Goal: Task Accomplishment & Management: Manage account settings

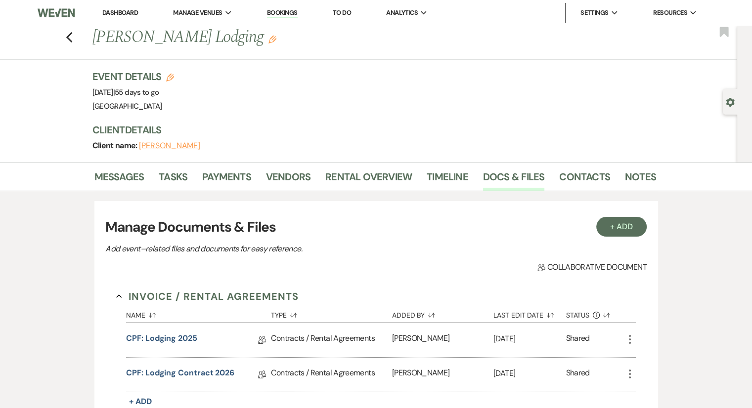
click at [115, 10] on link "Dashboard" at bounding box center [120, 12] width 36 height 8
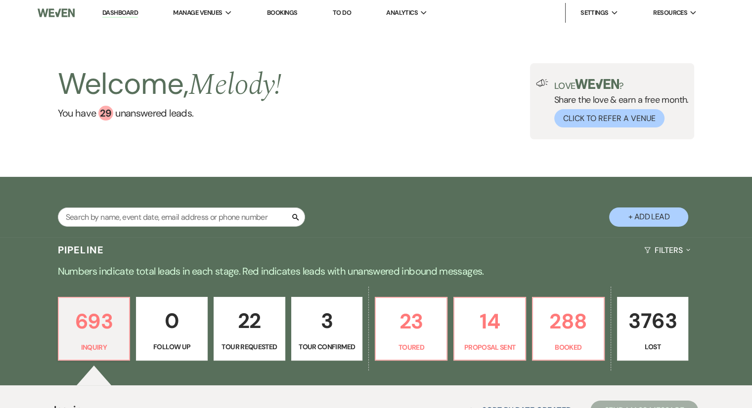
click at [284, 9] on link "Bookings" at bounding box center [282, 12] width 31 height 8
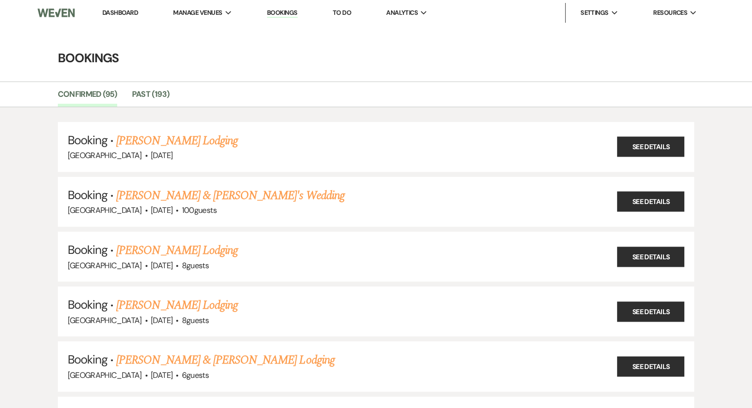
click at [119, 14] on link "Dashboard" at bounding box center [120, 12] width 36 height 8
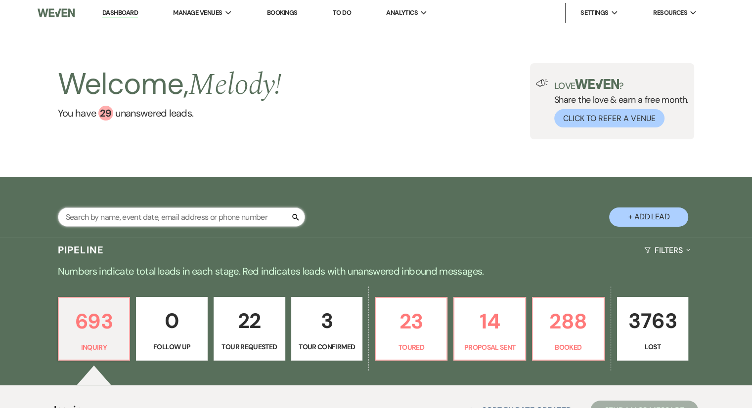
click at [108, 224] on input "text" at bounding box center [181, 217] width 247 height 19
type input "[PERSON_NAME]"
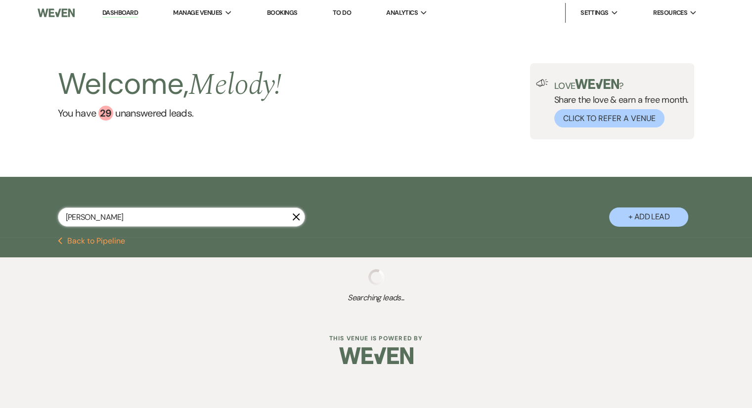
select select "2"
select select "6"
select select "8"
select select "5"
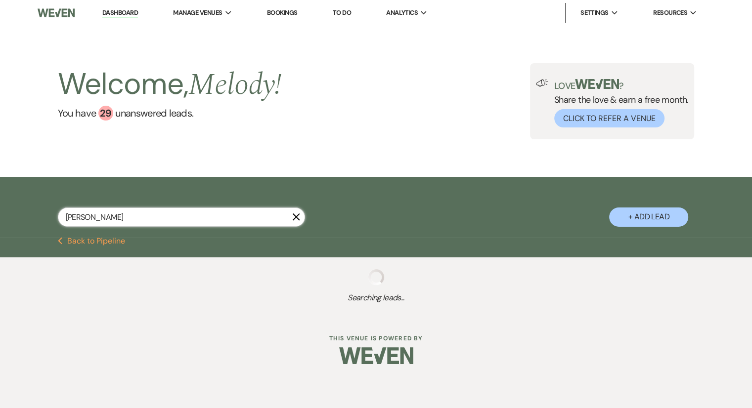
select select "8"
select select "5"
select select "8"
select select "5"
select select "8"
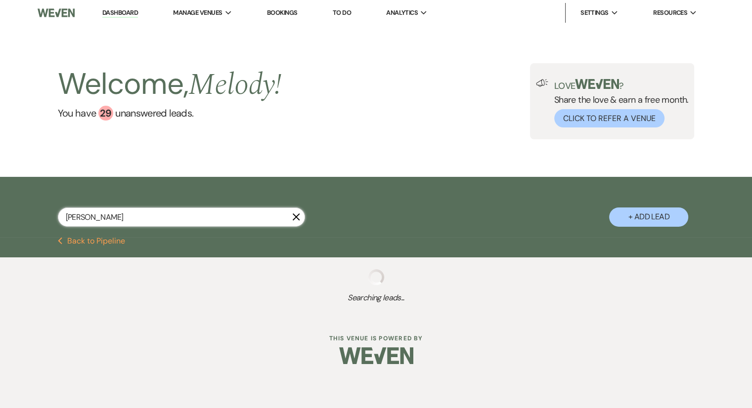
select select "5"
select select "8"
select select "10"
select select "8"
select select "5"
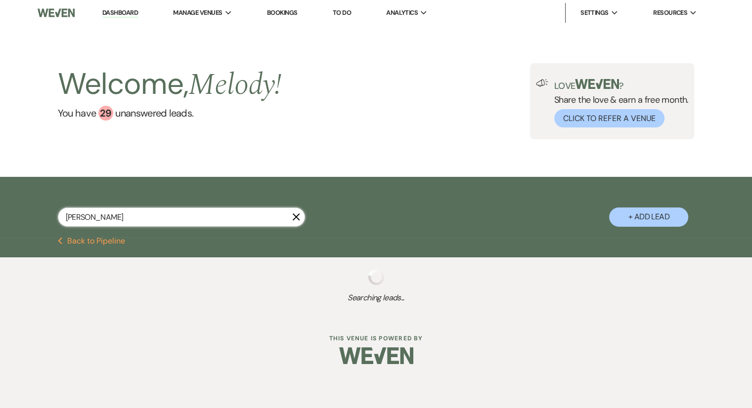
select select "8"
select select "5"
select select "8"
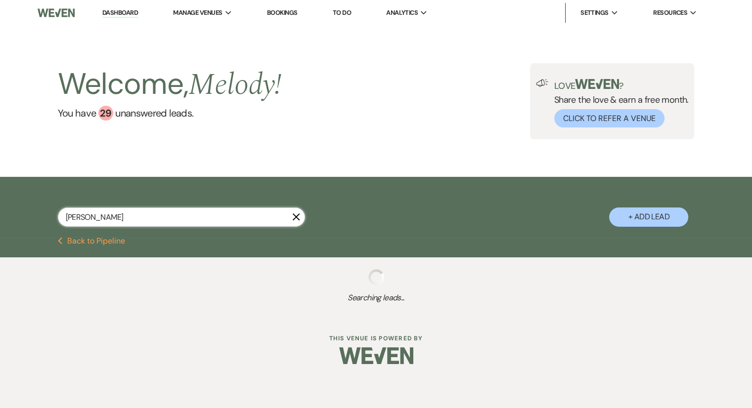
select select "10"
select select "8"
select select "5"
select select "8"
select select "5"
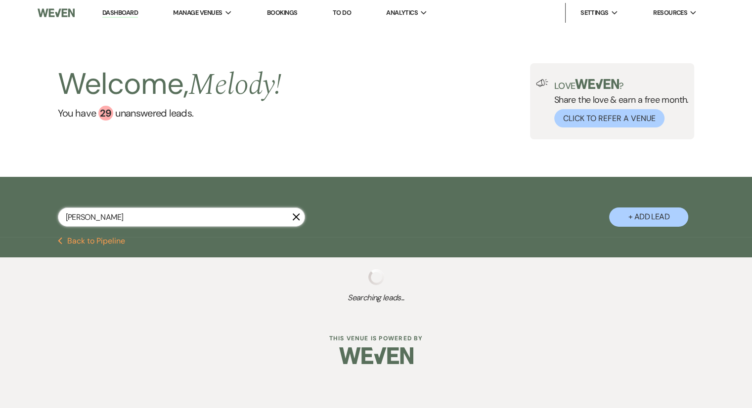
select select "8"
select select "5"
select select "8"
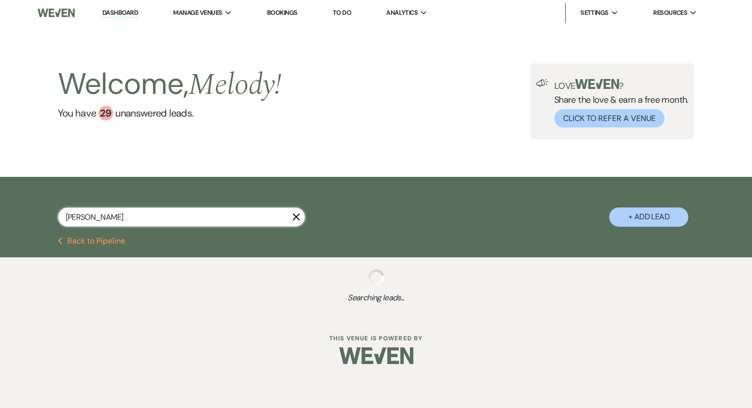
select select "5"
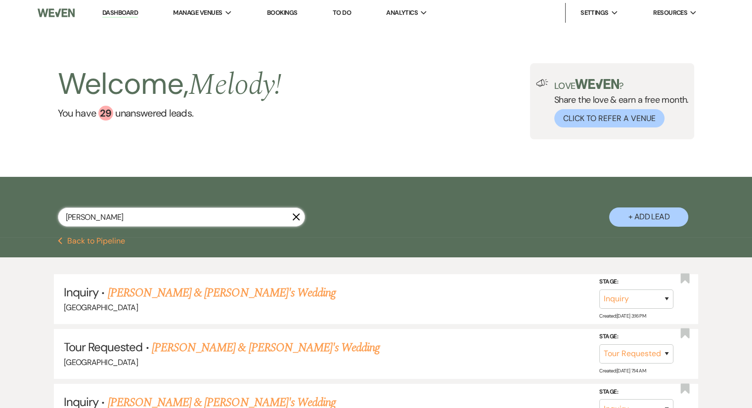
type input "courtneym"
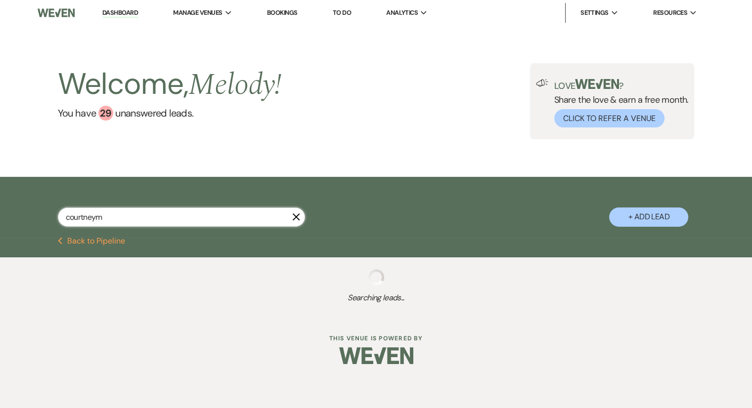
select select "8"
select select "5"
select select "8"
select select "5"
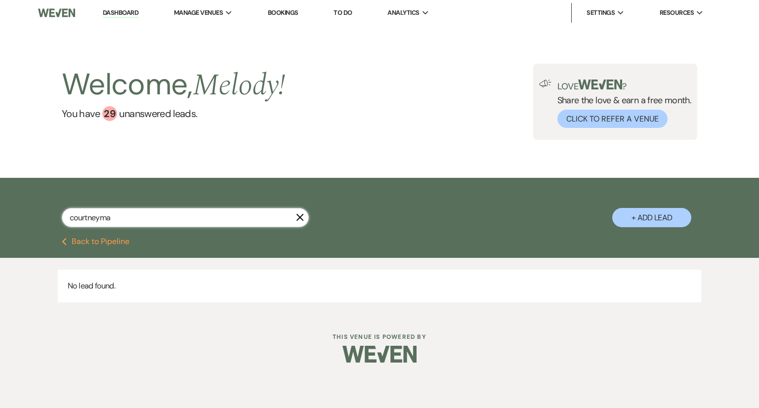
click at [101, 216] on input "courtneyma" at bounding box center [185, 217] width 247 height 19
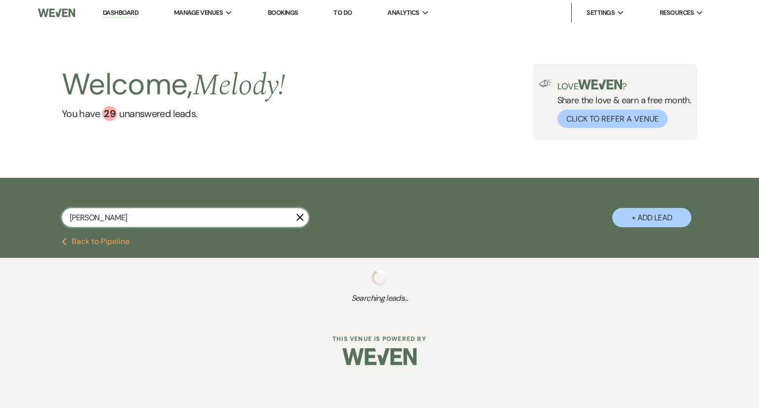
click at [113, 220] on input "[PERSON_NAME]" at bounding box center [185, 217] width 247 height 19
type input "[PERSON_NAME]"
select select "5"
select select "2"
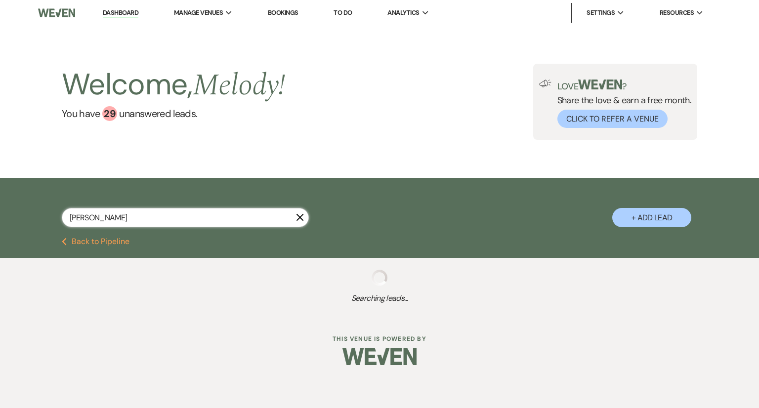
select select "2"
select select "8"
select select "5"
select select "8"
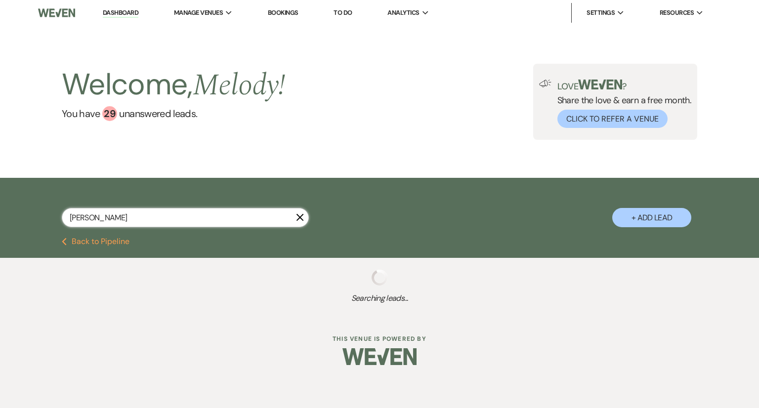
select select "6"
select select "8"
select select "7"
select select "6"
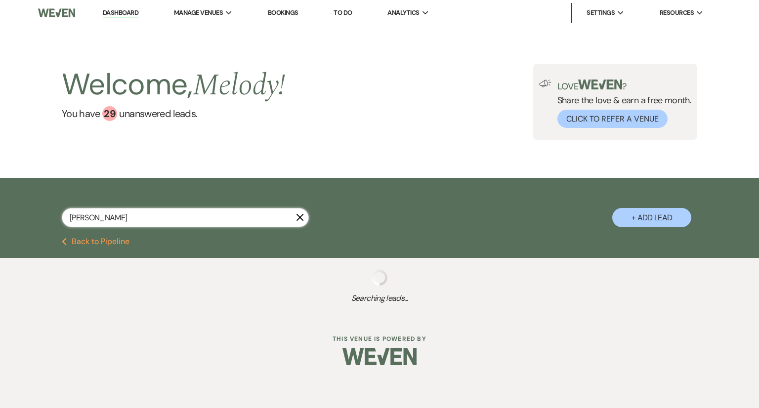
select select "8"
select select "5"
select select "8"
select select "5"
select select "8"
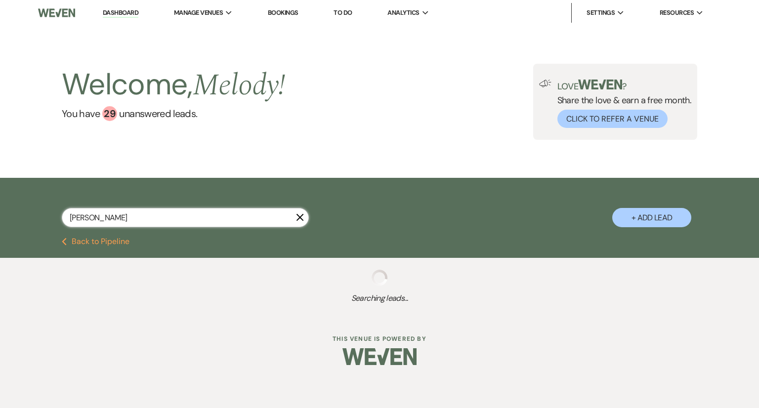
select select "5"
select select "8"
select select "5"
select select "8"
select select "5"
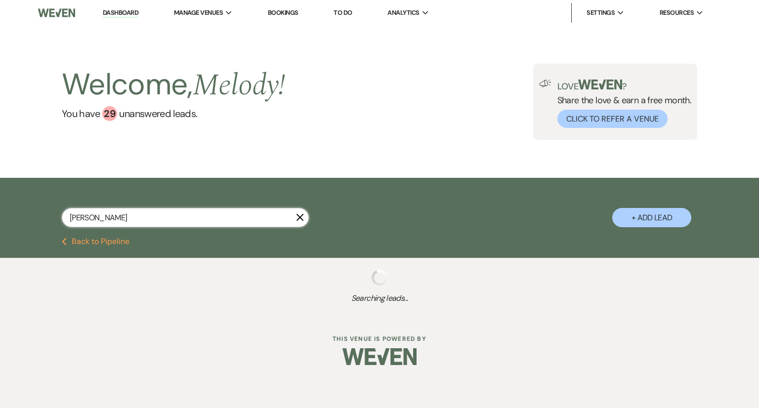
select select "8"
select select "5"
select select "8"
select select "5"
select select "8"
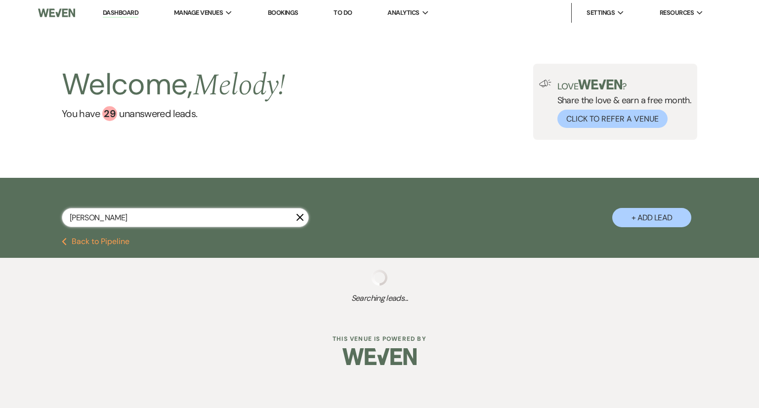
select select "5"
select select "8"
select select "5"
select select "8"
select select "5"
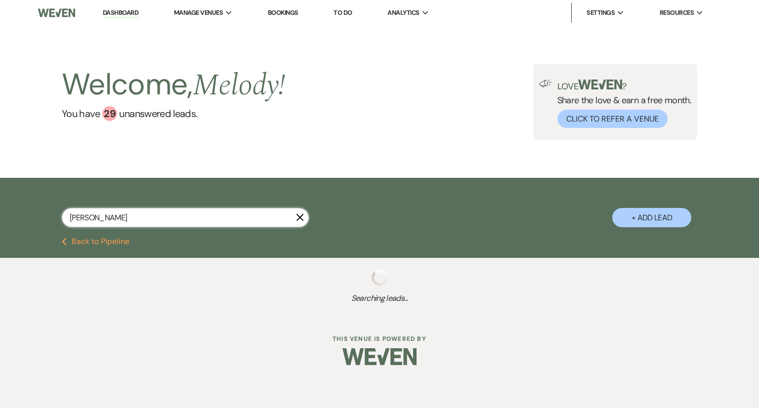
select select "8"
select select "5"
select select "8"
select select "5"
select select "8"
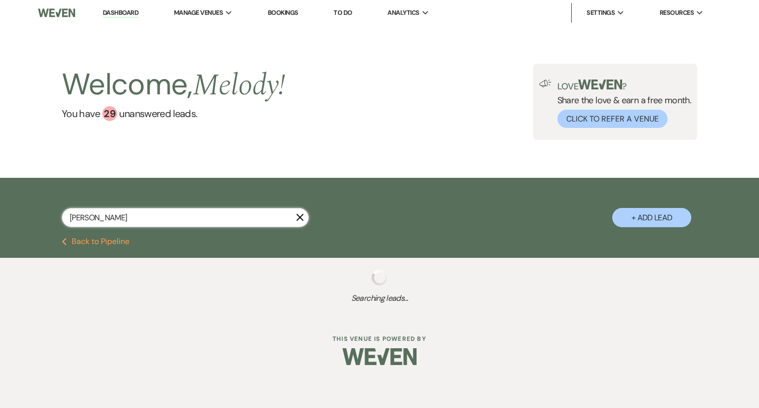
select select "5"
select select "8"
select select "5"
select select "8"
select select "5"
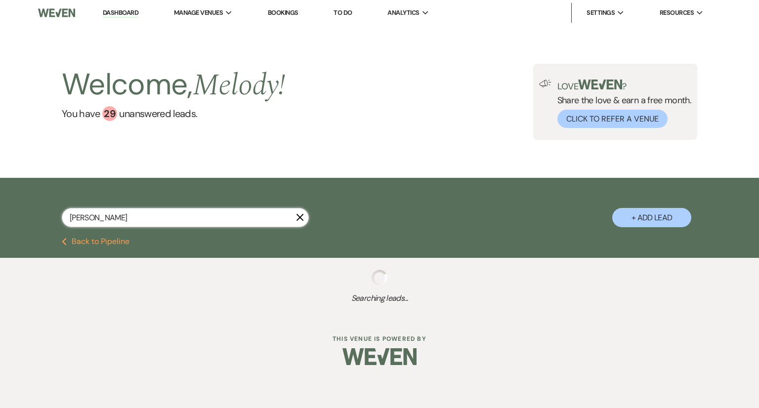
select select "8"
select select "5"
select select "8"
select select "5"
select select "8"
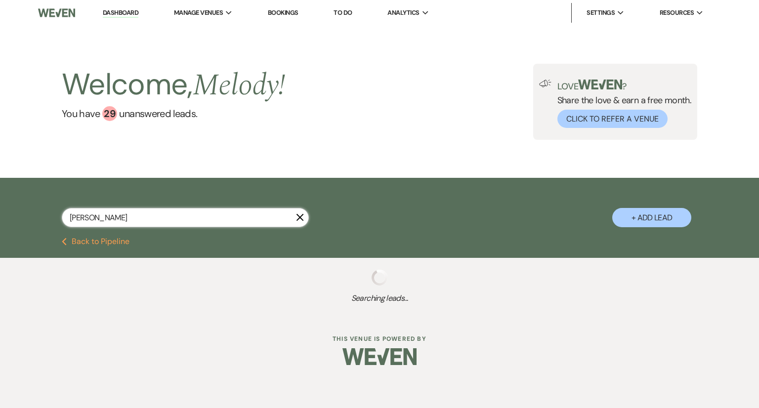
select select "5"
select select "8"
select select "5"
select select "8"
select select "5"
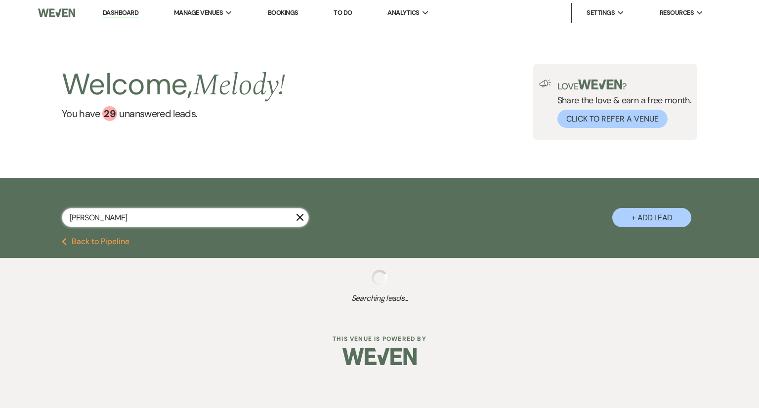
select select "8"
select select "5"
select select "8"
select select "5"
select select "8"
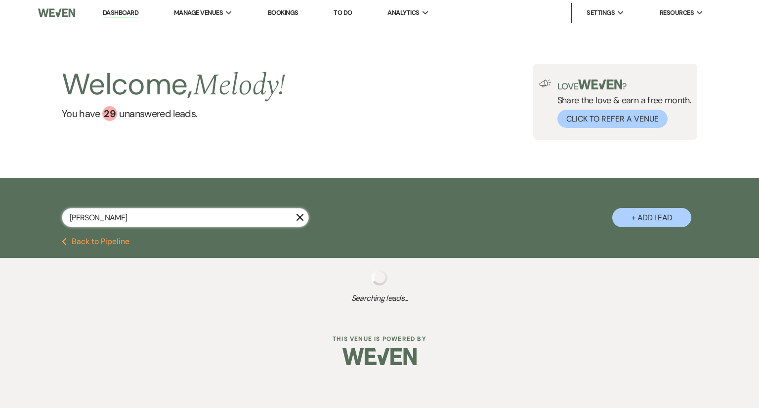
select select "5"
select select "8"
select select "5"
select select "8"
select select "5"
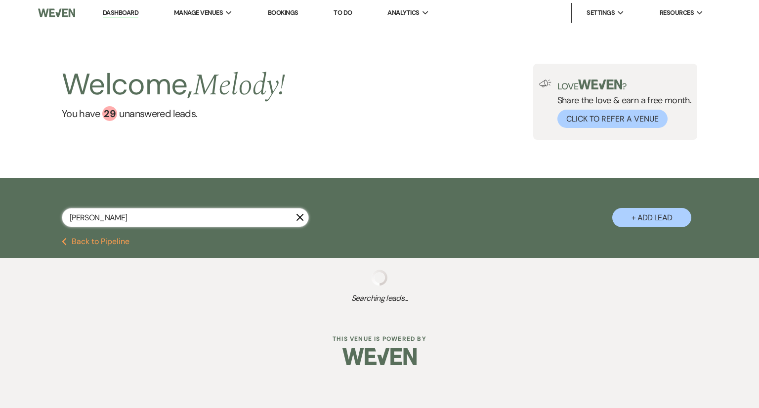
select select "8"
select select "5"
select select "8"
select select "5"
select select "8"
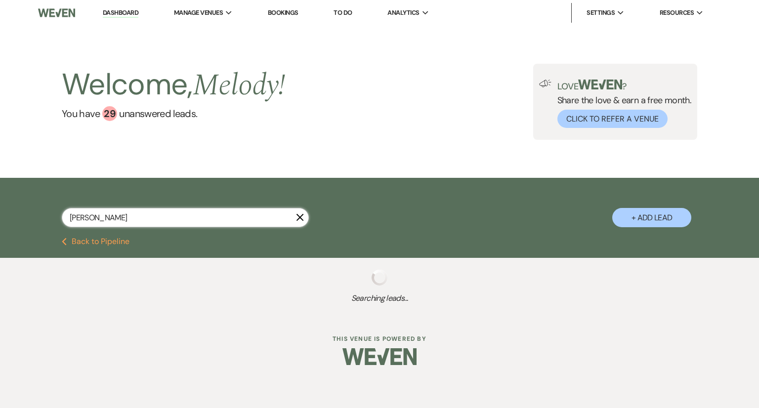
select select "5"
select select "8"
select select "5"
select select "8"
select select "5"
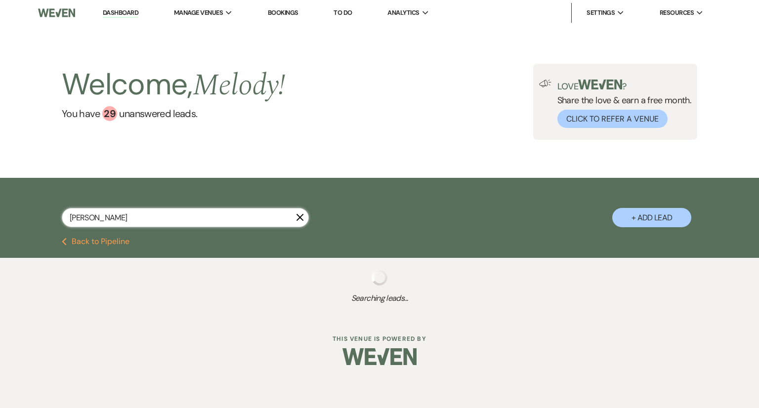
select select "8"
select select "5"
select select "8"
select select "5"
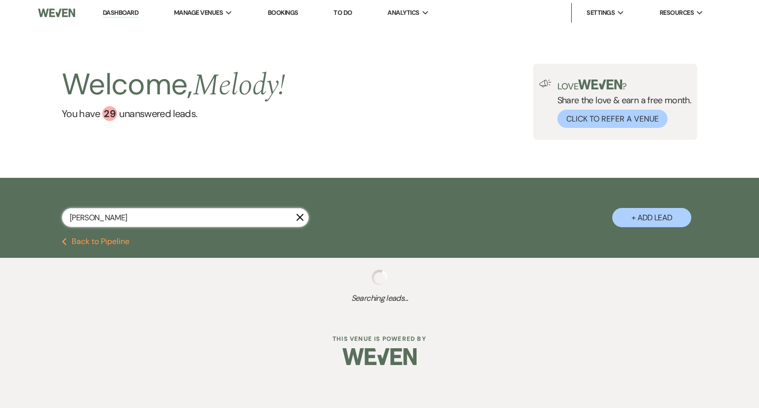
select select "8"
select select "5"
select select "8"
select select "5"
select select "8"
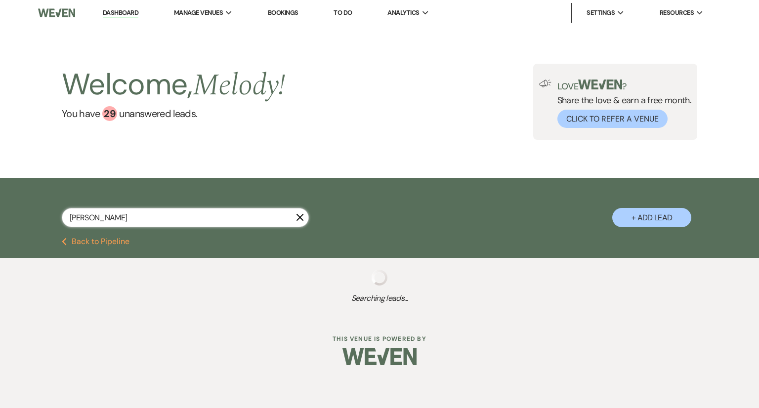
select select "5"
select select "8"
select select "5"
select select "8"
select select "5"
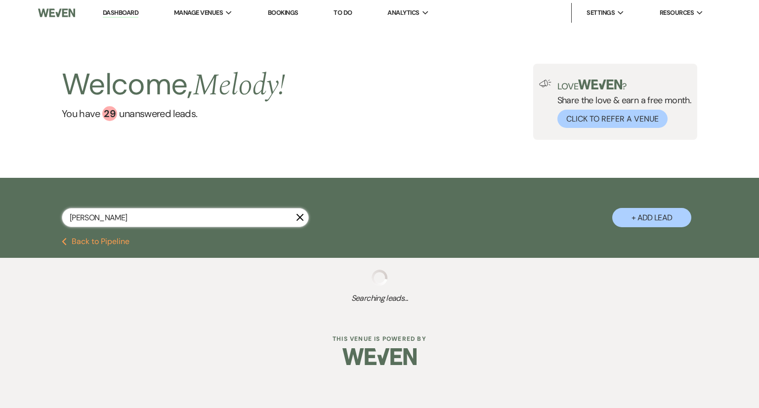
select select "8"
select select "5"
select select "8"
select select "5"
select select "8"
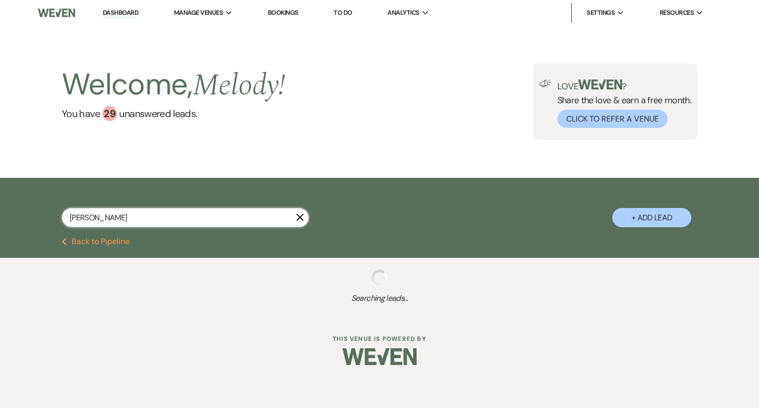
select select "5"
select select "8"
select select "5"
select select "8"
select select "5"
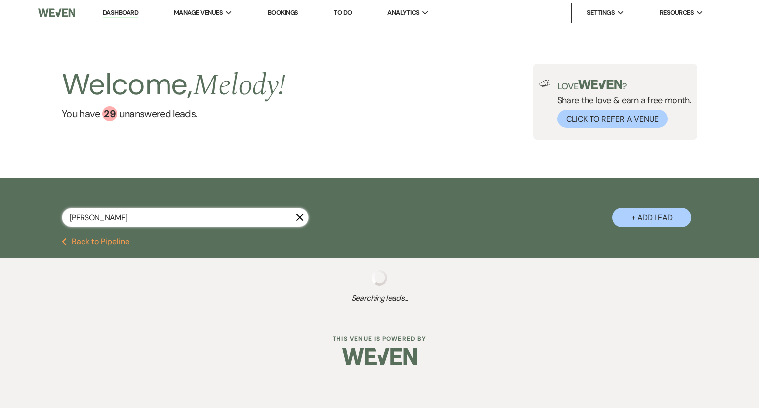
select select "8"
select select "5"
select select "8"
select select "5"
select select "8"
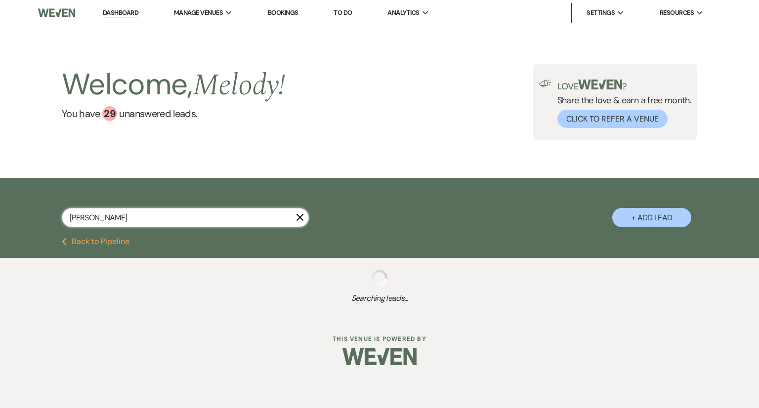
select select "5"
select select "8"
select select "5"
select select "8"
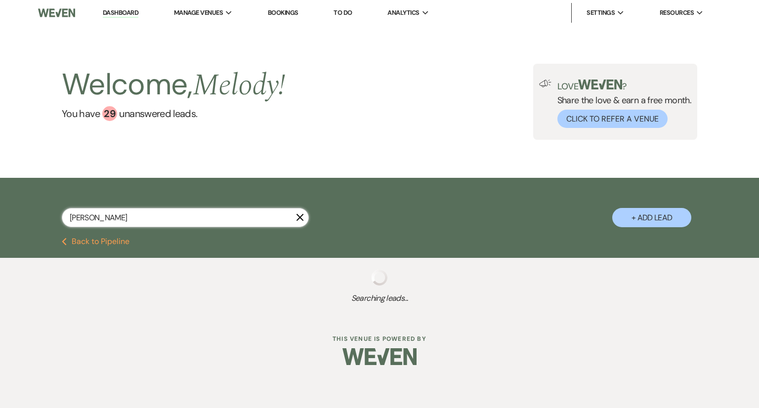
select select "8"
select select "5"
select select "8"
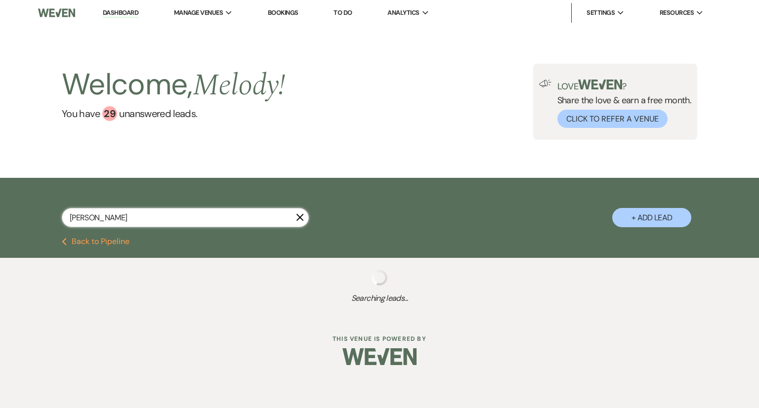
select select "5"
select select "8"
select select "5"
select select "8"
select select "5"
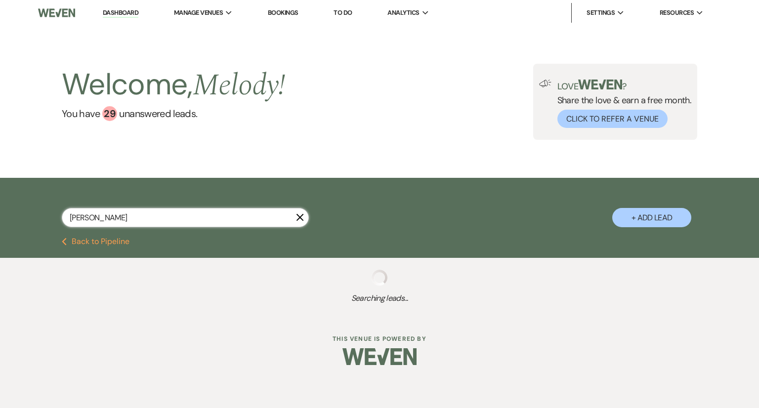
select select "8"
select select "5"
select select "8"
select select "5"
select select "8"
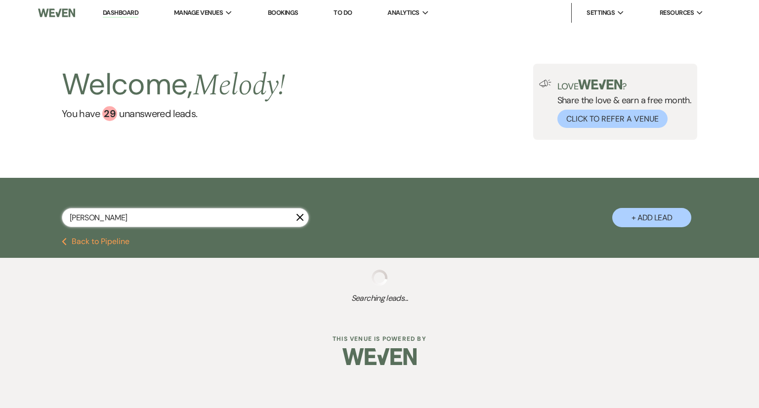
select select "5"
select select "8"
select select "10"
select select "8"
select select "5"
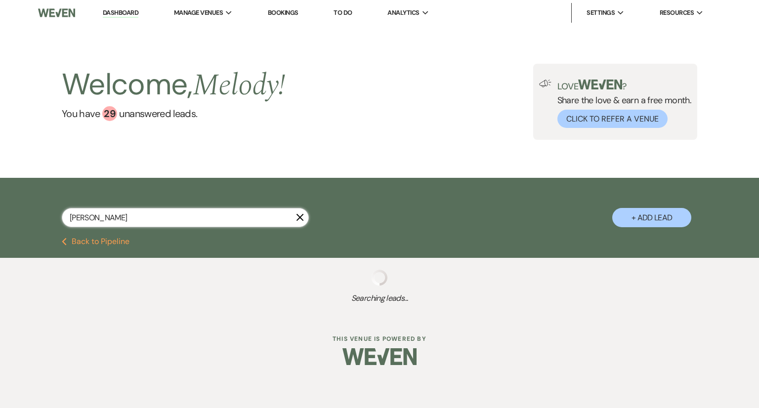
select select "8"
select select "5"
select select "8"
select select "5"
select select "8"
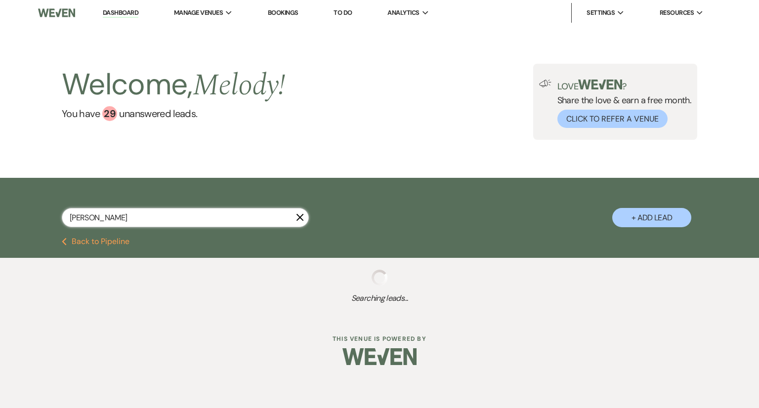
select select "5"
select select "8"
select select "5"
select select "8"
select select "5"
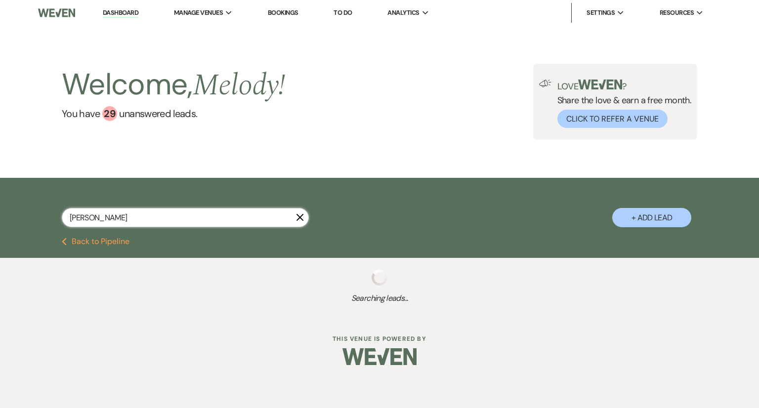
select select "8"
select select "5"
select select "8"
select select "5"
select select "8"
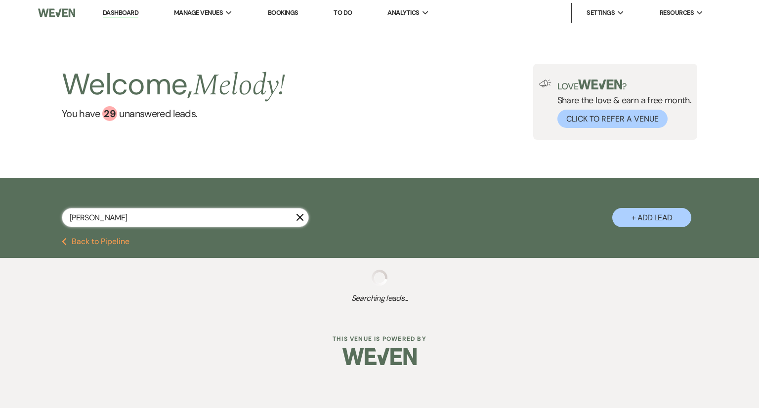
select select "5"
select select "8"
select select "5"
select select "8"
select select "1"
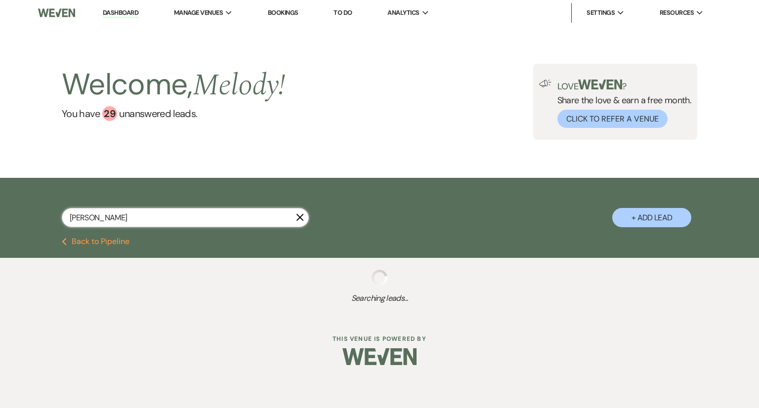
select select "8"
select select "5"
select select "8"
select select "5"
select select "8"
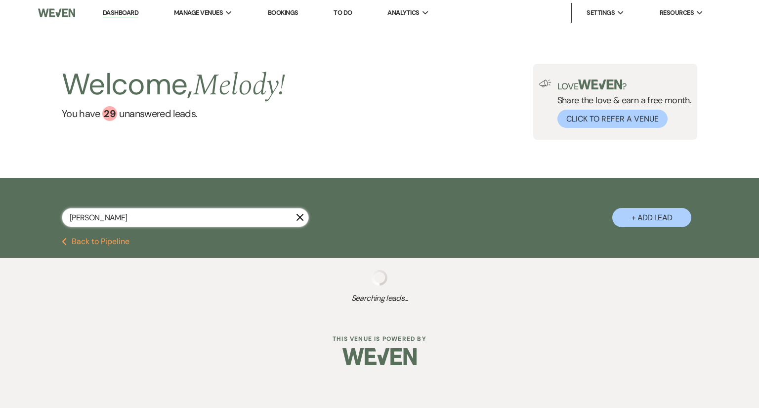
select select "6"
select select "8"
select select "5"
select select "8"
select select "5"
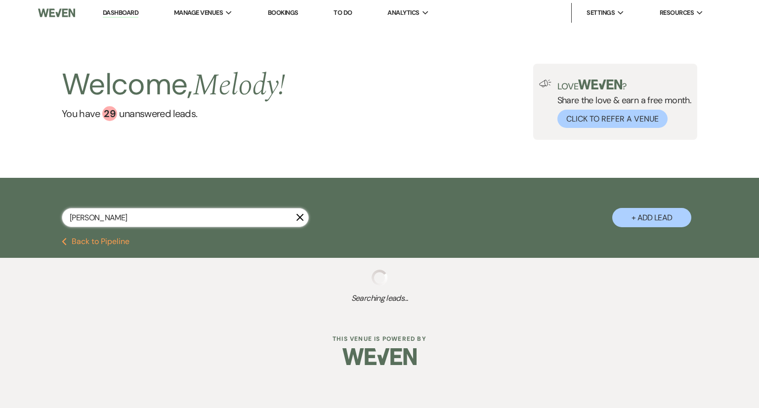
select select "8"
select select "5"
select select "8"
select select "5"
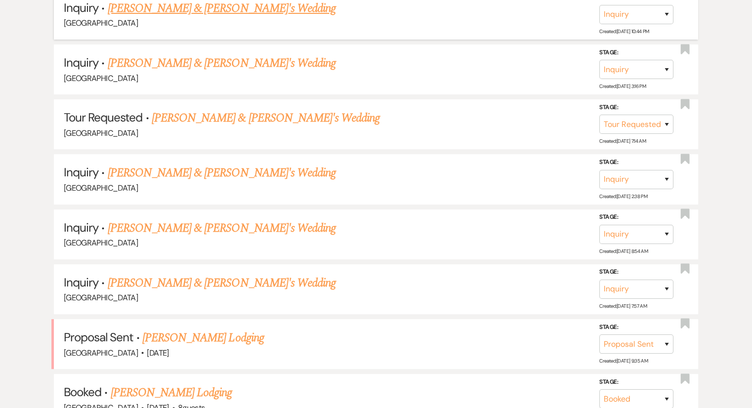
scroll to position [346, 0]
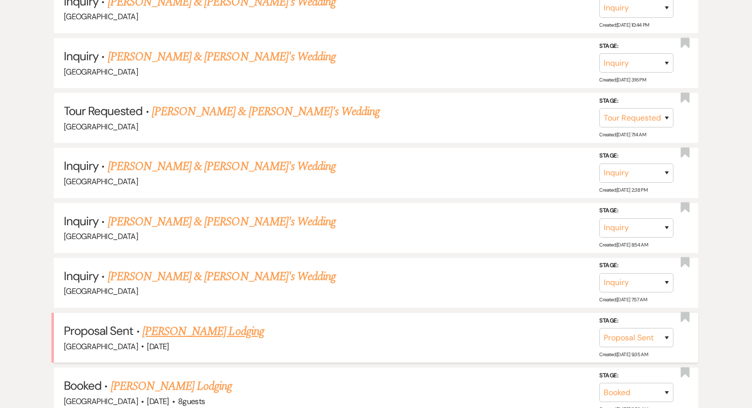
click at [240, 327] on link "[PERSON_NAME] Lodging" at bounding box center [203, 332] width 122 height 18
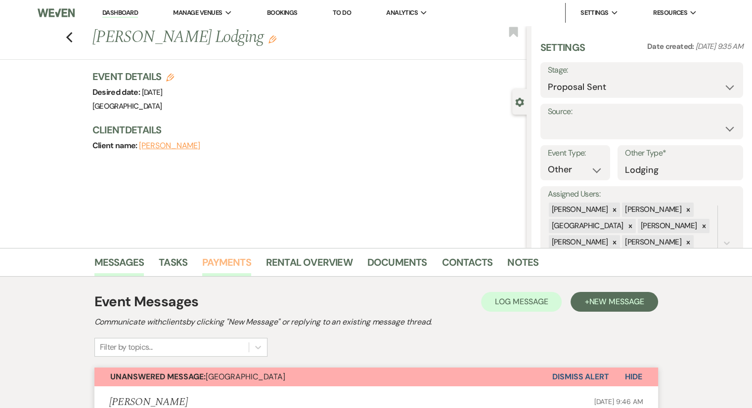
click at [227, 259] on link "Payments" at bounding box center [226, 265] width 49 height 22
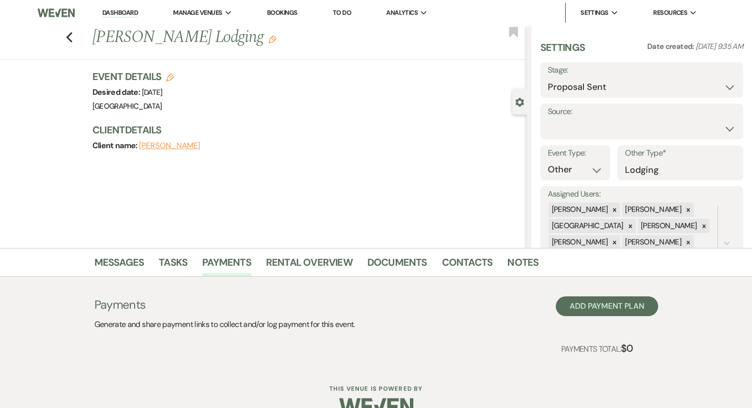
click at [78, 31] on div "Previous [PERSON_NAME] Lodging Edit Bookmark" at bounding box center [260, 43] width 531 height 34
click at [73, 39] on icon "Previous" at bounding box center [69, 38] width 7 height 12
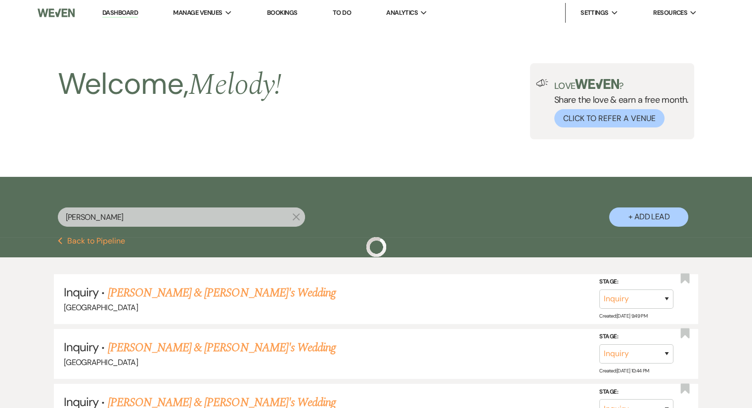
scroll to position [346, 0]
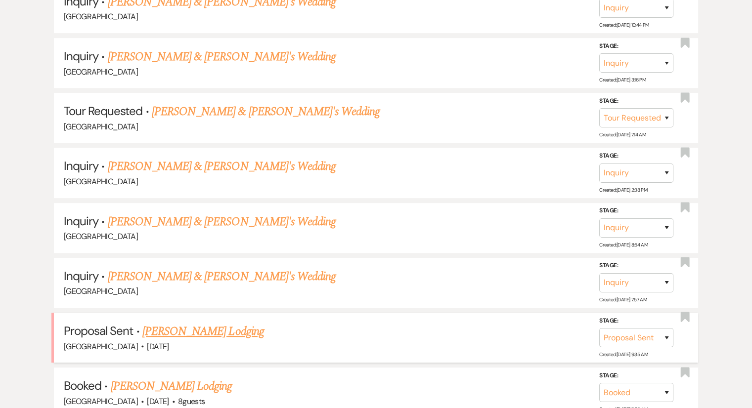
click at [198, 328] on link "[PERSON_NAME] Lodging" at bounding box center [203, 332] width 122 height 18
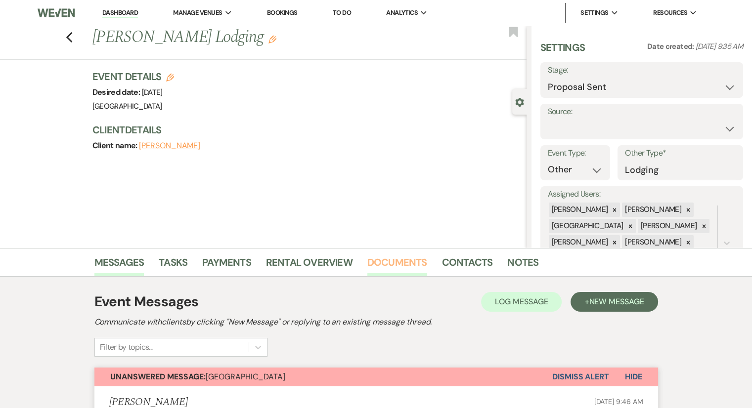
click at [414, 266] on link "Documents" at bounding box center [397, 265] width 60 height 22
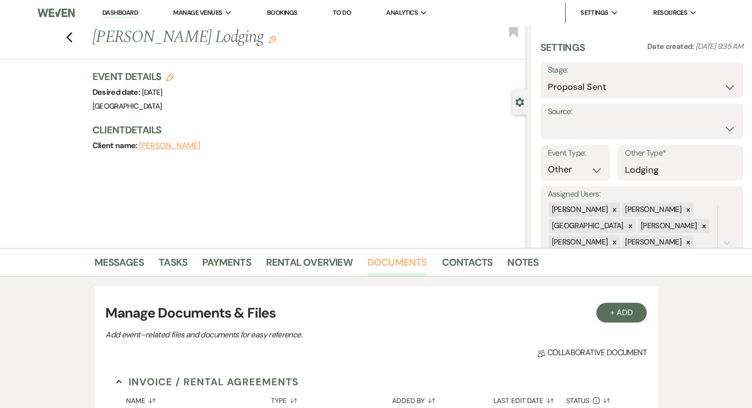
scroll to position [247, 0]
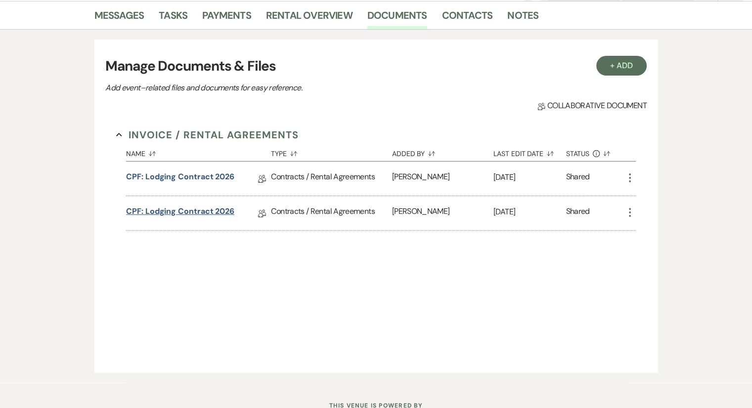
click at [218, 211] on link "CPF: Lodging Contract 2026" at bounding box center [180, 213] width 108 height 15
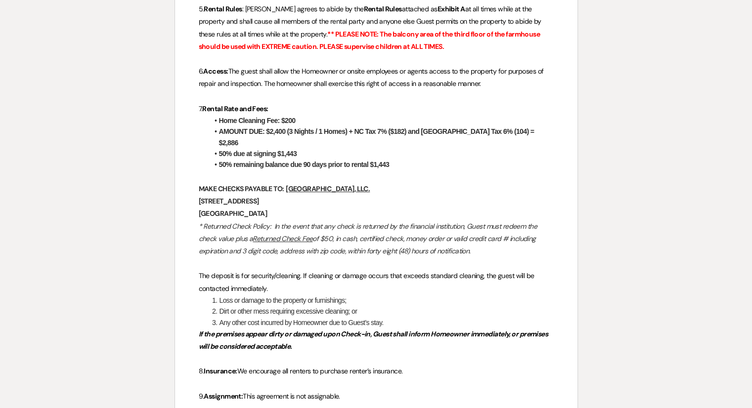
scroll to position [494, 0]
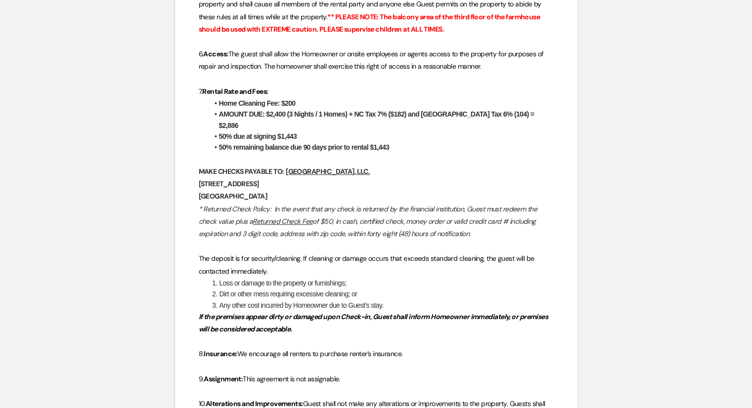
drag, startPoint x: 537, startPoint y: 132, endPoint x: 521, endPoint y: 134, distance: 15.4
click at [521, 134] on li "50% due at signing $1,443" at bounding box center [381, 136] width 345 height 11
drag, startPoint x: 518, startPoint y: 126, endPoint x: 539, endPoint y: 122, distance: 21.1
click at [539, 122] on li "AMOUNT DUE: $2,400 (3 Nights / 1 Homes) + NC Tax 7% ($182) and [GEOGRAPHIC_DATA…" at bounding box center [381, 120] width 345 height 22
copy strong "2,886"
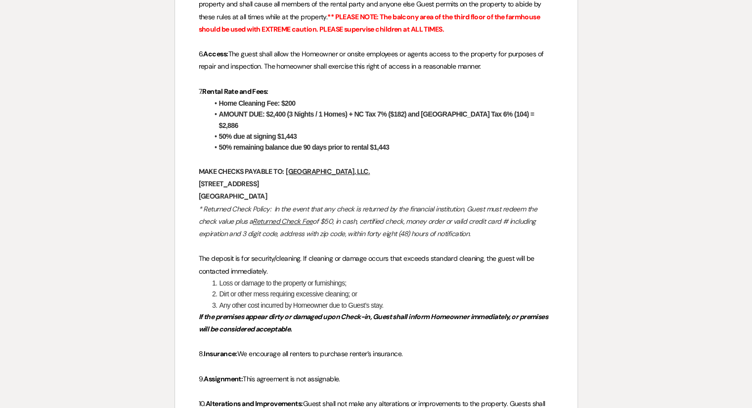
click at [439, 173] on p "MAKE CHECKS PAYABLE TO: [GEOGRAPHIC_DATA] Hospitality, LLC." at bounding box center [376, 172] width 355 height 12
click at [464, 182] on p "[STREET_ADDRESS]" at bounding box center [376, 184] width 355 height 12
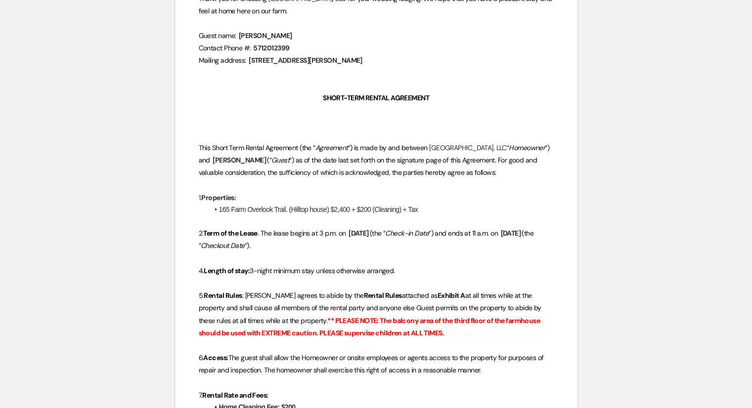
scroll to position [49, 0]
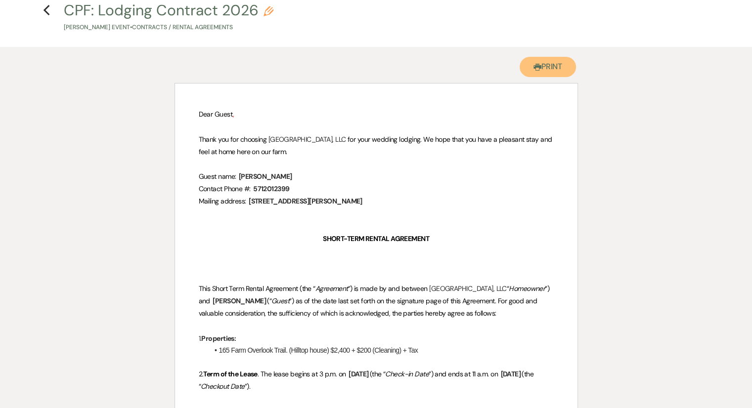
click at [549, 67] on button "Printer Print" at bounding box center [547, 67] width 57 height 20
click at [45, 12] on use "button" at bounding box center [46, 10] width 6 height 11
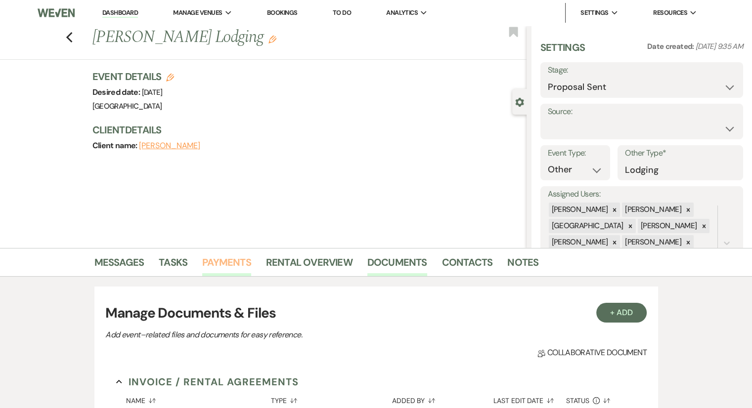
click at [225, 258] on link "Payments" at bounding box center [226, 265] width 49 height 22
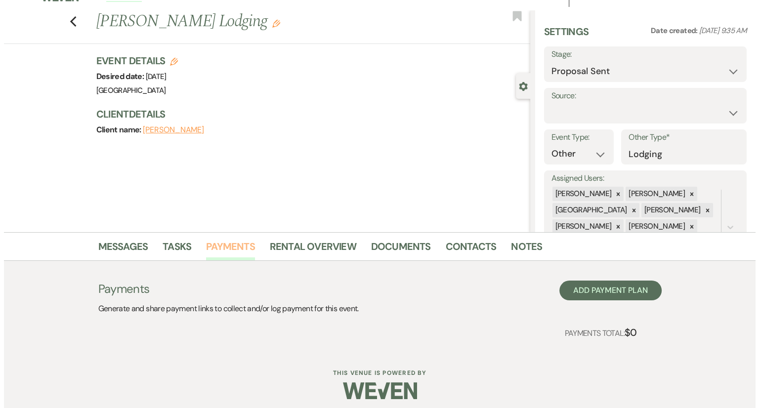
scroll to position [22, 0]
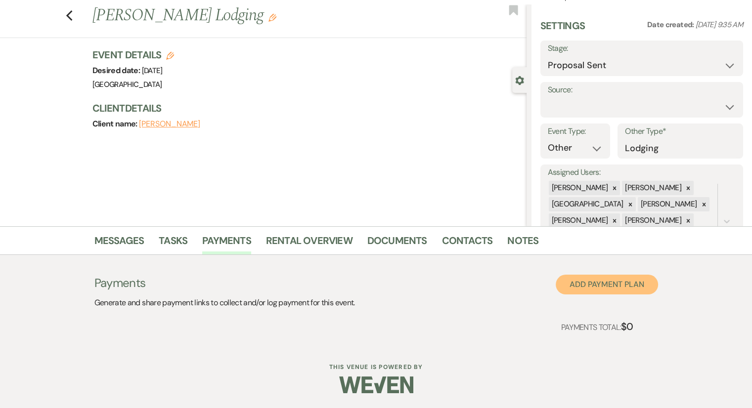
click at [573, 278] on button "Add Payment Plan" at bounding box center [606, 285] width 102 height 20
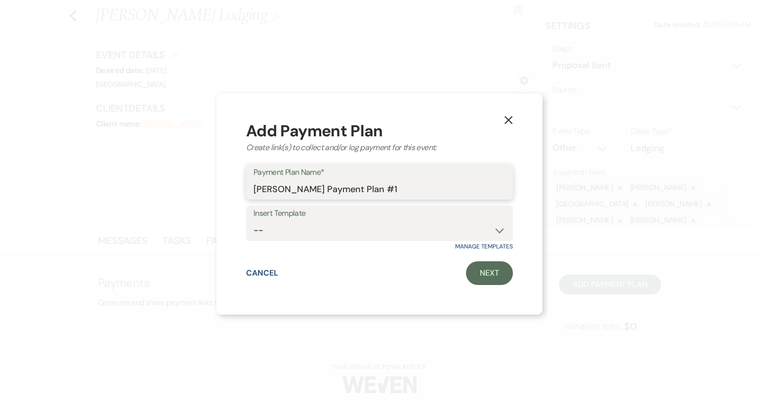
click at [288, 181] on input "[PERSON_NAME] Payment Plan #1" at bounding box center [379, 188] width 252 height 19
drag, startPoint x: 431, startPoint y: 194, endPoint x: 377, endPoint y: 188, distance: 53.6
click at [377, 188] on input "[PERSON_NAME] Payment Plan #1" at bounding box center [379, 188] width 252 height 19
click at [318, 230] on select "--" at bounding box center [379, 230] width 252 height 19
click at [487, 275] on link "Next" at bounding box center [489, 273] width 47 height 24
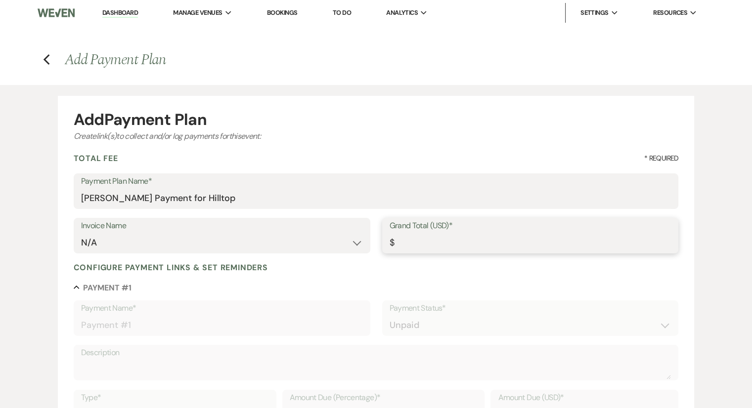
click at [432, 240] on input "Grand Total (USD)*" at bounding box center [530, 242] width 282 height 19
paste input "2886"
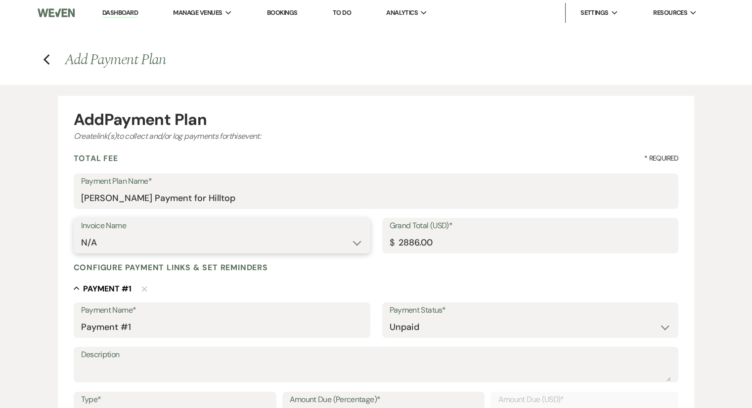
click at [252, 236] on select "N/A" at bounding box center [222, 242] width 282 height 19
click at [203, 249] on select "N/A" at bounding box center [222, 242] width 282 height 19
click at [140, 237] on select "N/A" at bounding box center [222, 242] width 282 height 19
click at [81, 233] on select "N/A" at bounding box center [222, 242] width 282 height 19
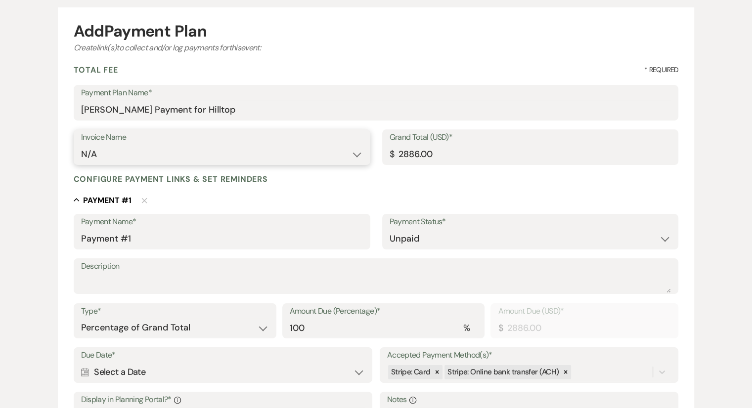
scroll to position [99, 0]
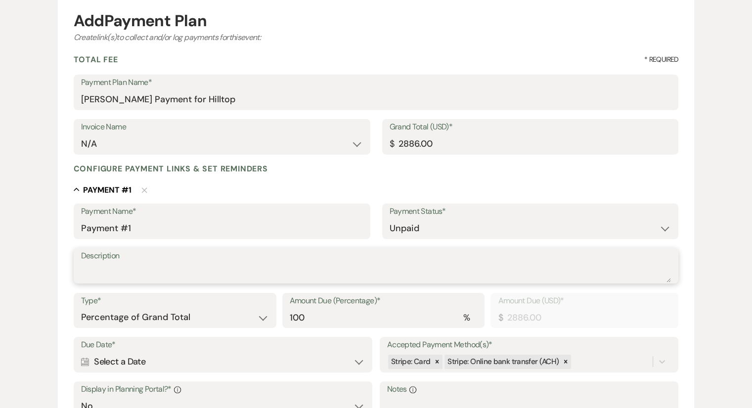
click at [127, 278] on textarea "Description" at bounding box center [376, 273] width 590 height 20
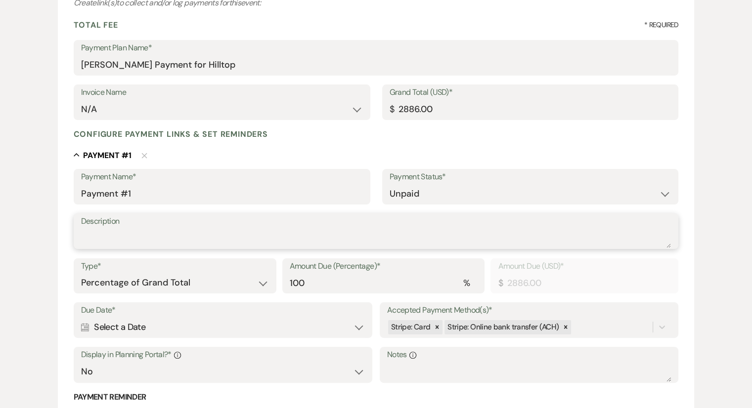
scroll to position [148, 0]
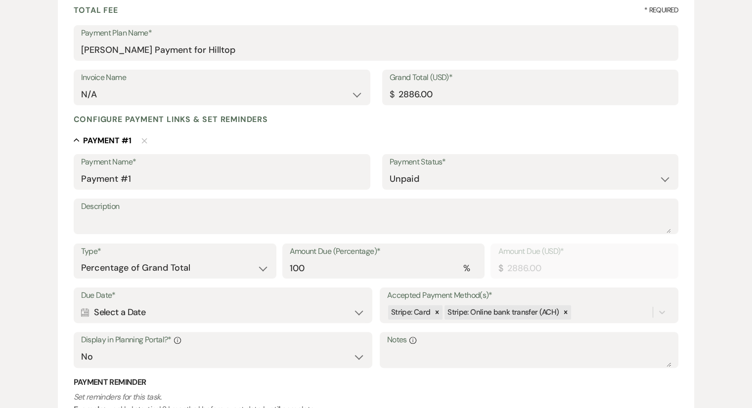
click at [128, 315] on div "Calendar Select a Date Expand" at bounding box center [223, 312] width 284 height 19
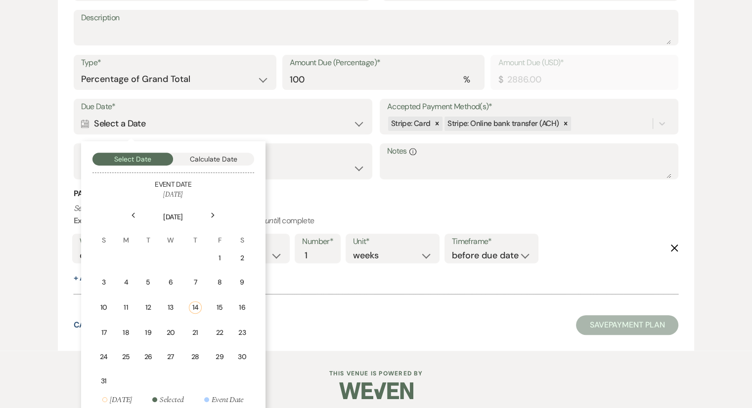
scroll to position [343, 0]
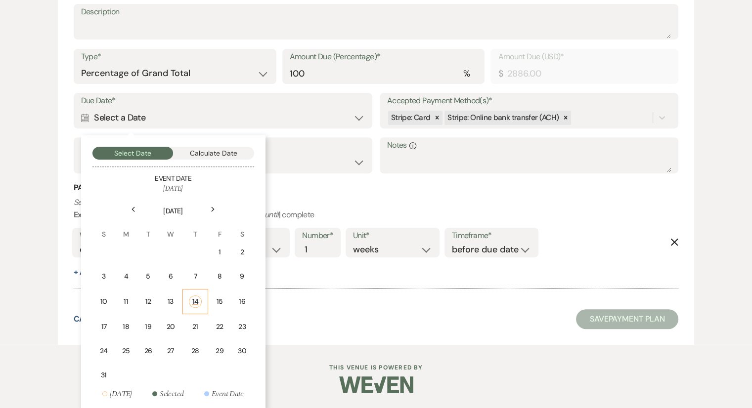
click at [202, 301] on td "14" at bounding box center [195, 301] width 26 height 25
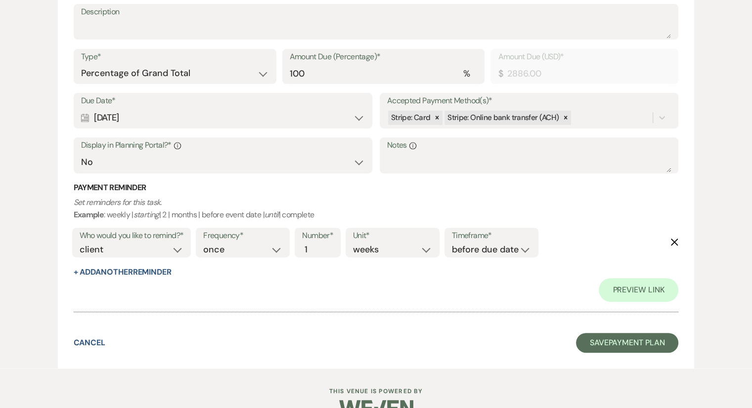
click at [272, 183] on h3 "Payment Reminder" at bounding box center [376, 187] width 605 height 11
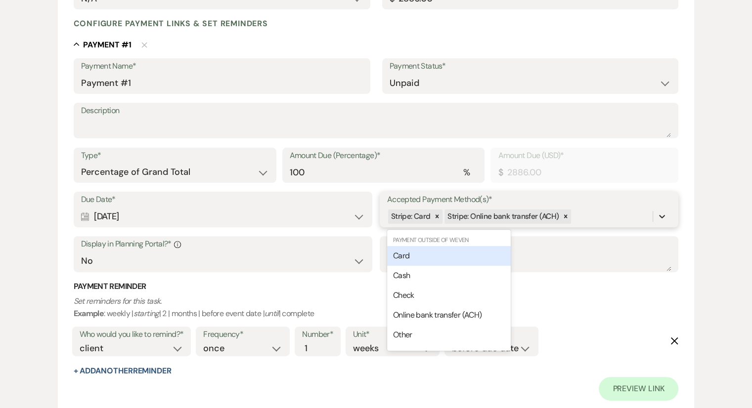
click at [666, 220] on icon at bounding box center [662, 216] width 10 height 10
click at [567, 315] on p "Set reminders for this task. Example : weekly | starting | 2 | months | before …" at bounding box center [376, 307] width 605 height 25
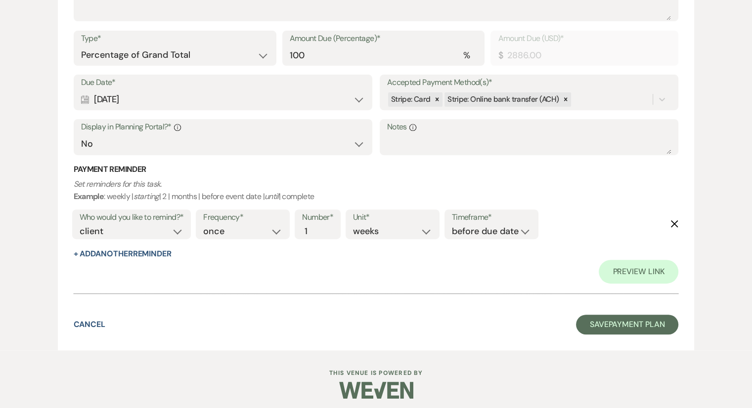
scroll to position [367, 0]
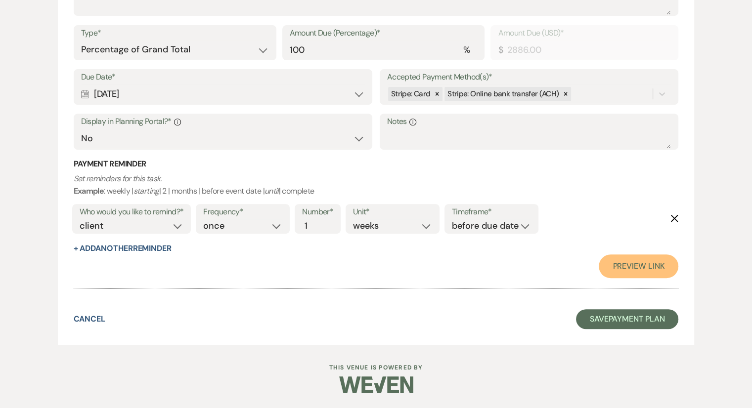
click at [646, 268] on link "Preview Link" at bounding box center [638, 266] width 80 height 24
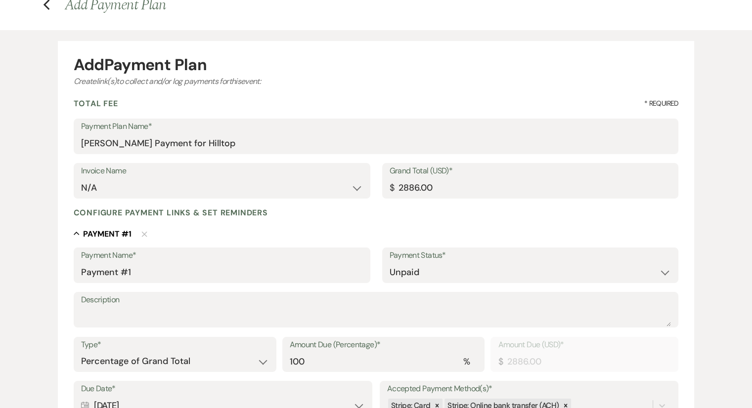
scroll to position [0, 0]
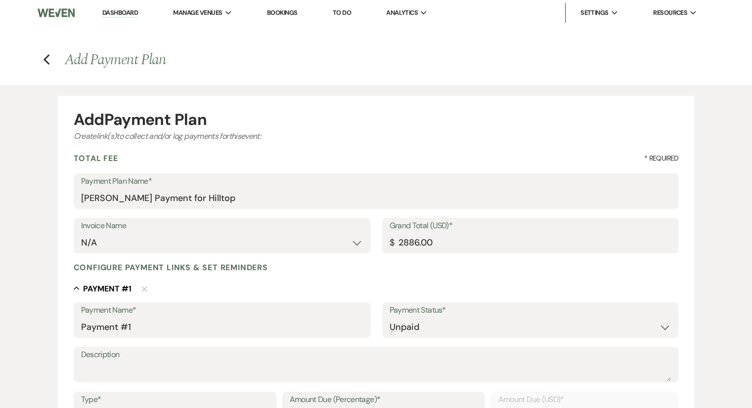
click at [710, 270] on div "Add Payment Plan Create link(s) to collect and/or log payments for this event: …" at bounding box center [375, 398] width 711 height 627
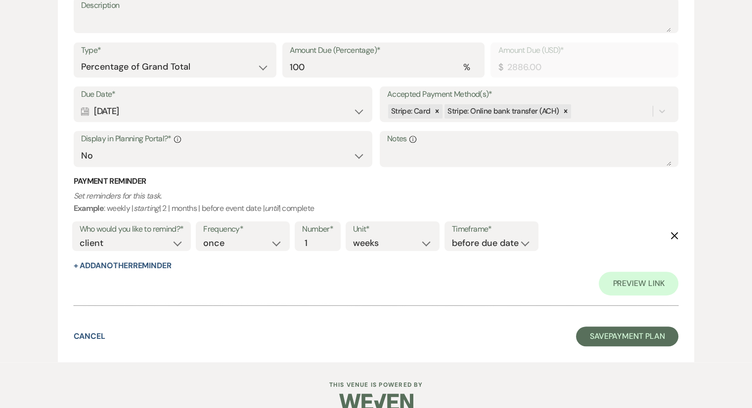
scroll to position [367, 0]
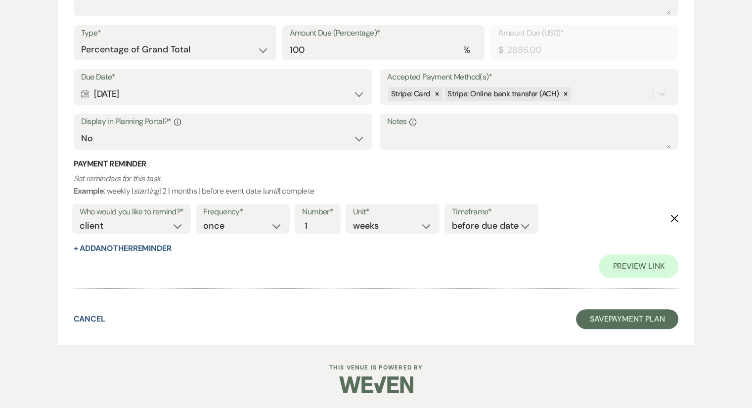
click at [291, 95] on div "Calendar [DATE] Expand" at bounding box center [223, 93] width 284 height 19
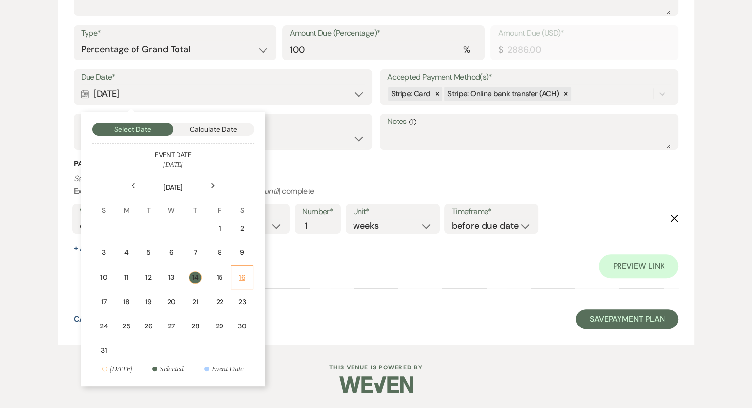
click at [246, 277] on div "16" at bounding box center [241, 277] width 9 height 10
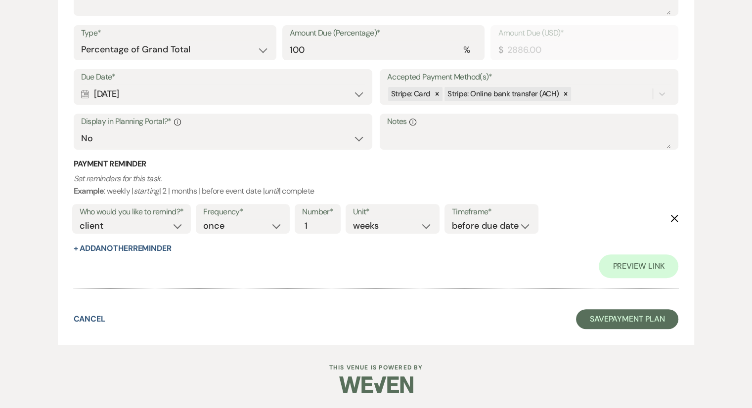
click at [284, 278] on div at bounding box center [376, 283] width 605 height 10
click at [284, 263] on div "Preview Link" at bounding box center [376, 266] width 605 height 24
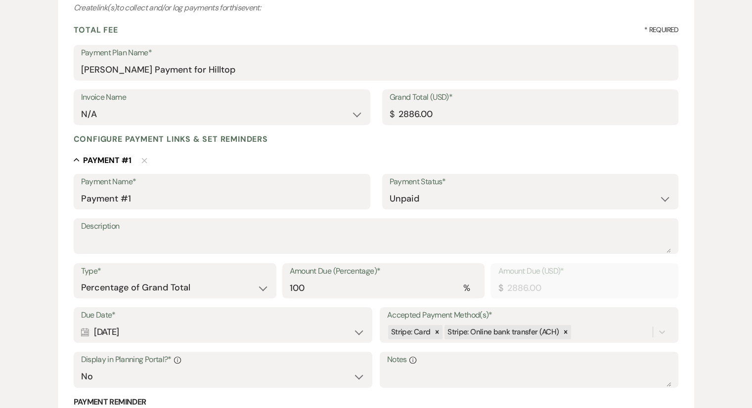
scroll to position [169, 0]
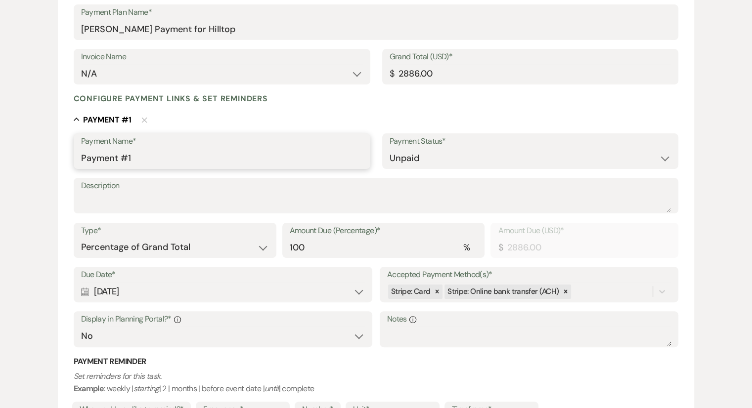
click at [157, 159] on input "Payment #1" at bounding box center [222, 158] width 282 height 19
click at [70, 219] on form "Add Payment Plan Create link(s) to collect and/or log payments for this event: …" at bounding box center [376, 235] width 636 height 616
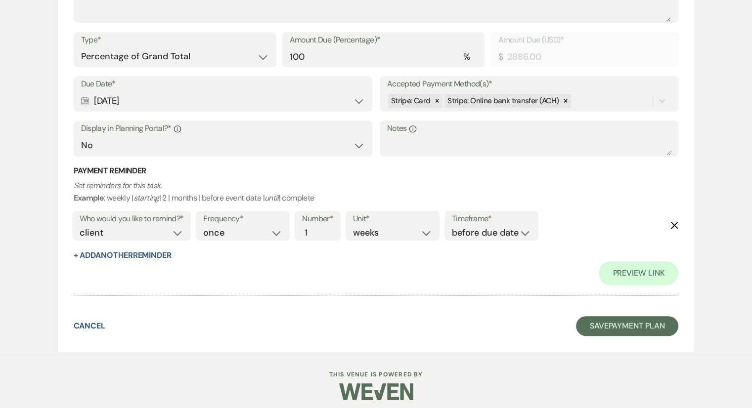
scroll to position [367, 0]
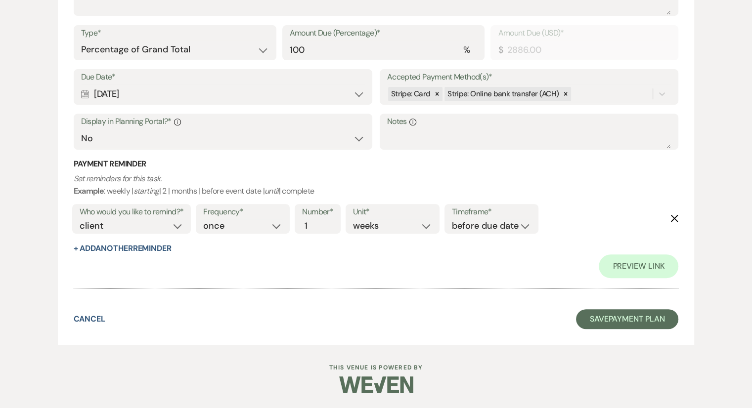
click at [267, 279] on div at bounding box center [376, 283] width 605 height 10
click at [269, 278] on div at bounding box center [376, 283] width 605 height 10
click at [631, 271] on link "Preview Link" at bounding box center [638, 266] width 80 height 24
click at [628, 320] on button "Save Payment Plan" at bounding box center [627, 319] width 103 height 20
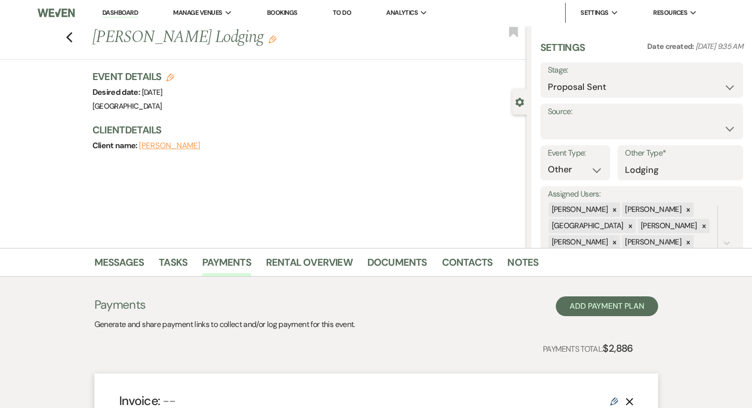
click at [206, 191] on div "Previous [PERSON_NAME] Lodging Edit Bookmark Gear Settings Settings Date create…" at bounding box center [263, 137] width 526 height 222
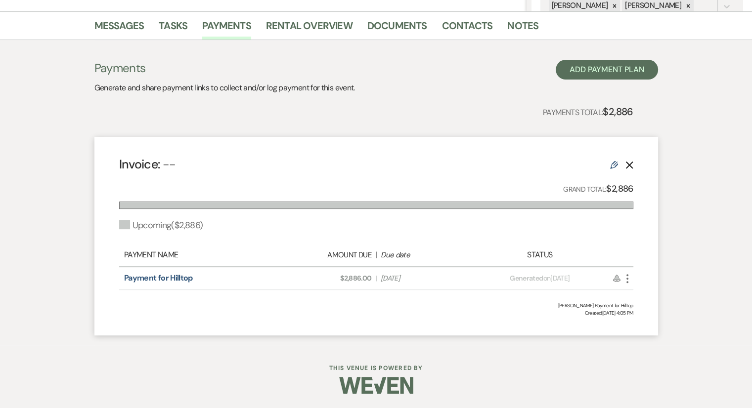
click at [31, 270] on div "Messages Tasks Payments Rental Overview Documents Contacts Notes Payments Gener…" at bounding box center [376, 178] width 752 height 334
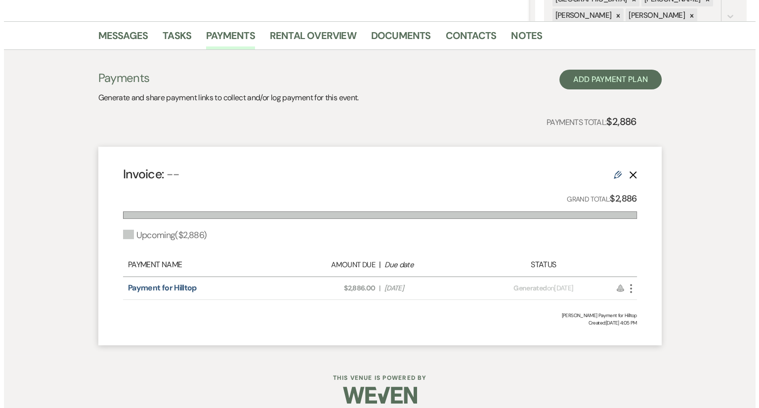
scroll to position [237, 0]
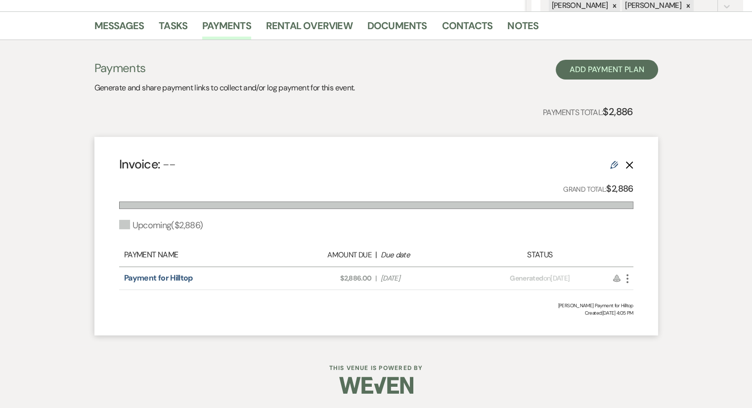
click at [625, 277] on icon "More" at bounding box center [627, 279] width 12 height 12
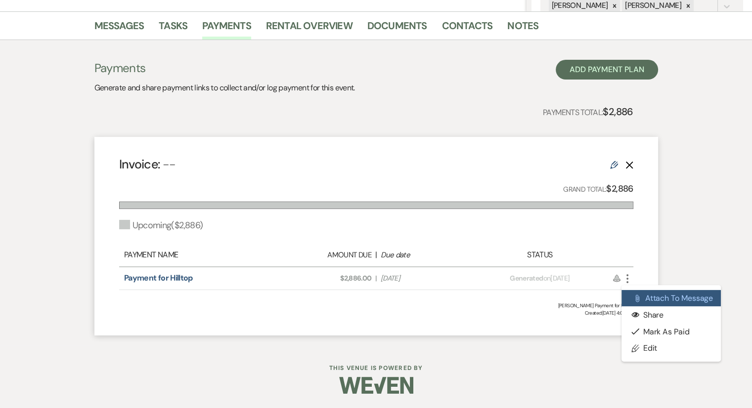
click at [654, 301] on button "Attach File Attach to Message" at bounding box center [671, 298] width 100 height 17
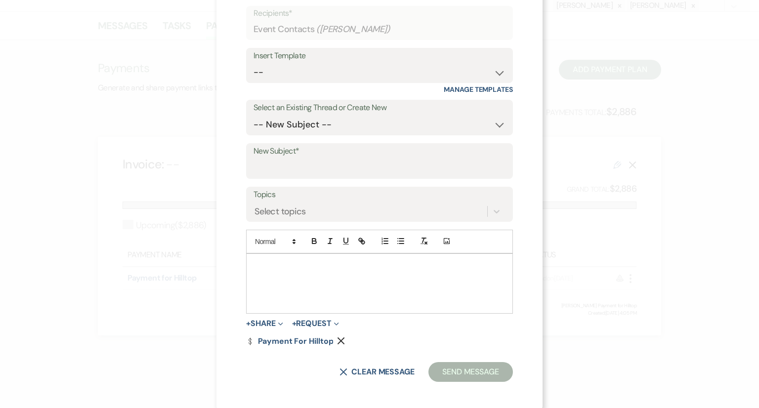
scroll to position [70, 0]
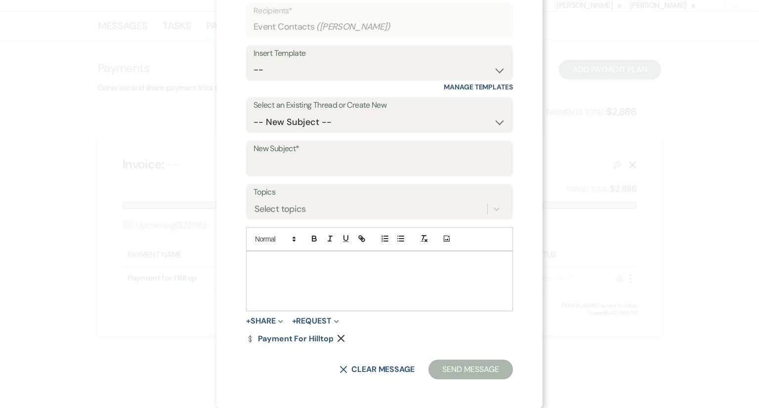
click at [300, 265] on p at bounding box center [379, 262] width 251 height 11
click at [482, 289] on p "Hello! I have sent the payment link. We truly apologize for this inconvenience." at bounding box center [379, 285] width 251 height 11
click at [482, 288] on p "Hello! I have sent the payment link. We truly apologize for this inconvenience." at bounding box center [379, 285] width 251 height 11
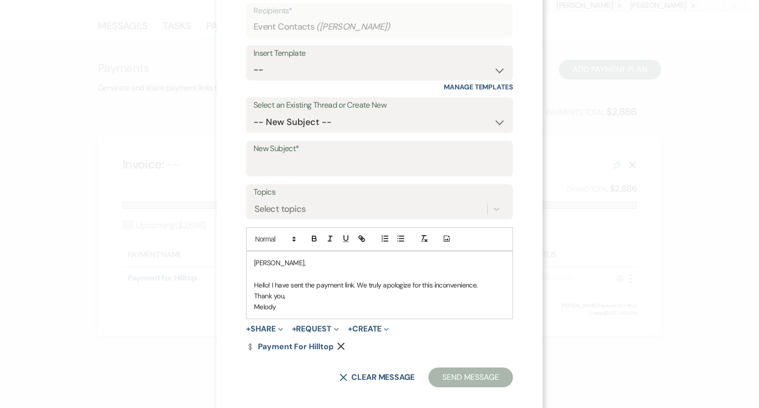
click at [488, 281] on p "Hello! I have sent the payment link. We truly apologize for this inconvenience." at bounding box center [379, 285] width 251 height 11
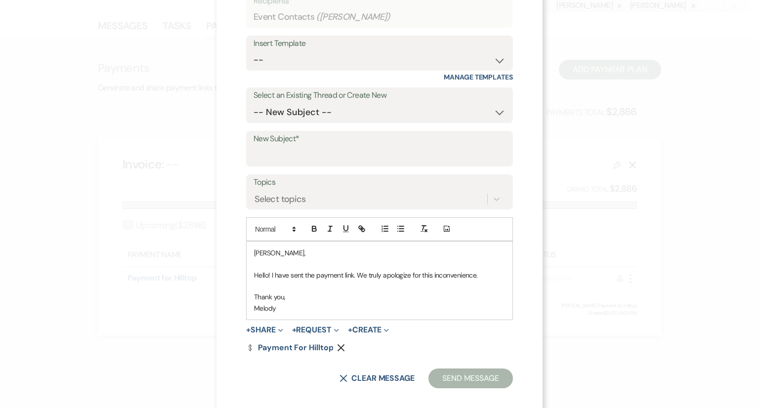
scroll to position [89, 0]
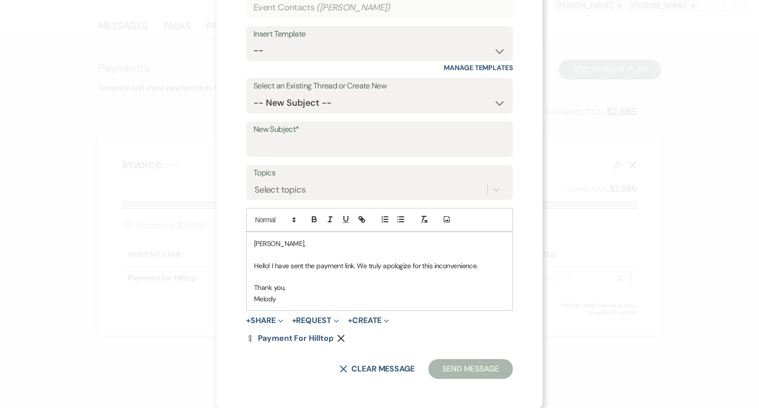
click at [345, 288] on p "Thank you," at bounding box center [379, 287] width 251 height 11
click at [440, 348] on form "Recipients* Event Contacts ( [PERSON_NAME] ) Insert Template -- Weven Planning …" at bounding box center [379, 181] width 267 height 395
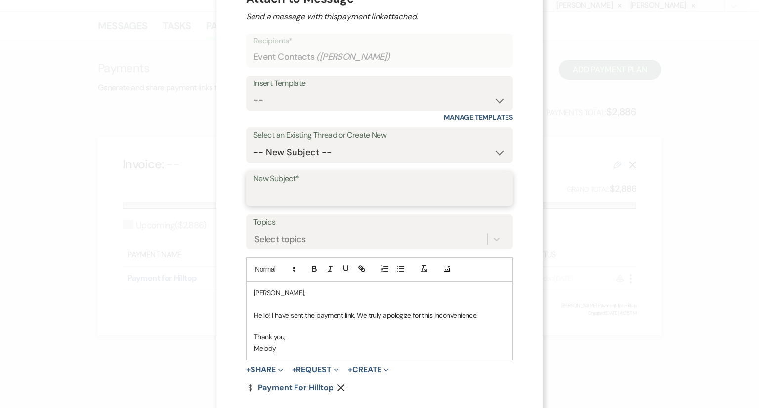
click at [308, 191] on input "New Subject*" at bounding box center [379, 195] width 252 height 19
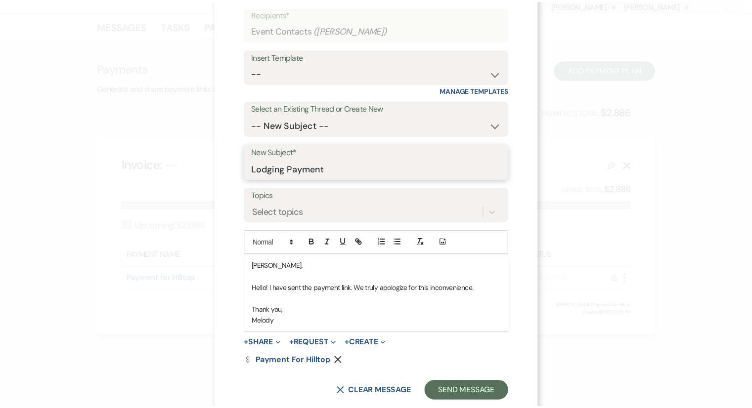
scroll to position [89, 0]
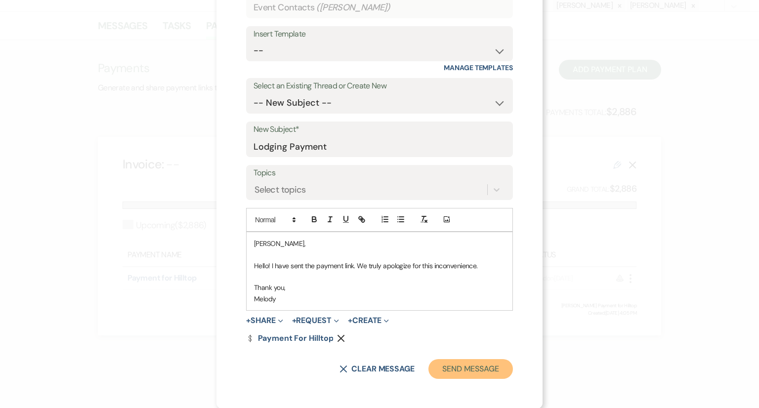
click at [483, 372] on button "Send Message" at bounding box center [470, 369] width 84 height 20
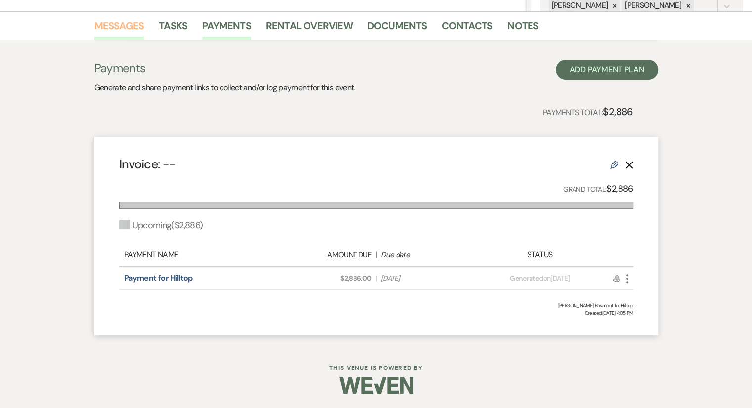
click at [119, 24] on link "Messages" at bounding box center [119, 29] width 50 height 22
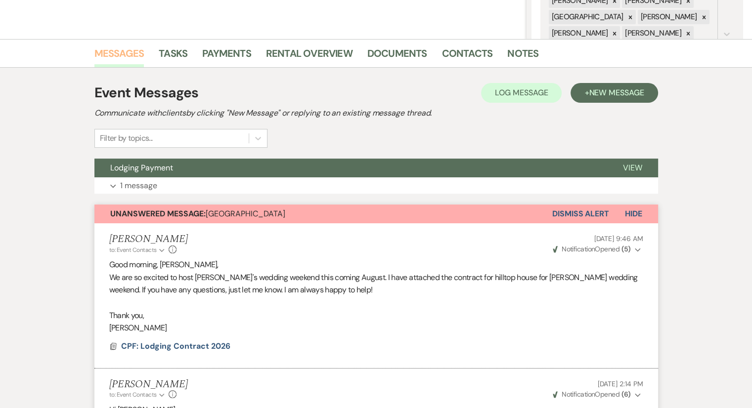
scroll to position [208, 0]
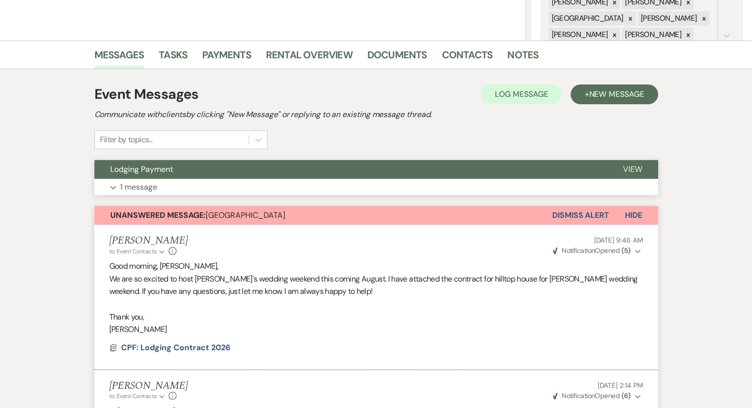
click at [146, 186] on p "1 message" at bounding box center [138, 187] width 37 height 13
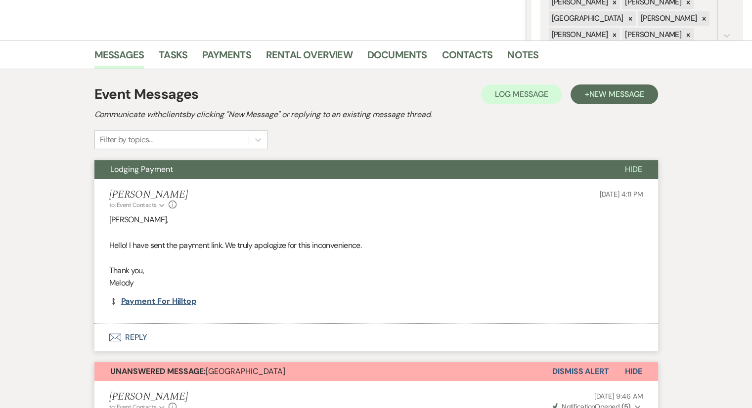
click at [167, 302] on link "Dollar Payment Payment for Hilltop" at bounding box center [152, 301] width 87 height 8
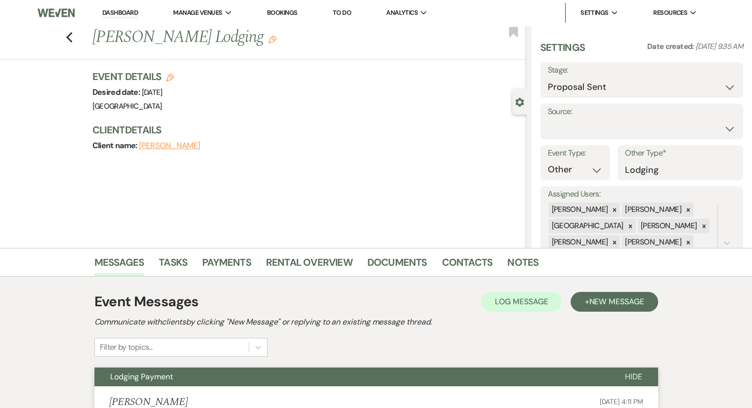
scroll to position [198, 0]
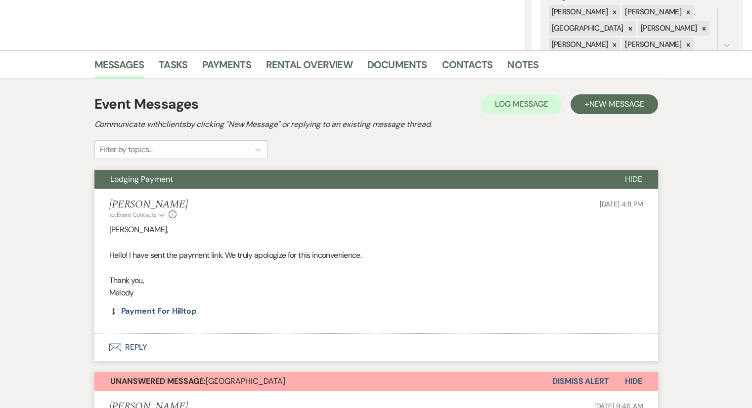
click at [578, 384] on button "Dismiss Alert" at bounding box center [580, 381] width 57 height 19
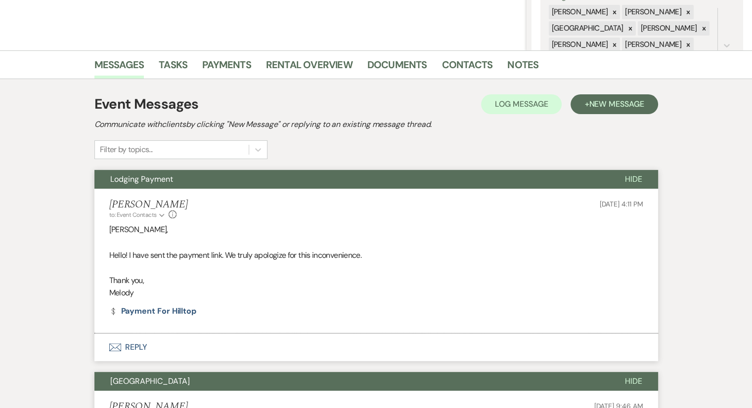
scroll to position [0, 0]
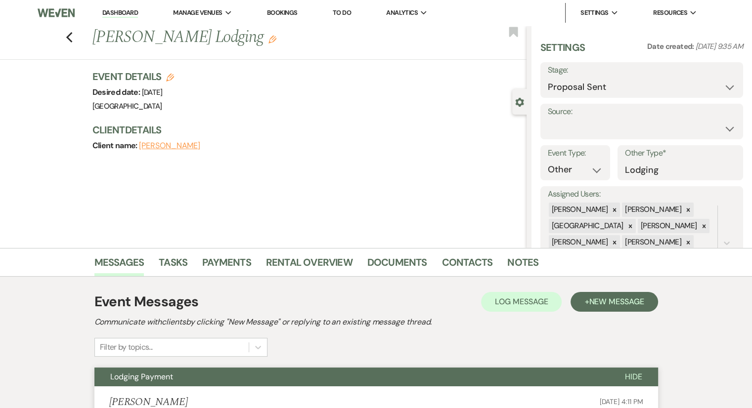
click at [126, 12] on link "Dashboard" at bounding box center [120, 12] width 36 height 9
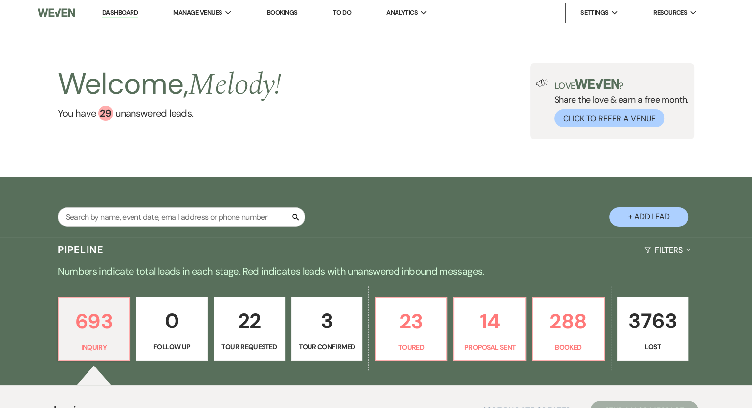
click at [365, 136] on div "Welcome, Melody ! You have 29 unanswered lead s . Love ? Share the love & earn …" at bounding box center [375, 101] width 711 height 76
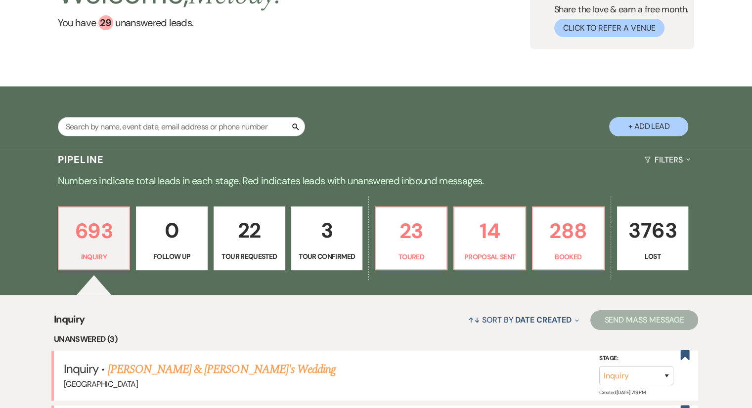
scroll to position [198, 0]
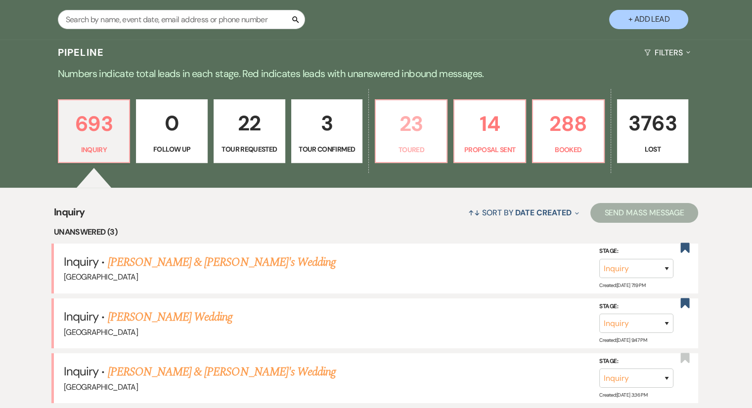
click at [413, 151] on p "Toured" at bounding box center [410, 149] width 59 height 11
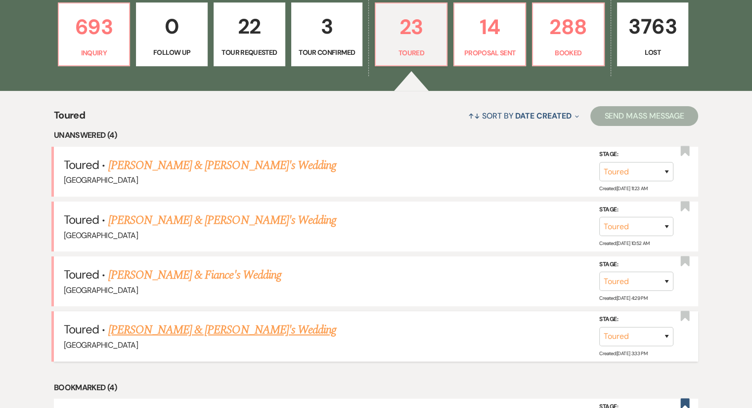
scroll to position [336, 0]
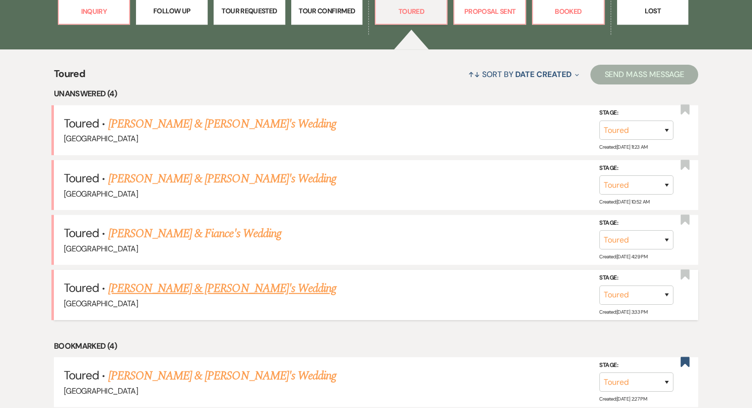
click at [196, 286] on link "[PERSON_NAME] & [PERSON_NAME]'s Wedding" at bounding box center [222, 289] width 228 height 18
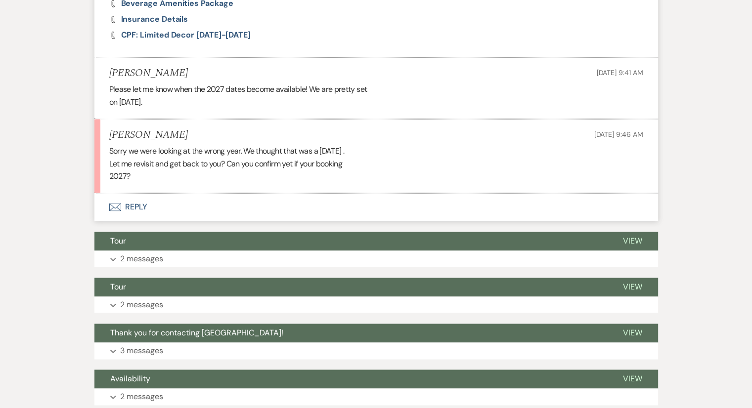
scroll to position [1482, 0]
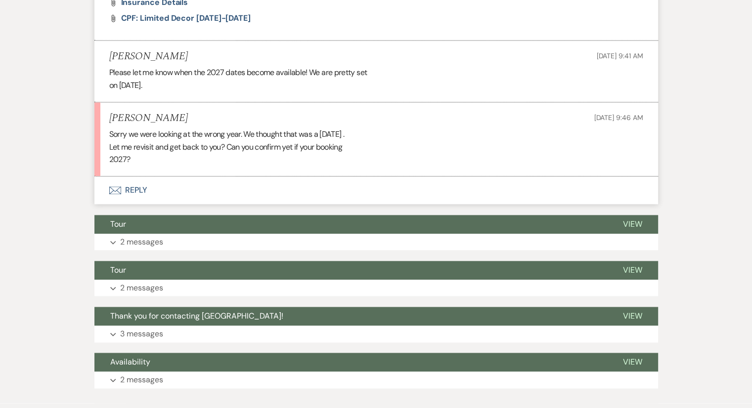
click at [137, 195] on button "Envelope Reply" at bounding box center [375, 190] width 563 height 28
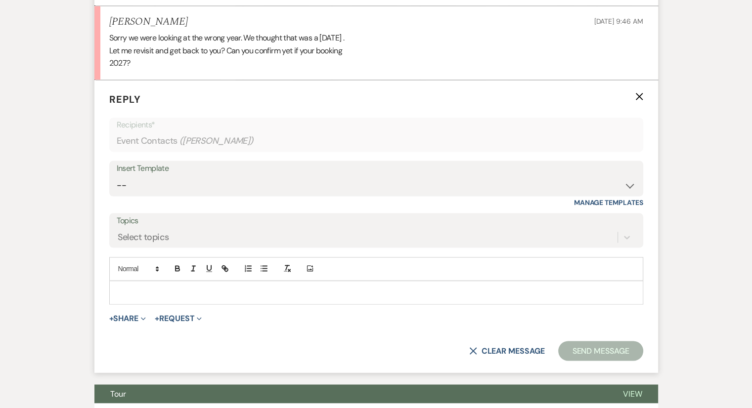
scroll to position [1612, 0]
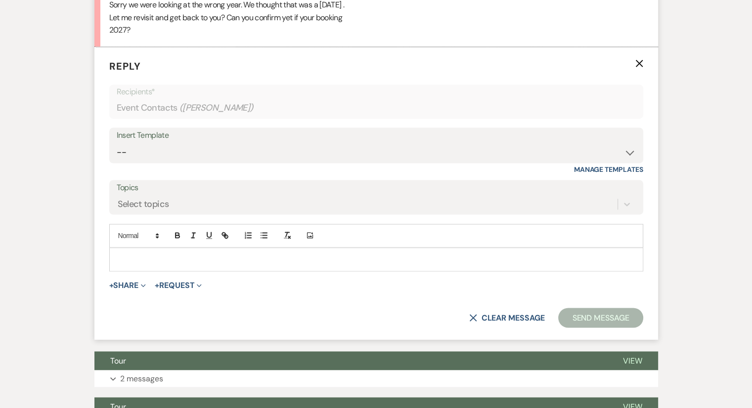
click at [130, 265] on p at bounding box center [376, 259] width 518 height 11
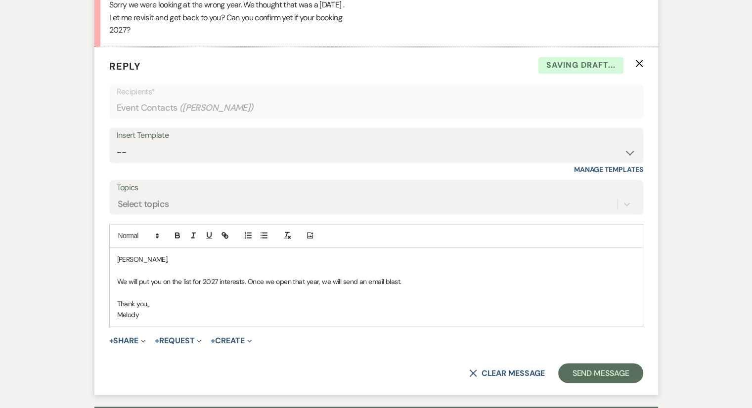
click at [188, 298] on p at bounding box center [376, 292] width 518 height 11
click at [598, 380] on button "Send Message" at bounding box center [600, 373] width 84 height 20
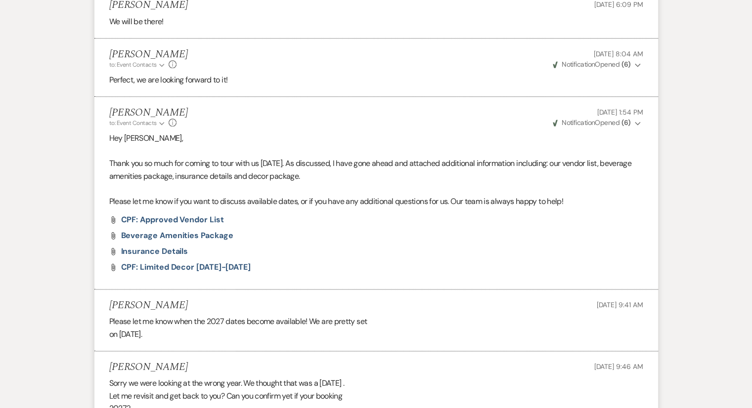
scroll to position [1216, 0]
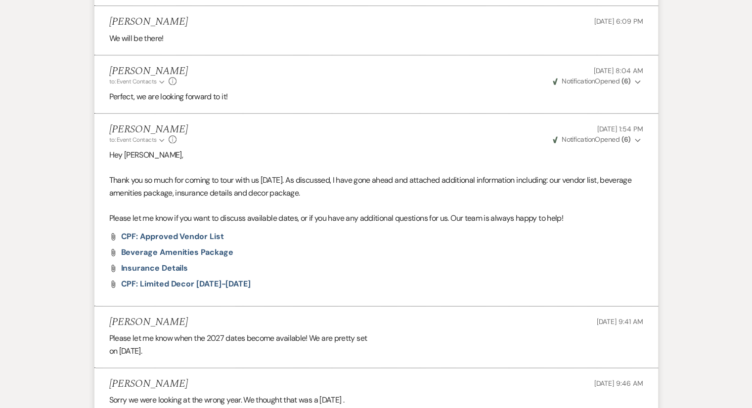
drag, startPoint x: 522, startPoint y: 125, endPoint x: 727, endPoint y: 57, distance: 216.2
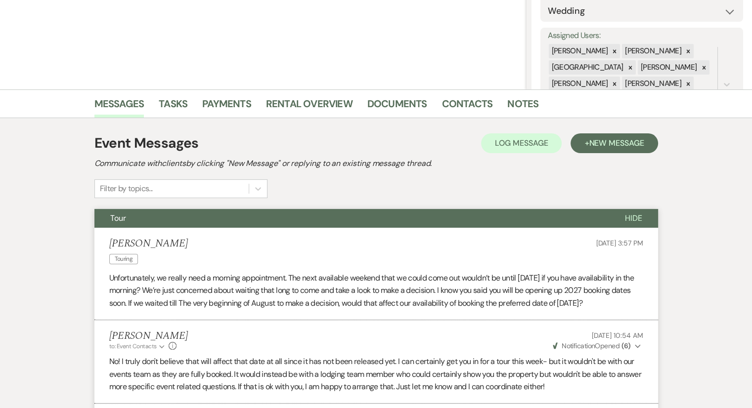
scroll to position [0, 0]
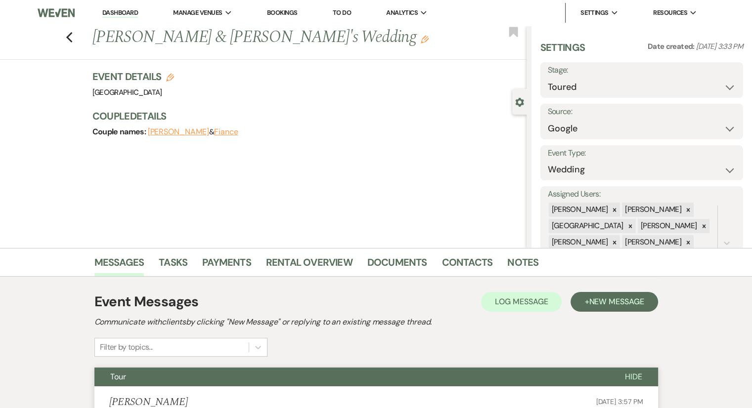
drag, startPoint x: 134, startPoint y: 9, endPoint x: 131, endPoint y: 17, distance: 8.4
click at [134, 9] on link "Dashboard" at bounding box center [120, 12] width 36 height 9
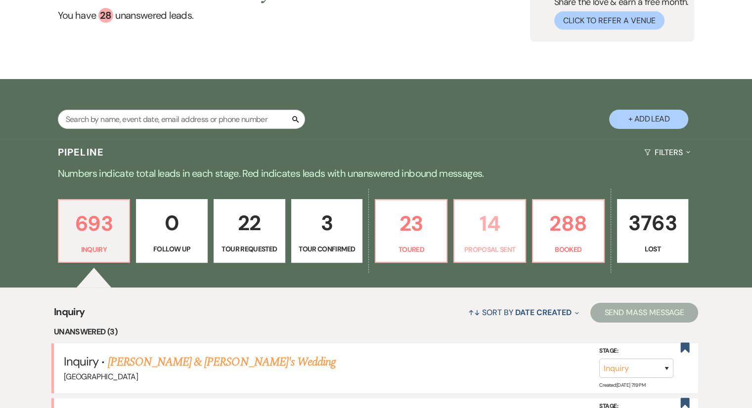
scroll to position [99, 0]
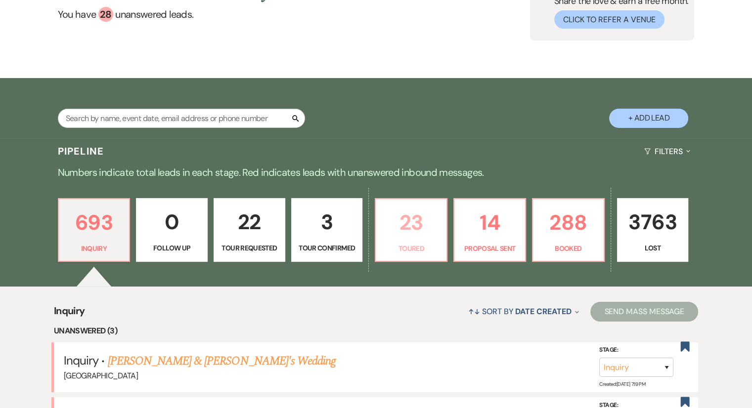
click at [425, 230] on p "23" at bounding box center [410, 222] width 59 height 33
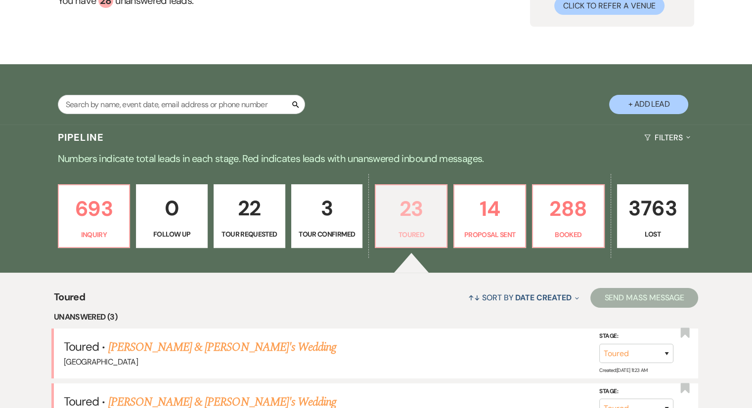
scroll to position [296, 0]
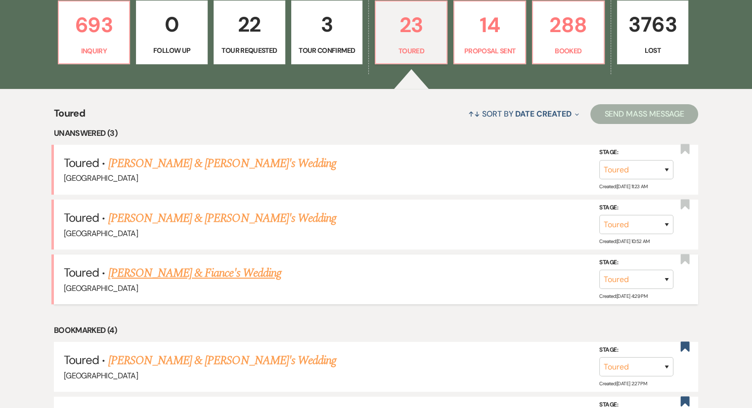
click at [186, 270] on link "[PERSON_NAME] & Fiance's Wedding" at bounding box center [194, 273] width 173 height 18
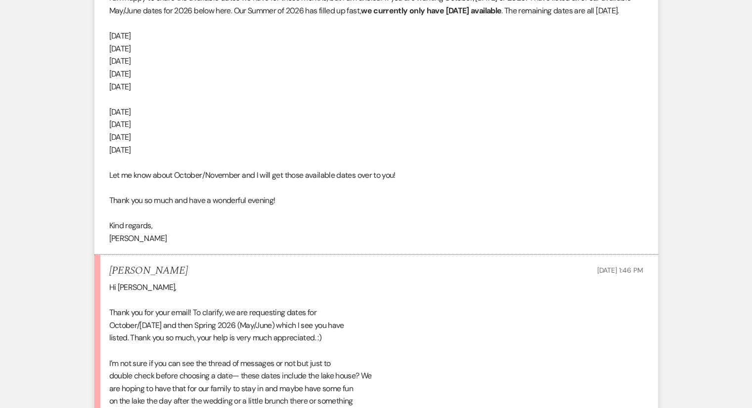
scroll to position [2286, 0]
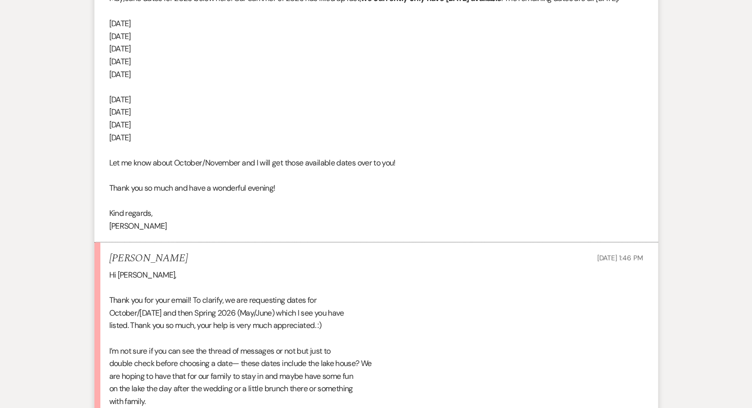
click at [175, 219] on p "Kind regards," at bounding box center [376, 213] width 534 height 13
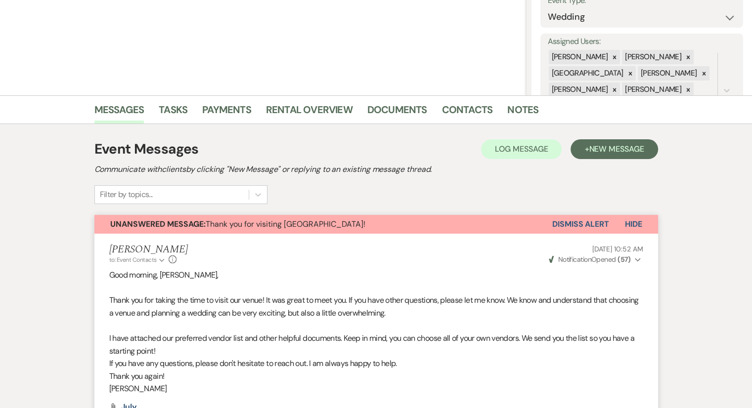
scroll to position [0, 0]
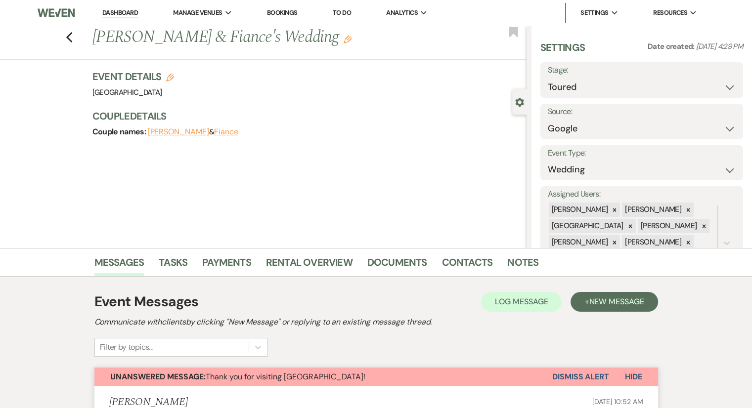
click at [123, 13] on link "Dashboard" at bounding box center [120, 12] width 36 height 9
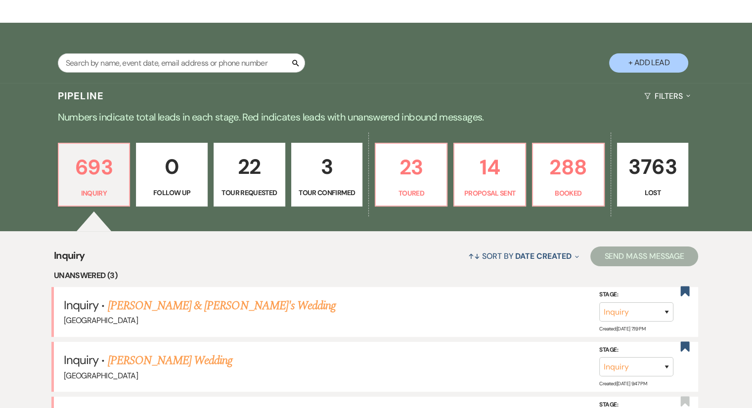
scroll to position [247, 0]
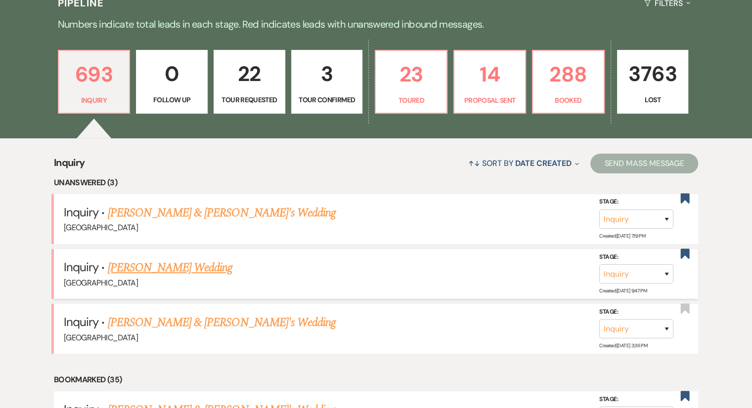
click at [178, 267] on link "[PERSON_NAME] Wedding" at bounding box center [170, 268] width 125 height 18
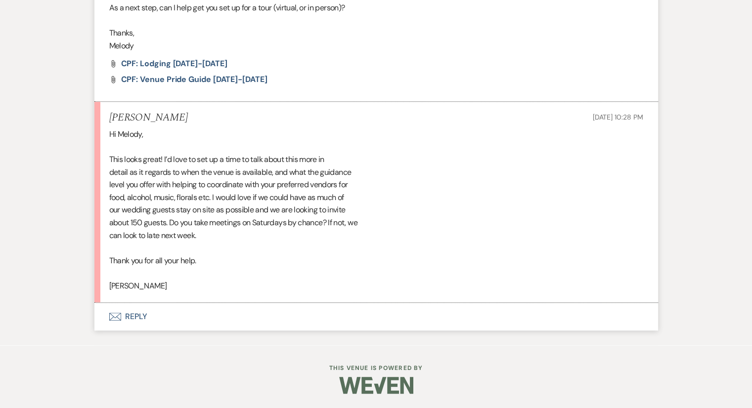
scroll to position [522, 0]
click at [231, 256] on div "Hi [PERSON_NAME], This looks great! I’d love to set up a time to talk about thi…" at bounding box center [376, 209] width 534 height 165
click at [228, 261] on div "Hi [PERSON_NAME], This looks great! I’d love to set up a time to talk about thi…" at bounding box center [376, 209] width 534 height 165
click at [231, 276] on div "Hi [PERSON_NAME], This looks great! I’d love to set up a time to talk about thi…" at bounding box center [376, 209] width 534 height 165
click at [172, 272] on div "Hi [PERSON_NAME], This looks great! I’d love to set up a time to talk about thi…" at bounding box center [376, 209] width 534 height 165
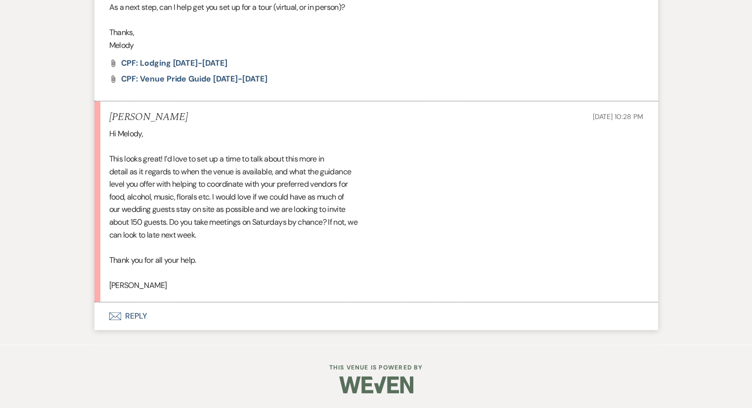
click at [172, 272] on div "Hi [PERSON_NAME], This looks great! I’d love to set up a time to talk about thi…" at bounding box center [376, 209] width 534 height 165
drag, startPoint x: 207, startPoint y: 273, endPoint x: 209, endPoint y: 265, distance: 8.0
click at [207, 271] on div "Hi [PERSON_NAME], This looks great! I’d love to set up a time to talk about thi…" at bounding box center [376, 209] width 534 height 165
click at [210, 265] on div "Hi [PERSON_NAME], This looks great! I’d love to set up a time to talk about thi…" at bounding box center [376, 209] width 534 height 165
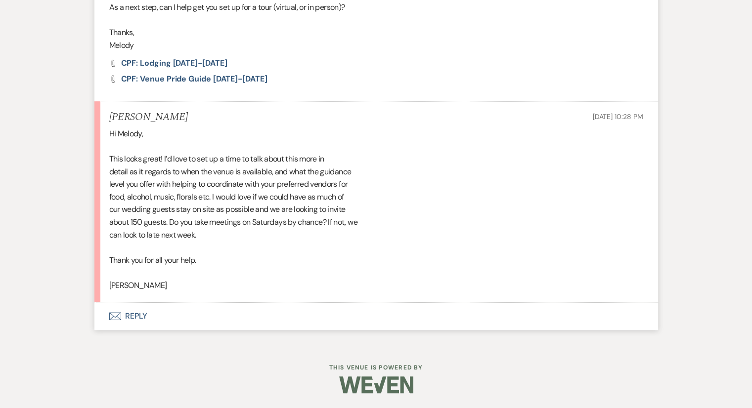
scroll to position [472, 0]
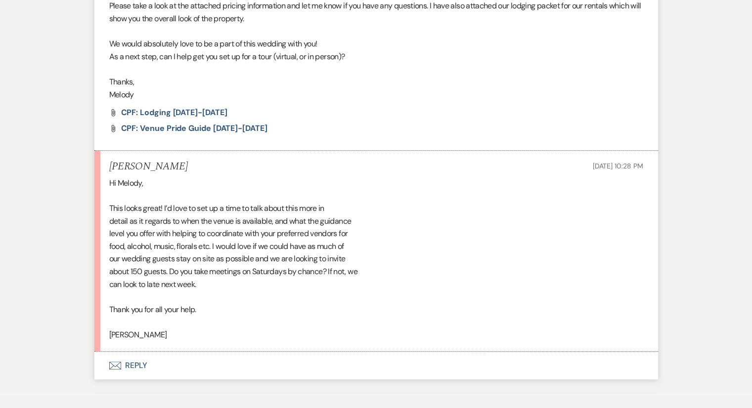
click at [211, 264] on div "Hi [PERSON_NAME], This looks great! I’d love to set up a time to talk about thi…" at bounding box center [376, 259] width 534 height 165
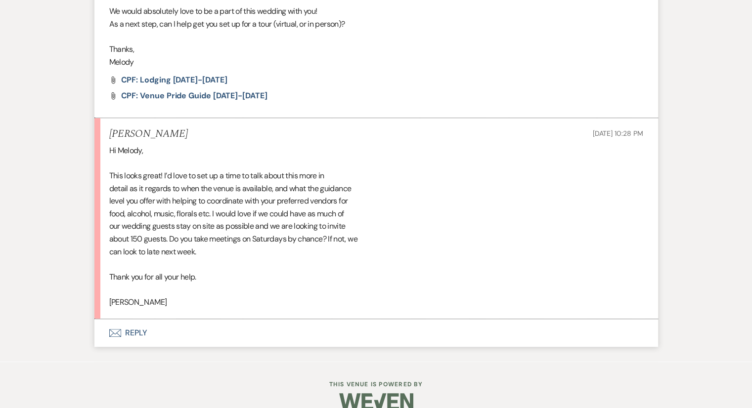
scroll to position [522, 0]
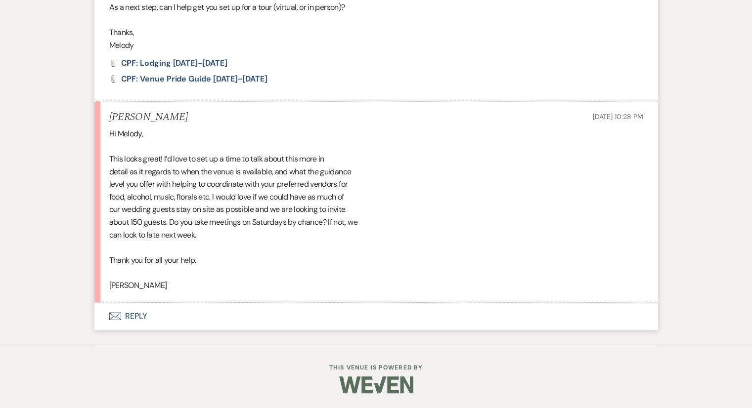
click at [197, 289] on div "Hi [PERSON_NAME], This looks great! I’d love to set up a time to talk about thi…" at bounding box center [376, 209] width 534 height 165
click at [197, 287] on div "Hi [PERSON_NAME], This looks great! I’d love to set up a time to talk about thi…" at bounding box center [376, 209] width 534 height 165
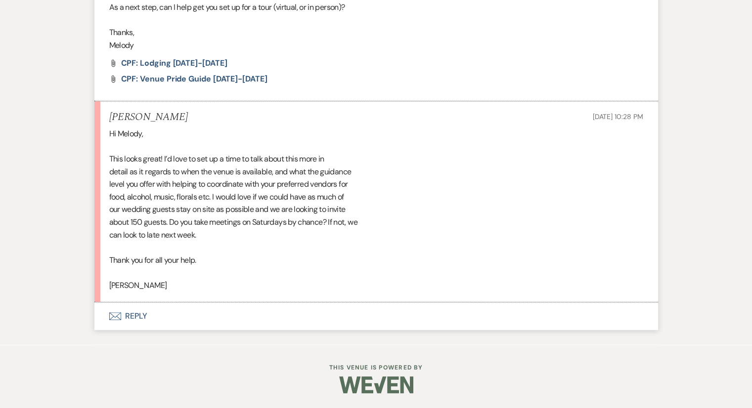
click at [277, 253] on div "Hi [PERSON_NAME], This looks great! I’d love to set up a time to talk about thi…" at bounding box center [376, 209] width 534 height 165
click at [277, 250] on div "Hi [PERSON_NAME], This looks great! I’d love to set up a time to talk about thi…" at bounding box center [376, 209] width 534 height 165
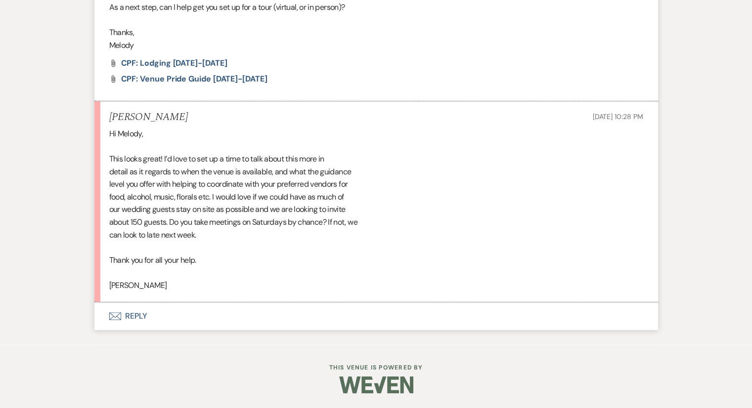
click at [277, 250] on div "Hi [PERSON_NAME], This looks great! I’d love to set up a time to talk about thi…" at bounding box center [376, 209] width 534 height 165
click at [288, 259] on div "Hi [PERSON_NAME], This looks great! I’d love to set up a time to talk about thi…" at bounding box center [376, 209] width 534 height 165
click at [288, 263] on div "Hi [PERSON_NAME], This looks great! I’d love to set up a time to talk about thi…" at bounding box center [376, 209] width 534 height 165
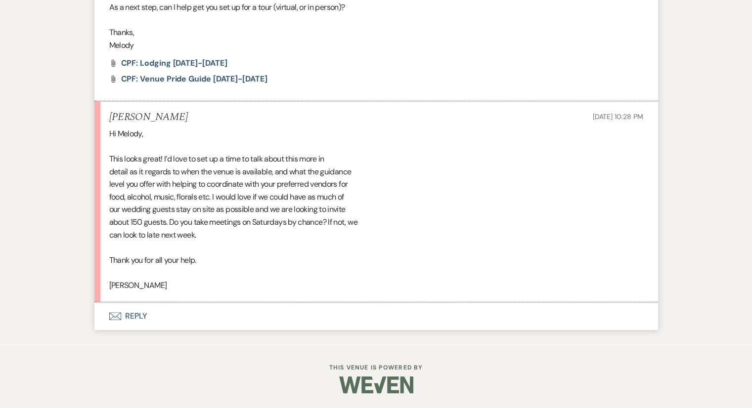
click at [288, 263] on div "Hi [PERSON_NAME], This looks great! I’d love to set up a time to talk about thi…" at bounding box center [376, 209] width 534 height 165
click at [353, 252] on div "Hi [PERSON_NAME], This looks great! I’d love to set up a time to talk about thi…" at bounding box center [376, 209] width 534 height 165
click at [354, 252] on div "Hi [PERSON_NAME], This looks great! I’d love to set up a time to talk about thi…" at bounding box center [376, 209] width 534 height 165
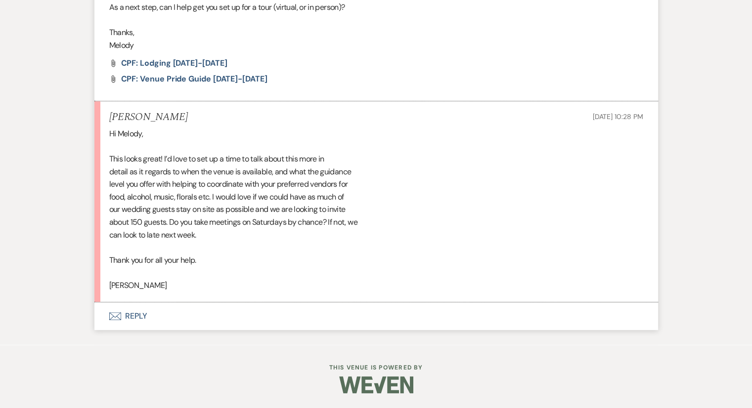
click at [233, 372] on div at bounding box center [376, 385] width 506 height 46
click at [85, 163] on div "Messages Tasks Payments Rental Overview Documents Contacts Notes Event Messages…" at bounding box center [376, 35] width 752 height 619
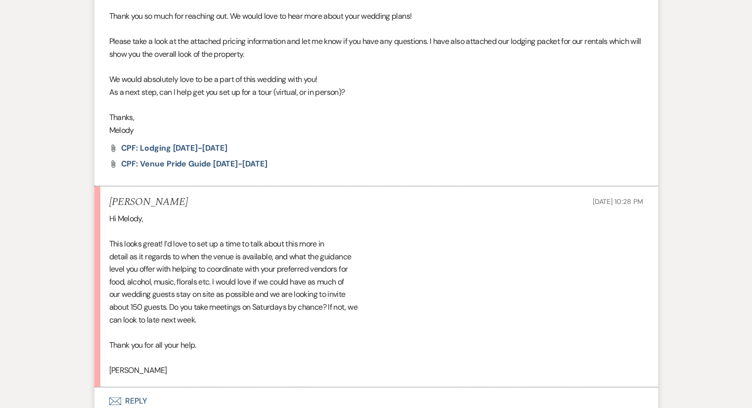
scroll to position [445, 0]
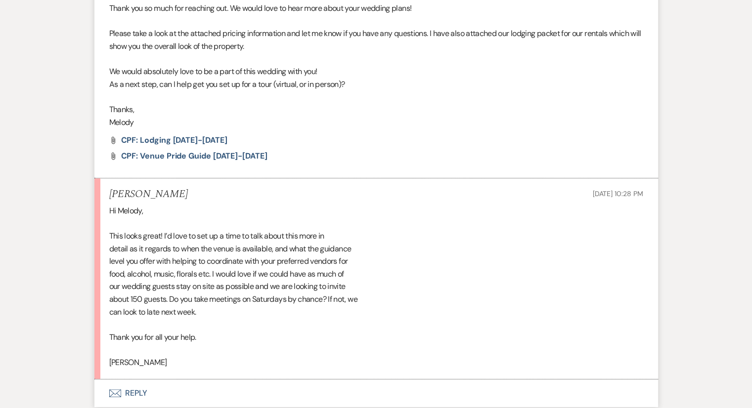
click at [220, 316] on div "Hi [PERSON_NAME], This looks great! I’d love to set up a time to talk about thi…" at bounding box center [376, 287] width 534 height 165
drag, startPoint x: 269, startPoint y: 335, endPoint x: 275, endPoint y: 322, distance: 13.7
click at [275, 327] on div "Hi [PERSON_NAME], This looks great! I’d love to set up a time to talk about thi…" at bounding box center [376, 287] width 534 height 165
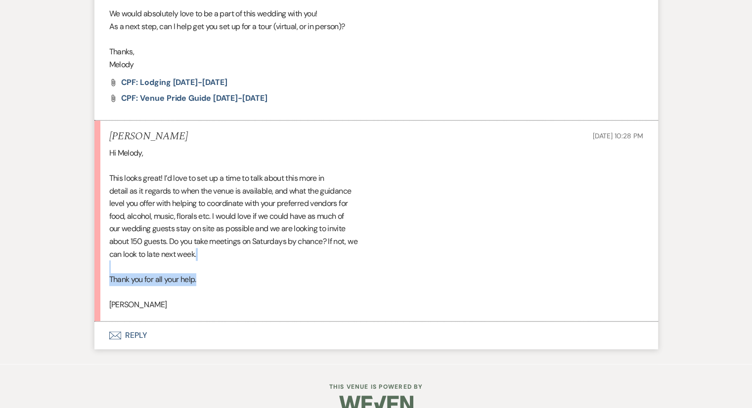
scroll to position [522, 0]
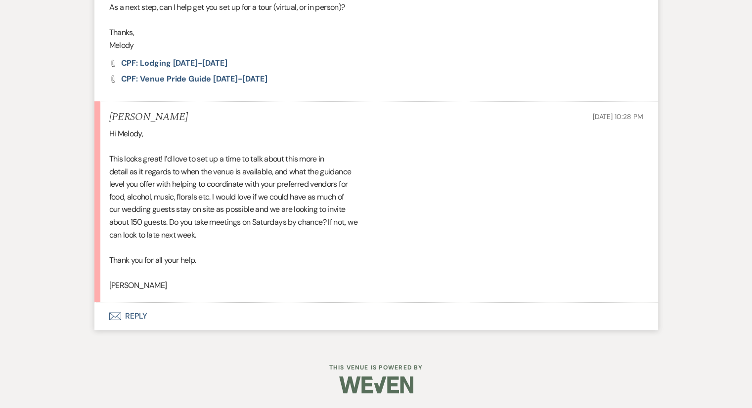
click at [470, 332] on div "Event Messages Log Log Message + New Message Communicate with clients by clicki…" at bounding box center [375, 50] width 563 height 570
click at [340, 266] on div "Hi [PERSON_NAME], This looks great! I’d love to set up a time to talk about thi…" at bounding box center [376, 209] width 534 height 165
click at [250, 246] on div "Hi [PERSON_NAME], This looks great! I’d love to set up a time to talk about thi…" at bounding box center [376, 209] width 534 height 165
click at [240, 266] on div "Hi [PERSON_NAME], This looks great! I’d love to set up a time to talk about thi…" at bounding box center [376, 209] width 534 height 165
drag, startPoint x: 242, startPoint y: 277, endPoint x: 244, endPoint y: 271, distance: 6.7
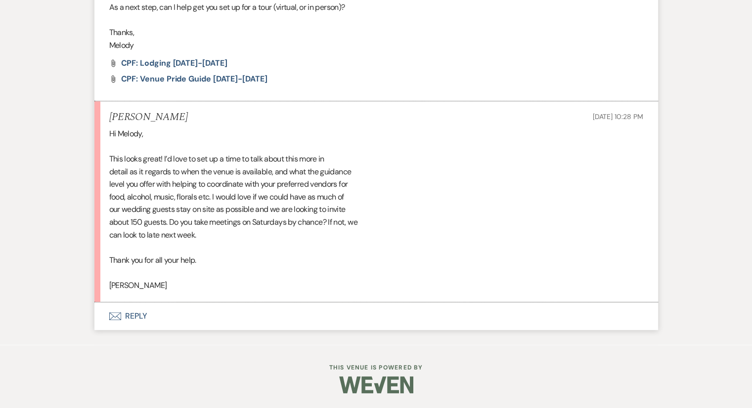
click at [243, 275] on div "Hi [PERSON_NAME], This looks great! I’d love to set up a time to talk about thi…" at bounding box center [376, 209] width 534 height 165
click at [244, 264] on div "Hi [PERSON_NAME], This looks great! I’d love to set up a time to talk about thi…" at bounding box center [376, 209] width 534 height 165
click at [248, 263] on div "Hi [PERSON_NAME], This looks great! I’d love to set up a time to talk about thi…" at bounding box center [376, 209] width 534 height 165
click at [238, 261] on div "Hi [PERSON_NAME], This looks great! I’d love to set up a time to talk about thi…" at bounding box center [376, 209] width 534 height 165
click at [32, 137] on div "Messages Tasks Payments Rental Overview Documents Contacts Notes Event Messages…" at bounding box center [376, 35] width 752 height 619
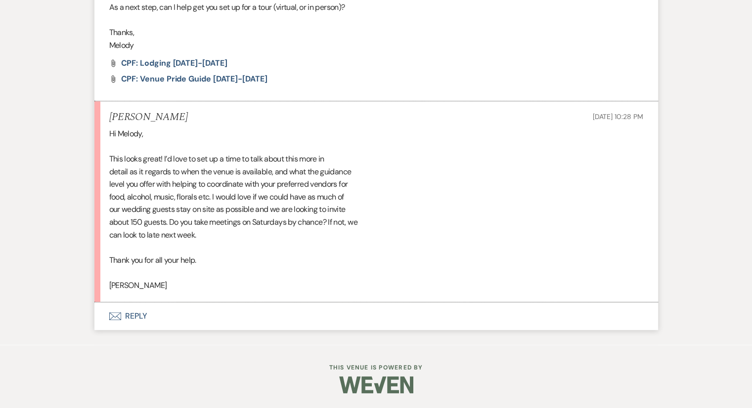
click at [47, 107] on div "Messages Tasks Payments Rental Overview Documents Contacts Notes Event Messages…" at bounding box center [376, 35] width 752 height 619
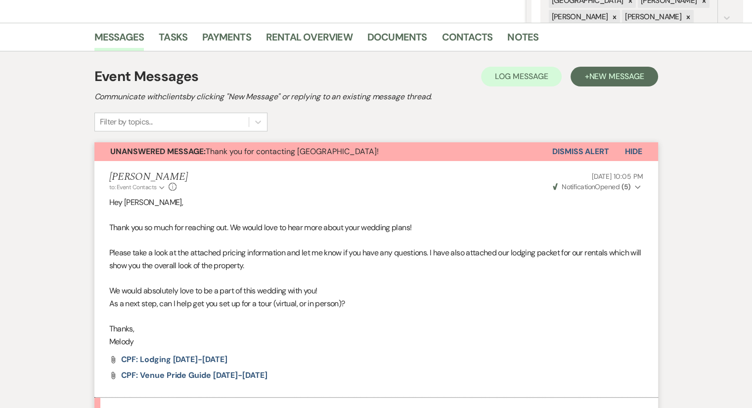
scroll to position [0, 0]
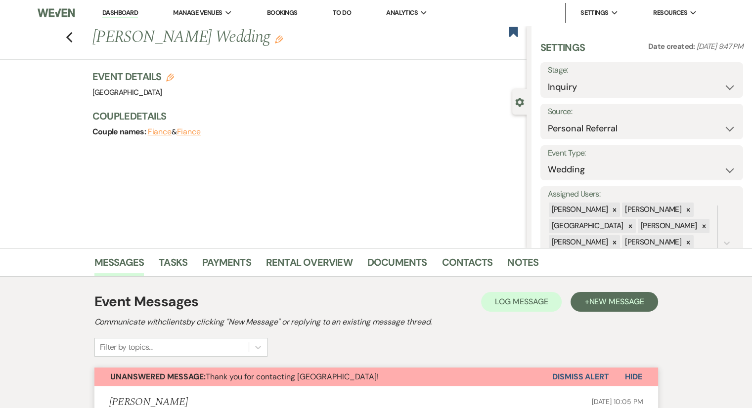
click at [127, 10] on link "Dashboard" at bounding box center [120, 12] width 36 height 9
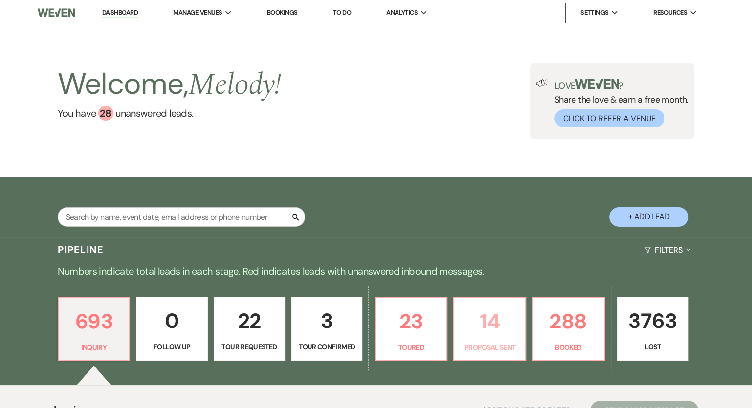
click at [502, 349] on p "Proposal Sent" at bounding box center [489, 347] width 59 height 11
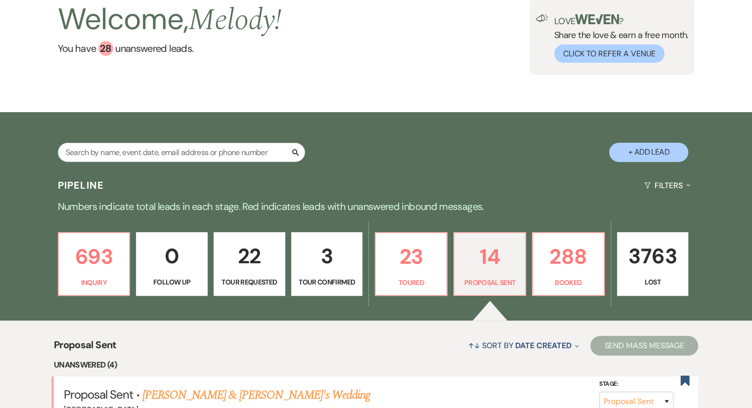
scroll to position [198, 0]
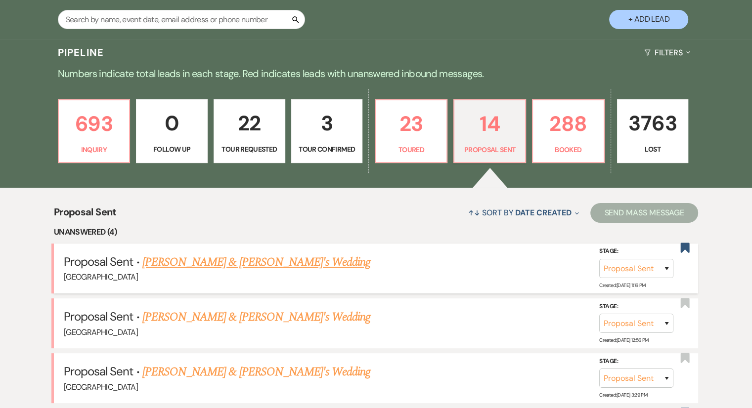
click at [227, 263] on link "[PERSON_NAME] & [PERSON_NAME]'s Wedding" at bounding box center [256, 262] width 228 height 18
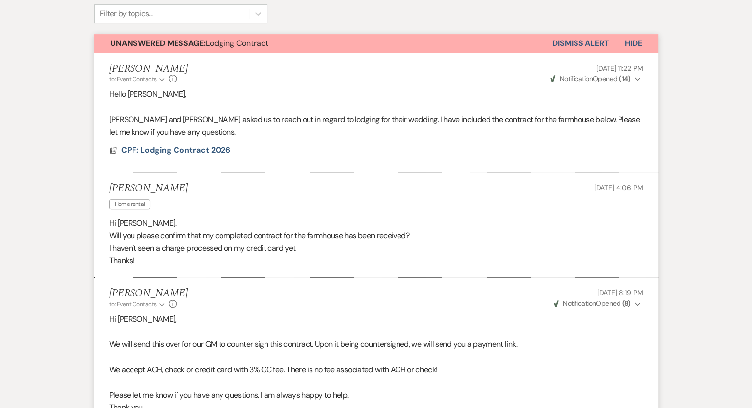
scroll to position [223, 0]
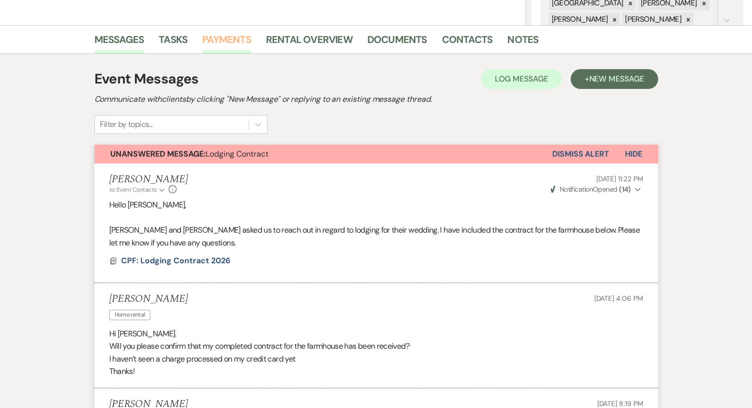
click at [241, 38] on link "Payments" at bounding box center [226, 43] width 49 height 22
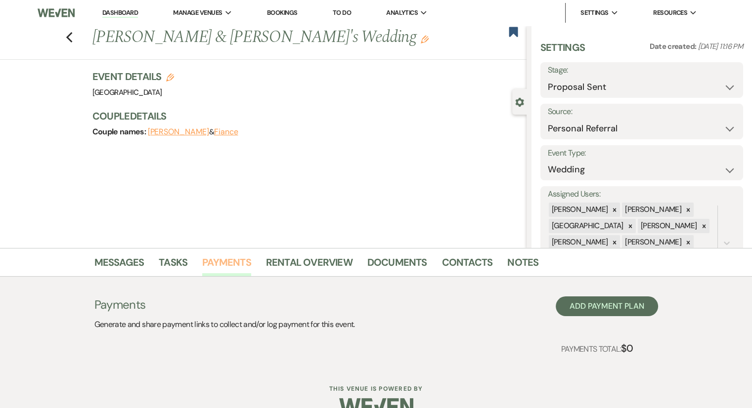
scroll to position [22, 0]
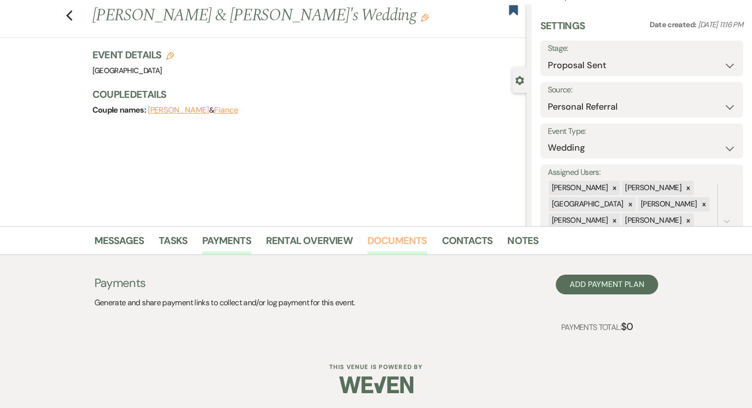
click at [407, 240] on link "Documents" at bounding box center [397, 244] width 60 height 22
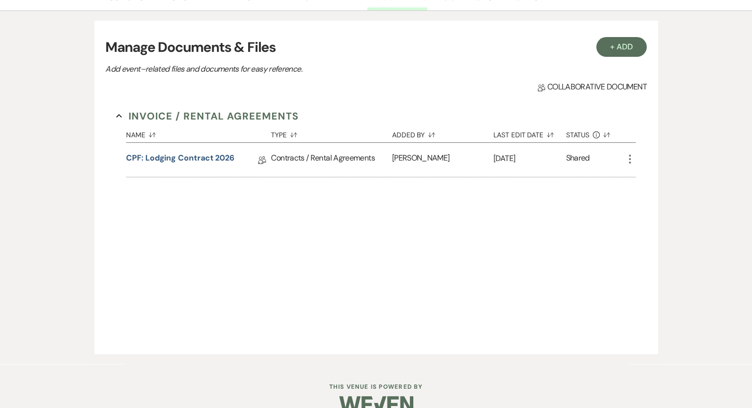
scroll to position [269, 0]
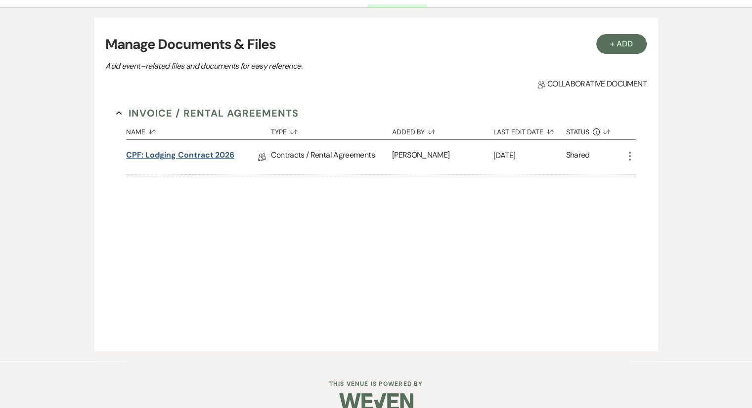
click at [225, 153] on link "CPF: Lodging Contract 2026" at bounding box center [180, 156] width 108 height 15
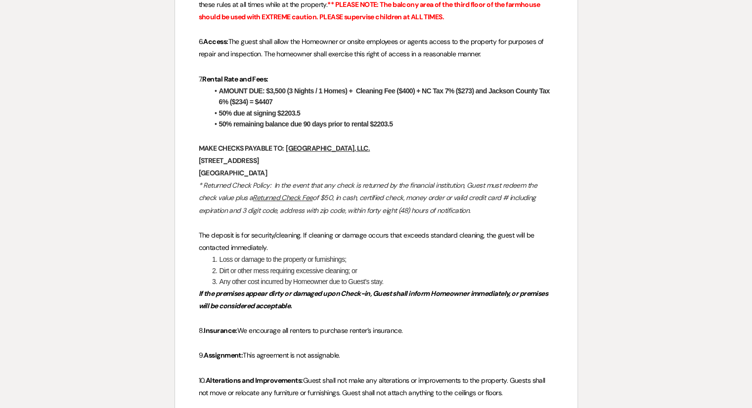
scroll to position [447, 0]
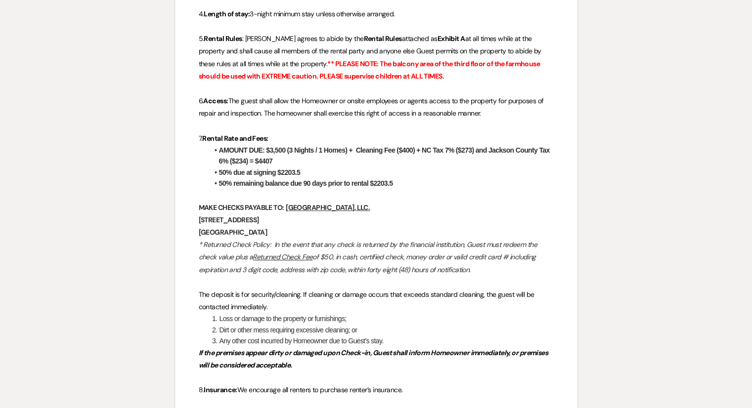
click at [329, 167] on li "50% due at signing $2203.5" at bounding box center [381, 172] width 345 height 11
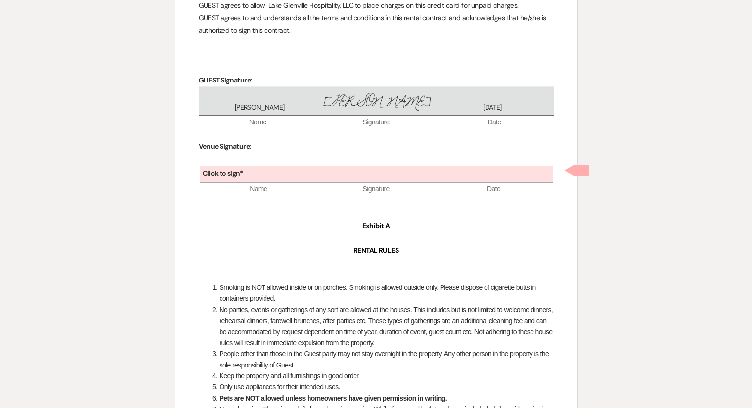
scroll to position [1287, 0]
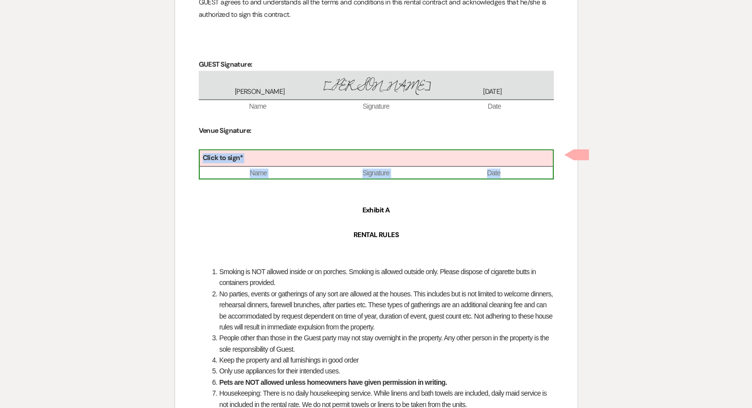
click at [282, 161] on div "Click to sign*" at bounding box center [376, 158] width 353 height 16
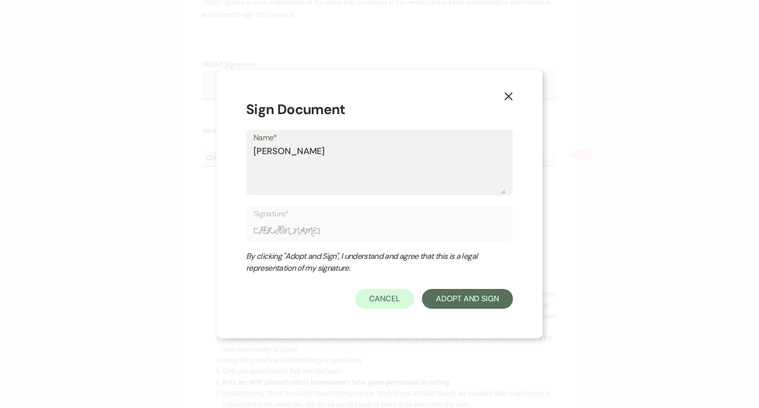
click at [508, 99] on icon "X" at bounding box center [508, 96] width 9 height 9
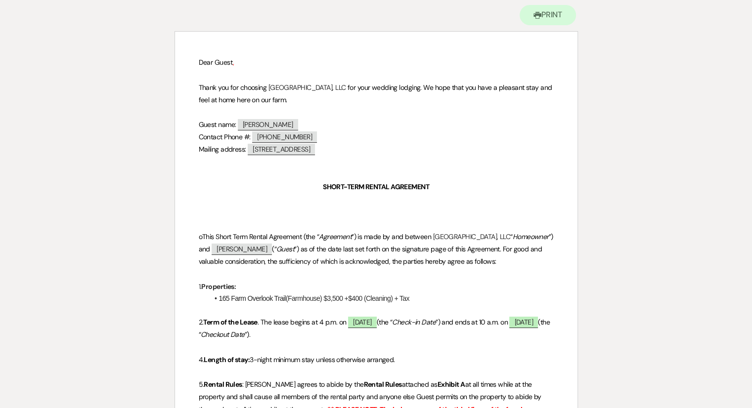
scroll to position [0, 0]
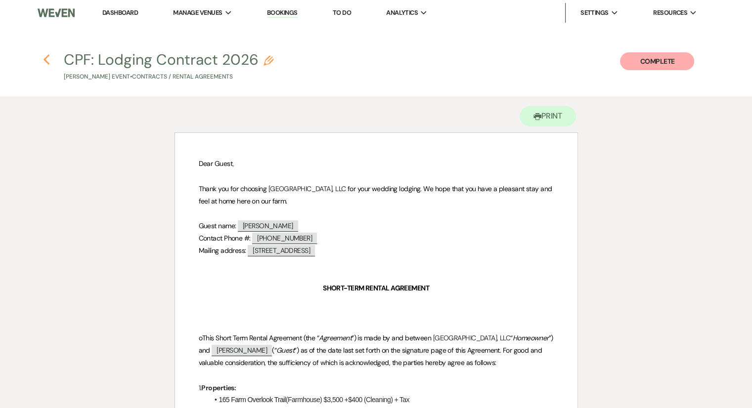
click at [47, 62] on icon "Previous" at bounding box center [46, 60] width 7 height 12
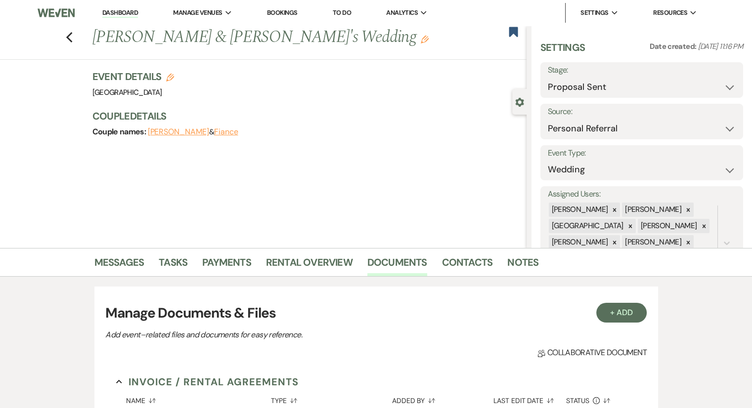
click at [125, 14] on link "Dashboard" at bounding box center [120, 12] width 36 height 9
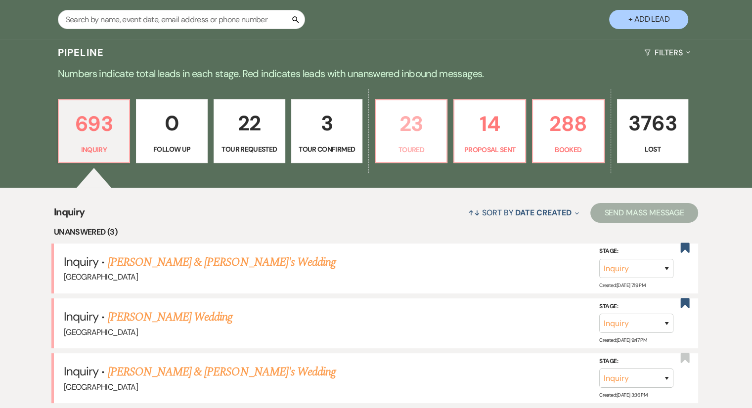
scroll to position [247, 0]
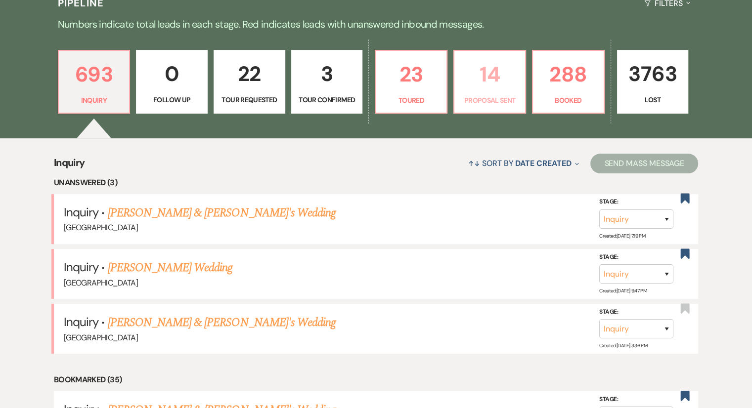
click at [487, 94] on link "14 Proposal Sent" at bounding box center [489, 82] width 73 height 64
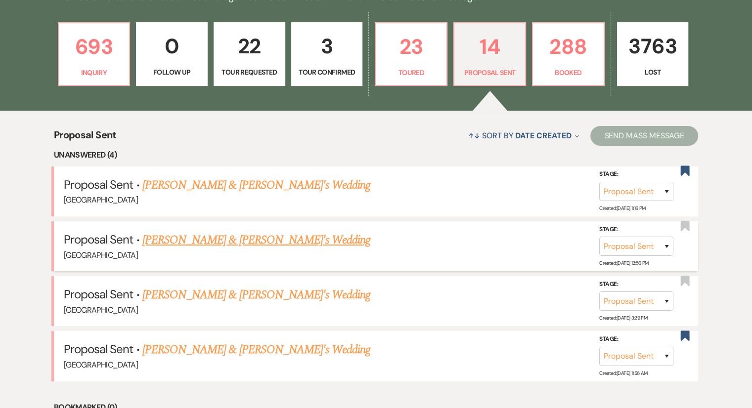
scroll to position [296, 0]
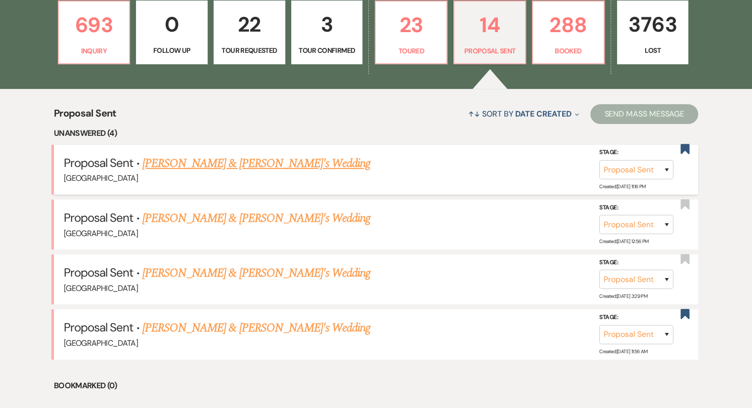
click at [261, 174] on div "[GEOGRAPHIC_DATA]" at bounding box center [376, 178] width 624 height 13
click at [261, 166] on link "[PERSON_NAME] & [PERSON_NAME]'s Wedding" at bounding box center [256, 164] width 228 height 18
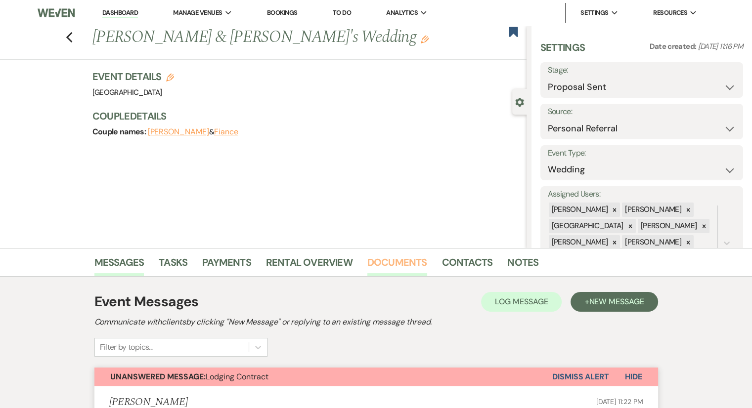
click at [383, 261] on link "Documents" at bounding box center [397, 265] width 60 height 22
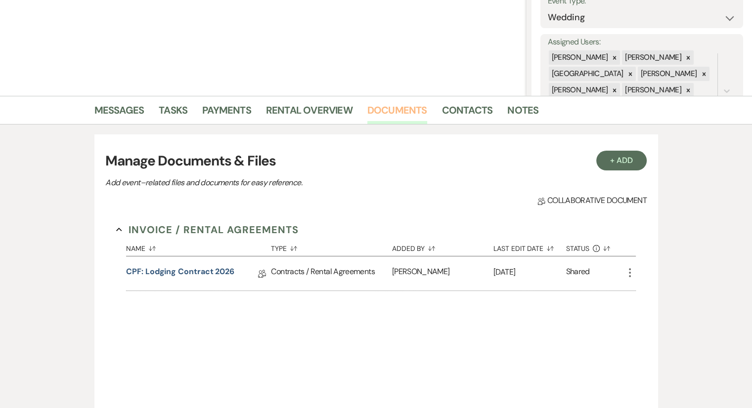
scroll to position [247, 0]
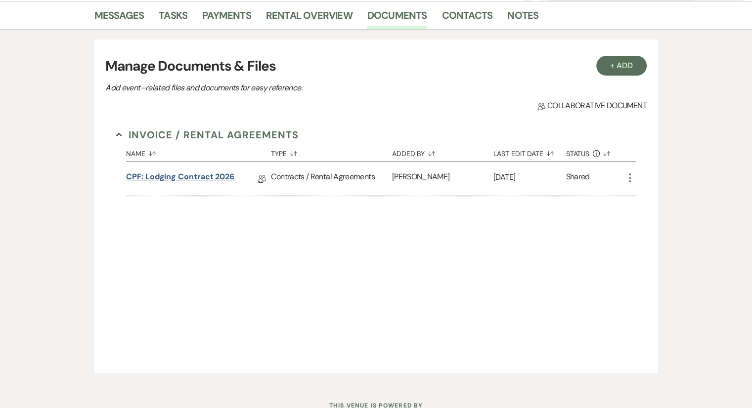
click at [219, 177] on link "CPF: Lodging Contract 2026" at bounding box center [180, 178] width 108 height 15
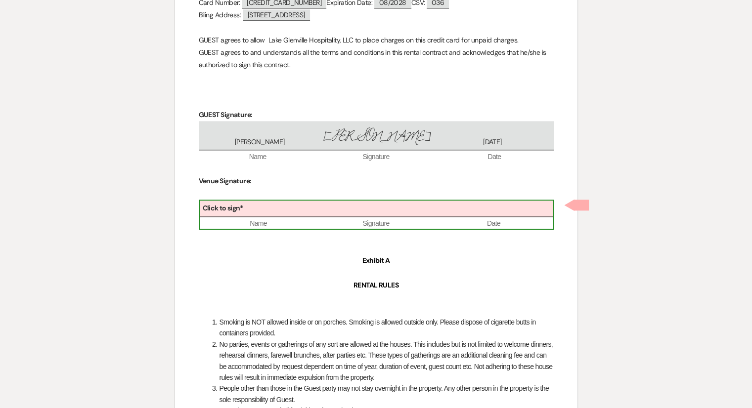
scroll to position [1238, 0]
click at [336, 207] on div "Click to sign*" at bounding box center [376, 208] width 353 height 16
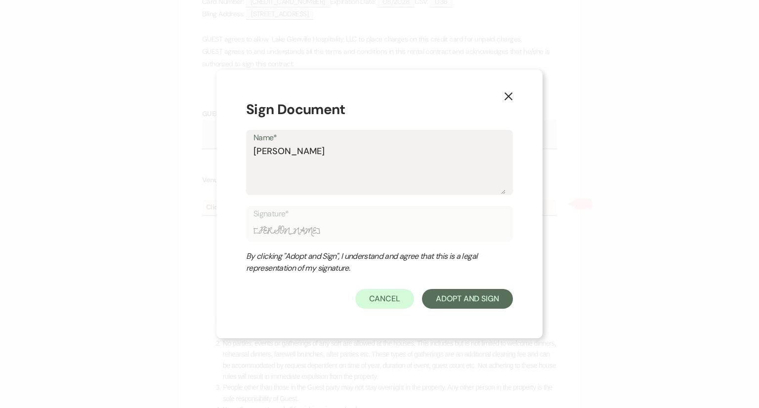
click at [362, 182] on textarea "[PERSON_NAME]" at bounding box center [379, 169] width 252 height 49
click at [468, 302] on button "Adopt And Sign" at bounding box center [467, 299] width 91 height 20
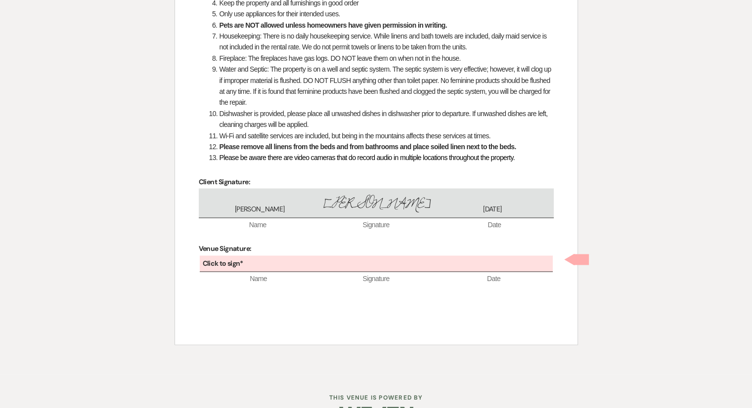
scroll to position [1660, 0]
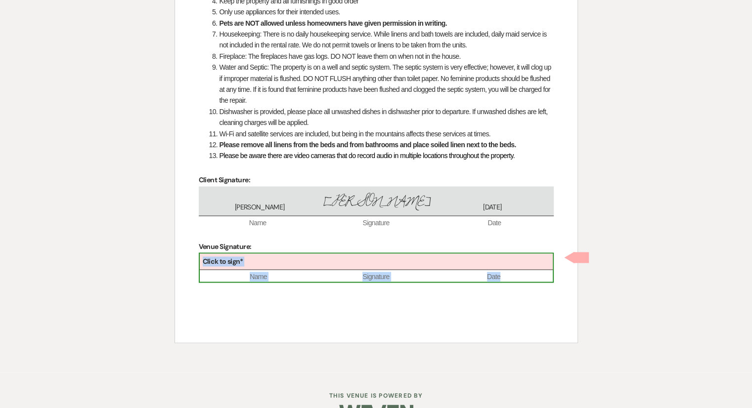
click at [256, 266] on div "Click to sign*" at bounding box center [376, 261] width 353 height 16
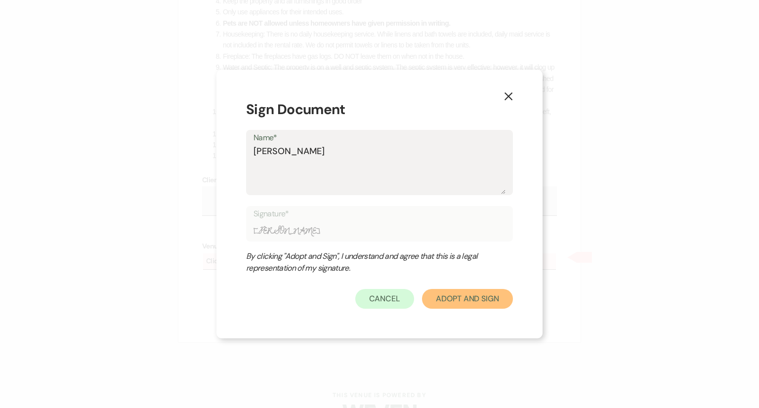
click at [444, 296] on button "Adopt And Sign" at bounding box center [467, 299] width 91 height 20
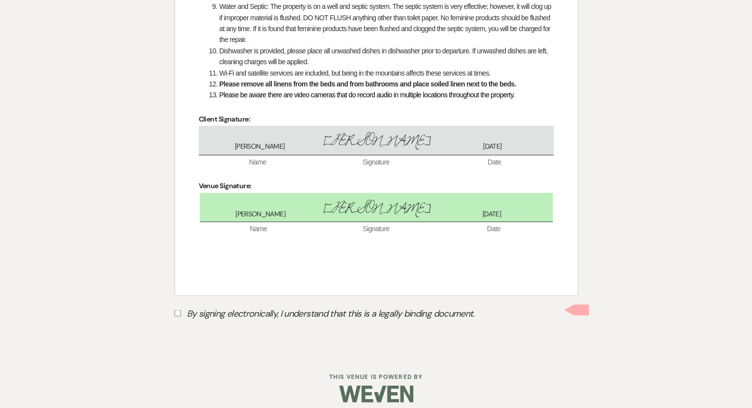
scroll to position [1729, 0]
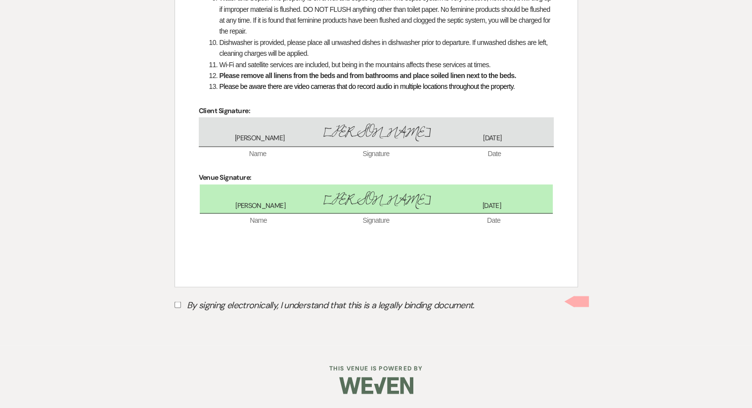
click at [178, 303] on input "By signing electronically, I understand that this is a legally binding document." at bounding box center [177, 304] width 6 height 6
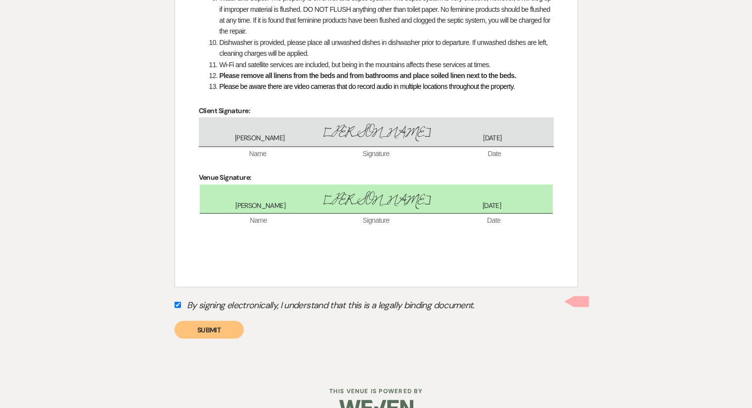
click at [210, 333] on button "Submit" at bounding box center [208, 330] width 69 height 18
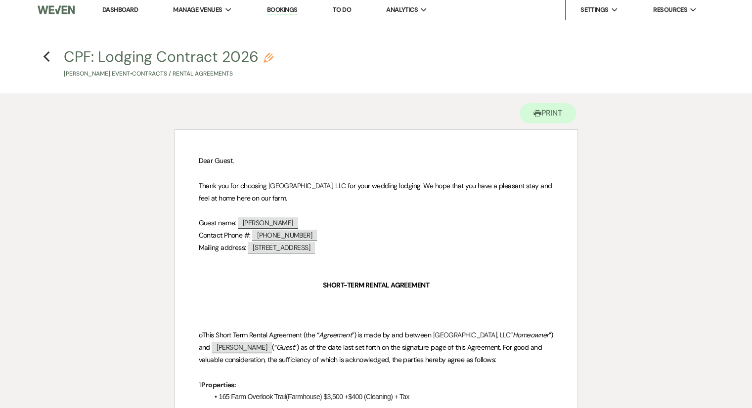
scroll to position [0, 0]
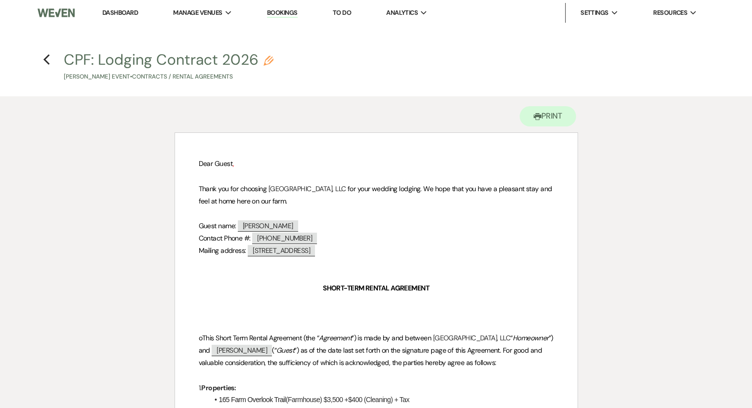
click at [50, 65] on h4 "Previous CPF: Lodging Contract 2026 Pencil [PERSON_NAME] Event • Contracts / Re…" at bounding box center [375, 65] width 711 height 32
click at [45, 61] on use "button" at bounding box center [46, 59] width 6 height 11
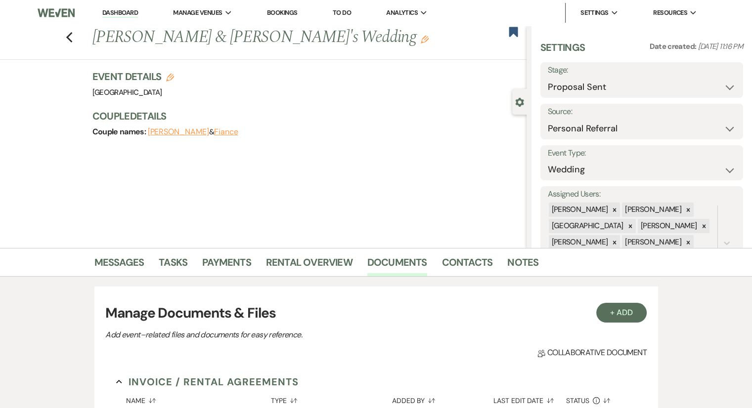
scroll to position [247, 0]
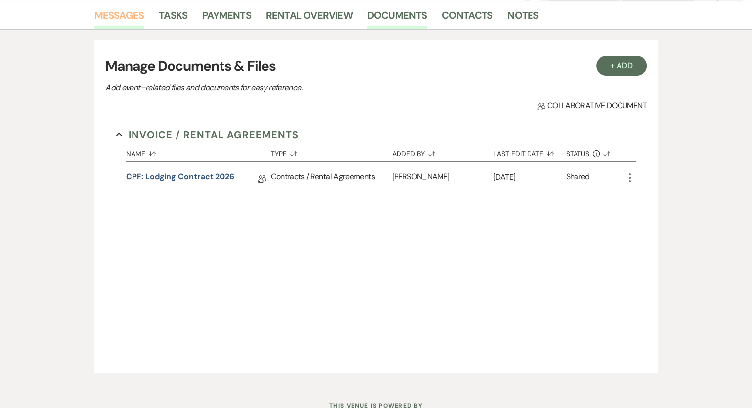
click at [133, 18] on link "Messages" at bounding box center [119, 18] width 50 height 22
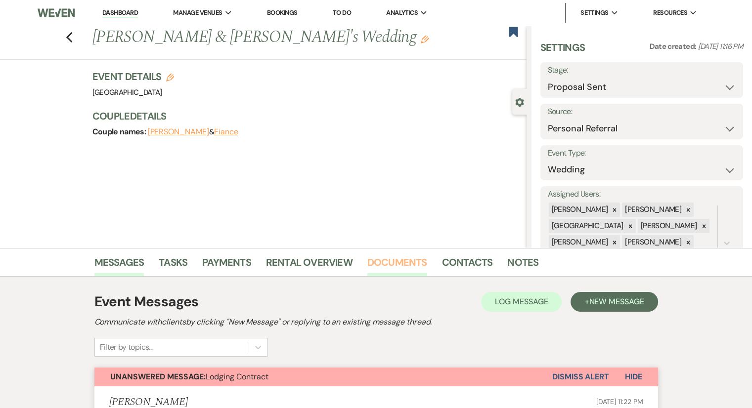
click at [386, 265] on link "Documents" at bounding box center [397, 265] width 60 height 22
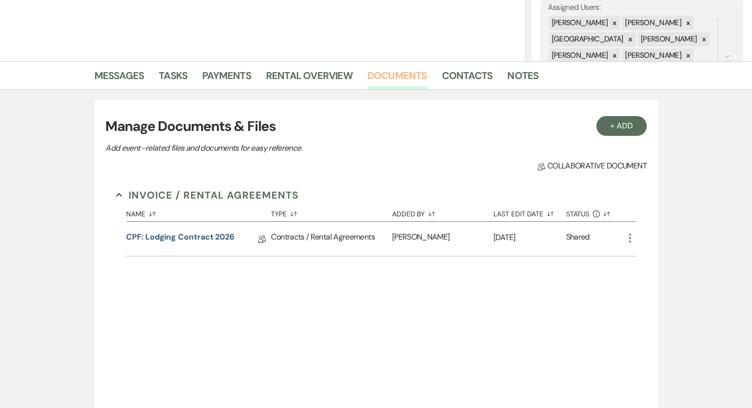
scroll to position [285, 0]
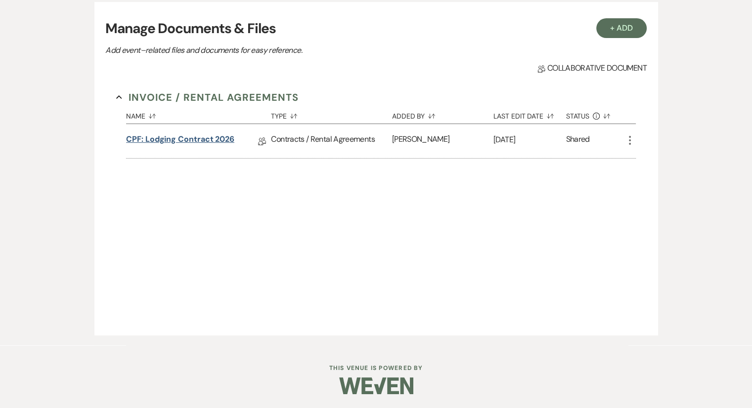
click at [218, 140] on link "CPF: Lodging Contract 2026" at bounding box center [180, 140] width 108 height 15
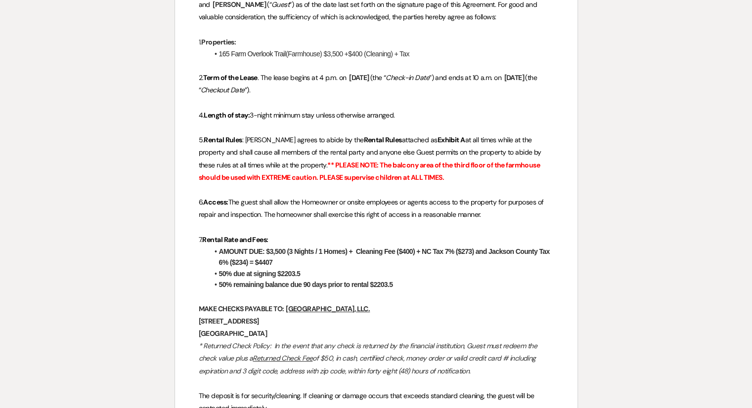
scroll to position [395, 0]
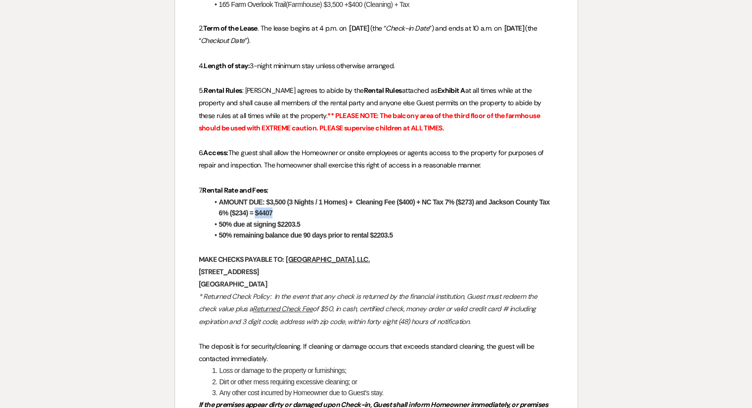
drag, startPoint x: 275, startPoint y: 213, endPoint x: 254, endPoint y: 212, distance: 20.8
click at [254, 212] on li "AMOUNT DUE: $3,500 (3 Nights / 1 Homes) + Cleaning Fee ($400) + NC Tax 7% ($273…" at bounding box center [381, 208] width 345 height 22
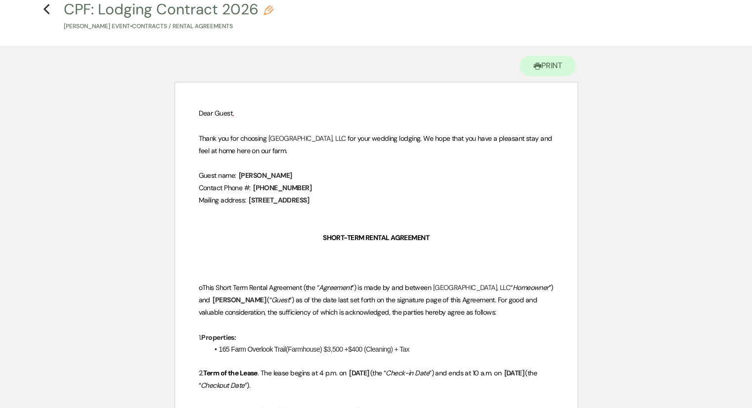
scroll to position [0, 0]
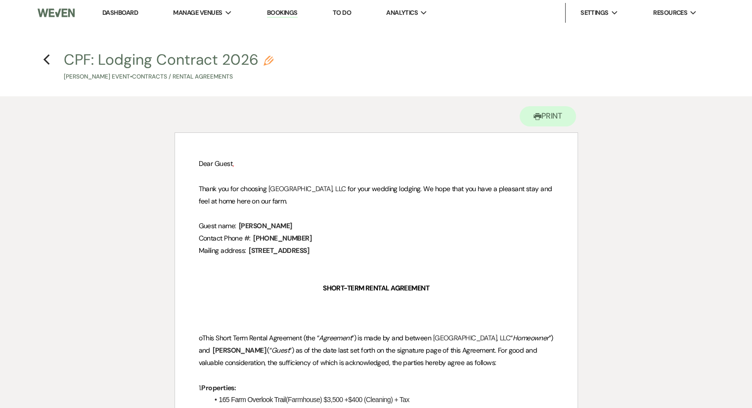
click at [47, 66] on div "Previous" at bounding box center [46, 58] width 7 height 16
click at [46, 64] on icon "Previous" at bounding box center [46, 60] width 7 height 12
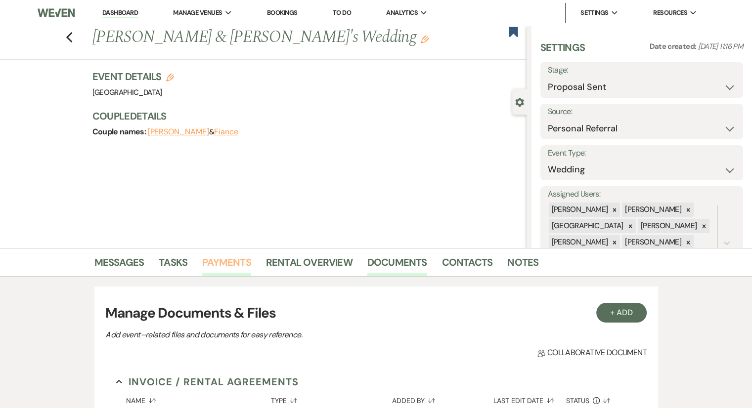
click at [241, 262] on link "Payments" at bounding box center [226, 265] width 49 height 22
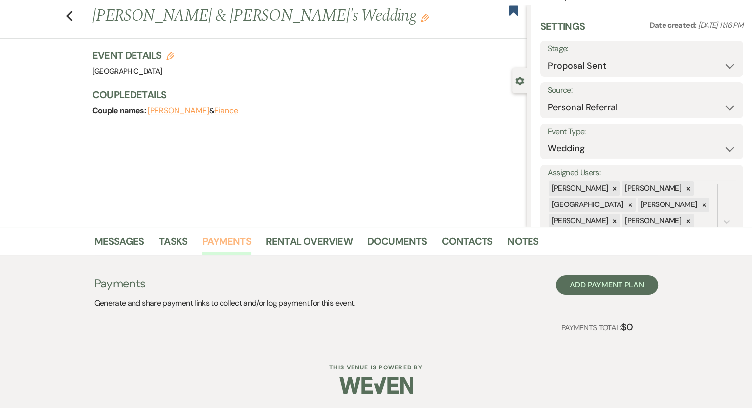
scroll to position [22, 0]
click at [395, 244] on link "Documents" at bounding box center [397, 244] width 60 height 22
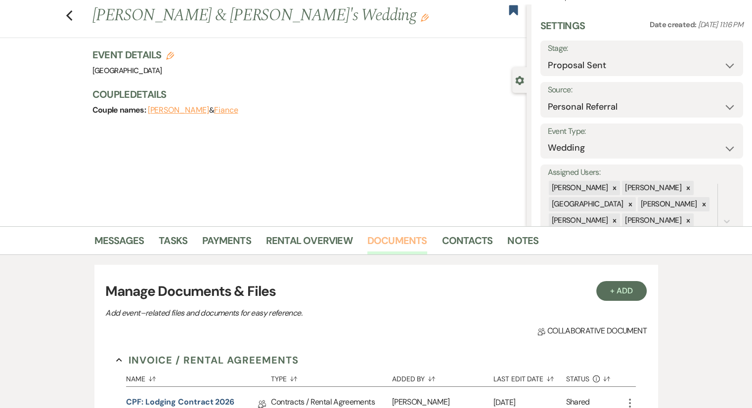
scroll to position [219, 0]
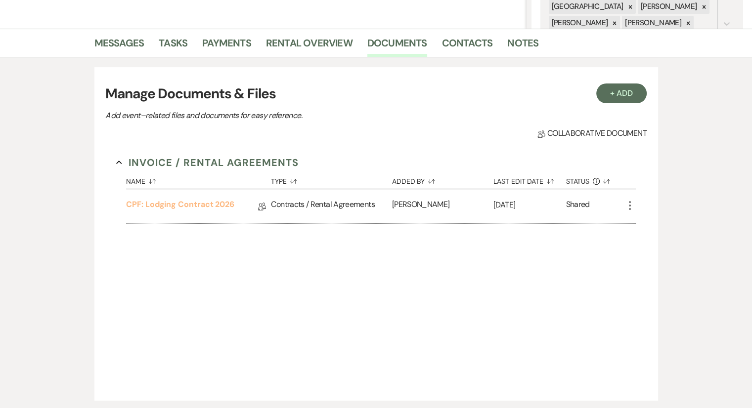
click at [215, 208] on link "CPF: Lodging Contract 2026" at bounding box center [180, 206] width 108 height 15
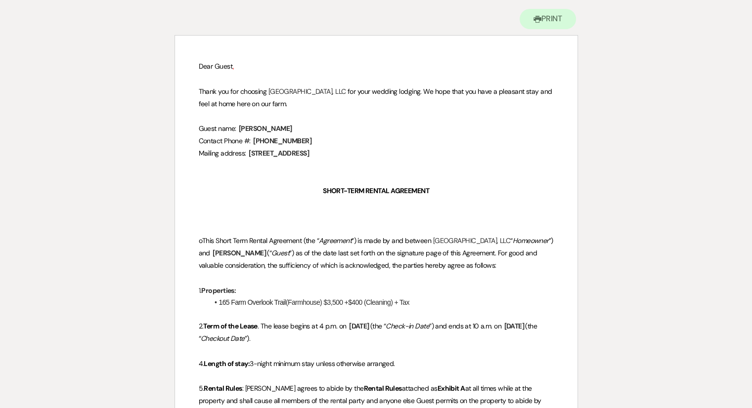
scroll to position [99, 0]
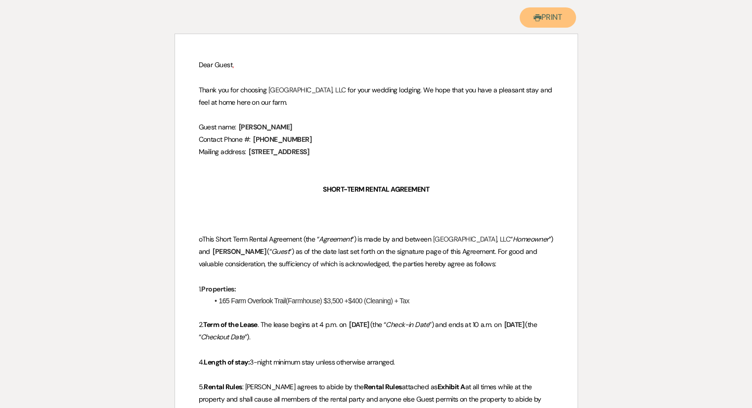
click at [544, 20] on button "Printer Print" at bounding box center [547, 17] width 57 height 20
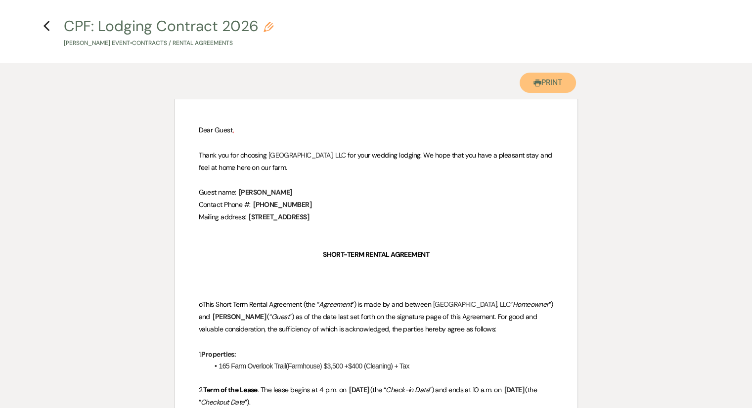
scroll to position [0, 0]
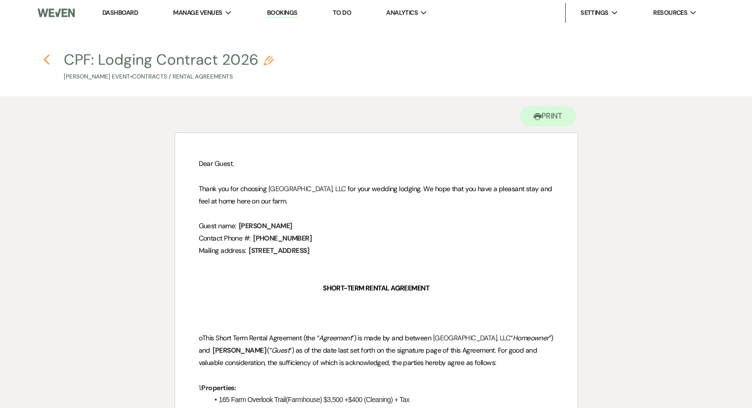
click at [49, 63] on icon "Previous" at bounding box center [46, 60] width 7 height 12
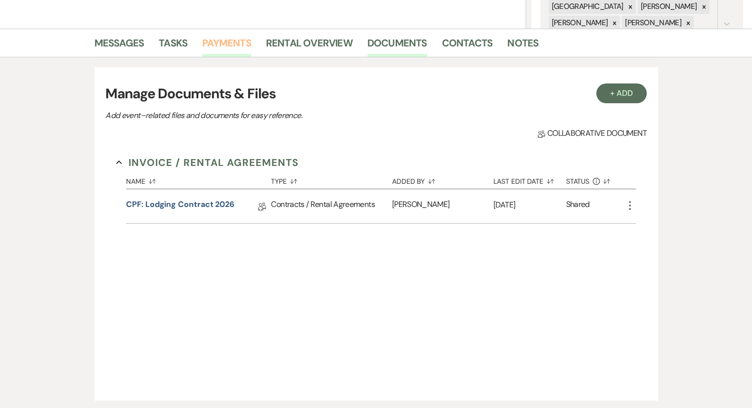
click at [230, 45] on link "Payments" at bounding box center [226, 46] width 49 height 22
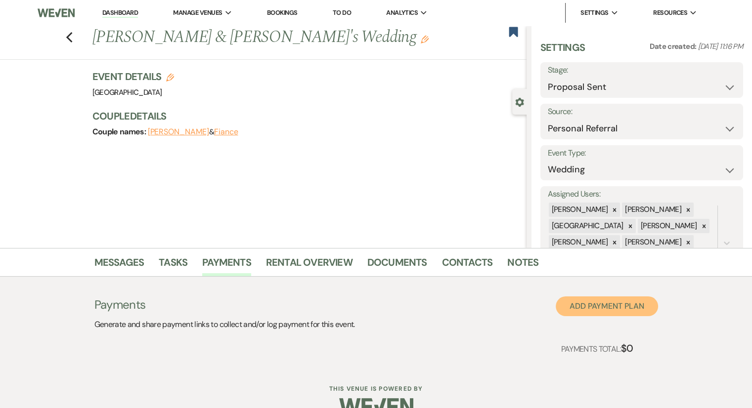
click at [624, 314] on button "Add Payment Plan" at bounding box center [606, 306] width 102 height 20
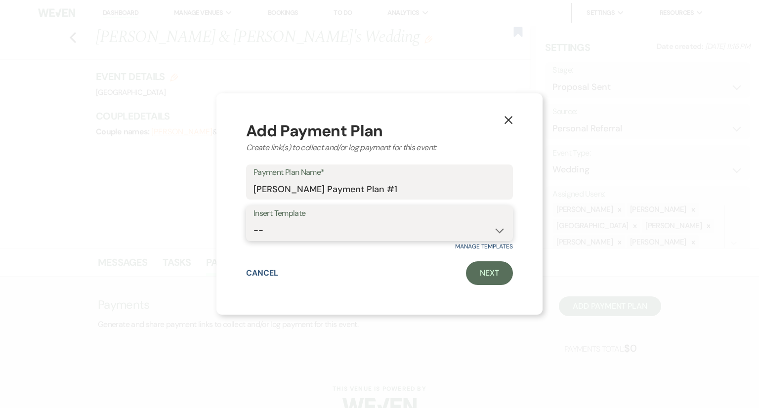
click at [329, 231] on select "--" at bounding box center [379, 230] width 252 height 19
click at [483, 278] on link "Next" at bounding box center [489, 273] width 47 height 24
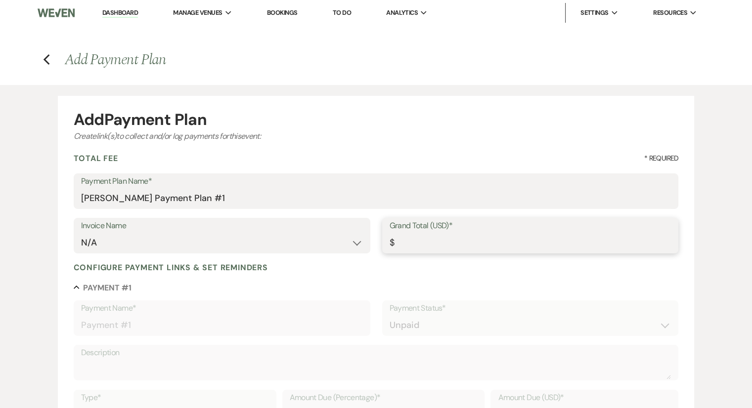
click at [420, 248] on input "Grand Total (USD)*" at bounding box center [530, 242] width 282 height 19
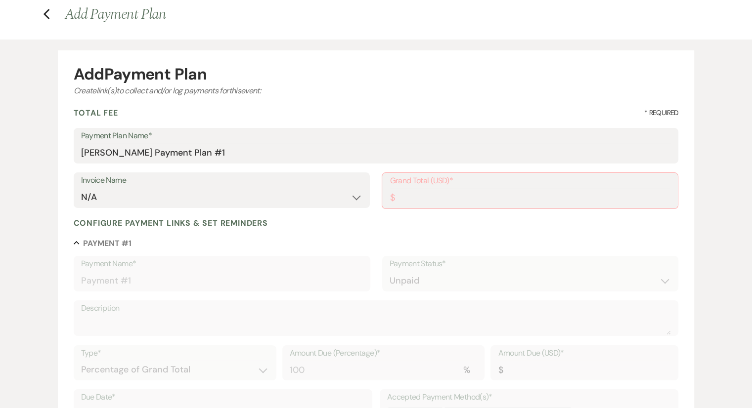
scroll to position [49, 0]
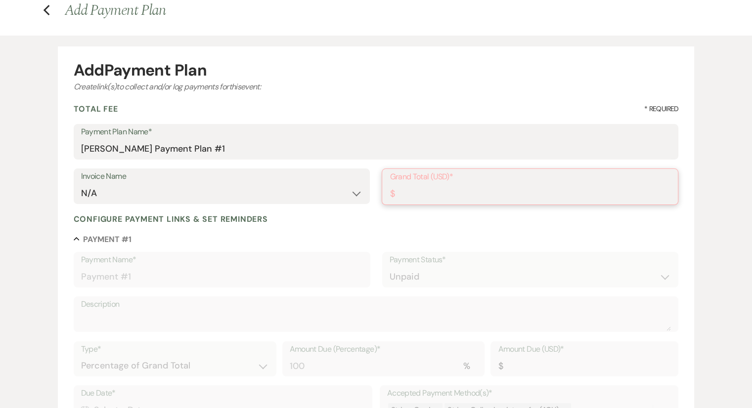
click at [411, 196] on input "Grand Total (USD)*" at bounding box center [529, 193] width 281 height 19
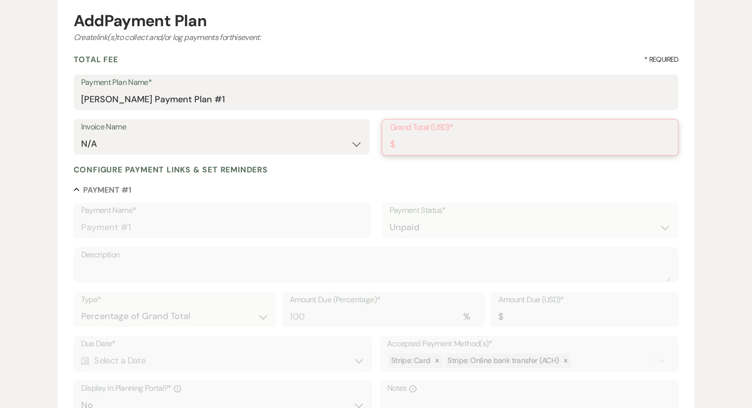
click at [418, 149] on input "Grand Total (USD)*" at bounding box center [529, 144] width 281 height 19
click at [140, 157] on div "Invoice Name N/A Grand Total (USD)* $" at bounding box center [376, 141] width 605 height 45
click at [139, 154] on div "Invoice Name N/A" at bounding box center [222, 137] width 296 height 36
click at [141, 146] on select "N/A" at bounding box center [222, 143] width 282 height 19
click at [266, 103] on input "[PERSON_NAME] Payment Plan #1" at bounding box center [376, 99] width 590 height 19
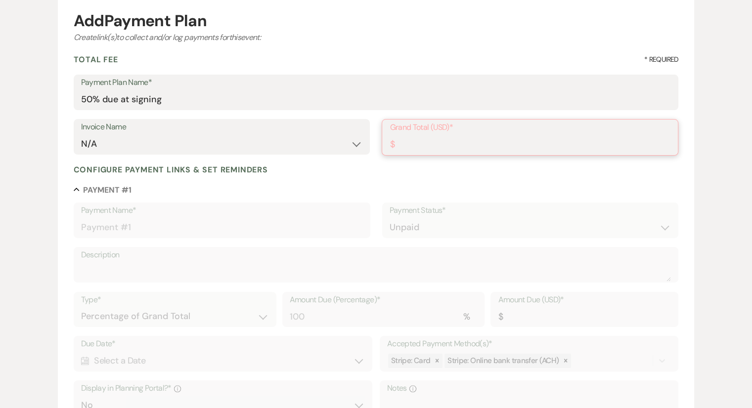
click at [425, 149] on input "Grand Total (USD)*" at bounding box center [529, 144] width 281 height 19
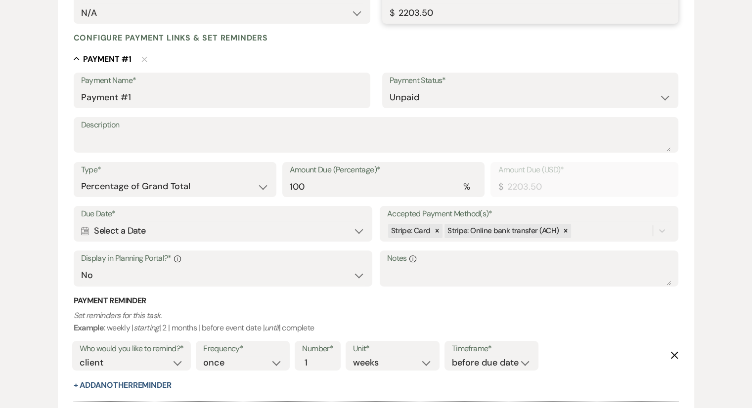
scroll to position [247, 0]
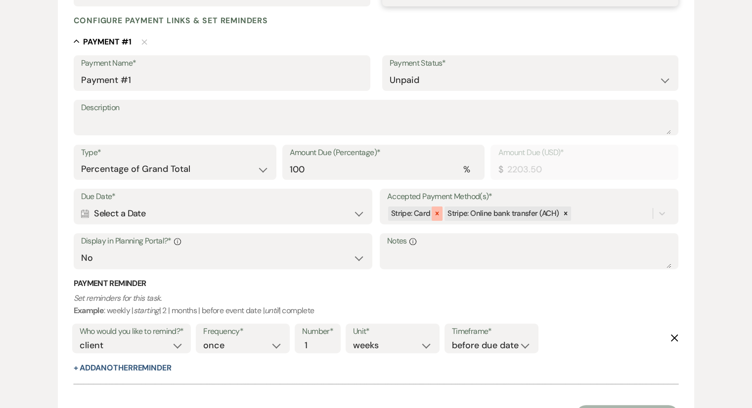
click at [433, 214] on icon at bounding box center [436, 213] width 7 height 7
click at [120, 217] on div "Calendar Select a Date Expand" at bounding box center [223, 213] width 284 height 19
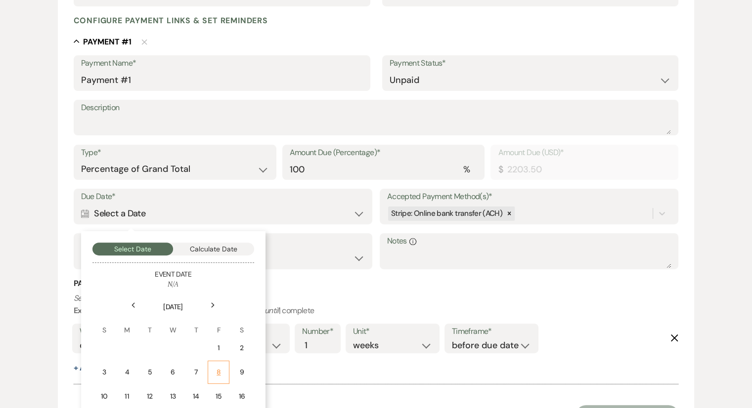
scroll to position [296, 0]
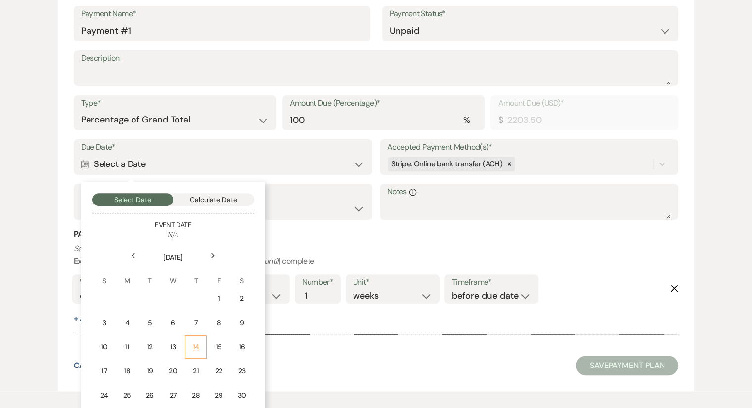
click at [194, 344] on div "14" at bounding box center [195, 347] width 9 height 10
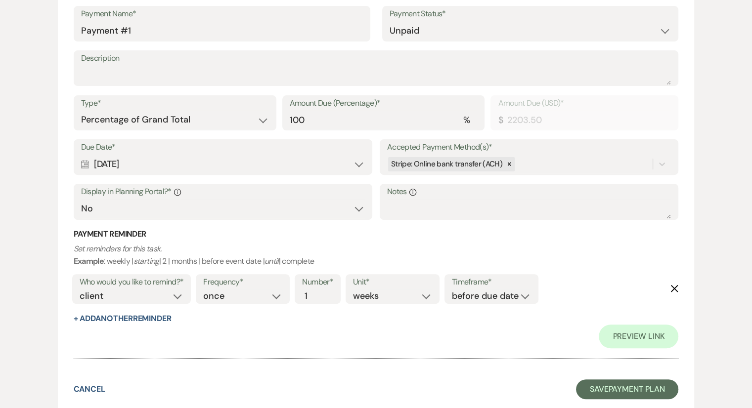
click at [284, 237] on h3 "Payment Reminder" at bounding box center [376, 234] width 605 height 11
click at [284, 235] on h3 "Payment Reminder" at bounding box center [376, 234] width 605 height 11
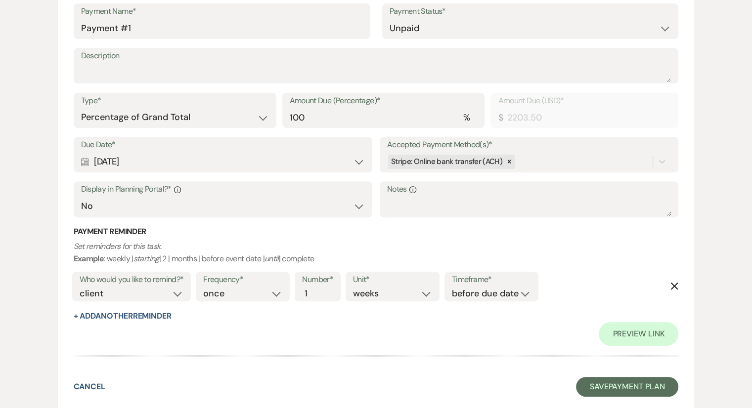
scroll to position [367, 0]
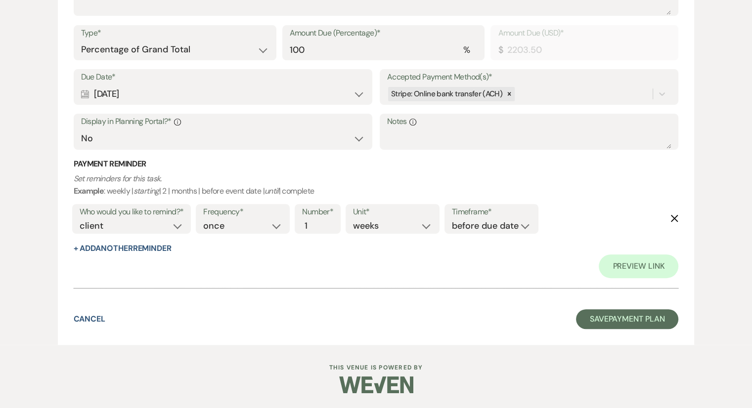
click at [335, 263] on div "Preview Link" at bounding box center [376, 266] width 605 height 24
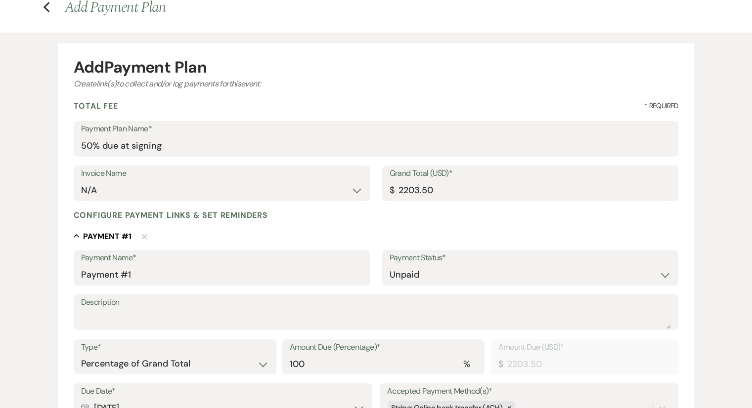
scroll to position [0, 0]
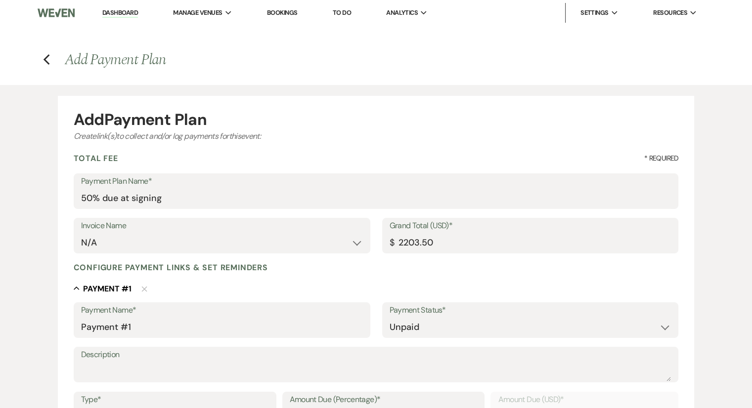
click at [341, 152] on form "Add Payment Plan Create link(s) to collect and/or log payments for this event: …" at bounding box center [376, 404] width 636 height 616
click at [443, 146] on form "Add Payment Plan Create link(s) to collect and/or log payments for this event: …" at bounding box center [376, 404] width 636 height 616
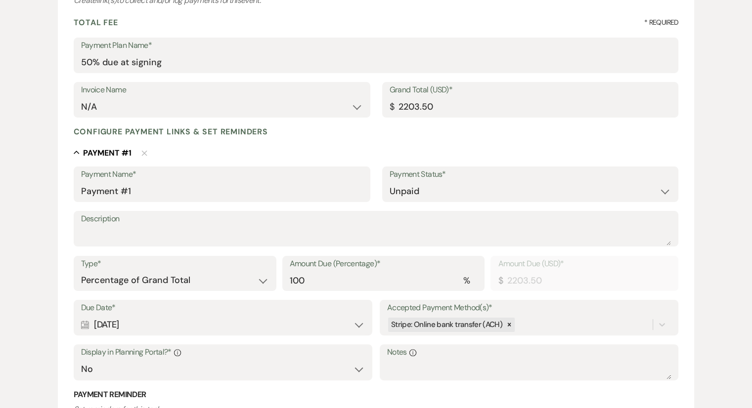
scroll to position [148, 0]
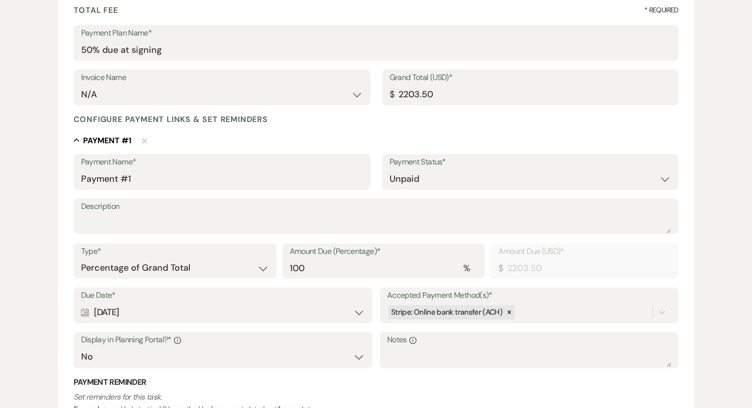
click at [732, 250] on div "Add Payment Plan Create link(s) to collect and/or log payments for this event: …" at bounding box center [376, 250] width 752 height 627
click at [134, 52] on input "50% due at signing" at bounding box center [376, 50] width 590 height 19
click at [723, 129] on div "Add Payment Plan Create link(s) to collect and/or log payments for this event: …" at bounding box center [375, 250] width 711 height 627
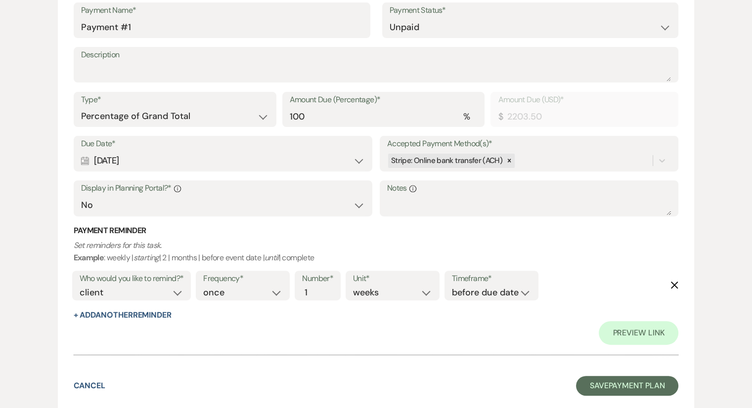
scroll to position [367, 0]
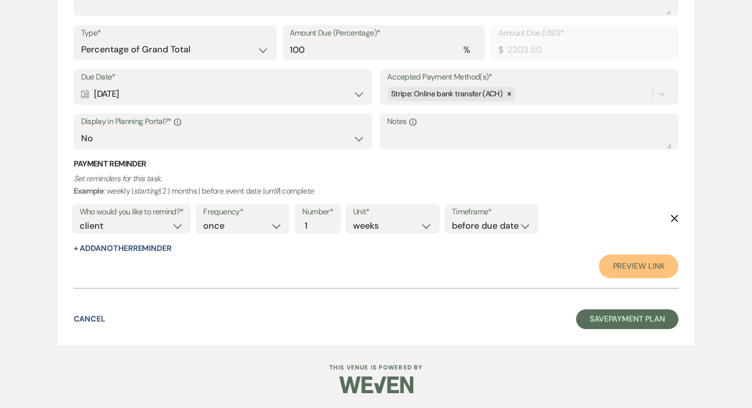
click at [648, 265] on link "Preview Link" at bounding box center [638, 266] width 80 height 24
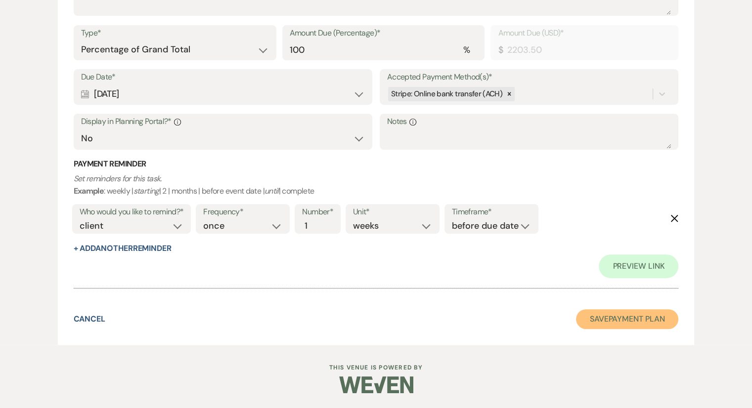
click at [620, 317] on button "Save Payment Plan" at bounding box center [627, 319] width 103 height 20
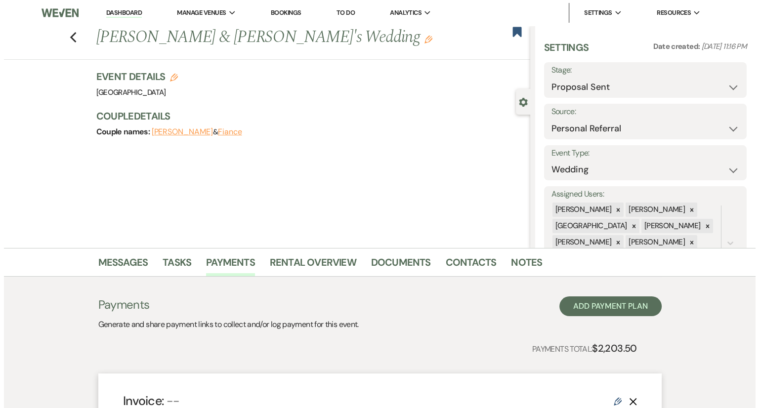
scroll to position [237, 0]
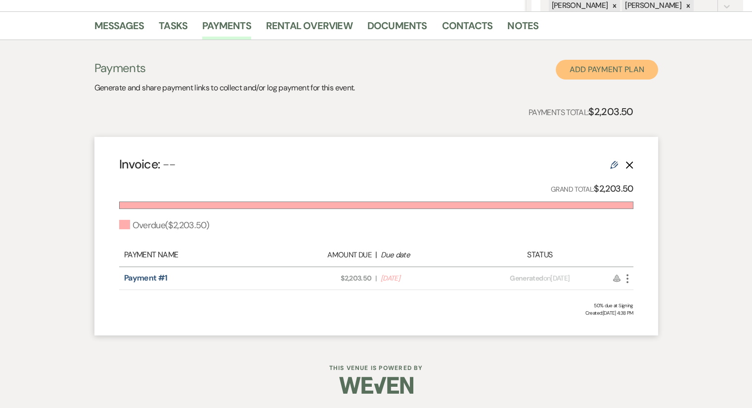
click at [605, 74] on button "Add Payment Plan" at bounding box center [606, 70] width 102 height 20
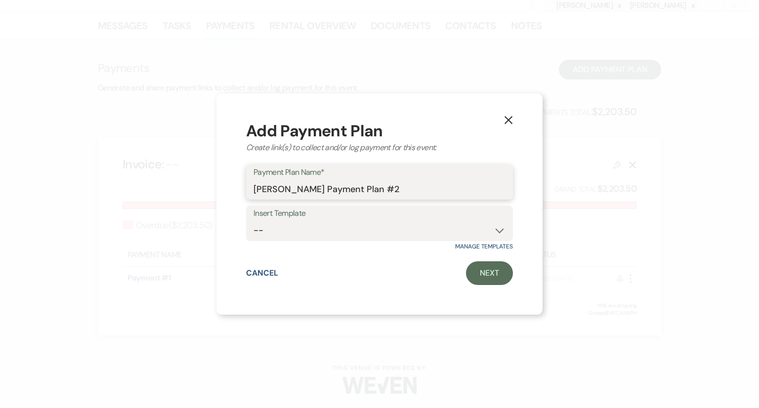
click at [381, 188] on input "[PERSON_NAME] Payment Plan #2" at bounding box center [379, 188] width 252 height 19
drag, startPoint x: 397, startPoint y: 187, endPoint x: 237, endPoint y: 194, distance: 160.8
click at [237, 194] on div "X Add Payment Plan Create link(s) to collect and/or log payment for this event:…" at bounding box center [379, 204] width 326 height 222
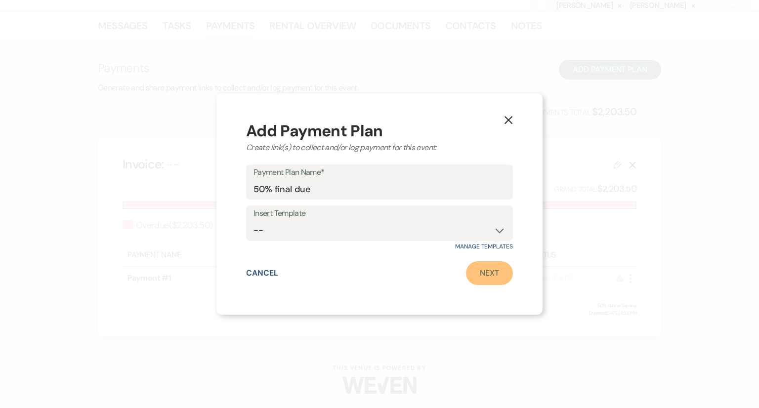
click at [499, 275] on link "Next" at bounding box center [489, 273] width 47 height 24
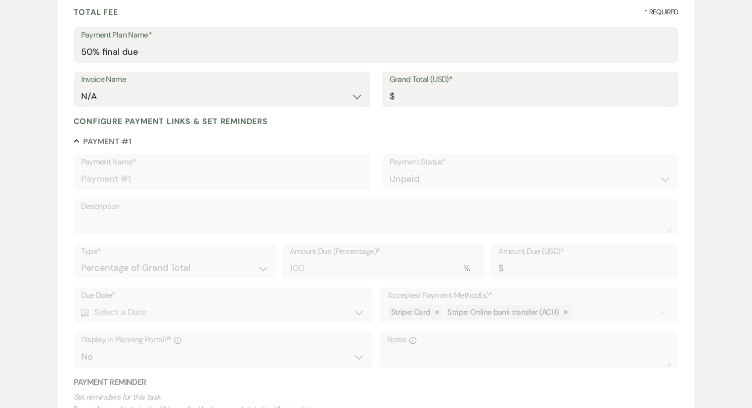
scroll to position [148, 0]
click at [223, 165] on label "Payment Name*" at bounding box center [222, 160] width 282 height 14
click at [415, 90] on input "Grand Total (USD)*" at bounding box center [530, 94] width 282 height 19
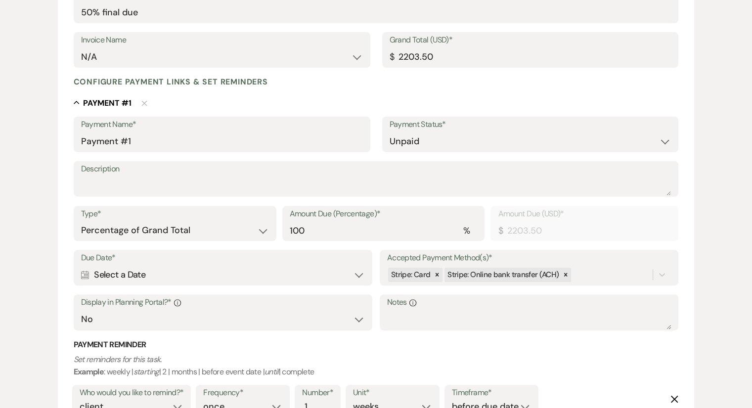
scroll to position [247, 0]
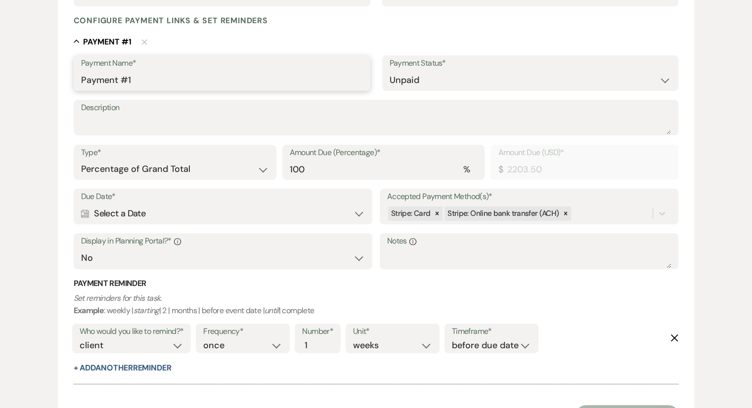
click at [149, 75] on input "Payment #1" at bounding box center [222, 80] width 282 height 19
drag, startPoint x: 140, startPoint y: 81, endPoint x: 60, endPoint y: 84, distance: 80.1
click at [60, 84] on form "Add Payment Plan Create link(s) to collect and/or log payments for this event: …" at bounding box center [376, 145] width 636 height 592
click at [125, 91] on div "Payment Name* 50% of final payment Payment Status* Paid Unpaid" at bounding box center [376, 77] width 605 height 44
click at [125, 86] on input "50% of final payment" at bounding box center [222, 80] width 282 height 19
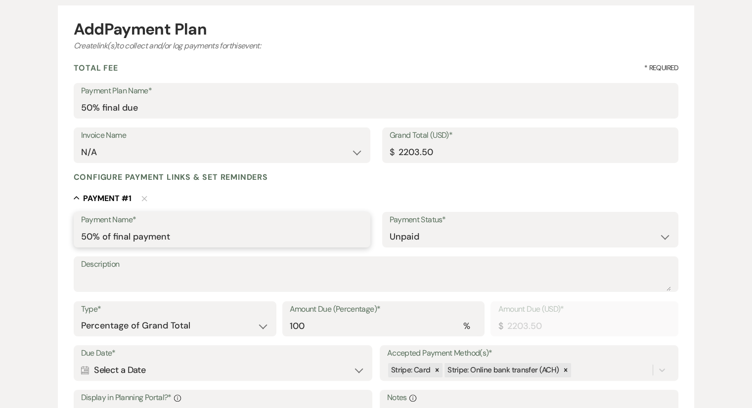
scroll to position [148, 0]
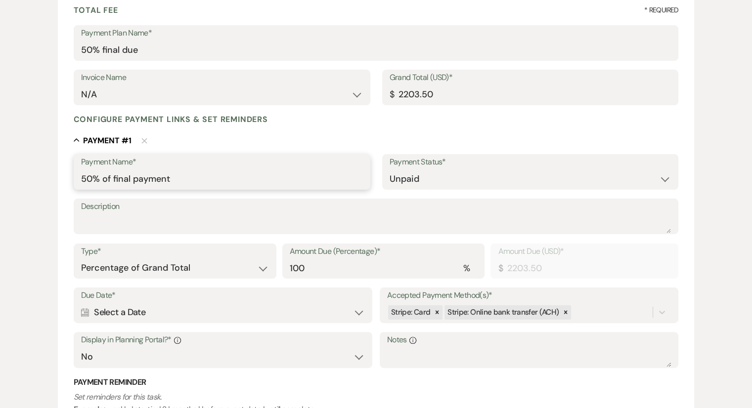
click at [180, 177] on input "50% of final payment" at bounding box center [222, 178] width 282 height 19
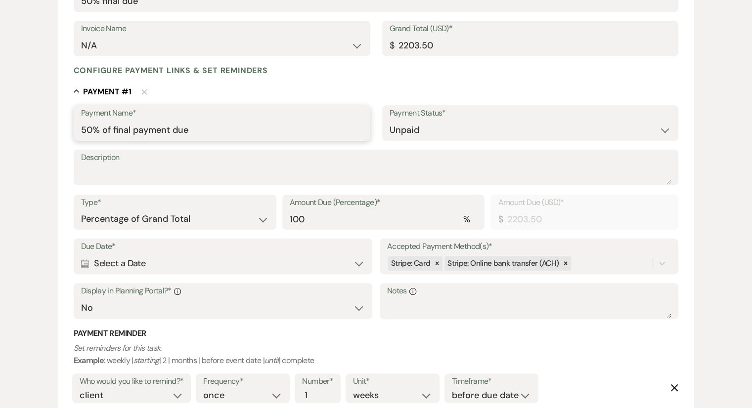
scroll to position [198, 0]
click at [132, 264] on div "Calendar Select a Date Expand" at bounding box center [223, 262] width 284 height 19
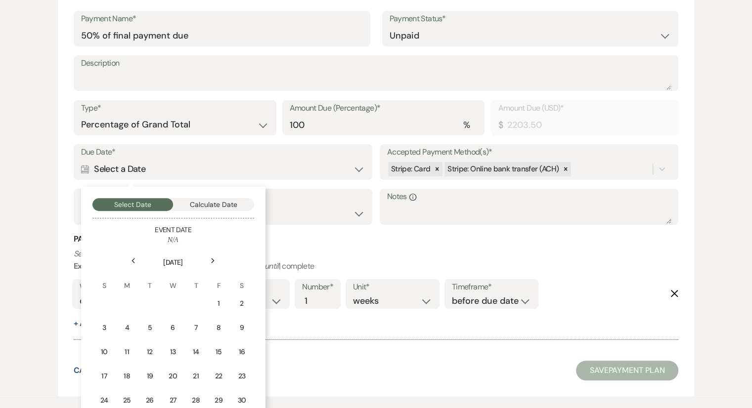
scroll to position [296, 0]
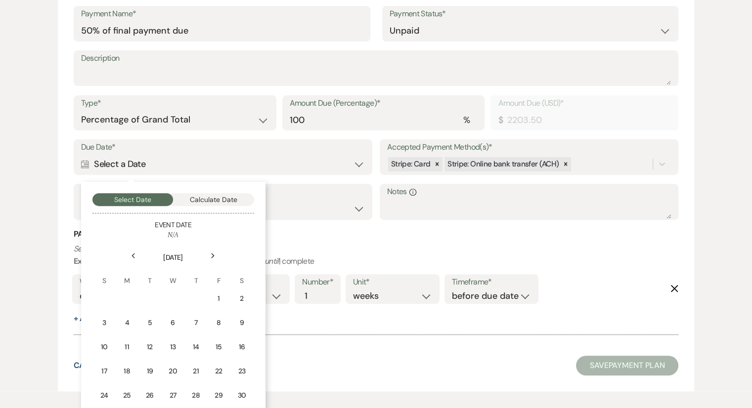
click at [210, 256] on icon "Next" at bounding box center [212, 256] width 5 height 6
click at [223, 199] on button "Calculate Date" at bounding box center [213, 199] width 81 height 13
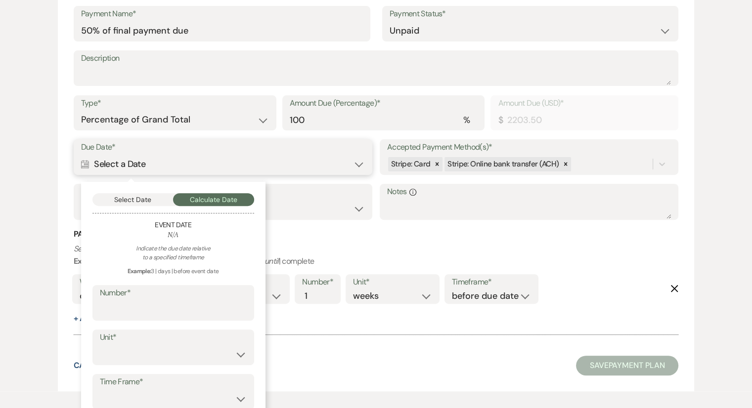
scroll to position [343, 0]
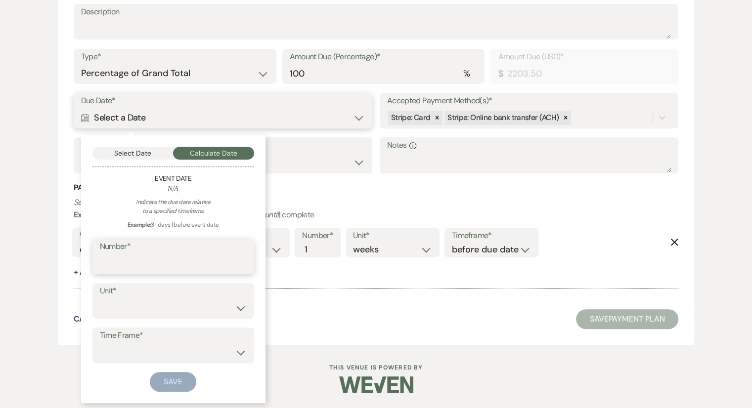
click at [135, 254] on input "Number*" at bounding box center [173, 263] width 147 height 19
click at [192, 314] on select "days weeks months" at bounding box center [173, 307] width 147 height 19
click at [100, 299] on select "days weeks months" at bounding box center [173, 308] width 147 height 19
click at [144, 344] on select "after [DATE] date" at bounding box center [173, 353] width 147 height 19
click at [100, 344] on select "after [DATE] date" at bounding box center [173, 353] width 147 height 19
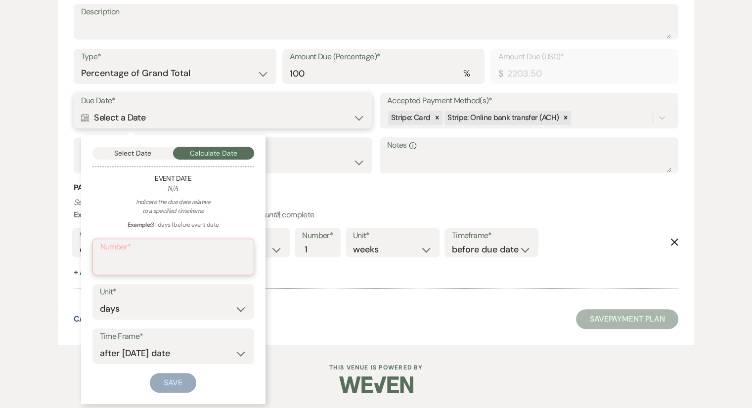
click at [132, 269] on input "Number*" at bounding box center [173, 263] width 146 height 19
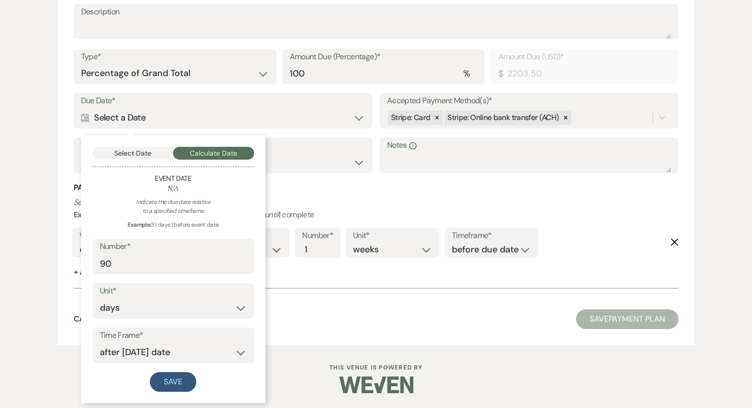
click at [176, 370] on div "Indicate the due date relative to a specified timeframe Example: 3 | days | bef…" at bounding box center [173, 295] width 162 height 194
click at [173, 382] on button "Save" at bounding box center [173, 382] width 46 height 20
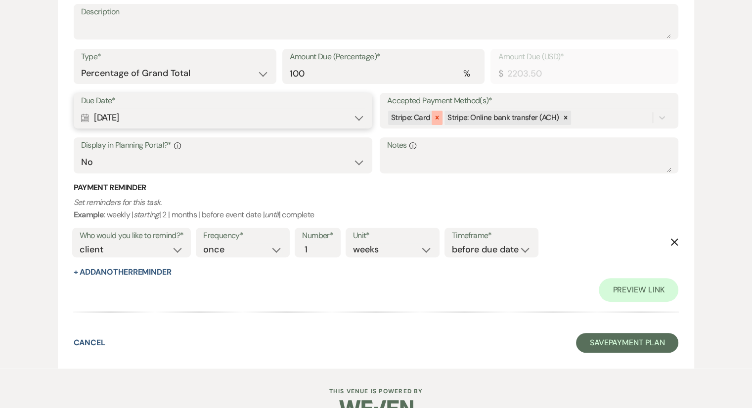
click at [440, 119] on div at bounding box center [436, 118] width 11 height 14
click at [379, 205] on p "Set reminders for this task. Example : weekly | starting | 2 | months | before …" at bounding box center [376, 208] width 605 height 25
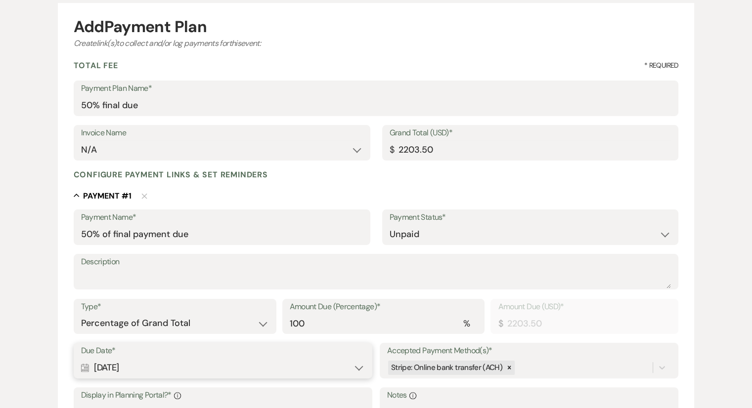
scroll to position [0, 0]
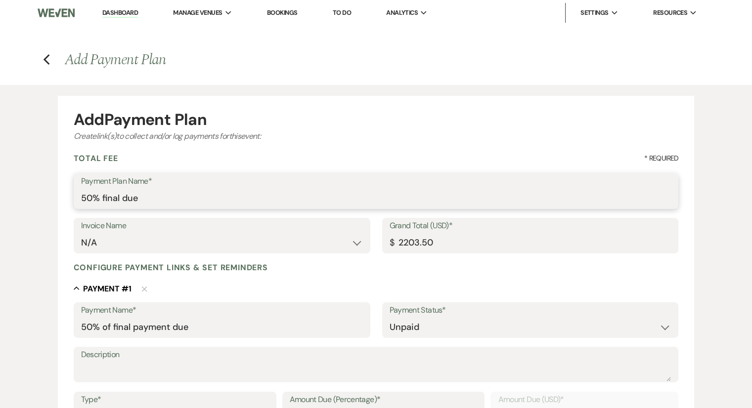
click at [122, 198] on input "50% final due" at bounding box center [376, 198] width 590 height 19
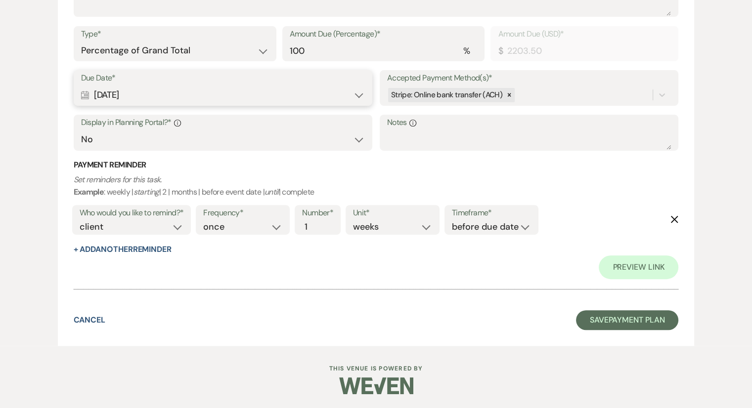
scroll to position [367, 0]
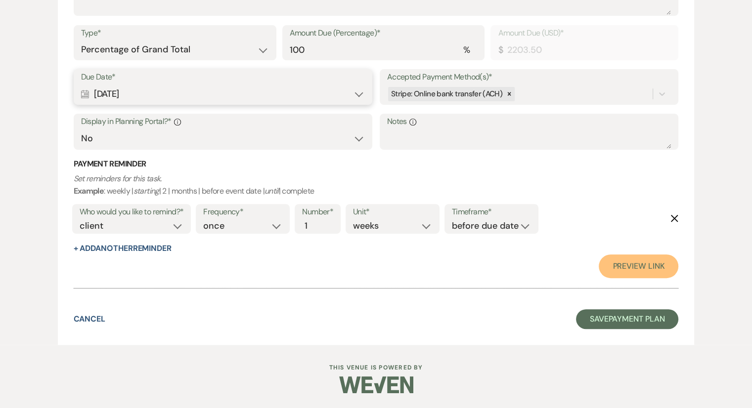
click at [629, 274] on link "Preview Link" at bounding box center [638, 266] width 80 height 24
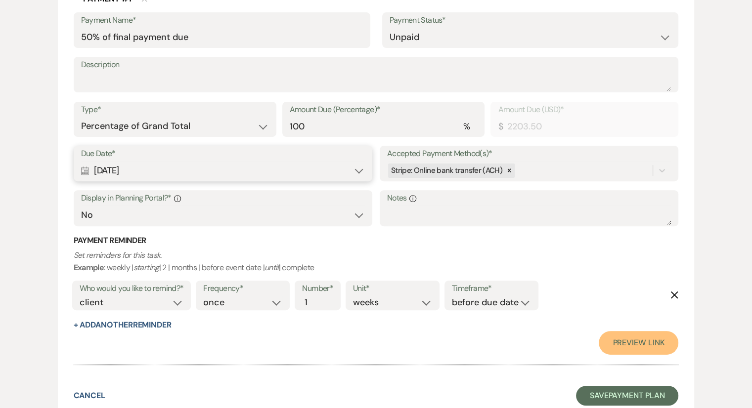
scroll to position [346, 0]
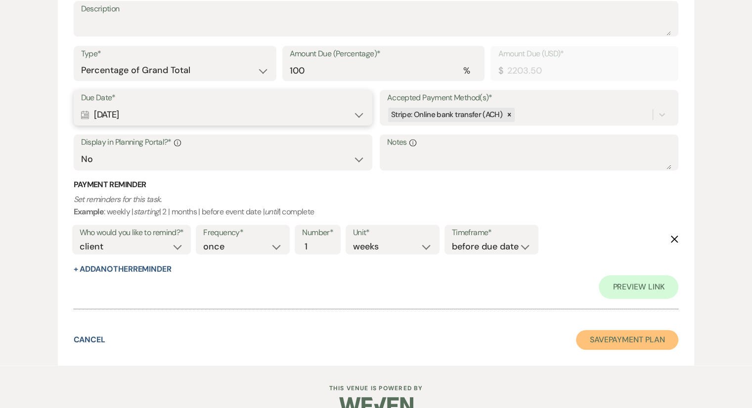
click at [640, 339] on button "Save Payment Plan" at bounding box center [627, 340] width 103 height 20
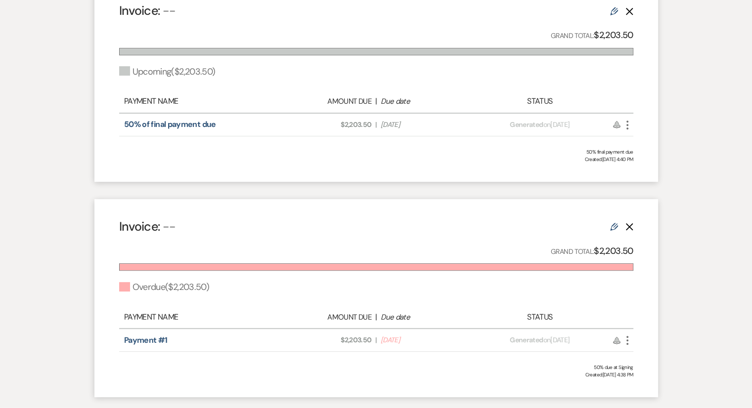
scroll to position [445, 0]
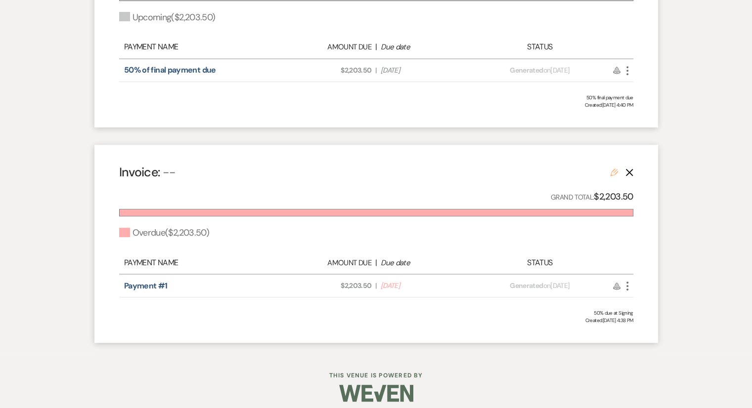
click at [614, 170] on use at bounding box center [614, 172] width 8 height 8
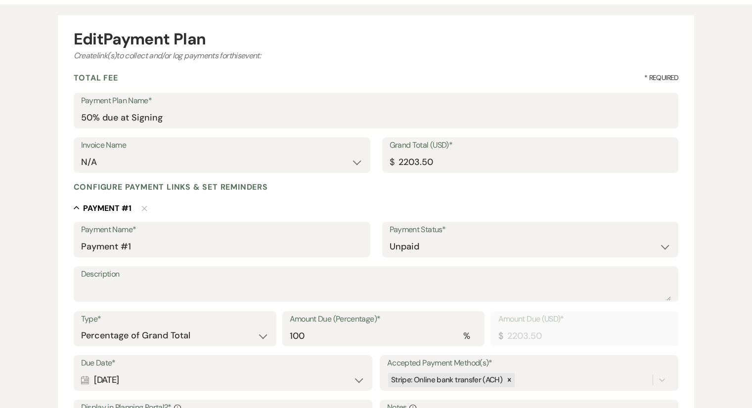
scroll to position [99, 0]
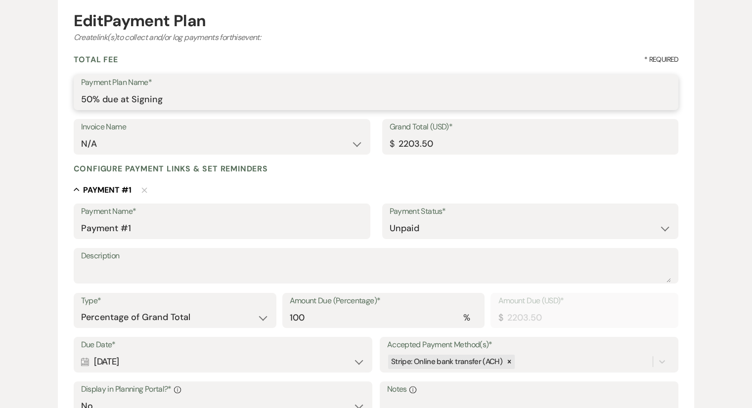
drag, startPoint x: 171, startPoint y: 101, endPoint x: 80, endPoint y: 96, distance: 92.0
click at [80, 96] on div "Payment Plan Name* 50% due at Signing" at bounding box center [376, 93] width 605 height 36
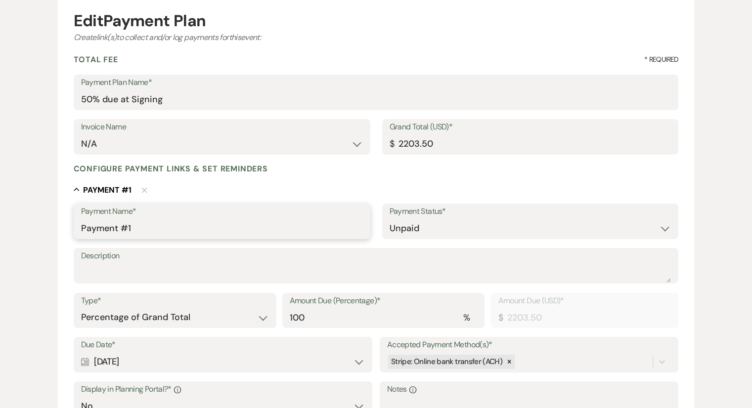
drag, startPoint x: 152, startPoint y: 228, endPoint x: 74, endPoint y: 220, distance: 79.0
click at [74, 220] on div "Payment Name* Payment #1" at bounding box center [222, 222] width 296 height 36
paste input "50% due at Signing"
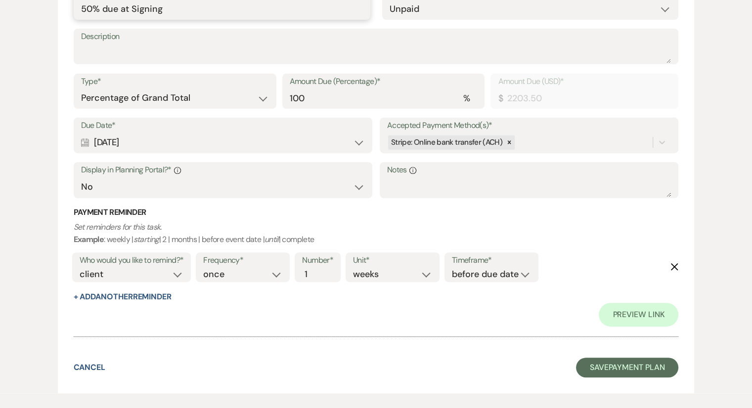
scroll to position [367, 0]
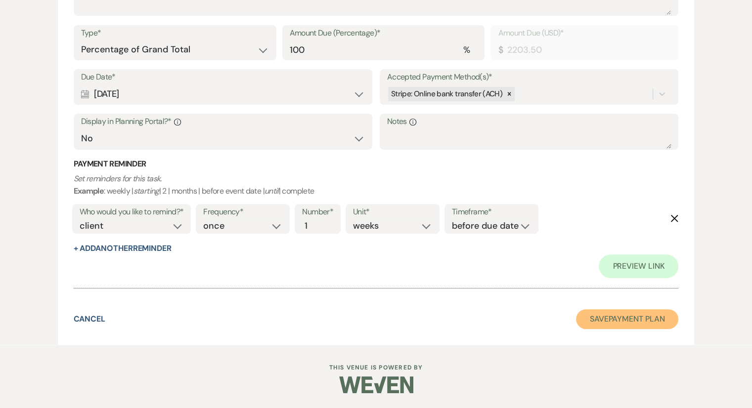
click at [597, 321] on button "Save Payment Plan" at bounding box center [627, 319] width 103 height 20
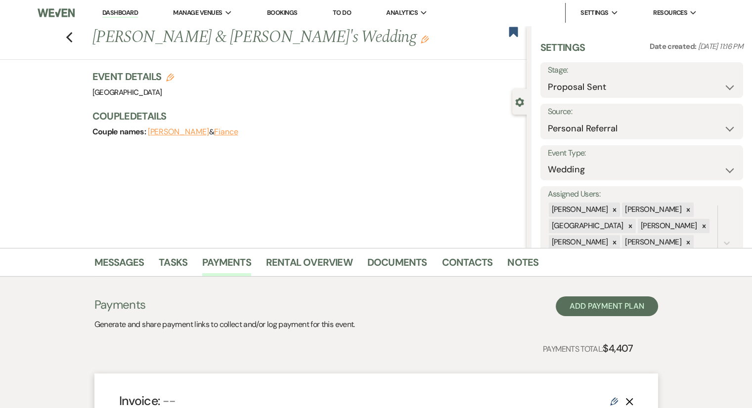
scroll to position [247, 0]
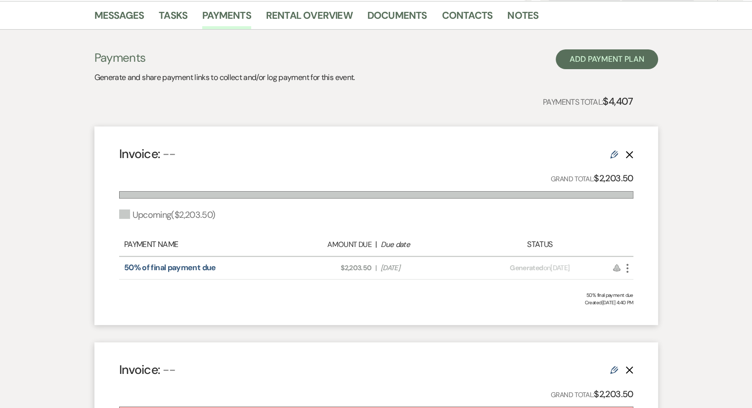
click at [615, 270] on use at bounding box center [616, 267] width 7 height 7
click at [541, 308] on div "Invoice: -- Edit Delete Grand Total: $2,203.50 Upcoming ( $2,203.50 ) Payment N…" at bounding box center [375, 225] width 563 height 198
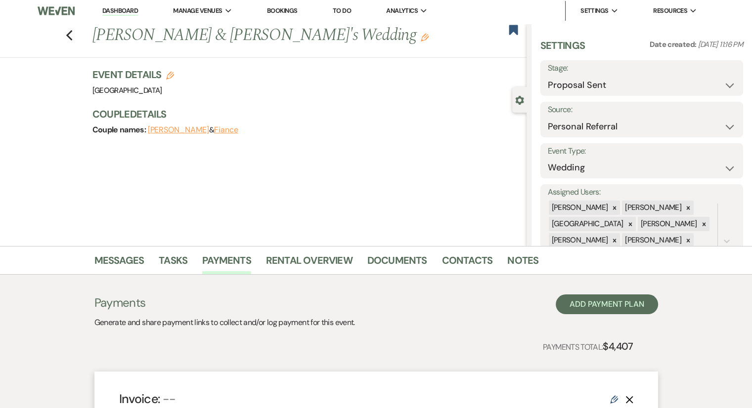
scroll to position [0, 0]
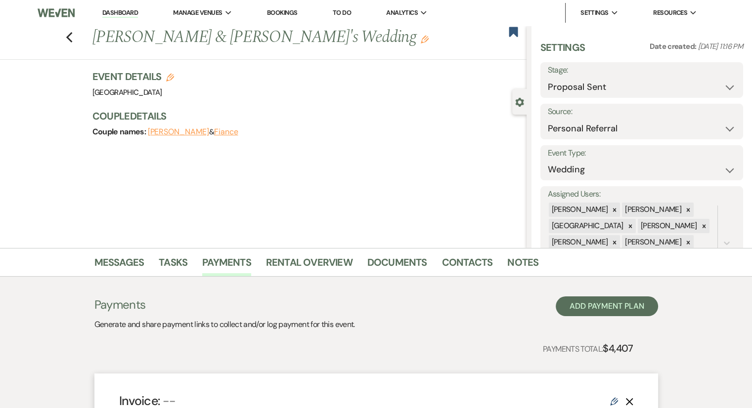
click at [73, 44] on div "Previous [PERSON_NAME] & [PERSON_NAME]'s Wedding Edit Bookmark" at bounding box center [260, 43] width 531 height 34
click at [72, 36] on use "button" at bounding box center [69, 37] width 6 height 11
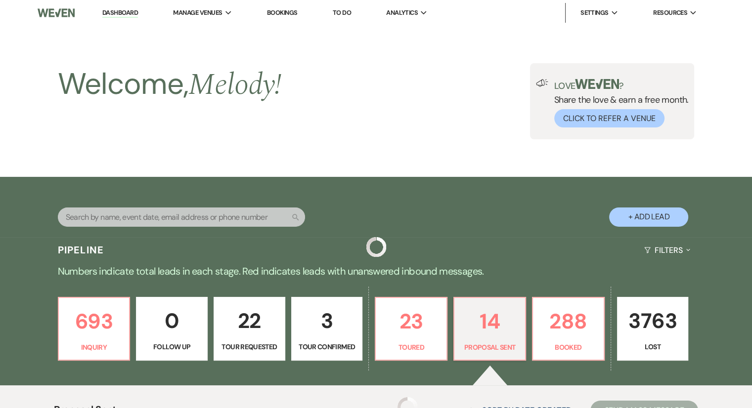
scroll to position [296, 0]
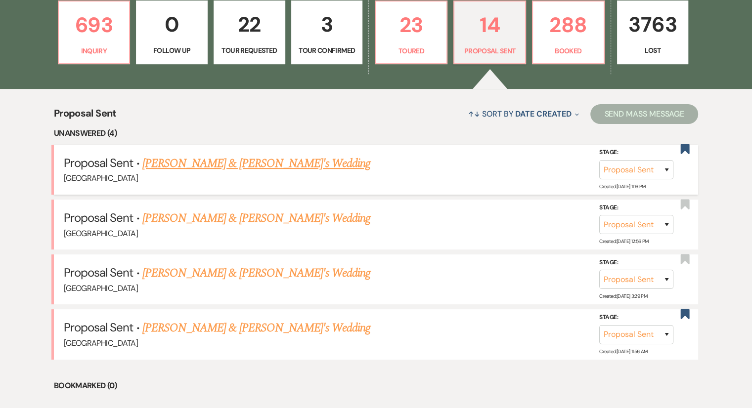
click at [225, 163] on link "[PERSON_NAME] & [PERSON_NAME]'s Wedding" at bounding box center [256, 164] width 228 height 18
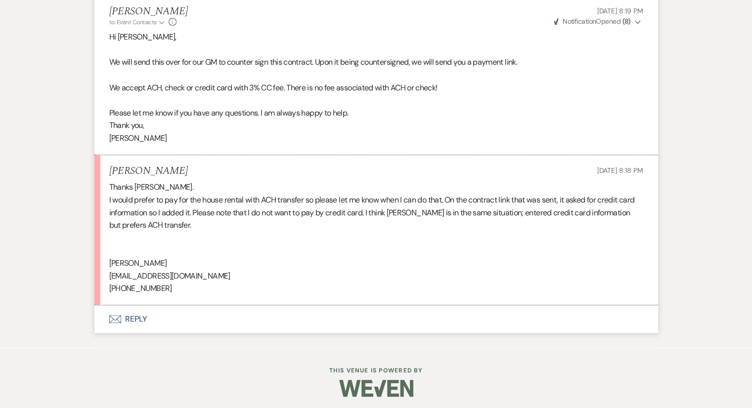
scroll to position [618, 0]
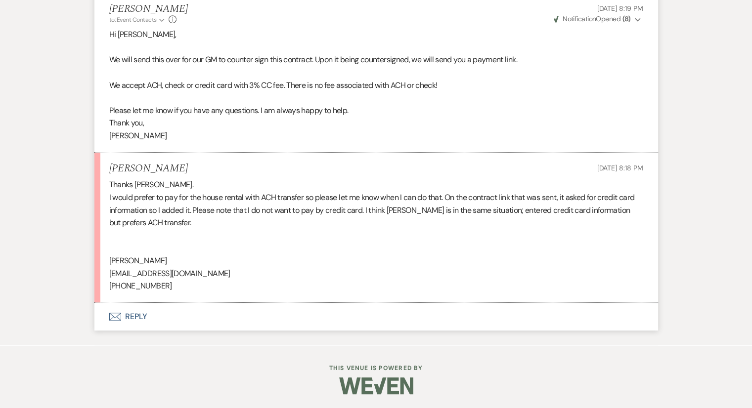
click at [132, 319] on button "Envelope Reply" at bounding box center [375, 317] width 563 height 28
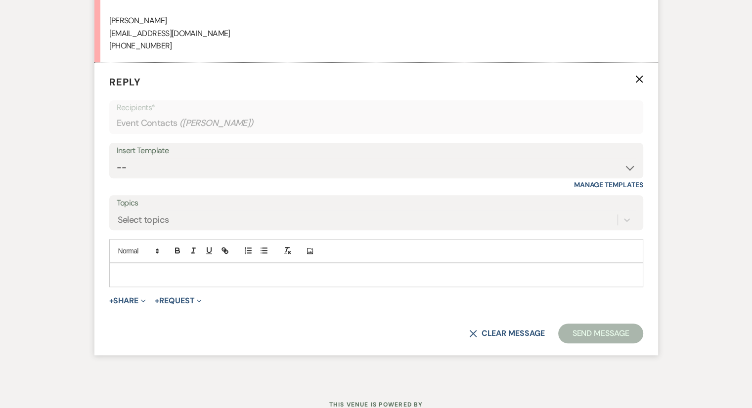
scroll to position [862, 0]
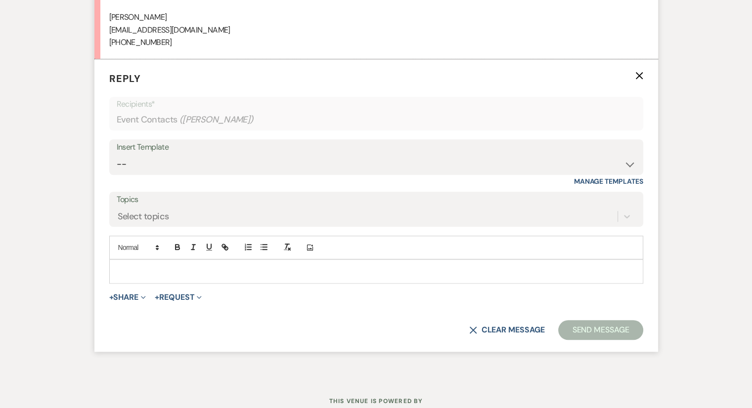
click at [132, 320] on div "X Clear message Send Message" at bounding box center [376, 330] width 534 height 20
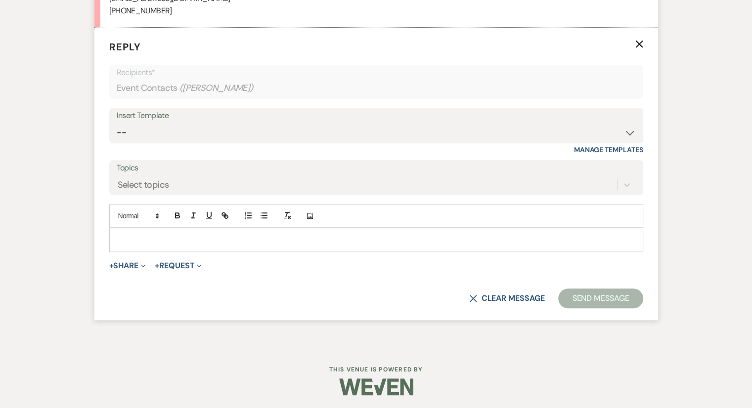
scroll to position [894, 0]
click at [150, 370] on div at bounding box center [376, 386] width 506 height 46
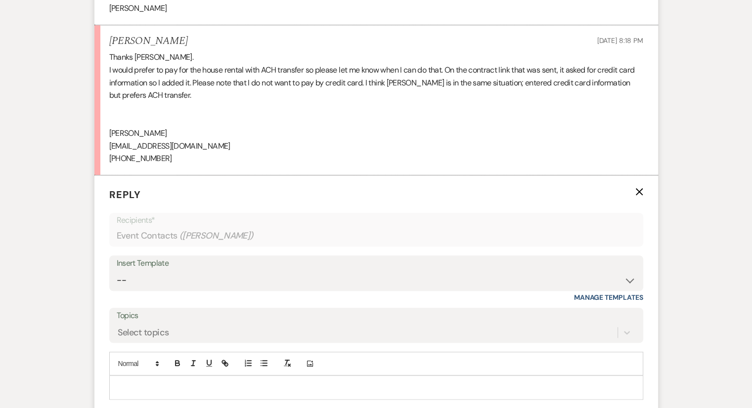
drag, startPoint x: 711, startPoint y: 264, endPoint x: 714, endPoint y: 255, distance: 8.9
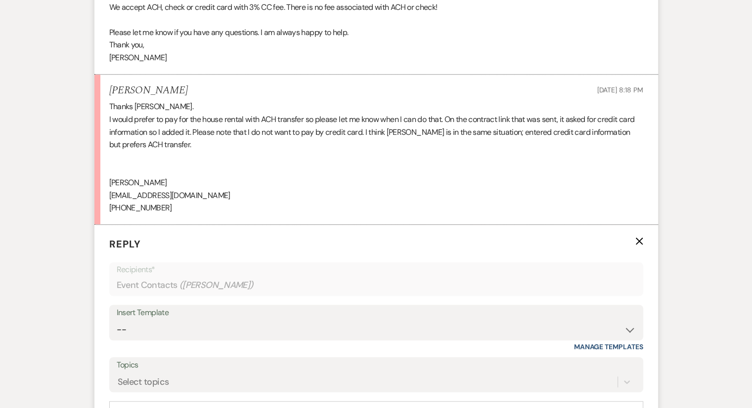
scroll to position [844, 0]
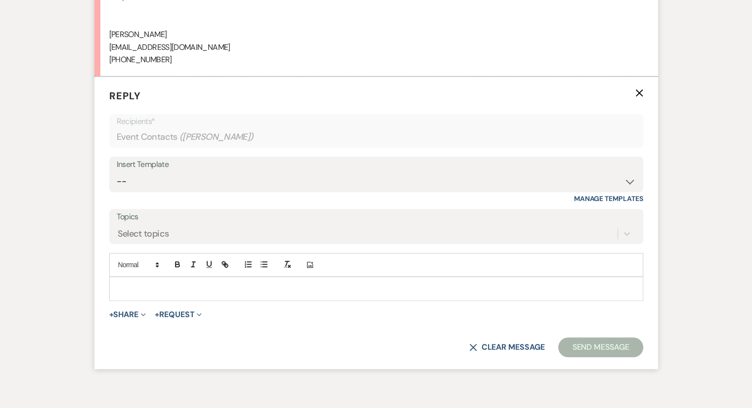
click at [126, 280] on div at bounding box center [376, 288] width 533 height 23
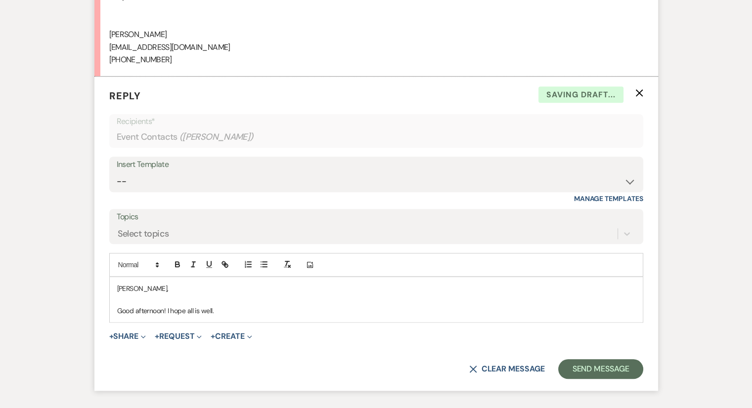
click at [229, 316] on div "[PERSON_NAME], Good afternoon! I hope all is well." at bounding box center [376, 299] width 533 height 45
drag, startPoint x: 219, startPoint y: 314, endPoint x: 217, endPoint y: 319, distance: 5.3
click at [217, 319] on div "[PERSON_NAME], Good afternoon! I hope all is well. Iam jumping on for Brooke [D…" at bounding box center [376, 299] width 533 height 45
click at [217, 307] on p "Good afternoon! I hope all is well. Iam jumping on for Brooke [DATE]." at bounding box center [376, 310] width 518 height 11
click at [215, 308] on p "Good afternoon! I hope all is well. Iam jumping on for Brooke [DATE]." at bounding box center [376, 310] width 518 height 11
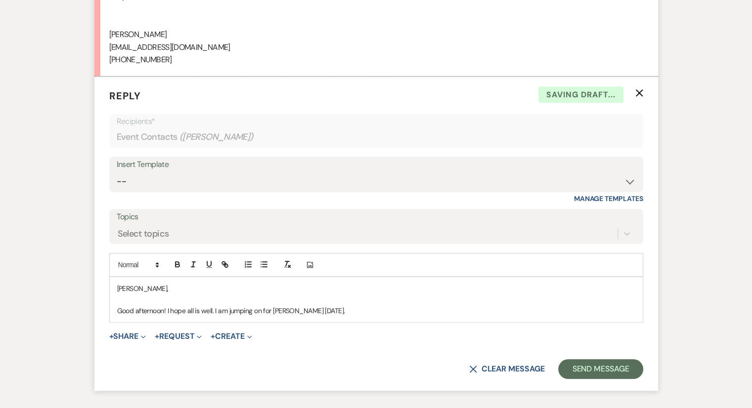
click at [354, 312] on p "Good afternoon! I hope all is well. I am jumping on for [PERSON_NAME] [DATE]." at bounding box center [376, 310] width 518 height 11
click at [375, 307] on p "Good afternoon! I hope all is well. I am jumping on for [PERSON_NAME] [DATE]. W…" at bounding box center [376, 310] width 518 height 11
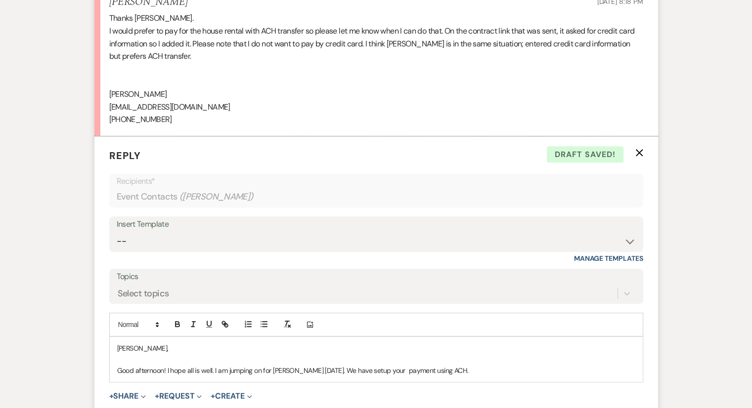
scroll to position [795, 0]
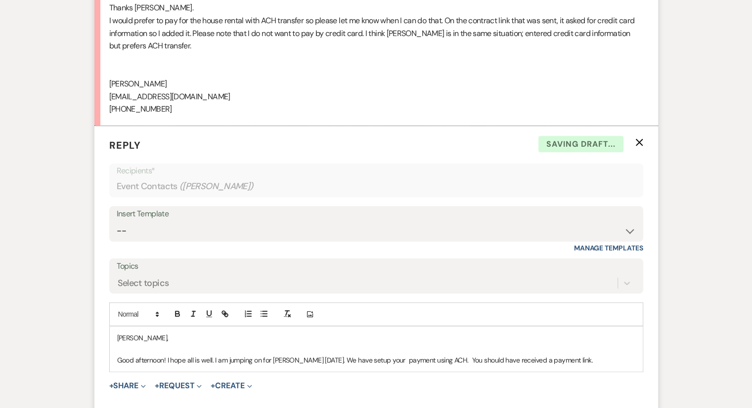
click at [577, 351] on p at bounding box center [376, 349] width 518 height 11
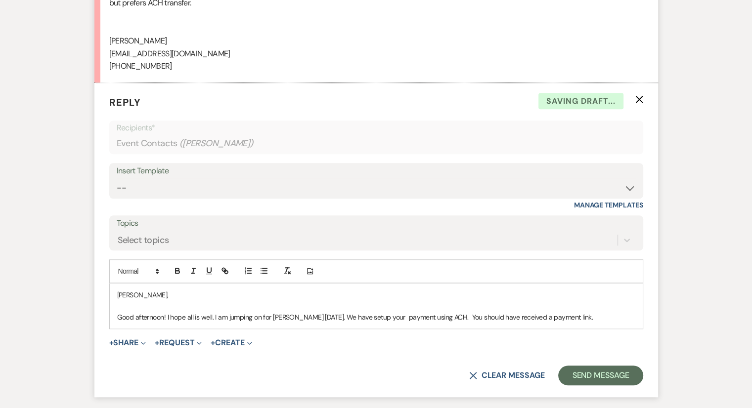
scroll to position [894, 0]
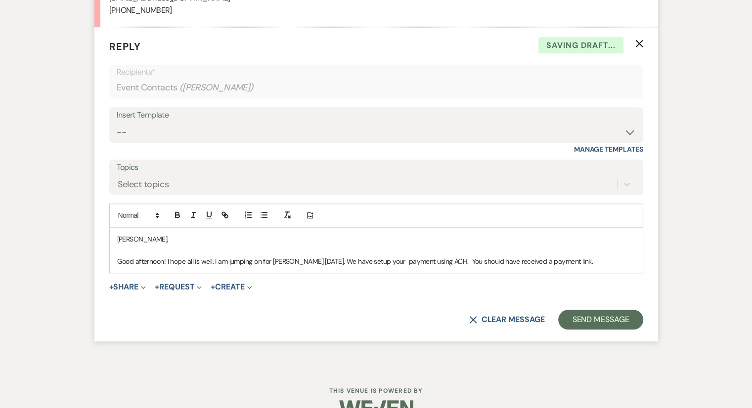
click at [577, 260] on p "Good afternoon! I hope all is well. I am jumping on for [PERSON_NAME] [DATE]. W…" at bounding box center [376, 261] width 518 height 11
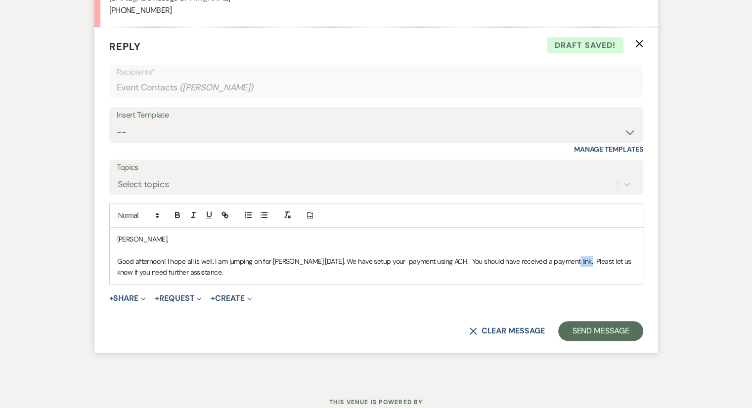
drag, startPoint x: 575, startPoint y: 260, endPoint x: 566, endPoint y: 265, distance: 10.2
click at [569, 263] on p "Good afternoon! I hope all is well. I am jumping on for [PERSON_NAME] [DATE]. W…" at bounding box center [376, 267] width 518 height 22
click at [578, 260] on p "Good afternoon! I hope all is well. I am jumping on for [PERSON_NAME] [DATE]. W…" at bounding box center [376, 267] width 518 height 22
click at [476, 270] on p "Good afternoon! I hope all is well. I am jumping on for [PERSON_NAME] [DATE]. W…" at bounding box center [376, 267] width 518 height 22
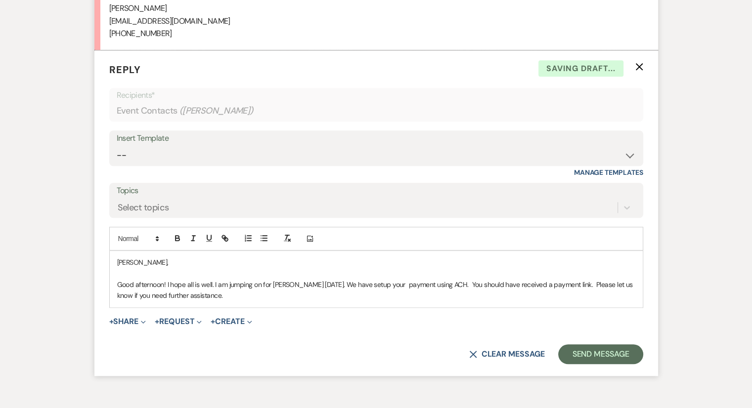
scroll to position [927, 0]
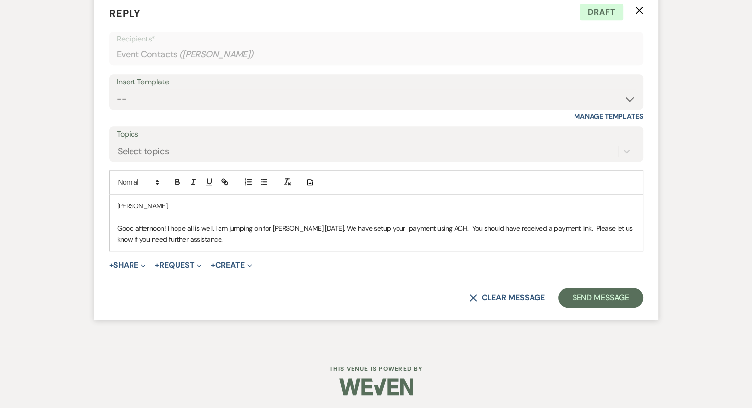
click at [219, 238] on p "Good afternoon! I hope all is well. I am jumping on for [PERSON_NAME] [DATE]. W…" at bounding box center [376, 234] width 518 height 22
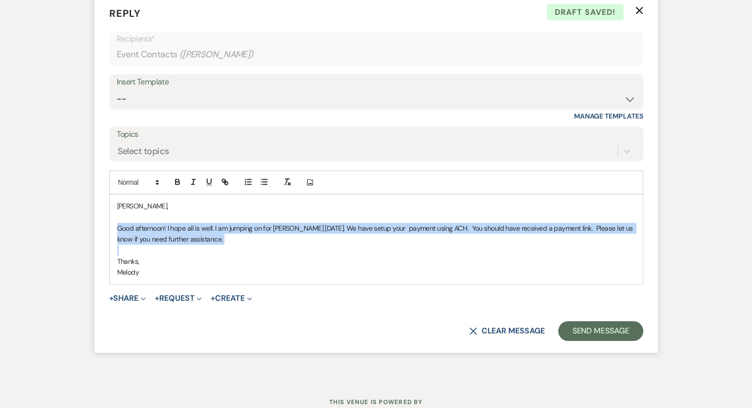
drag, startPoint x: 110, startPoint y: 224, endPoint x: 191, endPoint y: 244, distance: 83.4
click at [191, 244] on div "[PERSON_NAME], Good afternoon! I hope all is well. I am jumping on for [PERSON_…" at bounding box center [376, 239] width 533 height 89
copy p "Good afternoon! I hope all is well. I am jumping on for [PERSON_NAME] [DATE]. W…"
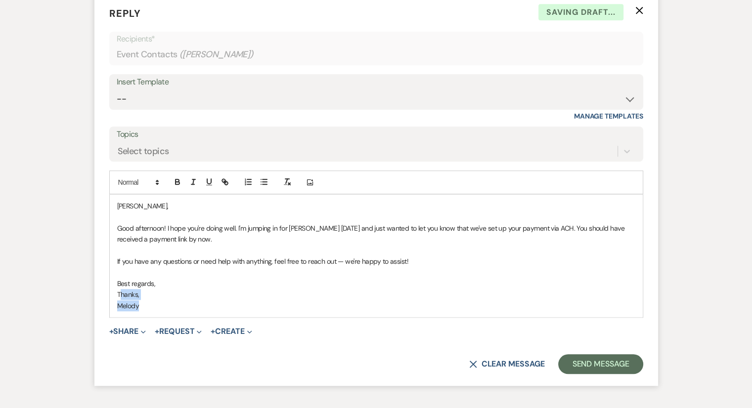
drag, startPoint x: 150, startPoint y: 299, endPoint x: 121, endPoint y: 293, distance: 29.7
click at [121, 293] on div "[PERSON_NAME], Good afternoon! I hope you're doing well. I'm jumping in for [PE…" at bounding box center [376, 256] width 533 height 123
click at [172, 300] on p "Melody" at bounding box center [376, 305] width 518 height 11
click at [143, 294] on p "Thanks," at bounding box center [376, 294] width 518 height 11
drag, startPoint x: 144, startPoint y: 294, endPoint x: 117, endPoint y: 293, distance: 27.2
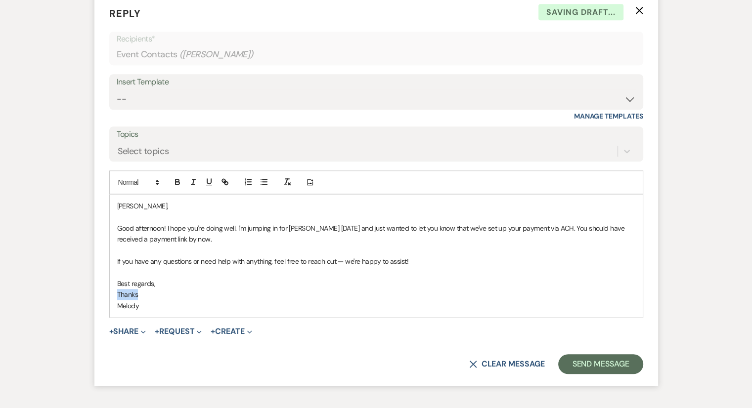
click at [117, 293] on p "Thanks" at bounding box center [376, 294] width 518 height 11
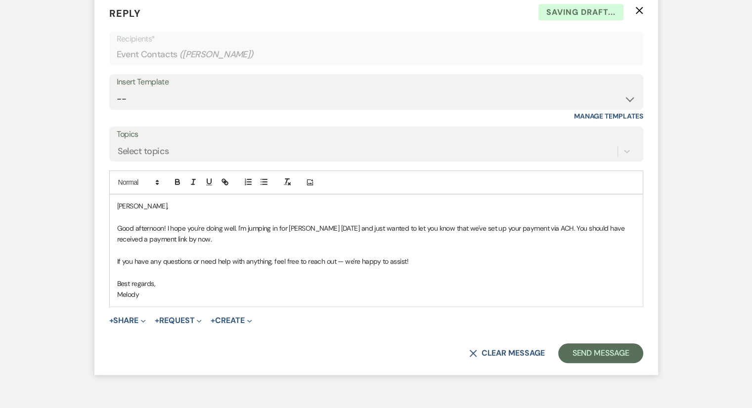
click at [216, 293] on p "Melody" at bounding box center [376, 294] width 518 height 11
click at [275, 225] on p "Good afternoon! I hope you're doing well. I'm jumping in for [PERSON_NAME] [DAT…" at bounding box center [376, 234] width 518 height 22
click at [275, 227] on p "Good afternoon! I hope you're doing well. I'm jumping io for [PERSON_NAME] [DAT…" at bounding box center [376, 234] width 518 height 22
click at [273, 224] on p "Good afternoon! I hope you're doing well. I'm jumping io for [PERSON_NAME] [DAT…" at bounding box center [376, 234] width 518 height 22
click at [274, 224] on p "Good afternoon! I hope you're doing well. I'm jumping ion for [PERSON_NAME] [DA…" at bounding box center [376, 234] width 518 height 22
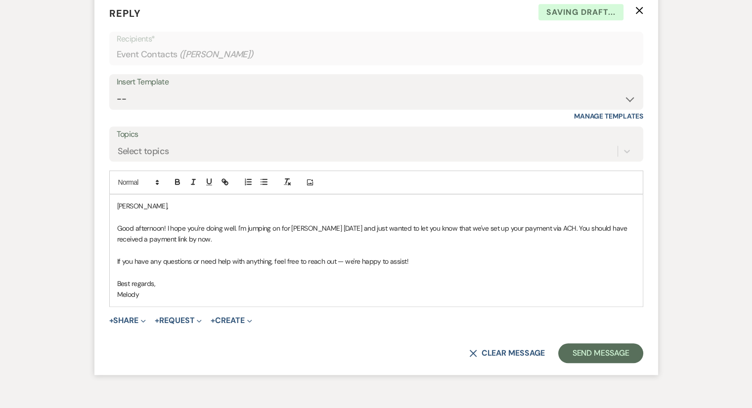
click at [327, 238] on p "Good afternoon! I hope you're doing well. I'm jumping on for [PERSON_NAME] [DAT…" at bounding box center [376, 234] width 518 height 22
click at [327, 239] on p "Good afternoon! I hope you're doing well. I'm jumping on for [PERSON_NAME] [DAT…" at bounding box center [376, 234] width 518 height 22
click at [194, 268] on p at bounding box center [376, 272] width 518 height 11
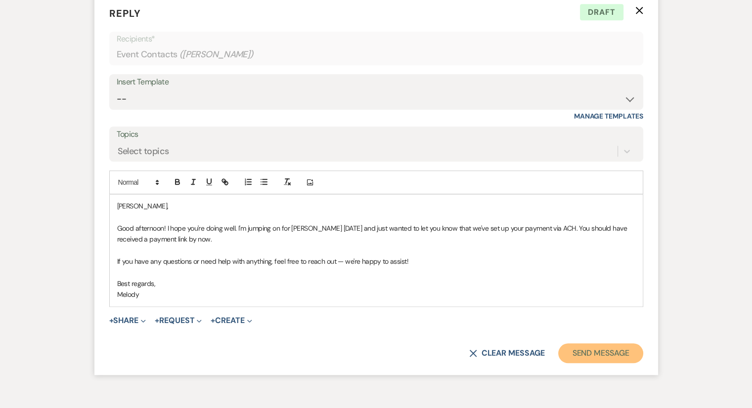
click at [585, 350] on button "Send Message" at bounding box center [600, 353] width 84 height 20
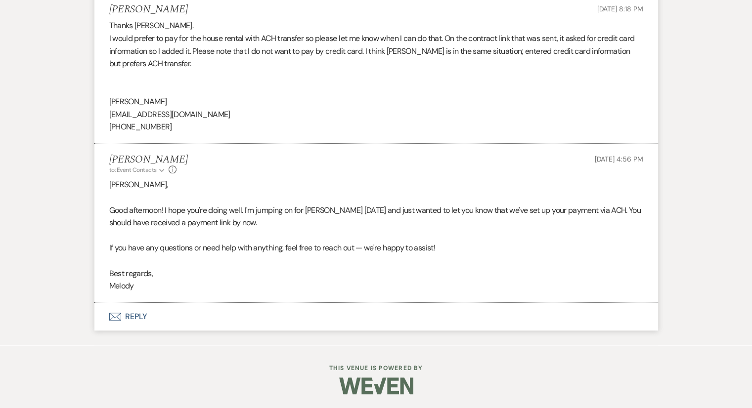
scroll to position [728, 0]
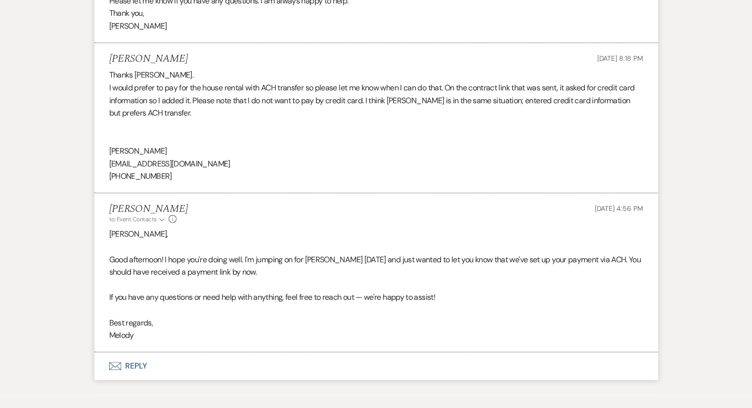
click at [415, 288] on p at bounding box center [376, 285] width 534 height 13
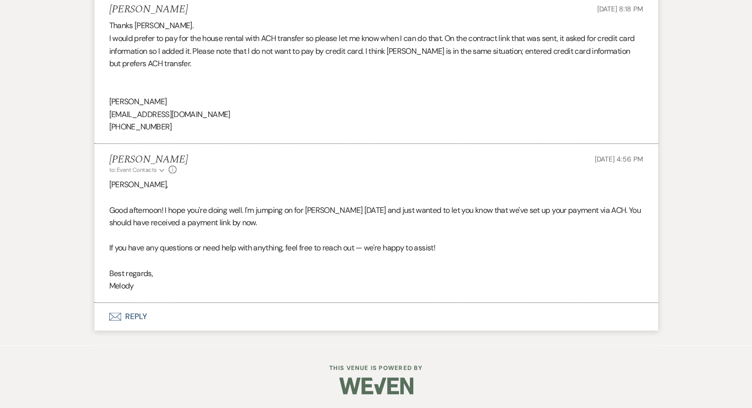
click at [247, 288] on p "Melody" at bounding box center [376, 286] width 534 height 13
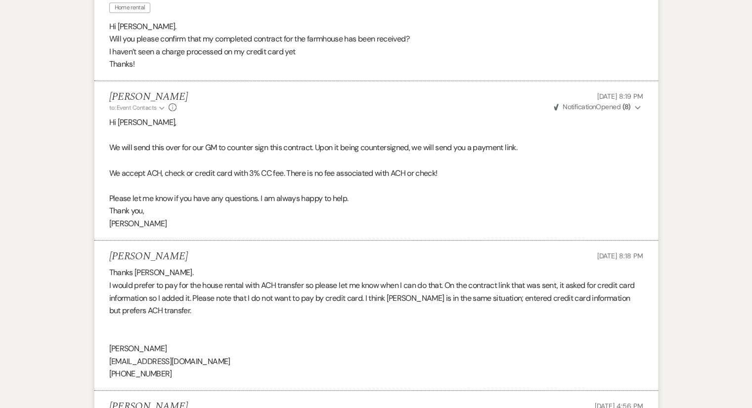
scroll to position [234, 0]
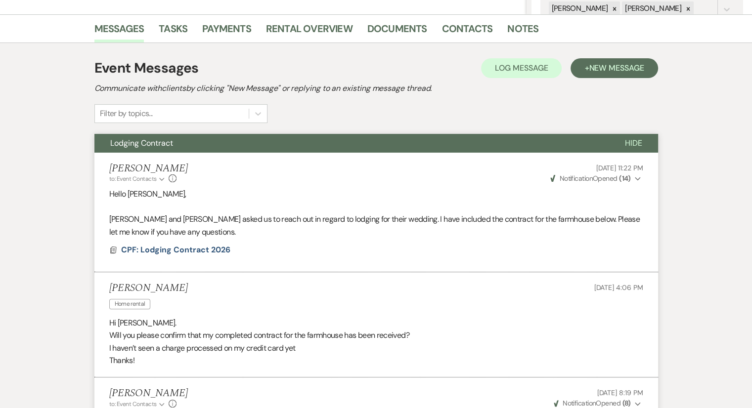
click at [332, 283] on div "[PERSON_NAME] Home rental [DATE] 4:06 PM" at bounding box center [376, 297] width 534 height 30
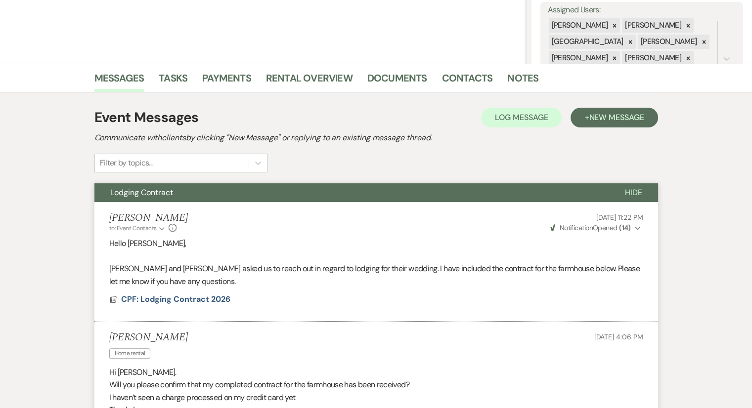
scroll to position [85, 0]
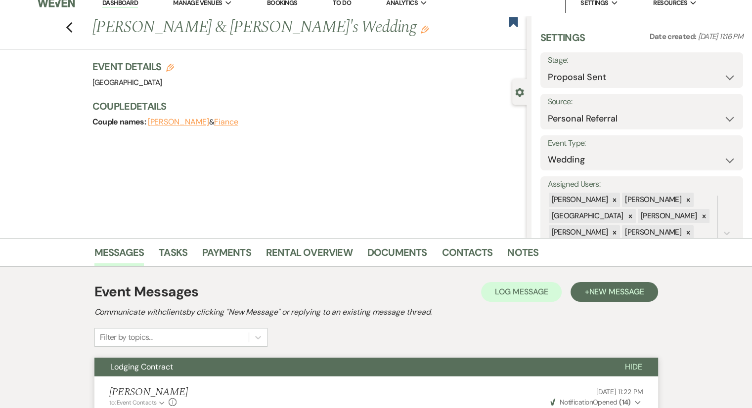
scroll to position [0, 0]
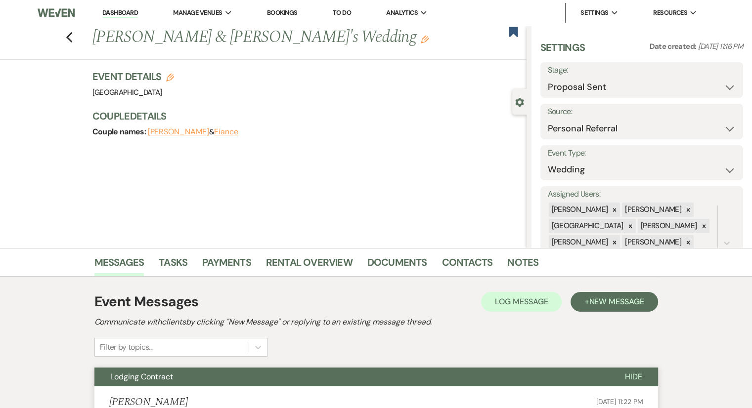
click at [117, 11] on link "Dashboard" at bounding box center [120, 12] width 36 height 9
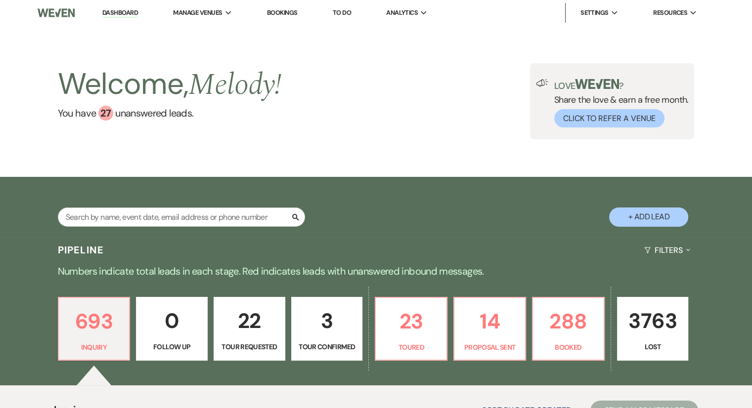
click at [417, 236] on div "Search + Add Lead" at bounding box center [376, 207] width 752 height 60
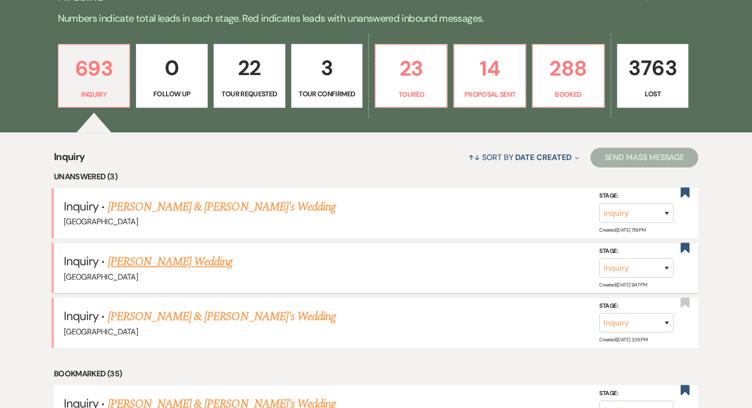
scroll to position [247, 0]
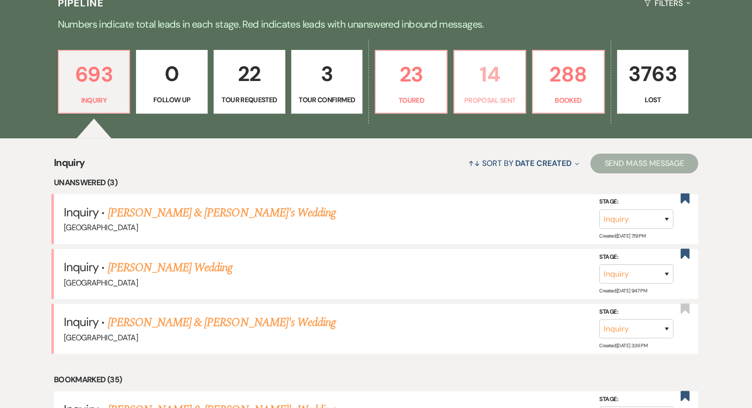
click at [487, 95] on p "Proposal Sent" at bounding box center [489, 100] width 59 height 11
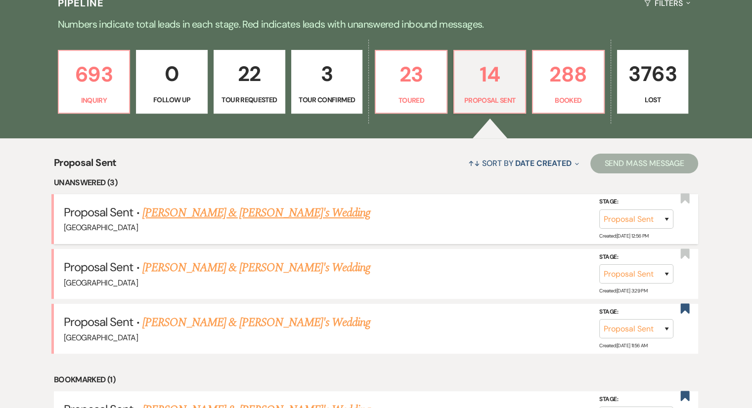
click at [227, 212] on link "[PERSON_NAME] & [PERSON_NAME]'s Wedding" at bounding box center [256, 213] width 228 height 18
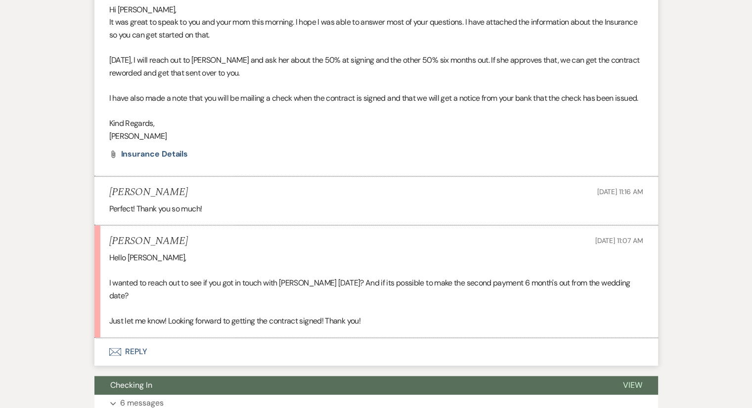
scroll to position [1285, 0]
click at [227, 277] on p at bounding box center [376, 270] width 534 height 13
click at [421, 319] on p "Just let me know! Looking forward to getting the contract signed! Thank you!" at bounding box center [376, 321] width 534 height 13
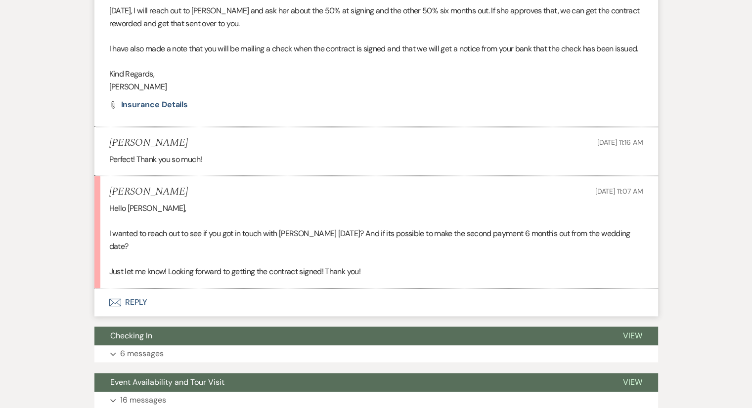
click at [447, 277] on p "Just let me know! Looking forward to getting the contract signed! Thank you!" at bounding box center [376, 271] width 534 height 13
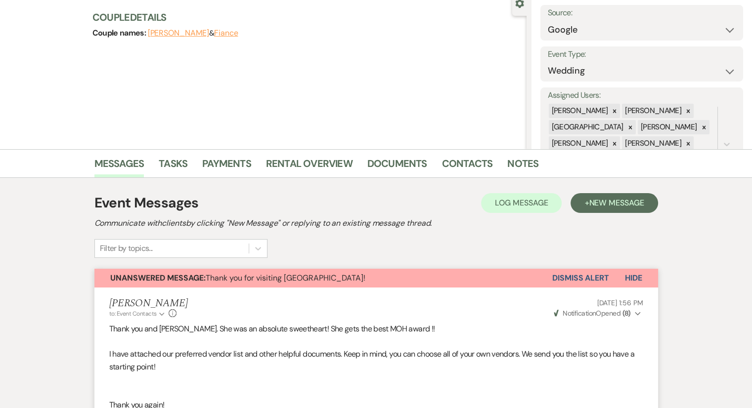
scroll to position [0, 0]
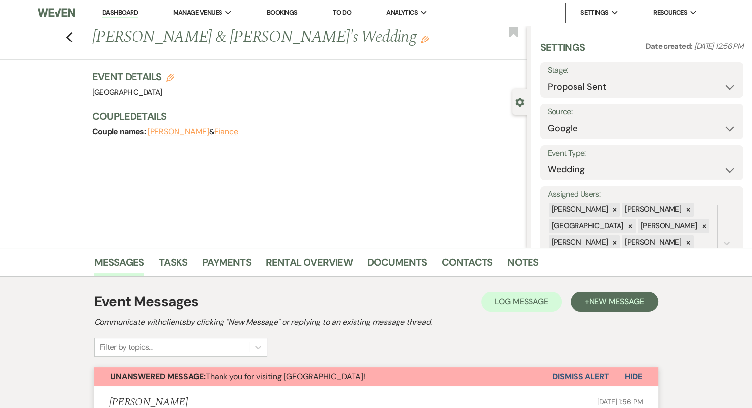
click at [122, 12] on link "Dashboard" at bounding box center [120, 12] width 36 height 9
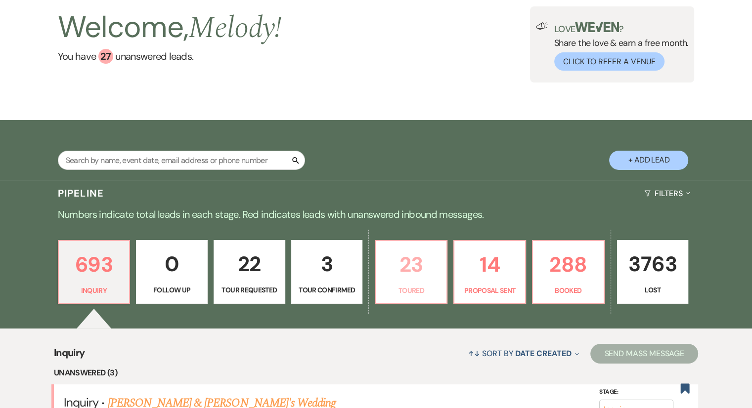
scroll to position [148, 0]
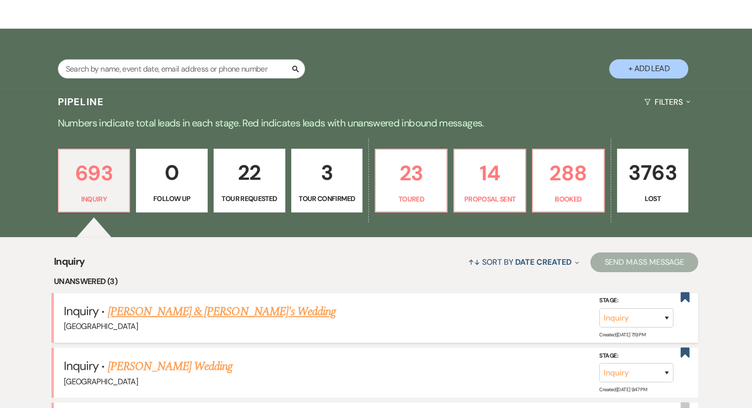
click at [190, 317] on link "[PERSON_NAME] & [PERSON_NAME]'s Wedding" at bounding box center [222, 312] width 228 height 18
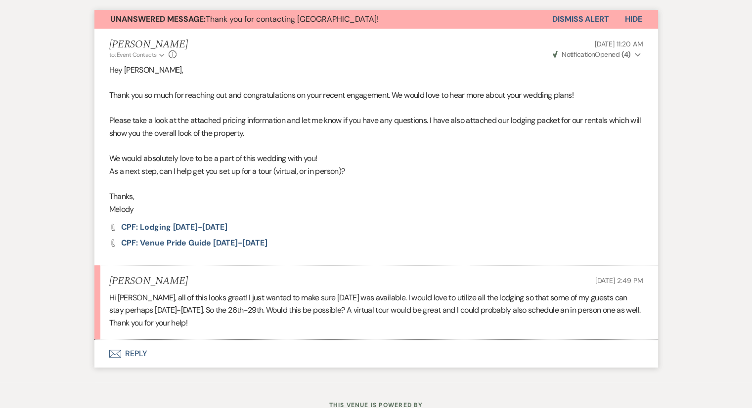
scroll to position [395, 0]
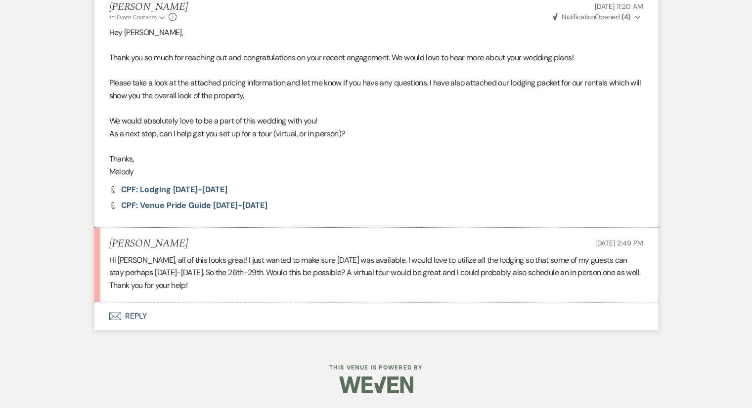
click at [300, 283] on p "Hi [PERSON_NAME], all of this looks great! I just wanted to make sure [DATE] wa…" at bounding box center [376, 273] width 534 height 38
click at [293, 282] on p "Hi [PERSON_NAME], all of this looks great! I just wanted to make sure [DATE] wa…" at bounding box center [376, 273] width 534 height 38
click at [291, 283] on p "Hi [PERSON_NAME], all of this looks great! I just wanted to make sure [DATE] wa…" at bounding box center [376, 273] width 534 height 38
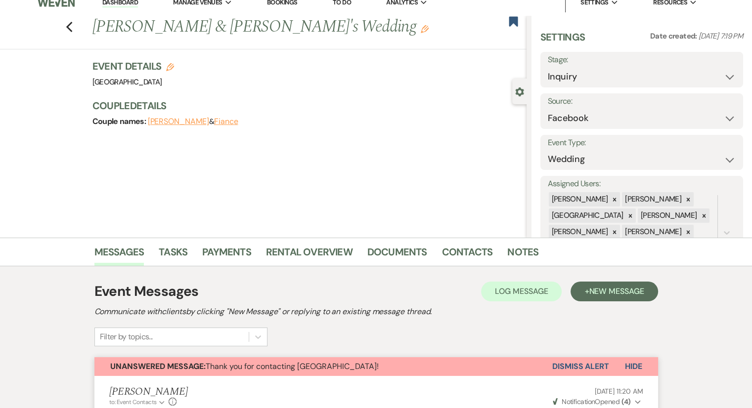
scroll to position [0, 0]
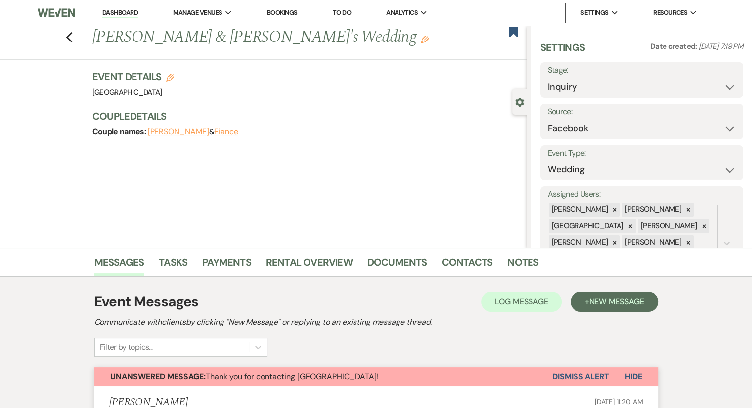
click at [127, 174] on div "Previous [PERSON_NAME] & [PERSON_NAME]'s Wedding Edit Bookmark Gear Settings Se…" at bounding box center [263, 137] width 526 height 222
click at [124, 9] on link "Dashboard" at bounding box center [120, 12] width 36 height 9
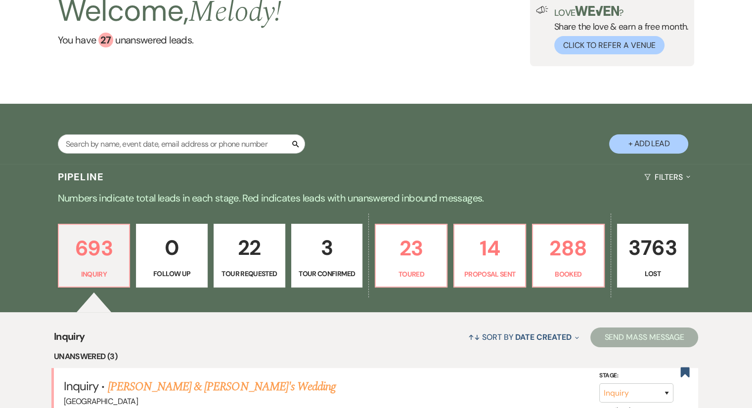
scroll to position [247, 0]
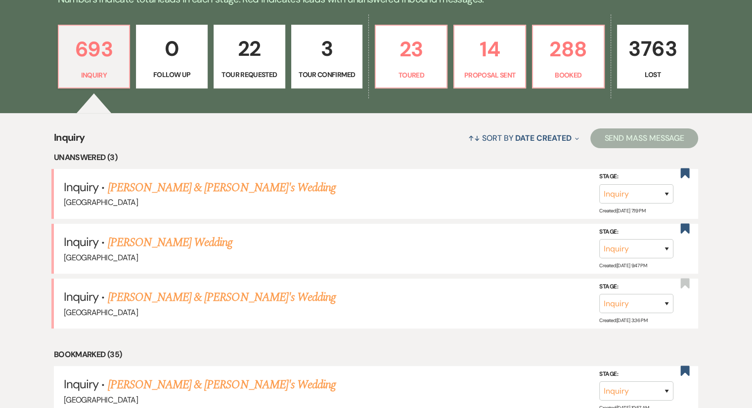
scroll to position [296, 0]
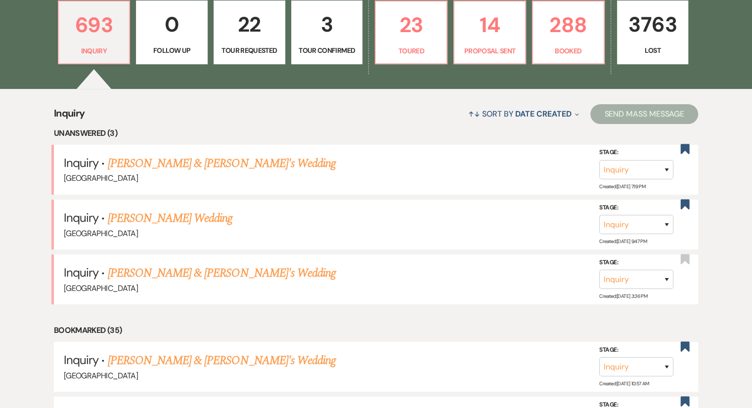
click at [236, 113] on div "↑↓ Sort By Date Created Expand Send Mass Message" at bounding box center [390, 114] width 613 height 26
click at [223, 116] on div "↑↓ Sort By Date Created Expand Send Mass Message" at bounding box center [390, 114] width 613 height 26
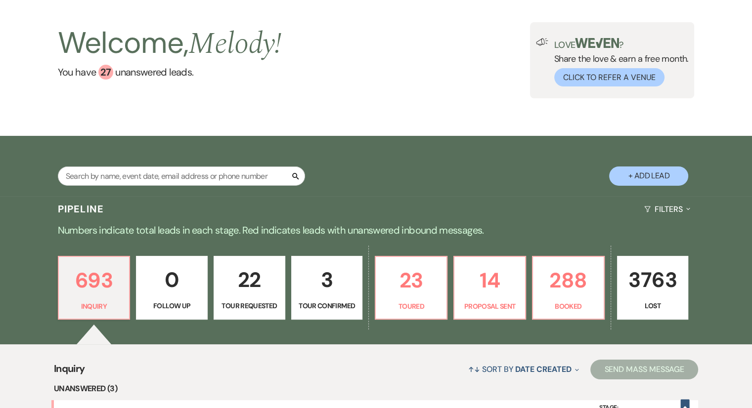
scroll to position [0, 0]
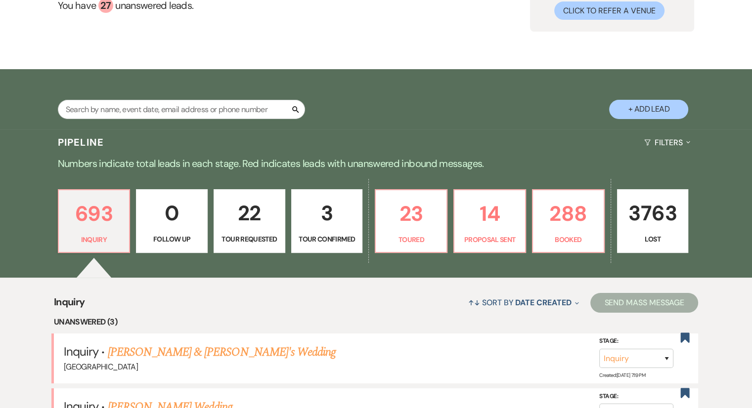
scroll to position [198, 0]
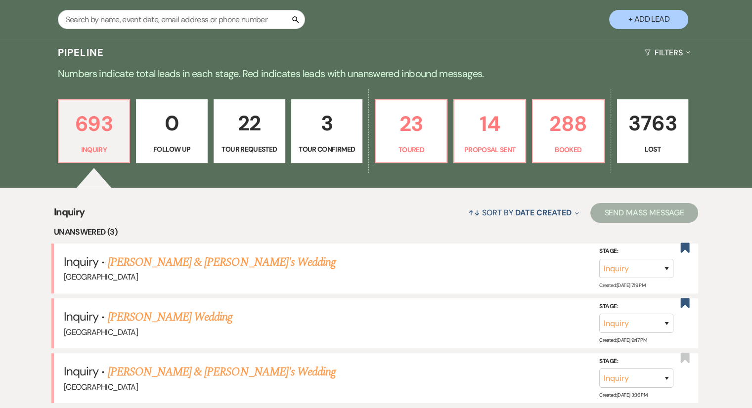
click at [392, 230] on li "Unanswered (3)" at bounding box center [376, 232] width 644 height 13
click at [383, 223] on div "↑↓ Sort By Date Created Expand Send Mass Message" at bounding box center [390, 213] width 613 height 26
click at [381, 223] on div "↑↓ Sort By Date Created Expand Send Mass Message" at bounding box center [390, 213] width 613 height 26
click at [257, 226] on div "↑↓ Sort By Date Created Expand Send Mass Message" at bounding box center [390, 213] width 613 height 26
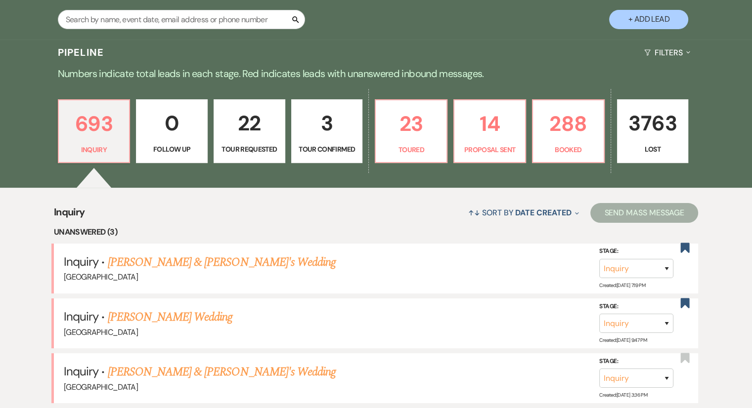
click at [257, 226] on div "↑↓ Sort By Date Created Expand Send Mass Message" at bounding box center [390, 213] width 613 height 26
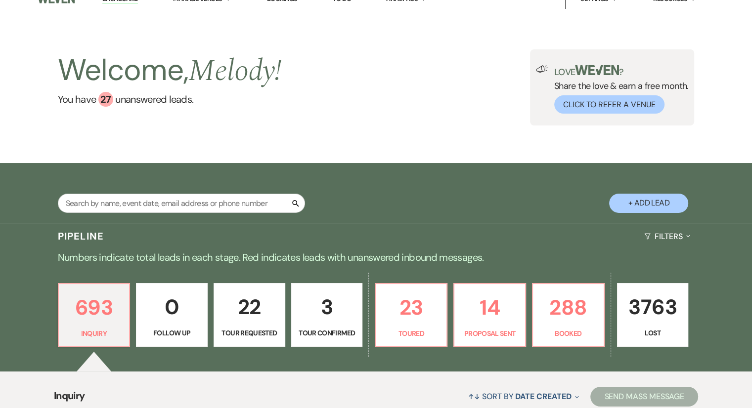
scroll to position [0, 0]
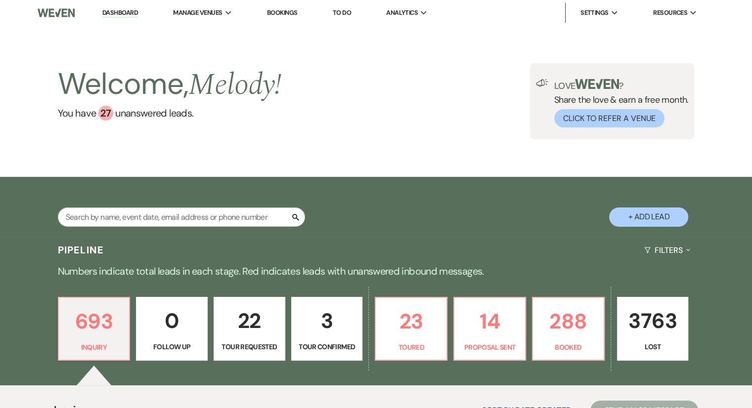
click at [129, 12] on link "Dashboard" at bounding box center [120, 12] width 36 height 9
click at [285, 15] on link "Bookings" at bounding box center [282, 12] width 31 height 8
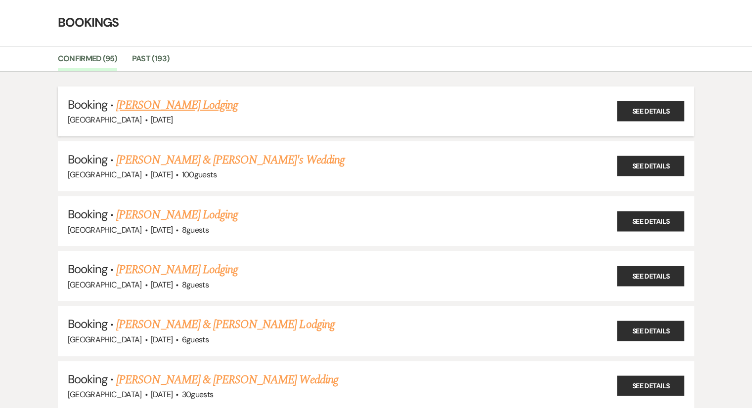
scroll to position [49, 0]
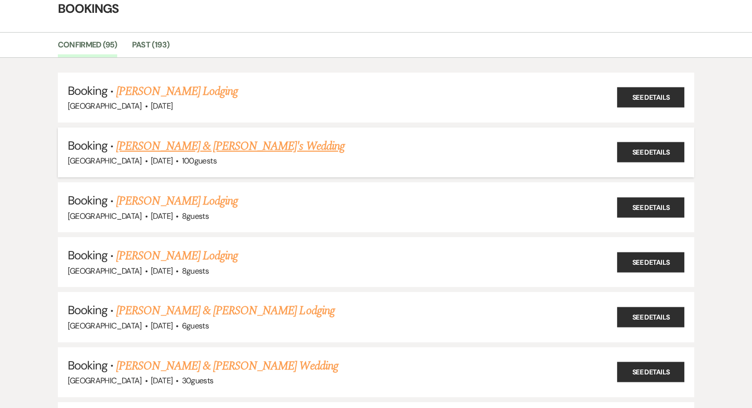
click at [216, 149] on link "[PERSON_NAME] & [PERSON_NAME]'s Wedding" at bounding box center [230, 146] width 228 height 18
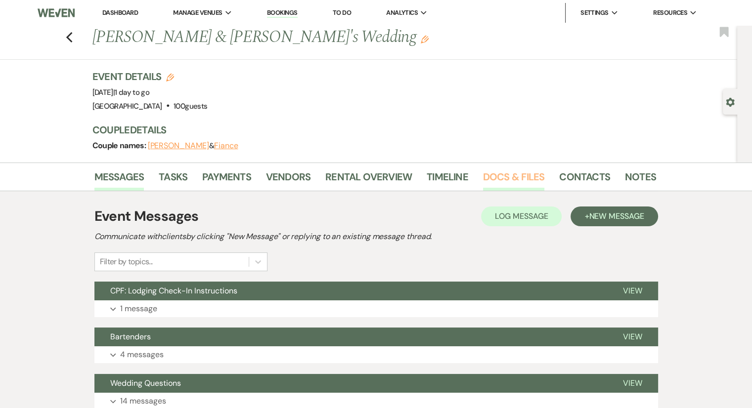
click at [505, 174] on link "Docs & Files" at bounding box center [513, 180] width 61 height 22
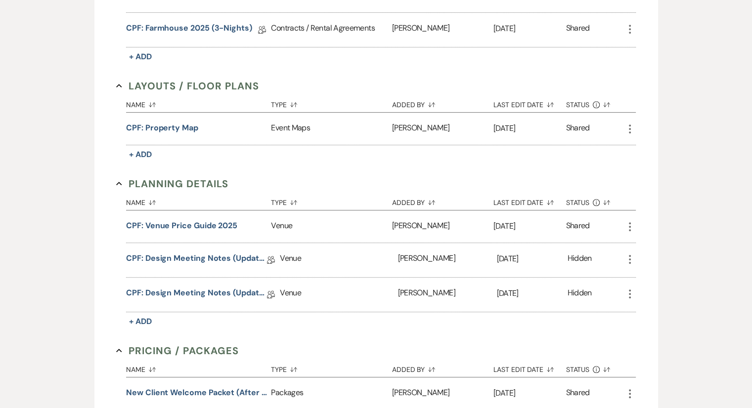
scroll to position [544, 0]
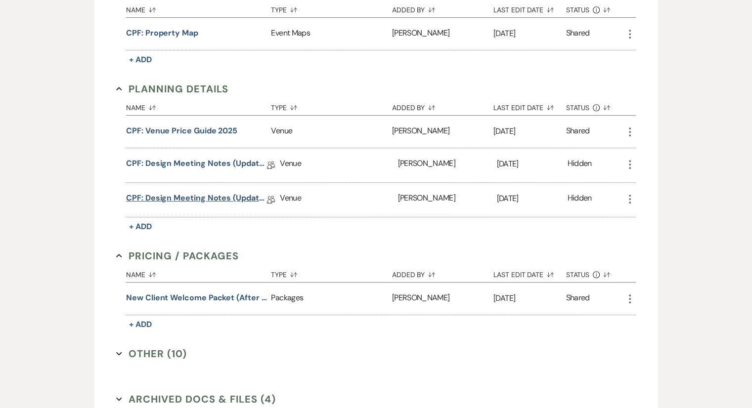
click at [227, 195] on link "CPF: Design Meeting Notes (Updated: [DATE] )" at bounding box center [196, 199] width 141 height 15
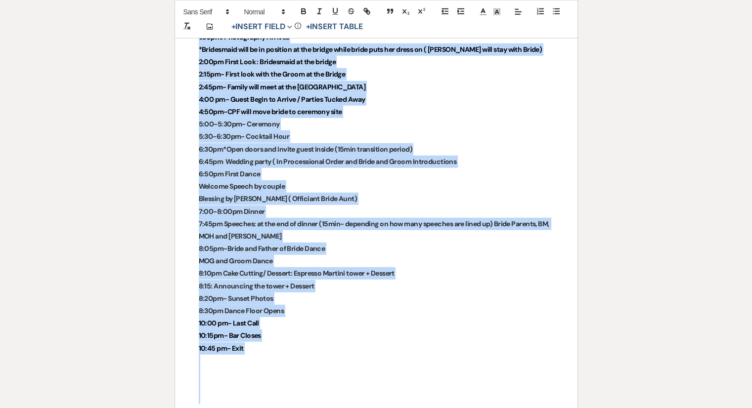
scroll to position [2672, 0]
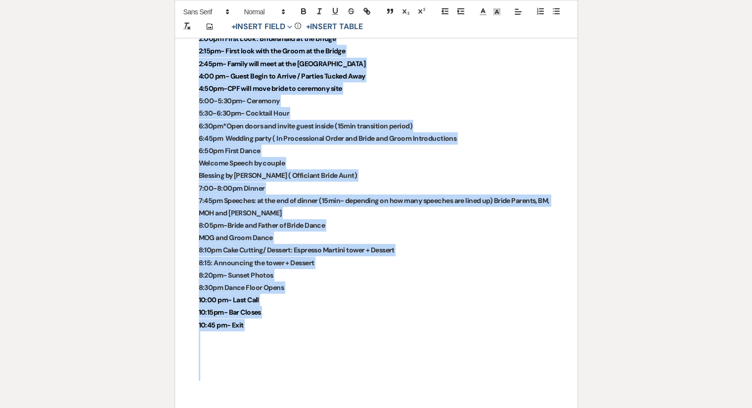
drag, startPoint x: 319, startPoint y: 96, endPoint x: 411, endPoint y: 330, distance: 251.1
copy div "Loremip Dolo Sita Consect Adi Elitsedd EIUSMOD TEMP- INCID UT LABORE- 4:05et- D…"
click at [343, 341] on p at bounding box center [376, 338] width 355 height 12
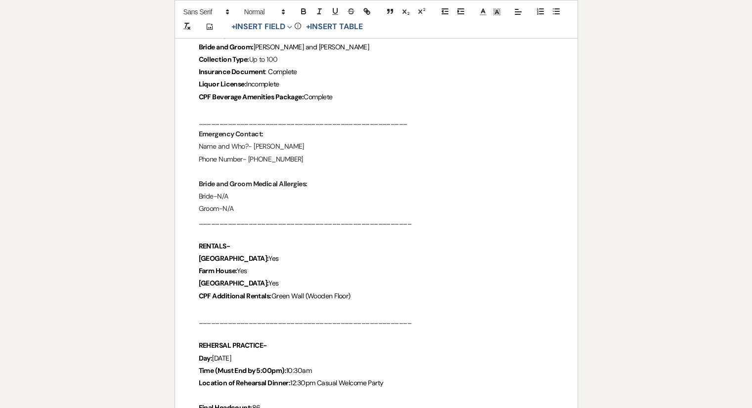
scroll to position [0, 0]
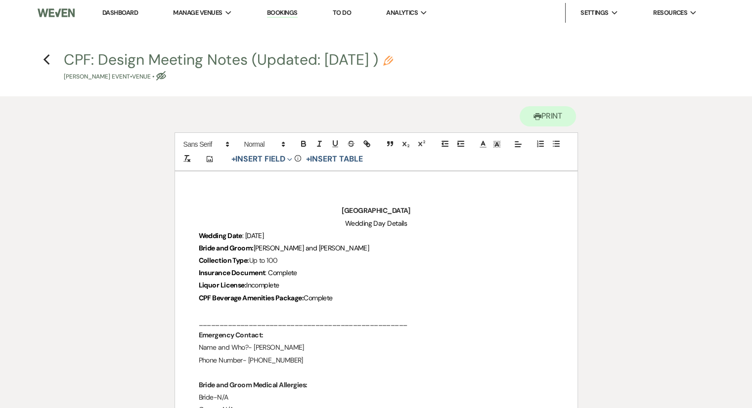
drag, startPoint x: 136, startPoint y: 11, endPoint x: 155, endPoint y: 6, distance: 19.3
click at [136, 11] on link "Dashboard" at bounding box center [120, 12] width 36 height 8
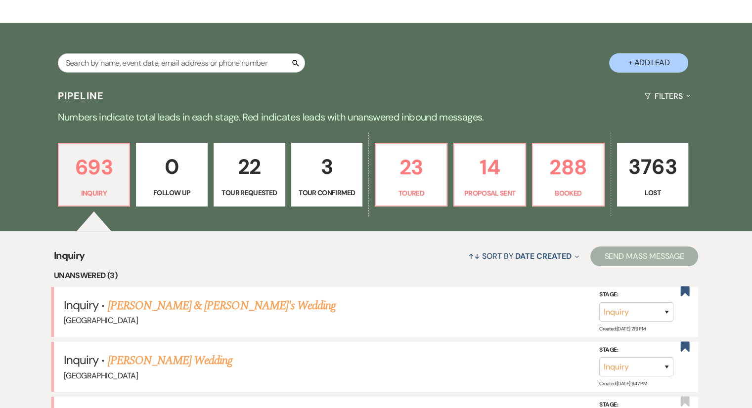
scroll to position [247, 0]
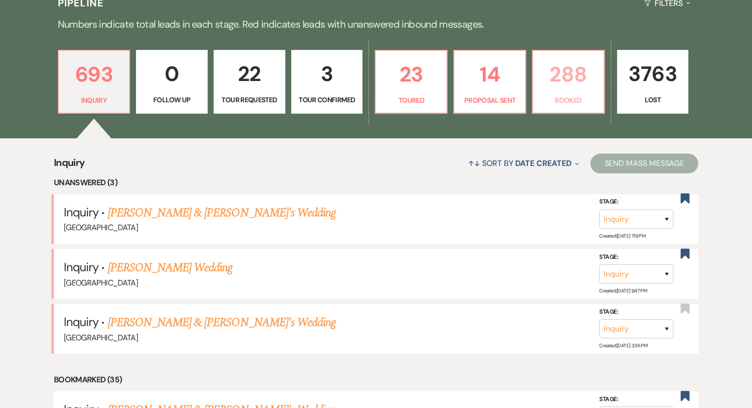
click at [545, 98] on p "Booked" at bounding box center [568, 100] width 59 height 11
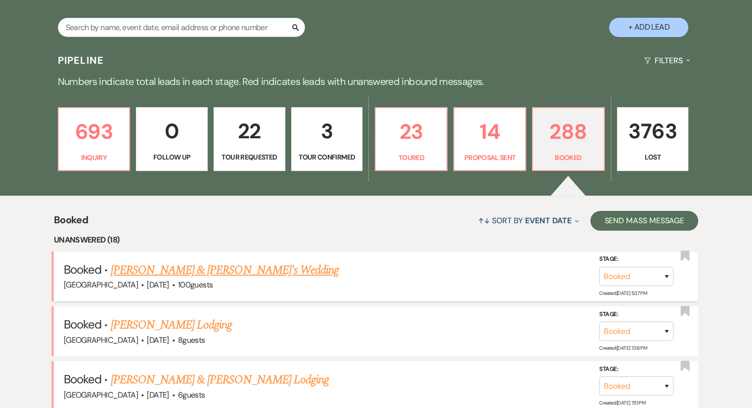
scroll to position [99, 0]
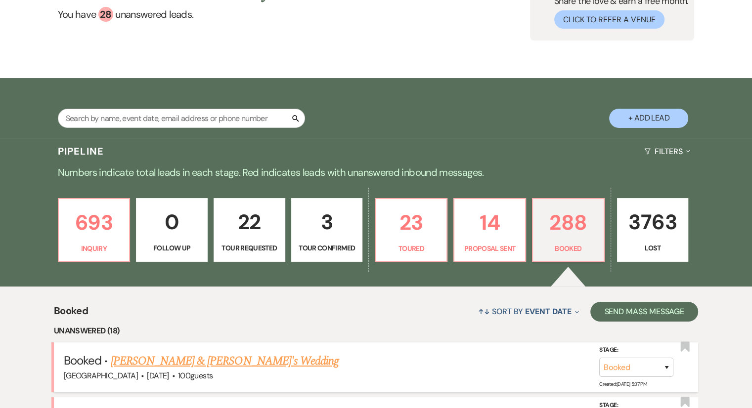
click at [171, 368] on link "[PERSON_NAME] & [PERSON_NAME]'s Wedding" at bounding box center [225, 361] width 228 height 18
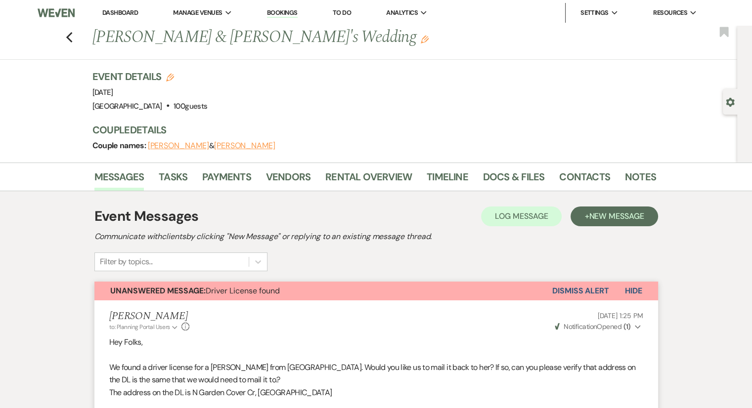
click at [125, 13] on link "Dashboard" at bounding box center [120, 12] width 36 height 8
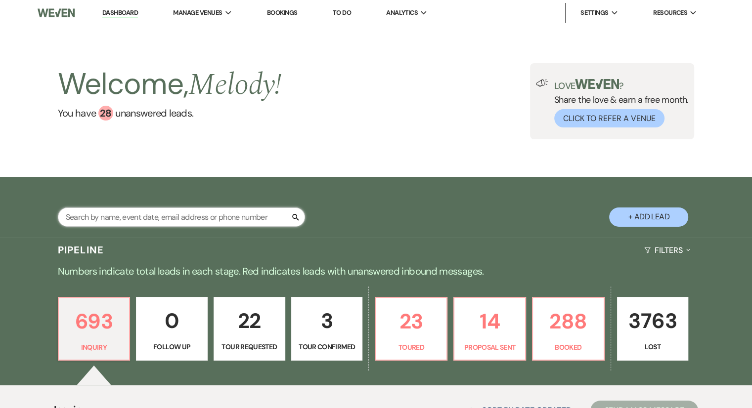
click at [228, 220] on input "text" at bounding box center [181, 217] width 247 height 19
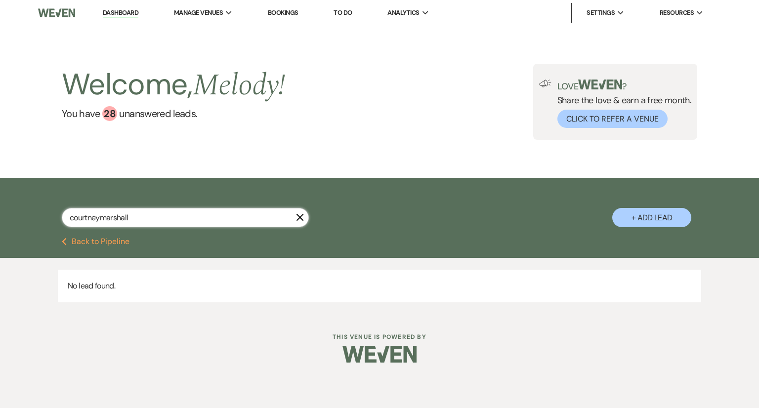
click at [100, 220] on input "courtneymarshall" at bounding box center [185, 217] width 247 height 19
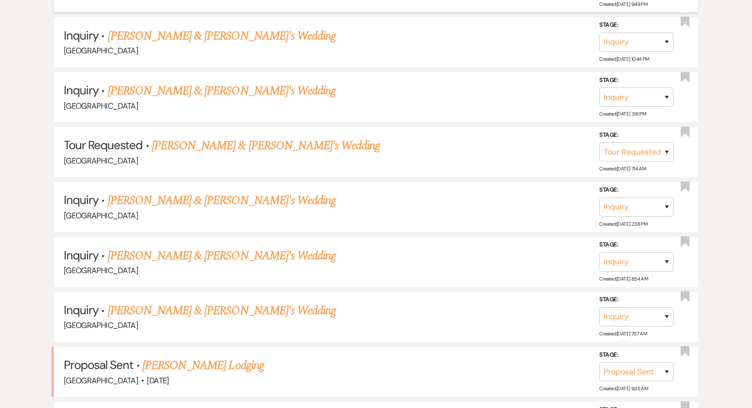
scroll to position [395, 0]
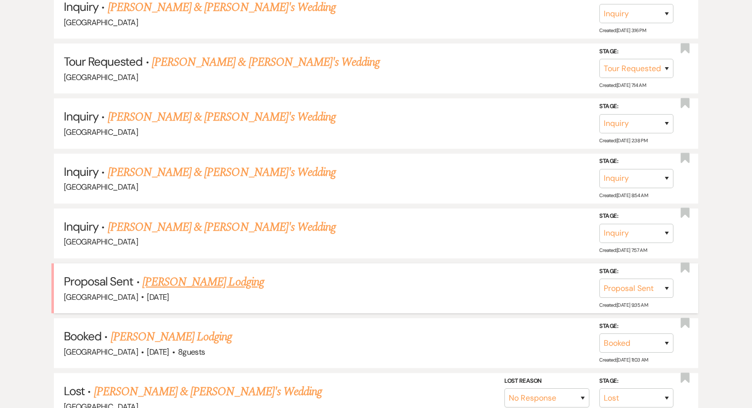
click at [190, 277] on link "[PERSON_NAME] Lodging" at bounding box center [203, 282] width 122 height 18
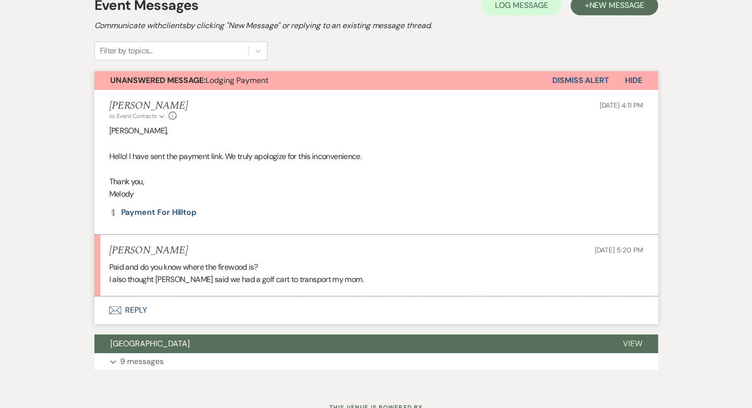
scroll to position [336, 0]
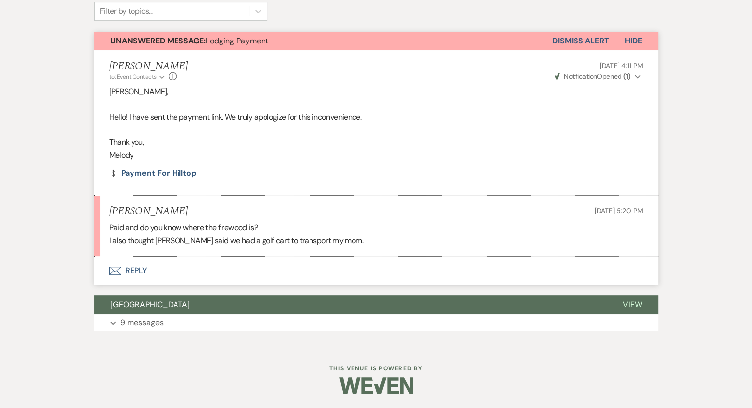
click at [130, 273] on button "Envelope Reply" at bounding box center [375, 271] width 563 height 28
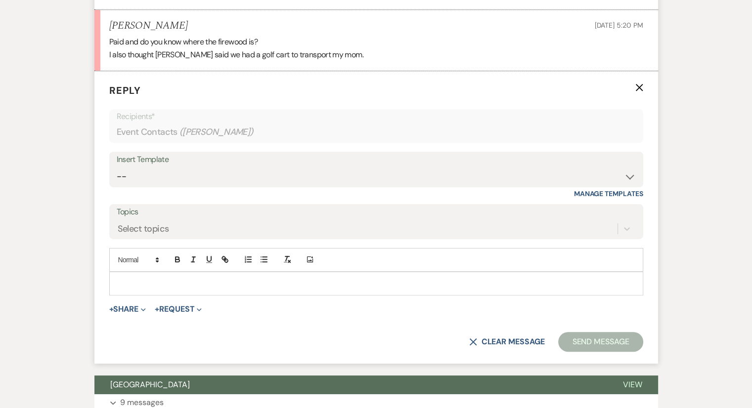
scroll to position [535, 0]
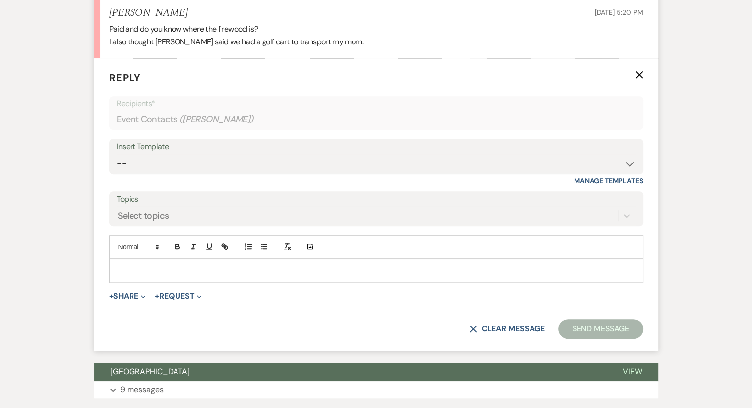
click at [130, 273] on p at bounding box center [376, 270] width 518 height 11
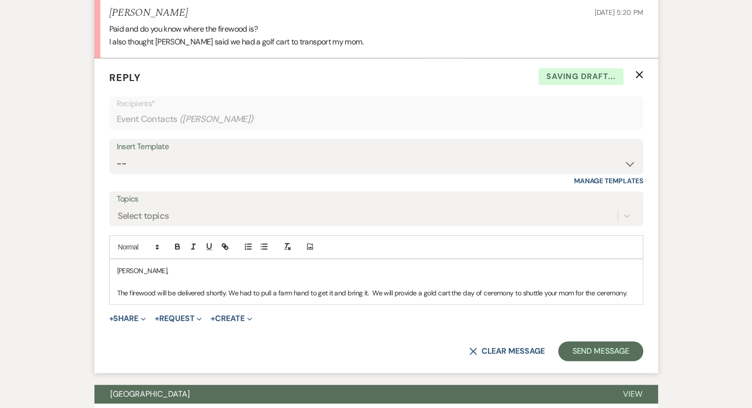
click at [438, 297] on div "[PERSON_NAME], The firewood will be delivered shortly. We had to pull a farm ha…" at bounding box center [376, 281] width 533 height 45
click at [432, 294] on p "The firewood will be delivered shortly. We had to pull a farm hand to get it an…" at bounding box center [376, 293] width 518 height 11
click at [442, 294] on p "The firewood will be delivered shortly. We had to pull a farm hand to get it an…" at bounding box center [376, 293] width 518 height 11
click at [442, 298] on div "[PERSON_NAME], The firewood will be delivered shortly. We had to pull a farm ha…" at bounding box center [376, 281] width 533 height 45
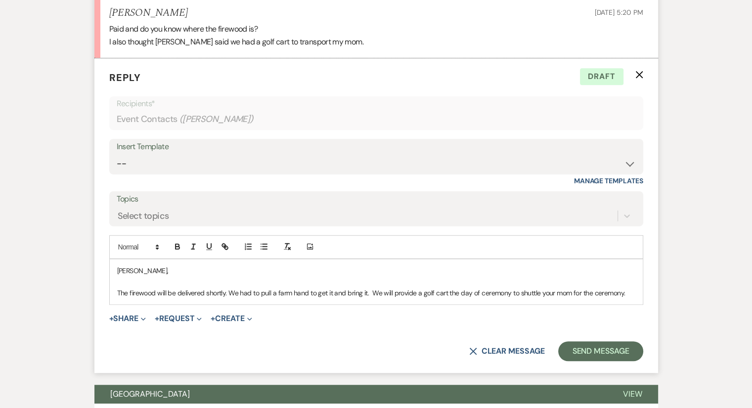
click at [442, 298] on div "[PERSON_NAME], The firewood will be delivered shortly. We had to pull a farm ha…" at bounding box center [376, 281] width 533 height 45
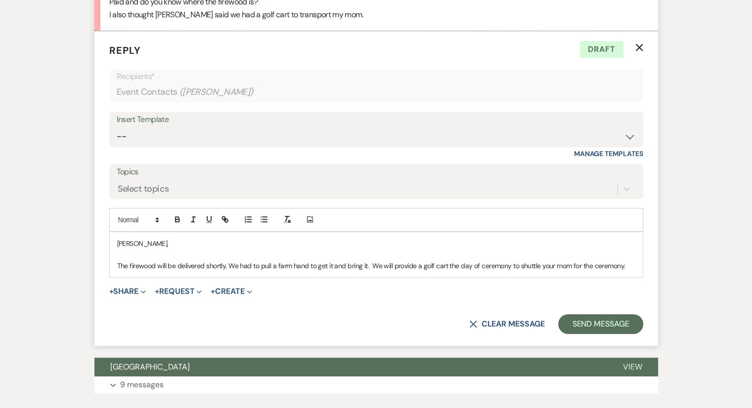
scroll to position [584, 0]
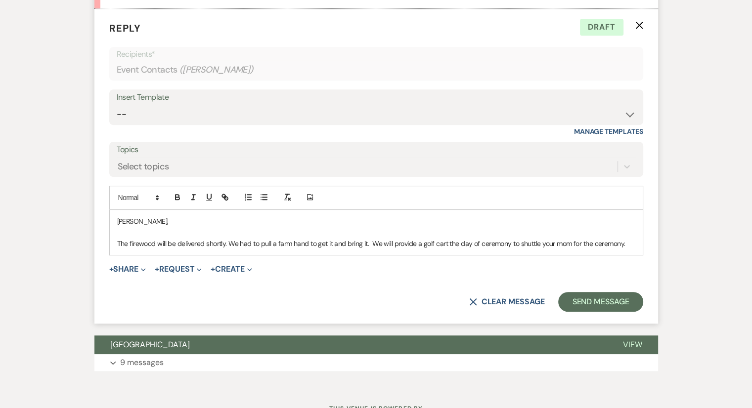
click at [436, 242] on p "The firewood will be delivered shortly. We had to pull a farm hand to get it an…" at bounding box center [376, 243] width 518 height 11
click at [622, 244] on p "The firewood will be delivered shortly. We had to pull a farm hand to get it an…" at bounding box center [376, 243] width 518 height 11
click at [434, 251] on div "[PERSON_NAME], The firewood will be delivered shortly. We had to pull a farm ha…" at bounding box center [376, 232] width 533 height 45
click at [438, 233] on p at bounding box center [376, 232] width 518 height 11
click at [439, 241] on p "The firewood will be delivered shortly. We had to pull a farm hand to get it an…" at bounding box center [376, 243] width 518 height 11
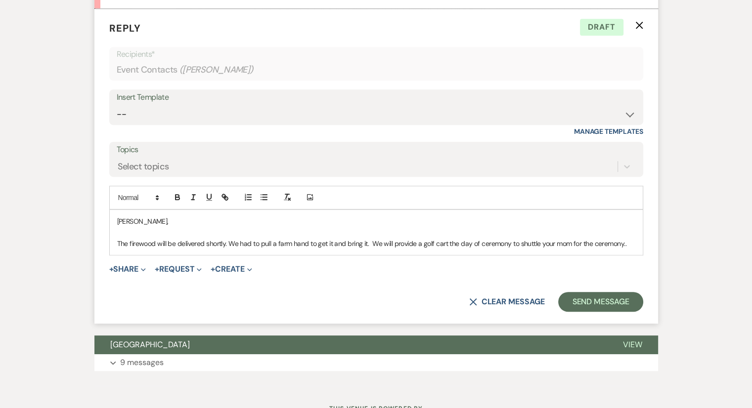
click at [621, 244] on p "The firewood will be delivered shortly. We had to pull a farm hand to get it an…" at bounding box center [376, 243] width 518 height 11
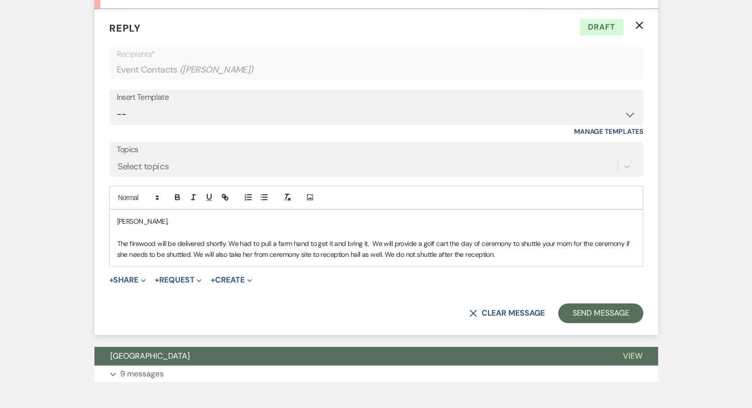
click at [355, 243] on p "The firewood will be delivered shortly. We had to pull a farm hand to get it an…" at bounding box center [376, 249] width 518 height 22
click at [498, 251] on p "The firewood will be delivered shortly. We had to pull a farm hand to get it an…" at bounding box center [376, 249] width 518 height 22
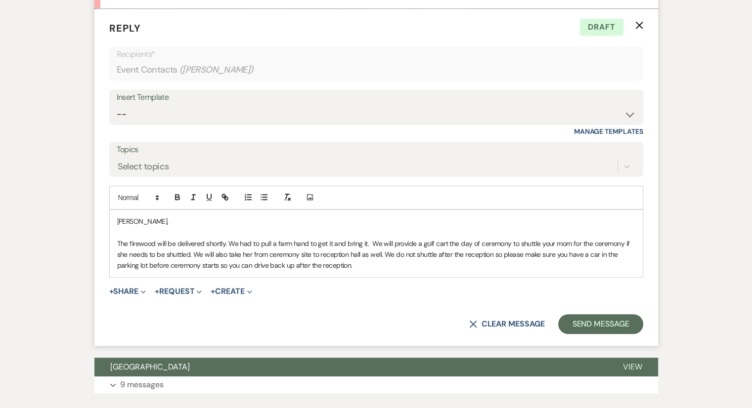
drag, startPoint x: 359, startPoint y: 267, endPoint x: 113, endPoint y: 246, distance: 247.5
click at [113, 246] on div "[PERSON_NAME], The firewood will be delivered shortly. We had to pull a farm ha…" at bounding box center [376, 243] width 533 height 67
copy p "The firewood will be delivered shortly. We had to pull a farm hand to get it an…"
click at [411, 311] on form "Reply X Draft Recipients* Event Contacts ( [PERSON_NAME] ) Insert Template -- W…" at bounding box center [375, 177] width 563 height 336
click at [365, 265] on p "The firewood will be delivered shortly. We had to pull a farm hand to get it an…" at bounding box center [376, 254] width 518 height 33
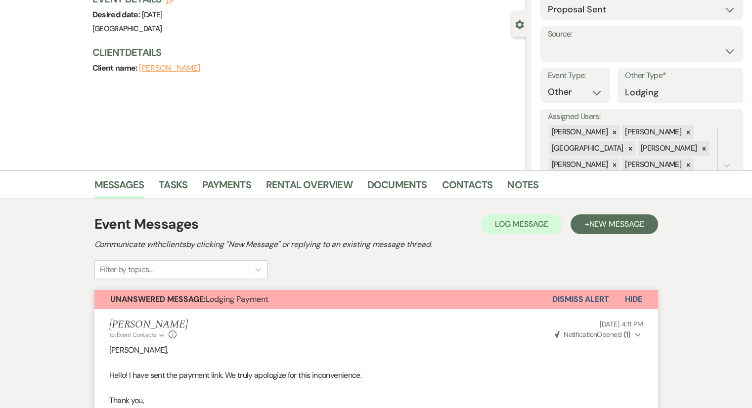
scroll to position [0, 0]
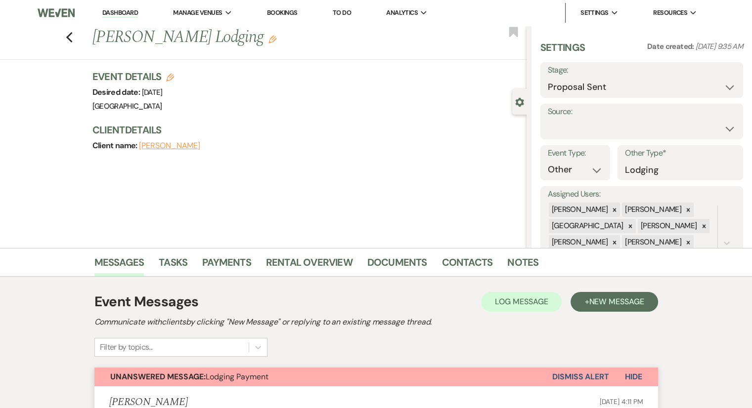
click at [125, 12] on link "Dashboard" at bounding box center [120, 12] width 36 height 9
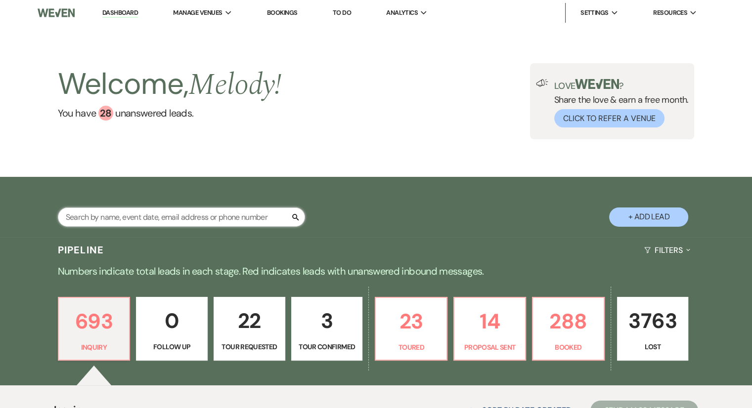
click at [151, 212] on input "text" at bounding box center [181, 217] width 247 height 19
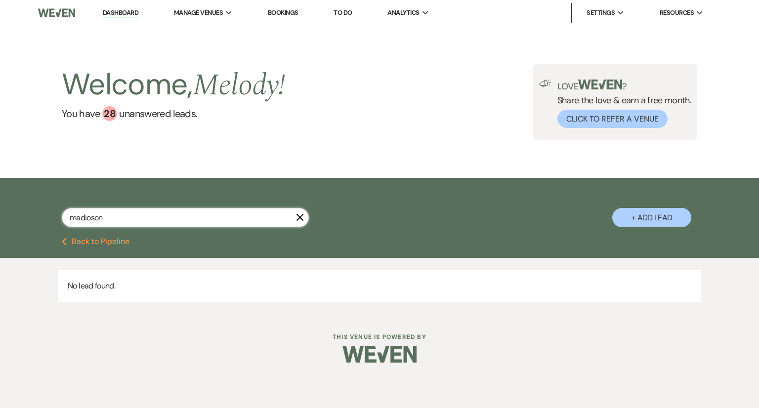
drag, startPoint x: 147, startPoint y: 213, endPoint x: 128, endPoint y: 224, distance: 21.9
click at [128, 224] on input "madioson" at bounding box center [185, 217] width 247 height 19
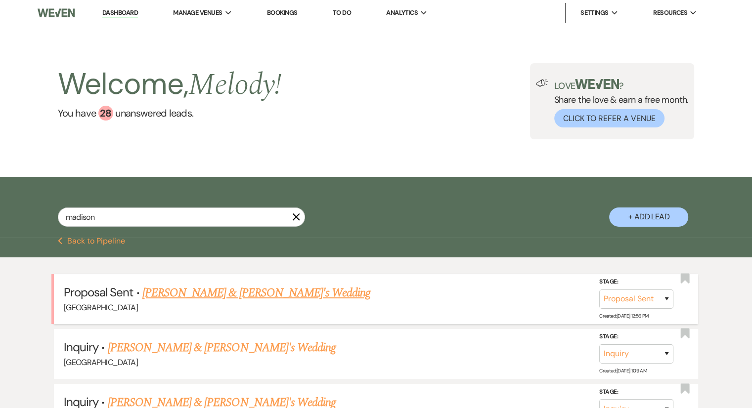
click at [211, 293] on link "[PERSON_NAME] & [PERSON_NAME]'s Wedding" at bounding box center [256, 293] width 228 height 18
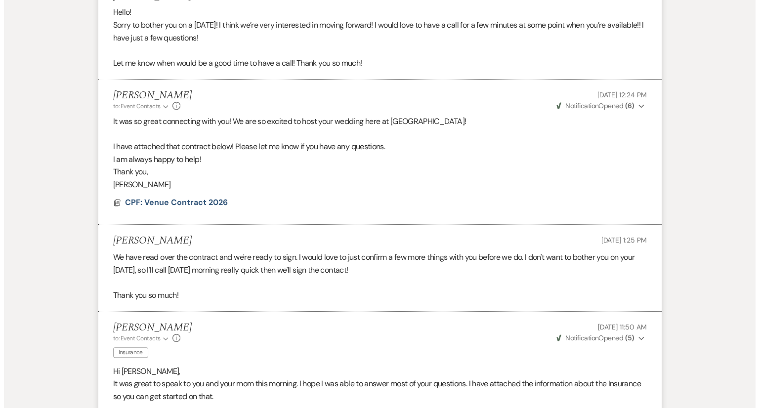
scroll to position [939, 0]
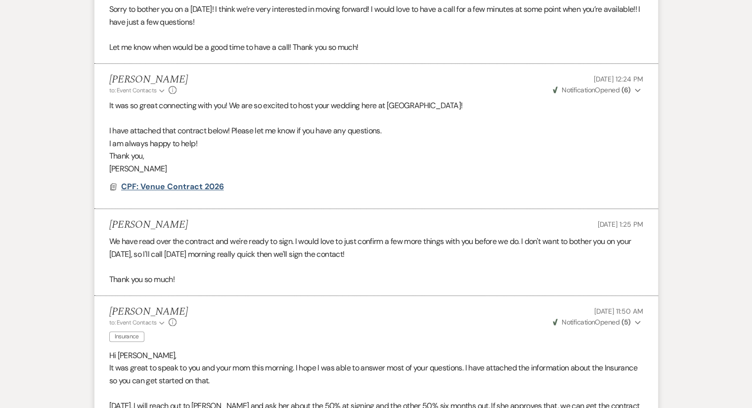
click at [193, 192] on span "CPF: Venue Contract 2026" at bounding box center [172, 187] width 103 height 12
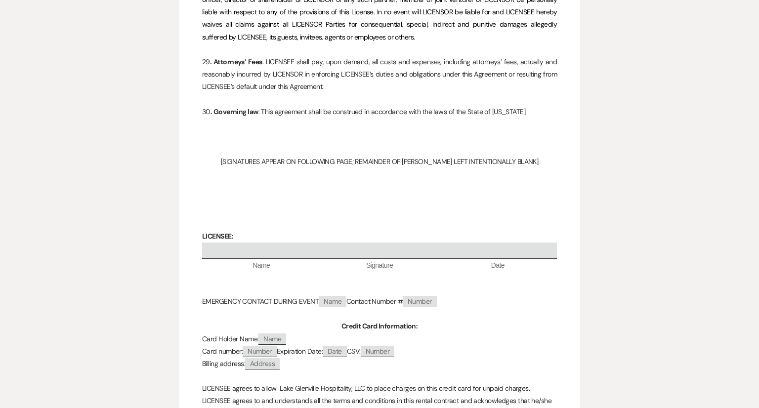
scroll to position [4312, 0]
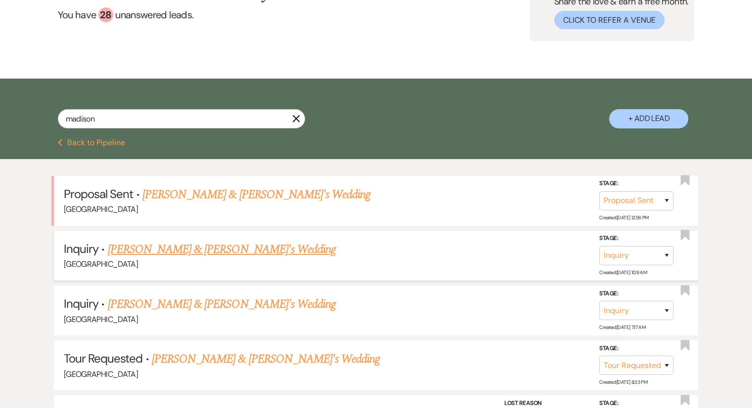
scroll to position [99, 0]
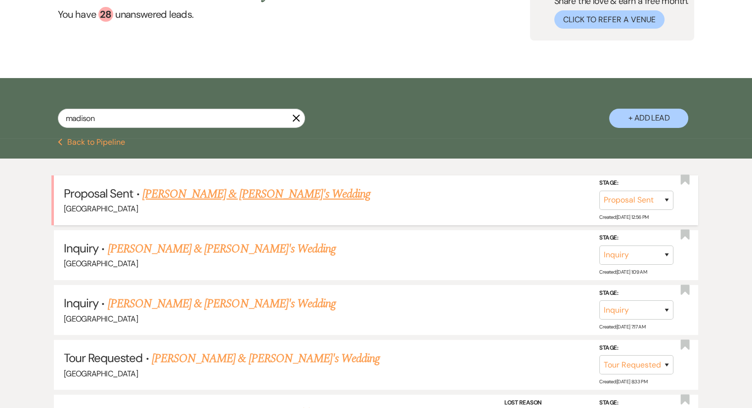
click at [253, 197] on link "[PERSON_NAME] & [PERSON_NAME]'s Wedding" at bounding box center [256, 194] width 228 height 18
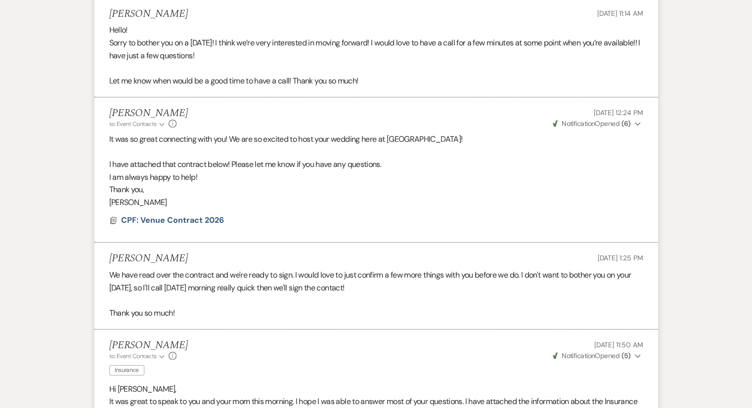
scroll to position [988, 0]
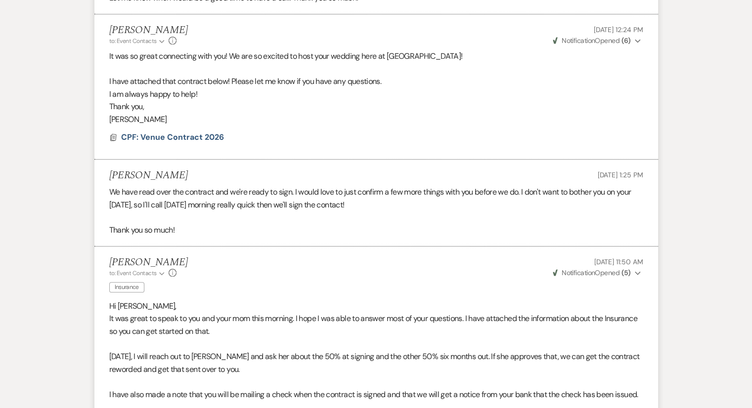
click at [353, 222] on p at bounding box center [376, 217] width 534 height 13
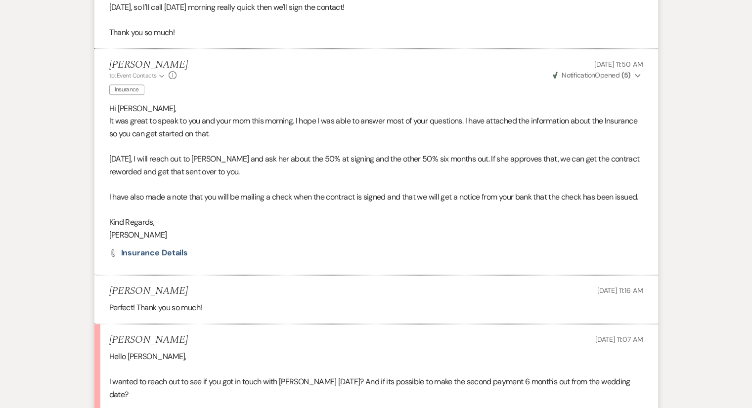
click at [352, 216] on p at bounding box center [376, 209] width 534 height 13
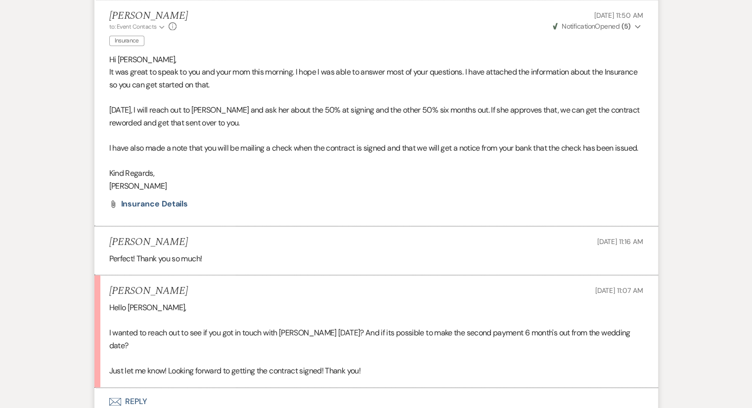
scroll to position [1334, 0]
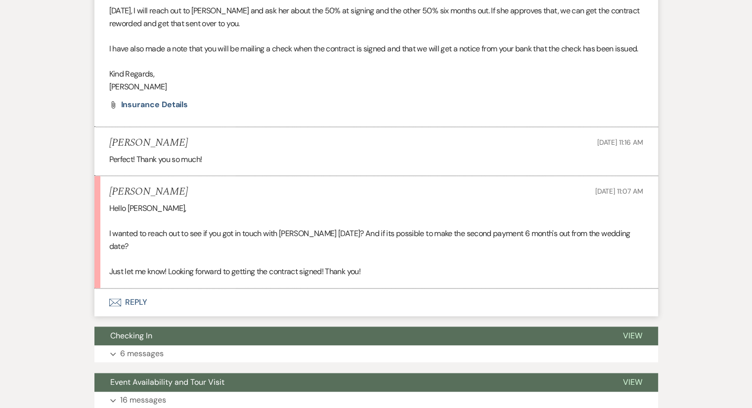
click at [320, 166] on p "Perfect! Thank you so much!" at bounding box center [376, 159] width 534 height 13
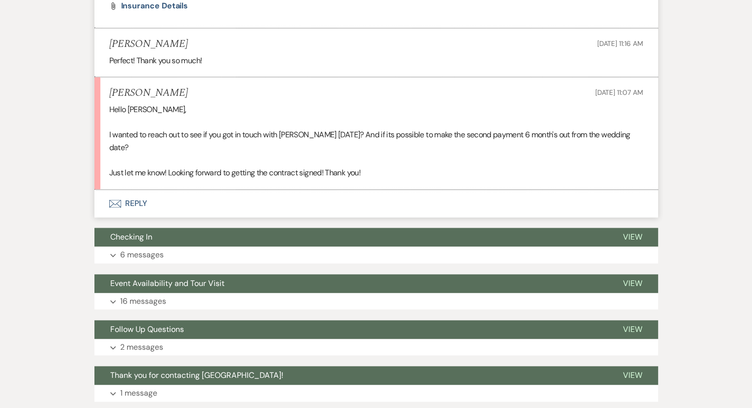
click at [385, 174] on p "Just let me know! Looking forward to getting the contract signed! Thank you!" at bounding box center [376, 173] width 534 height 13
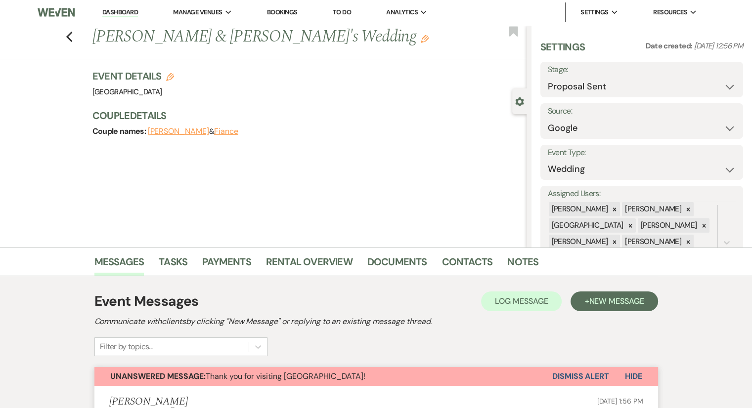
scroll to position [0, 0]
click at [123, 12] on link "Dashboard" at bounding box center [120, 12] width 36 height 9
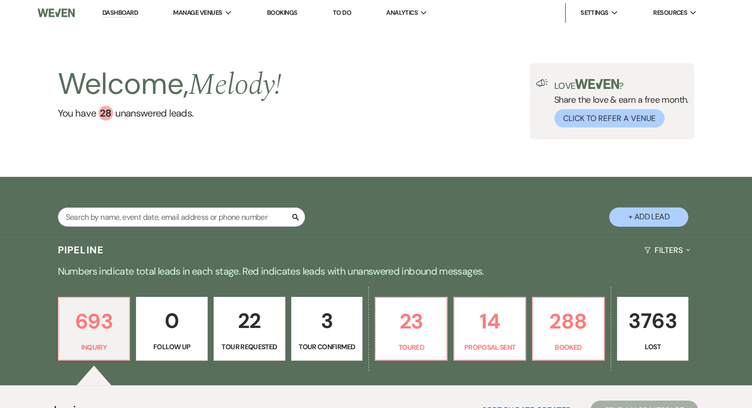
scroll to position [198, 0]
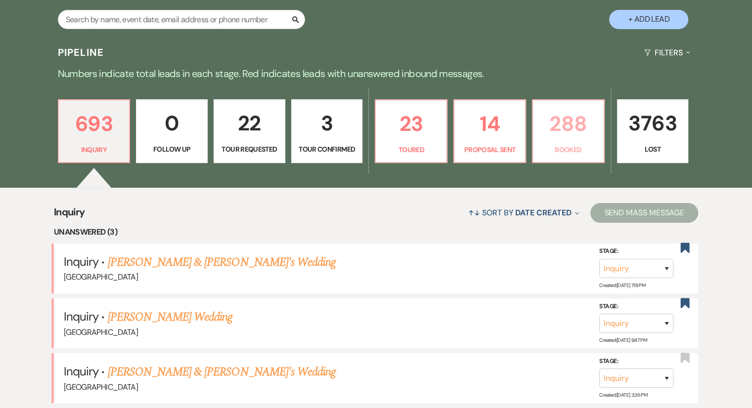
click at [572, 142] on link "288 Booked" at bounding box center [568, 131] width 73 height 64
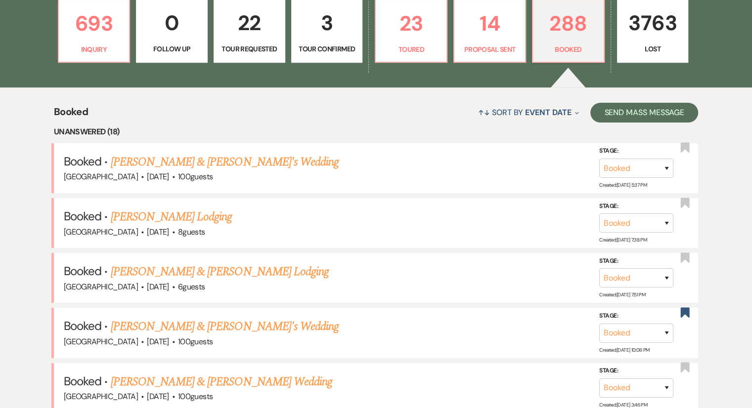
scroll to position [198, 0]
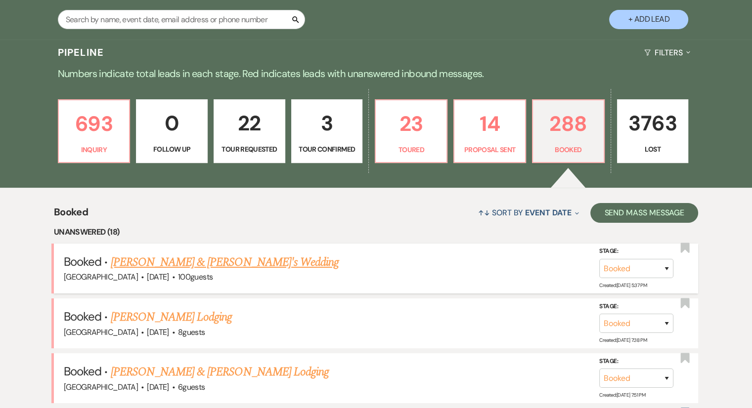
click at [161, 271] on div "[GEOGRAPHIC_DATA] · [DATE] · 100 guests" at bounding box center [376, 277] width 624 height 13
click at [161, 268] on link "[PERSON_NAME] & [PERSON_NAME]'s Wedding" at bounding box center [225, 262] width 228 height 18
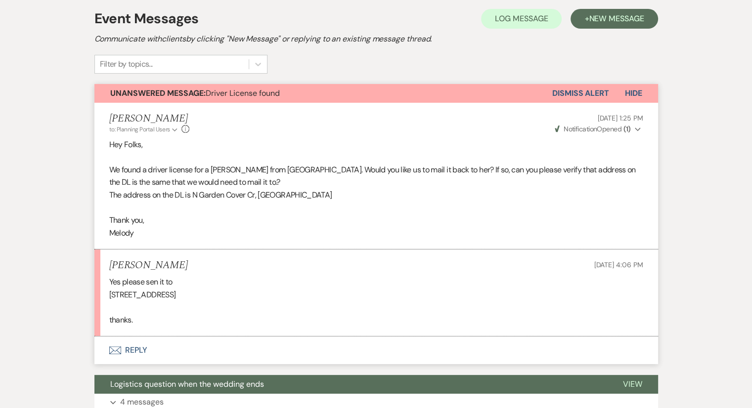
click at [129, 350] on button "Envelope Reply" at bounding box center [375, 350] width 563 height 28
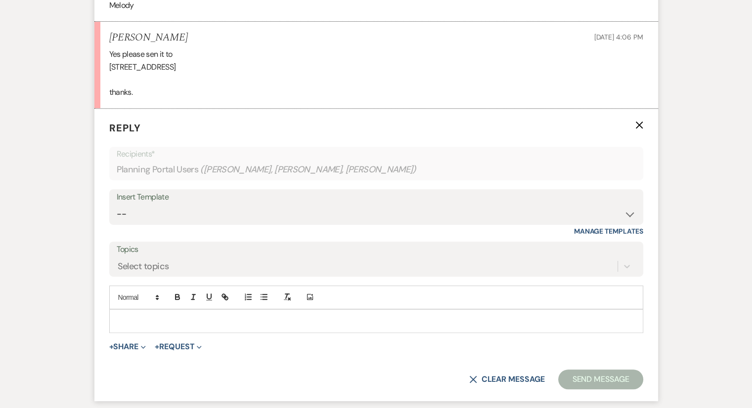
scroll to position [476, 0]
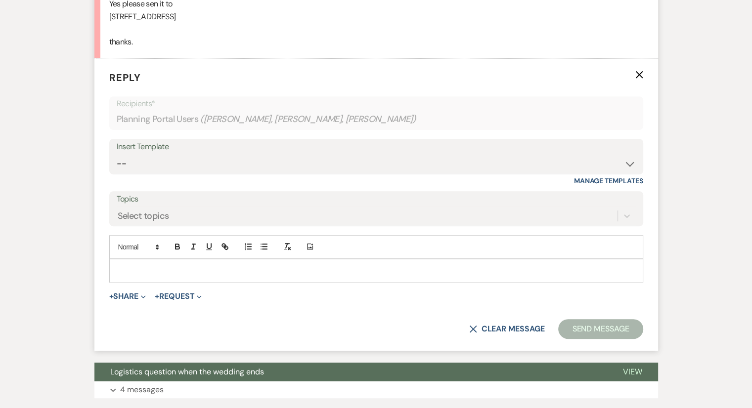
click at [154, 265] on p at bounding box center [376, 270] width 518 height 11
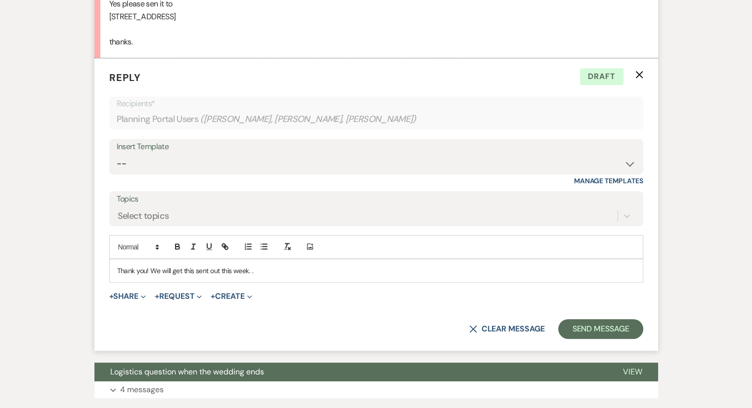
click at [259, 271] on p "Thank you! We will get this sent out this week. ." at bounding box center [376, 270] width 518 height 11
click at [259, 268] on p "Thank you! We will get this sent out this week.." at bounding box center [376, 270] width 518 height 11
drag, startPoint x: 192, startPoint y: 271, endPoint x: 182, endPoint y: 270, distance: 10.4
click at [182, 270] on p "Thank you! We will get this sent out this week.." at bounding box center [376, 270] width 518 height 11
click at [282, 267] on p "Thank you! We will get it sent out this week.." at bounding box center [376, 270] width 518 height 11
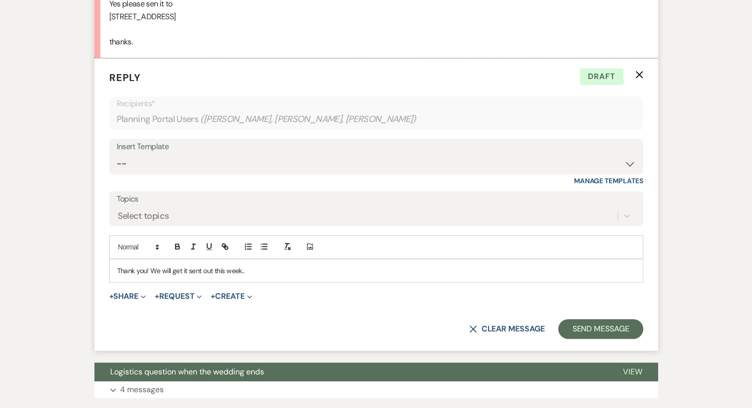
click at [282, 267] on p "Thank you! We will get it sent out this week.." at bounding box center [376, 270] width 518 height 11
click at [279, 274] on p "Thank you! We will get it sent out this week.." at bounding box center [376, 270] width 518 height 11
click at [281, 274] on p "Thank you! We will get it sent out this week.." at bounding box center [376, 270] width 518 height 11
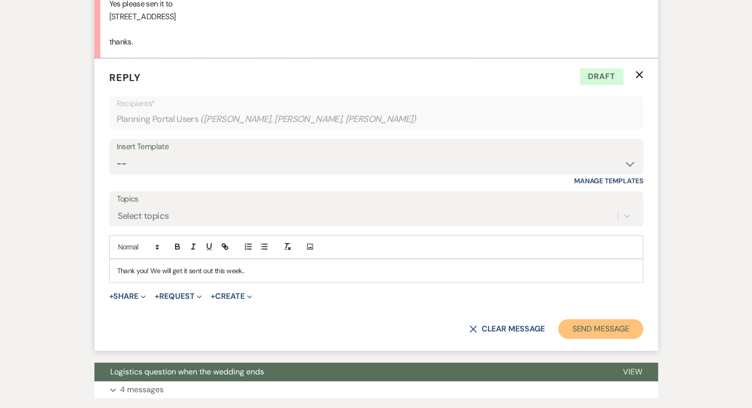
click at [613, 324] on button "Send Message" at bounding box center [600, 329] width 84 height 20
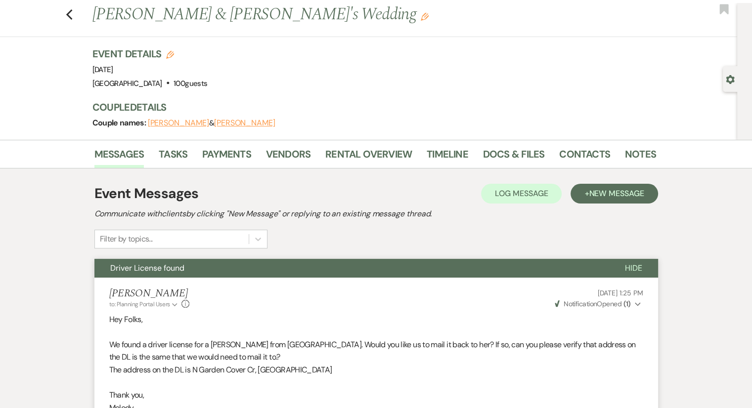
scroll to position [0, 0]
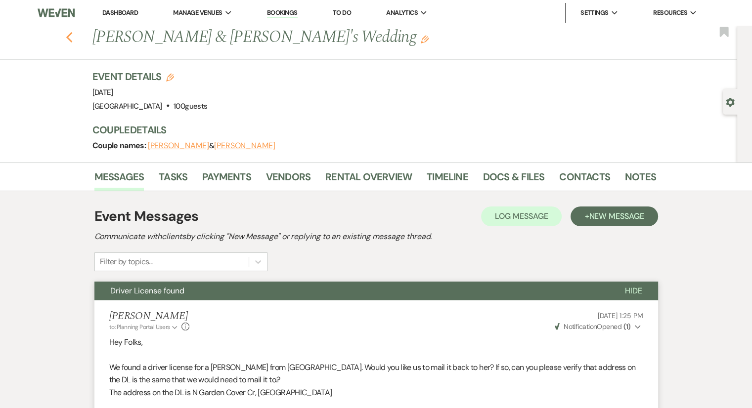
click at [72, 36] on use "button" at bounding box center [69, 37] width 6 height 11
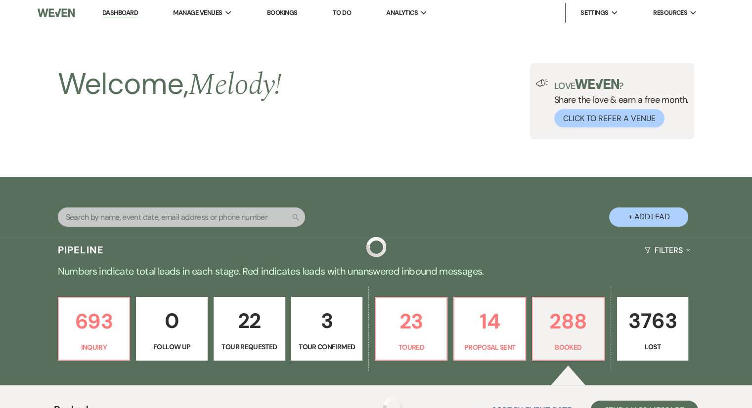
scroll to position [198, 0]
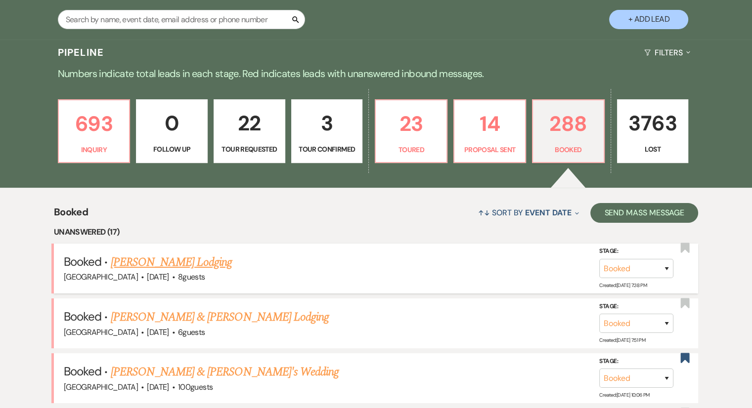
click at [140, 267] on link "[PERSON_NAME] Lodging" at bounding box center [172, 262] width 122 height 18
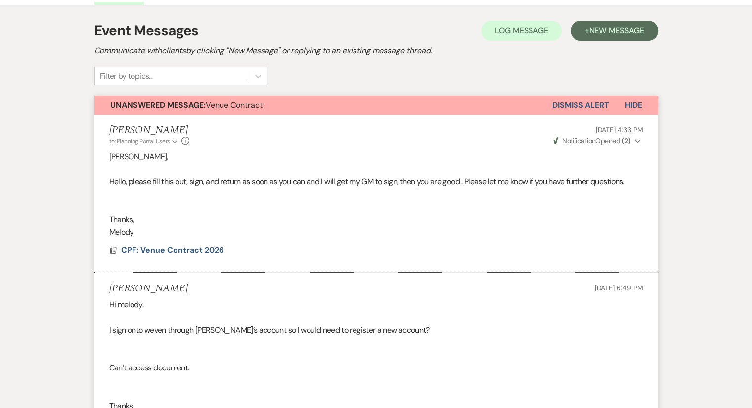
scroll to position [72, 0]
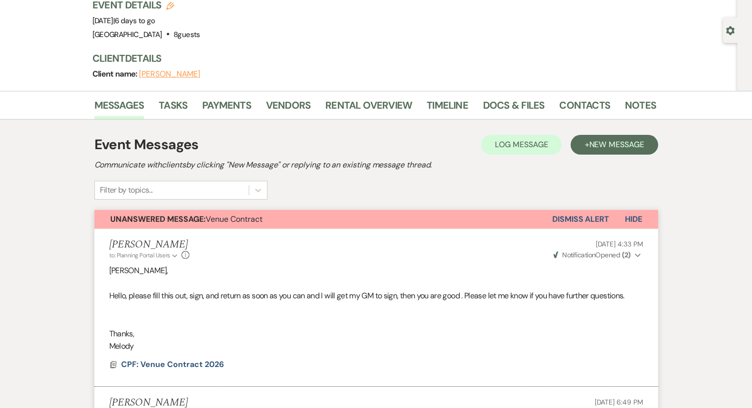
click at [586, 221] on button "Dismiss Alert" at bounding box center [580, 219] width 57 height 19
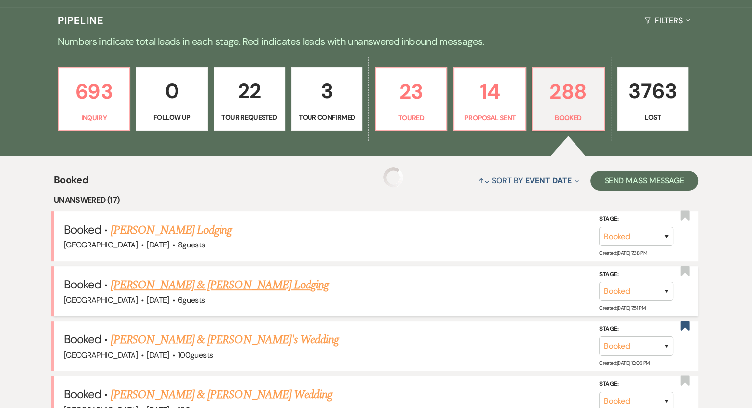
scroll to position [247, 0]
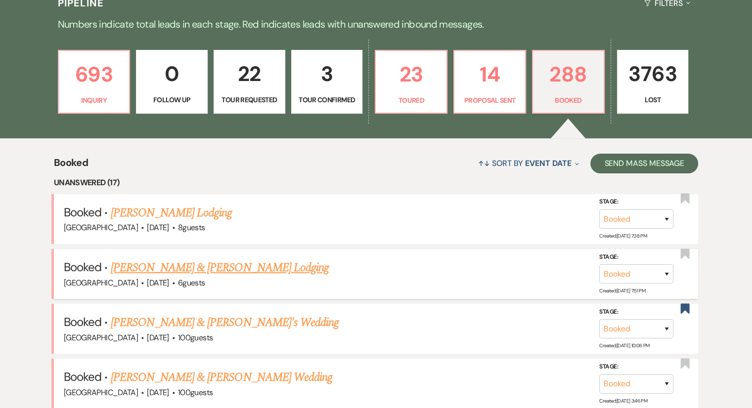
click at [150, 265] on link "[PERSON_NAME] & [PERSON_NAME] Lodging" at bounding box center [220, 268] width 218 height 18
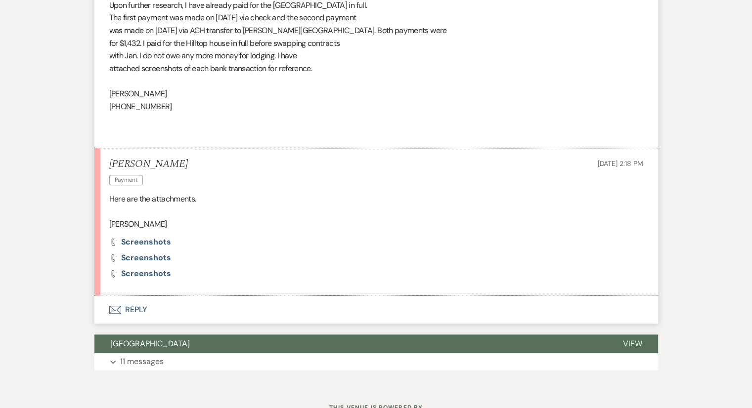
scroll to position [888, 0]
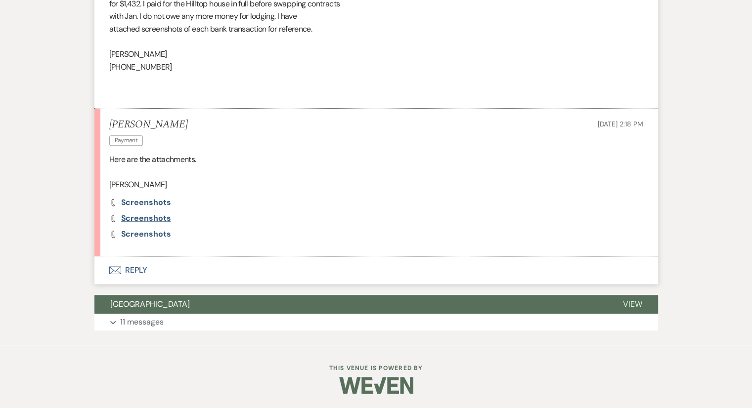
click at [142, 220] on span "Screenshots" at bounding box center [146, 218] width 50 height 10
click at [135, 235] on span "Screenshots" at bounding box center [146, 234] width 50 height 10
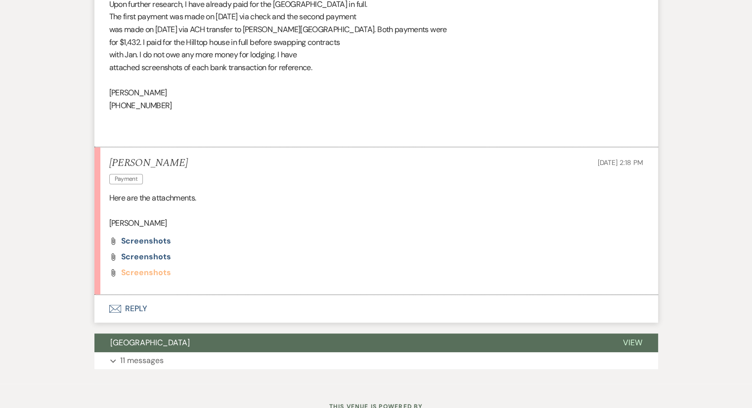
scroll to position [740, 0]
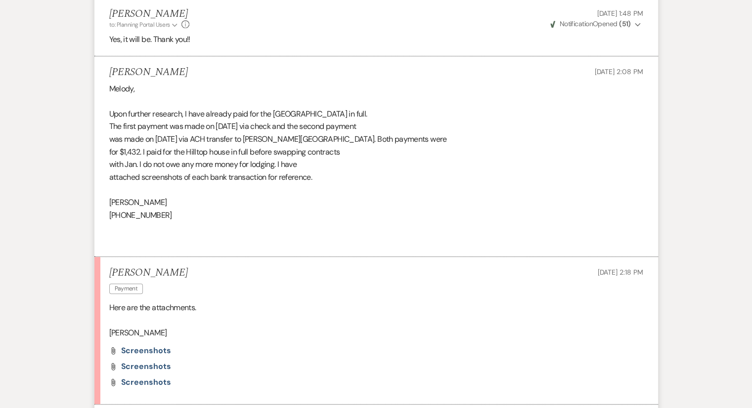
click at [214, 218] on div "Melody, Upon further research, I have already paid for the [GEOGRAPHIC_DATA] in…" at bounding box center [376, 165] width 534 height 165
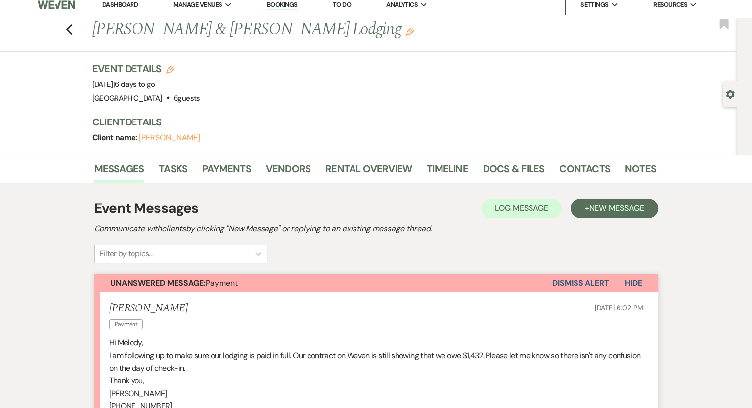
scroll to position [0, 0]
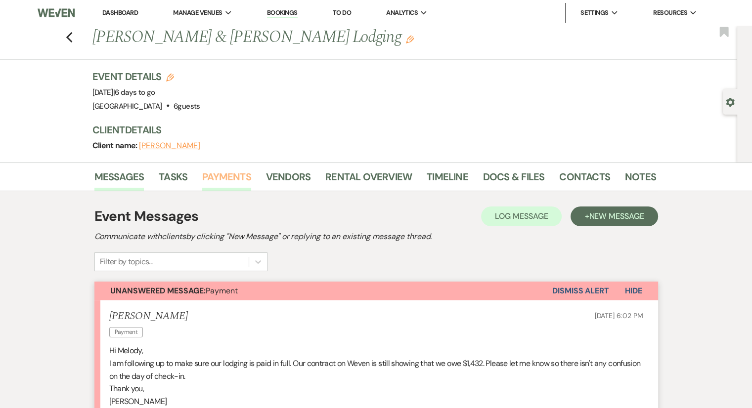
click at [222, 180] on link "Payments" at bounding box center [226, 180] width 49 height 22
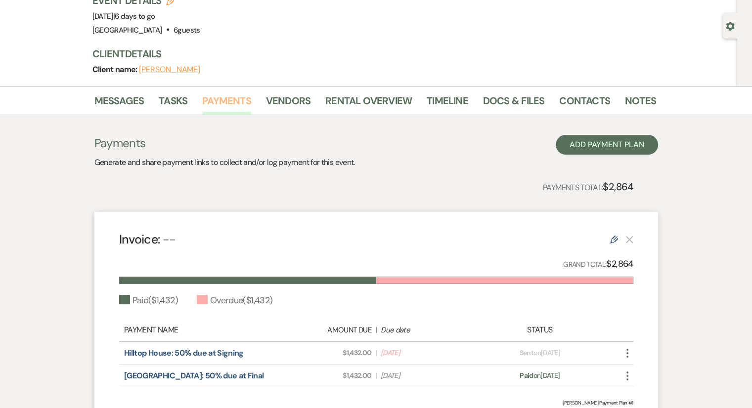
scroll to position [75, 0]
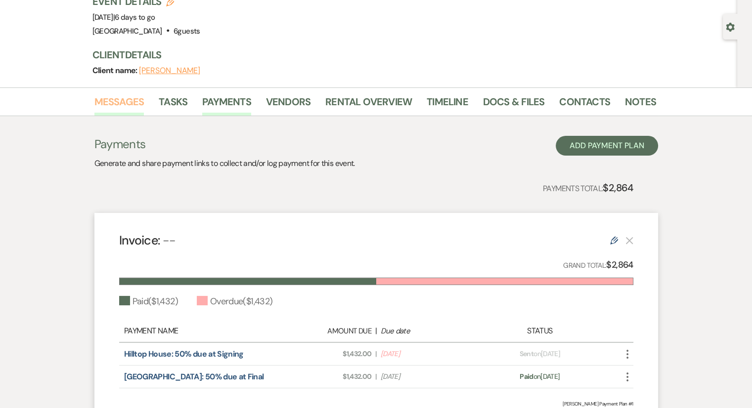
click at [119, 104] on link "Messages" at bounding box center [119, 105] width 50 height 22
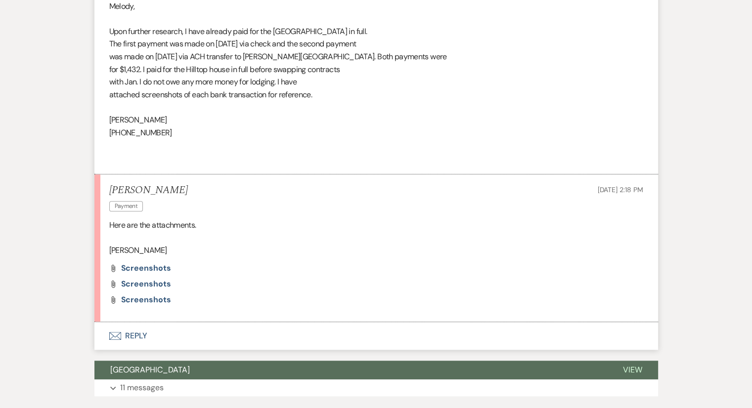
scroll to position [888, 0]
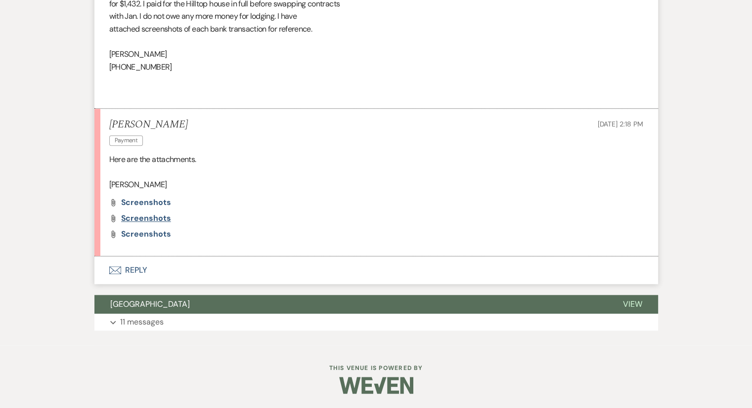
click at [139, 217] on span "Screenshots" at bounding box center [146, 218] width 50 height 10
click at [128, 232] on span "Screenshots" at bounding box center [146, 234] width 50 height 10
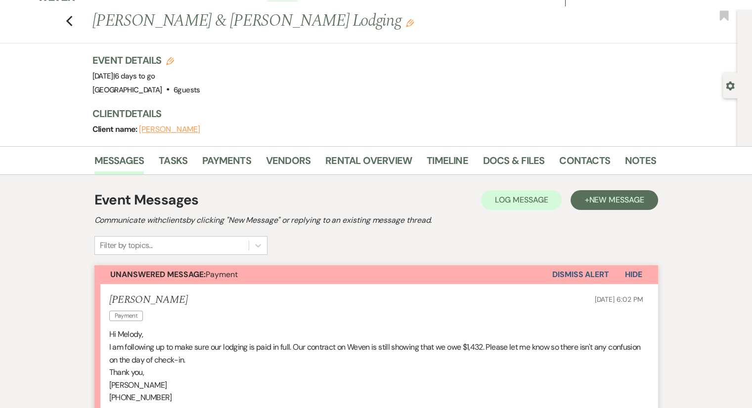
scroll to position [0, 0]
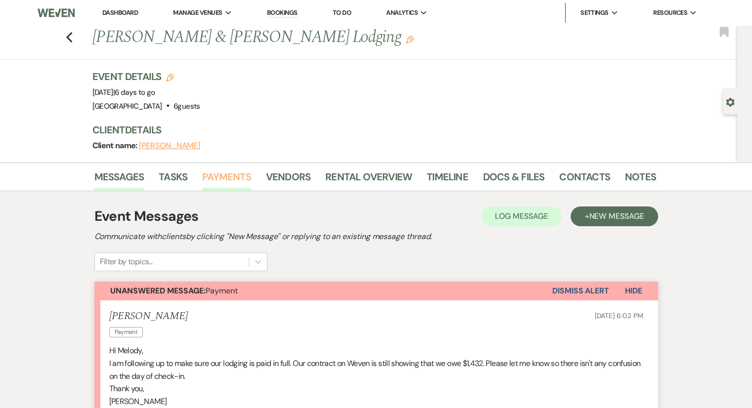
click at [238, 173] on link "Payments" at bounding box center [226, 180] width 49 height 22
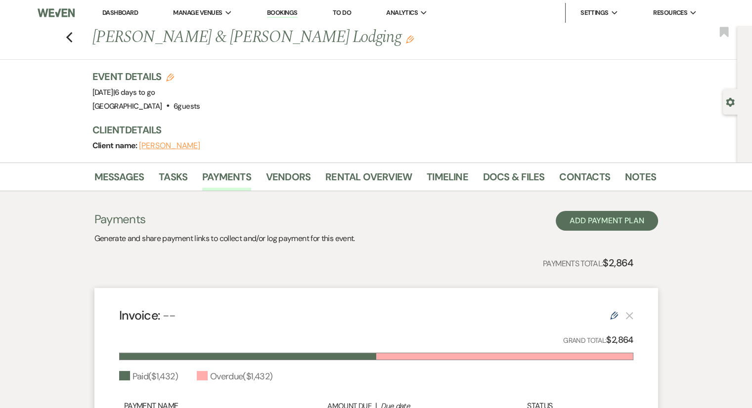
click at [131, 164] on div "Messages Tasks Payments Vendors Rental Overview Timeline Docs & Files Contacts …" at bounding box center [376, 177] width 752 height 29
click at [124, 180] on link "Messages" at bounding box center [119, 180] width 50 height 22
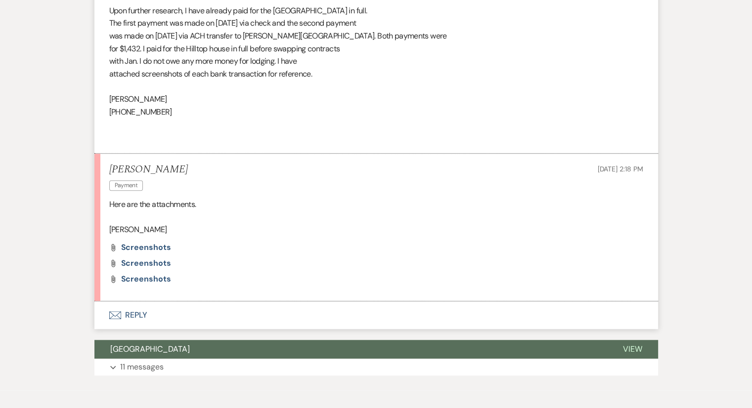
scroll to position [888, 0]
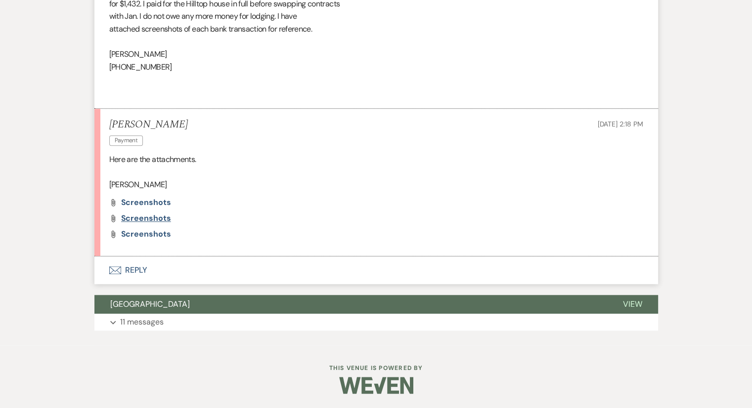
click at [153, 220] on span "Screenshots" at bounding box center [146, 218] width 50 height 10
click at [146, 235] on span "Screenshots" at bounding box center [146, 234] width 50 height 10
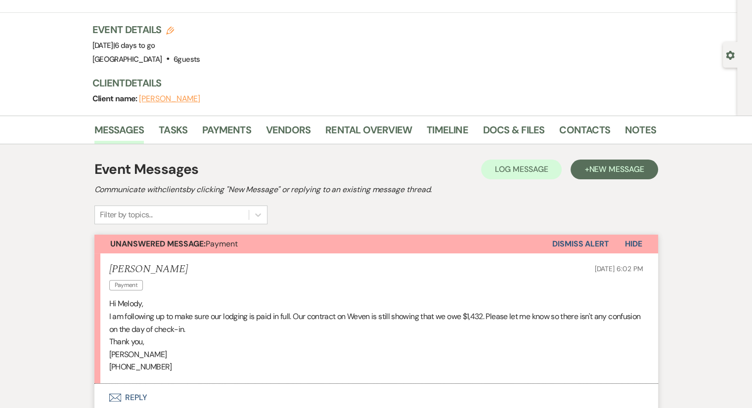
scroll to position [0, 0]
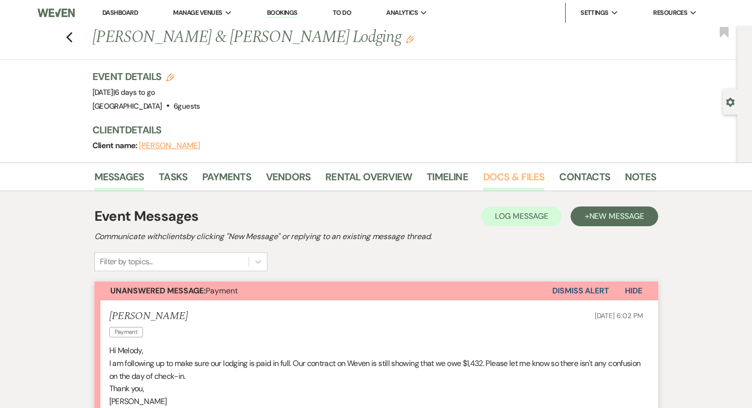
click at [503, 185] on link "Docs & Files" at bounding box center [513, 180] width 61 height 22
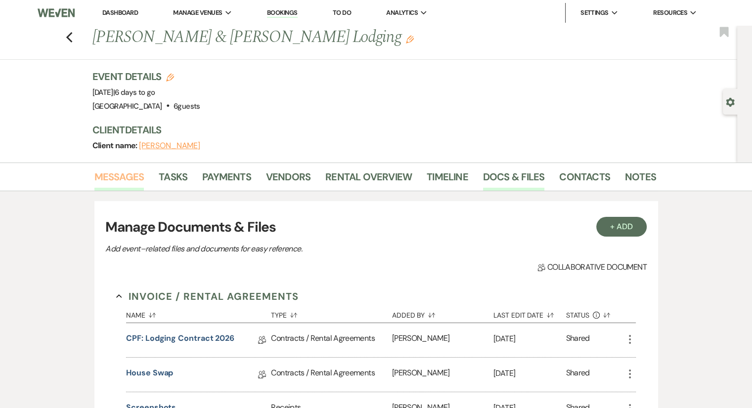
click at [124, 180] on link "Messages" at bounding box center [119, 180] width 50 height 22
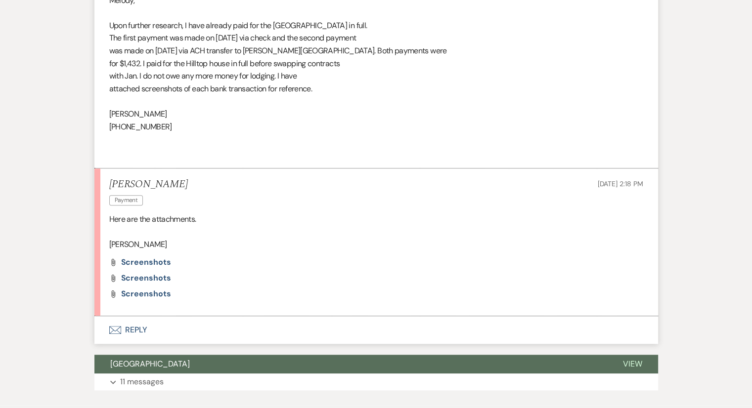
scroll to position [888, 0]
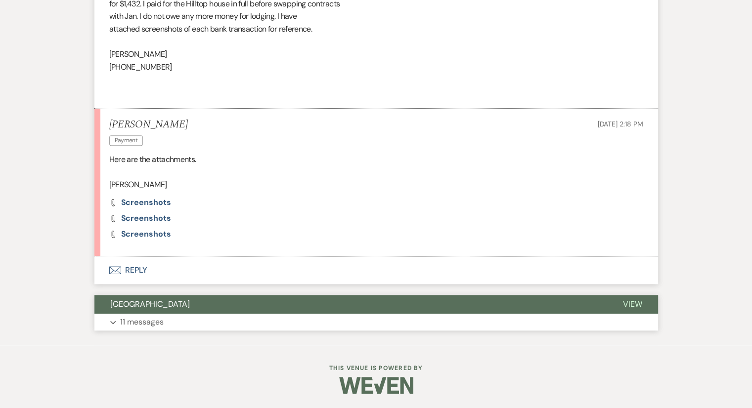
click at [140, 325] on p "11 messages" at bounding box center [141, 322] width 43 height 13
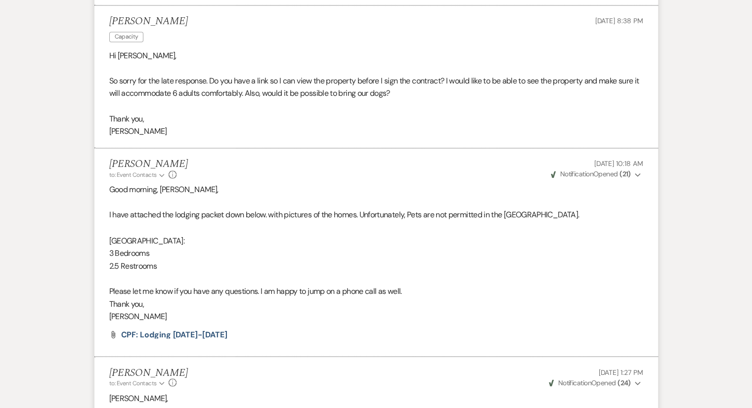
scroll to position [1679, 0]
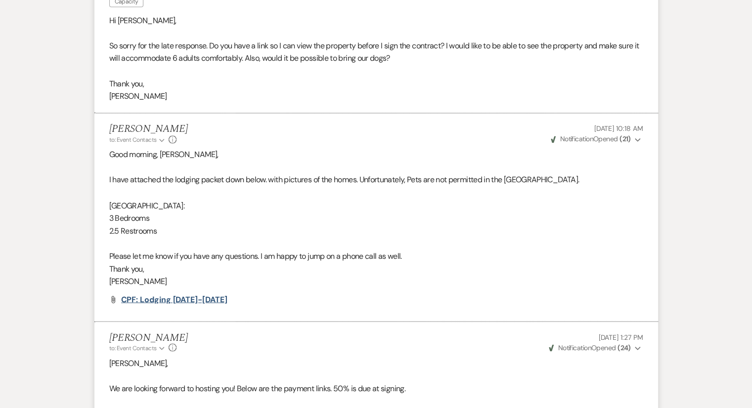
click at [185, 297] on span "CPF: Lodging [DATE]-[DATE]" at bounding box center [174, 299] width 106 height 10
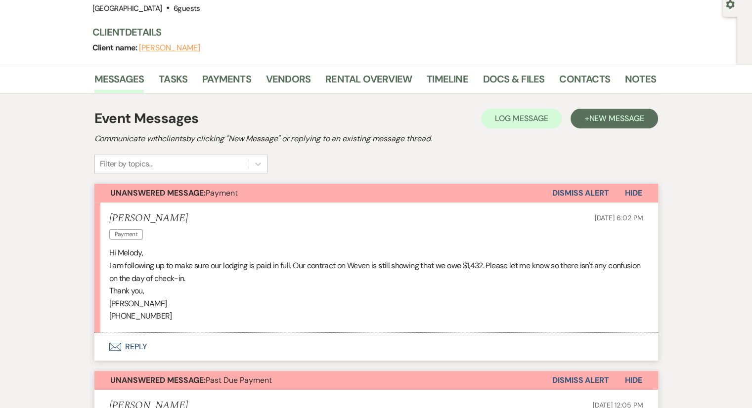
scroll to position [0, 0]
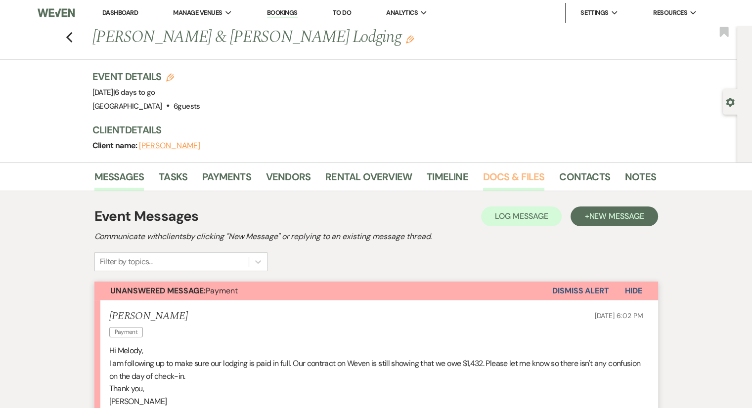
click at [516, 178] on link "Docs & Files" at bounding box center [513, 180] width 61 height 22
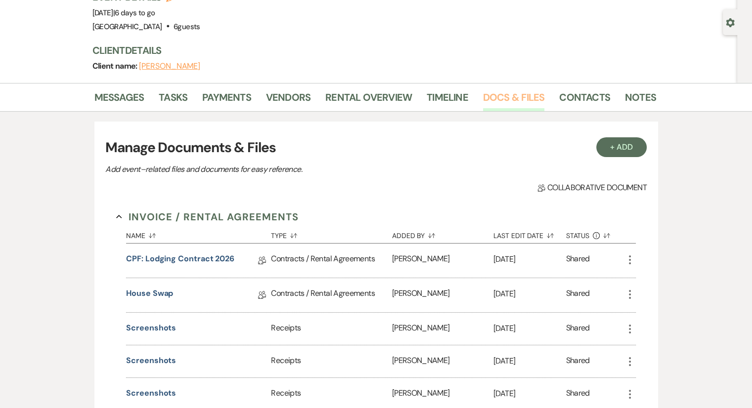
scroll to position [198, 0]
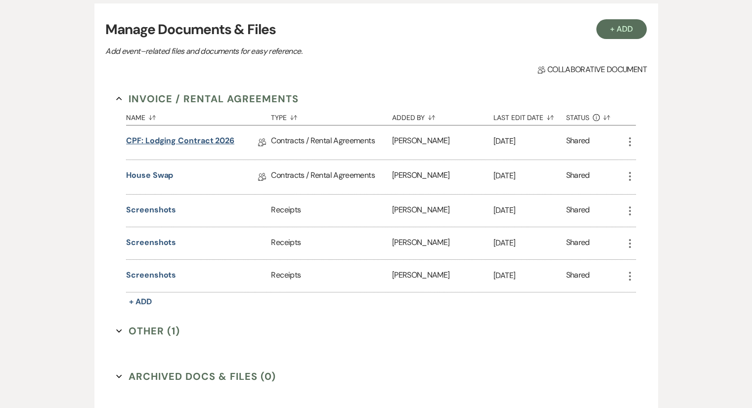
click at [188, 141] on link "CPF: Lodging Contract 2026" at bounding box center [180, 142] width 108 height 15
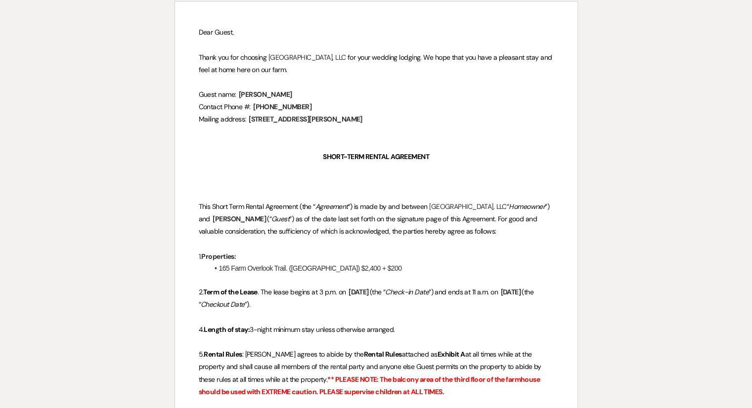
scroll to position [129, 0]
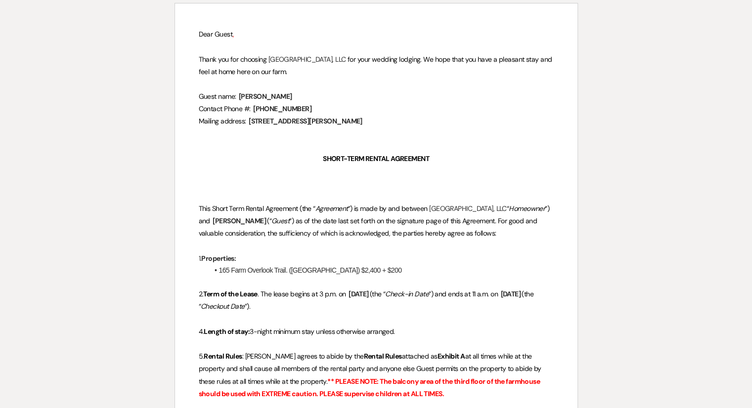
click at [454, 276] on p at bounding box center [376, 282] width 355 height 12
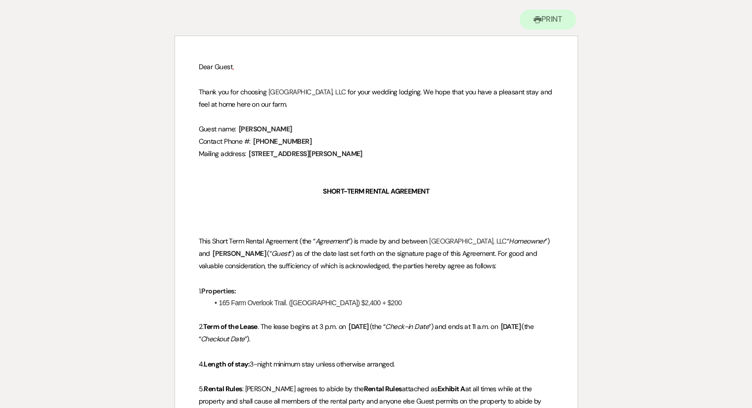
scroll to position [80, 0]
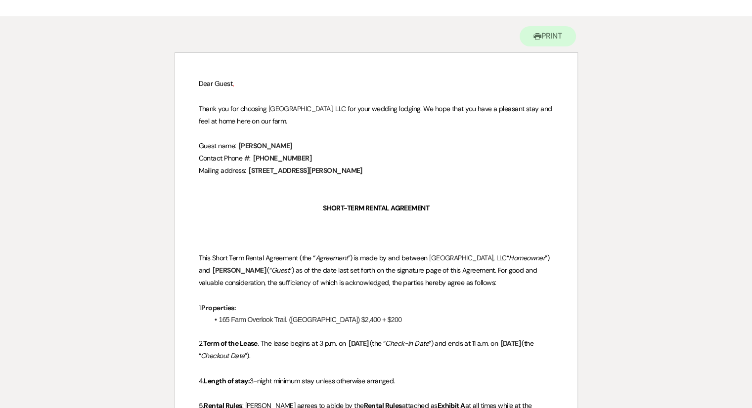
click at [517, 213] on p "SHORT-TERM RENTAL AGREEMENT" at bounding box center [376, 208] width 355 height 12
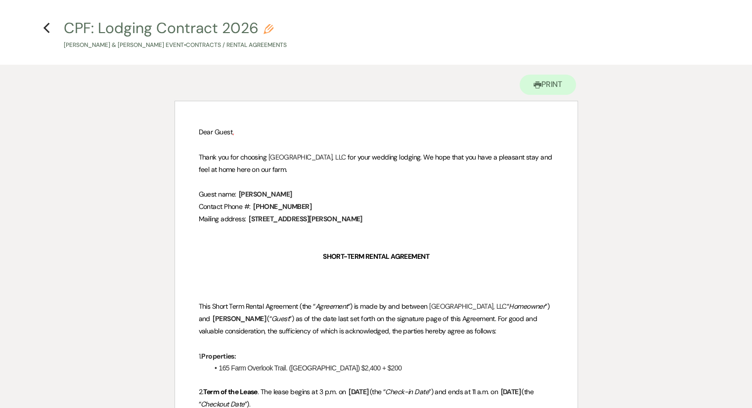
scroll to position [0, 0]
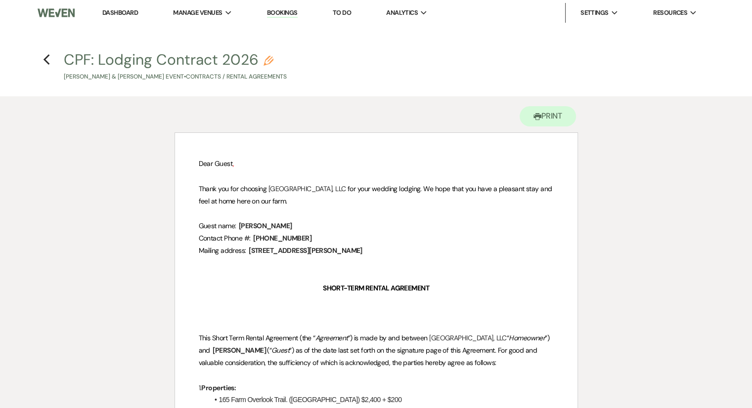
click at [46, 60] on icon "Previous" at bounding box center [46, 60] width 7 height 12
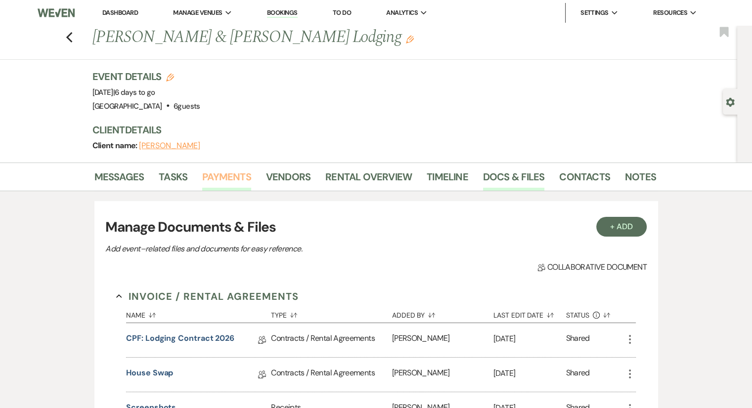
click at [228, 176] on link "Payments" at bounding box center [226, 180] width 49 height 22
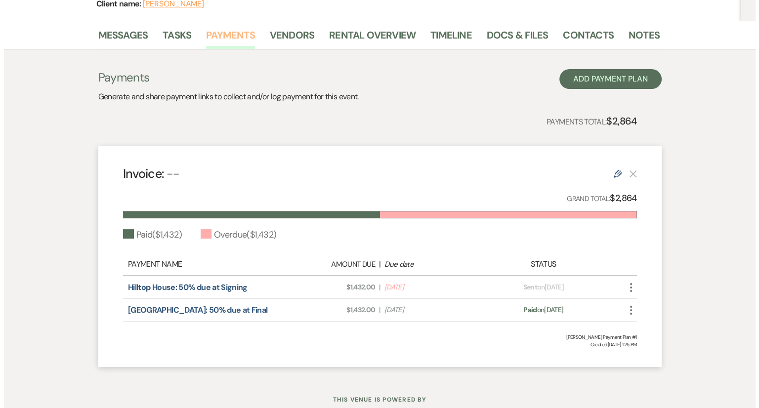
scroll to position [174, 0]
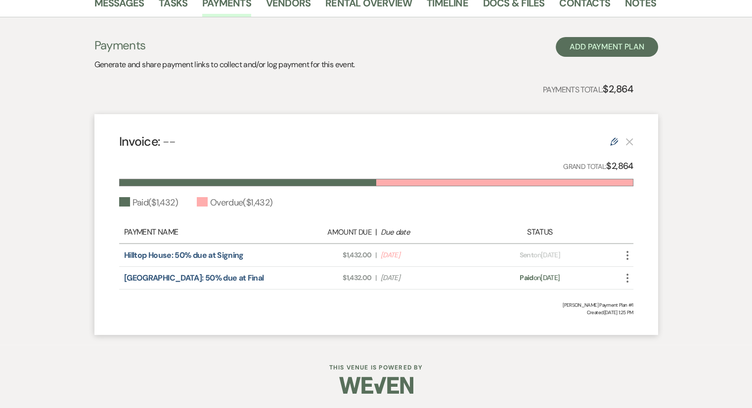
click at [628, 256] on icon "More" at bounding box center [627, 256] width 12 height 12
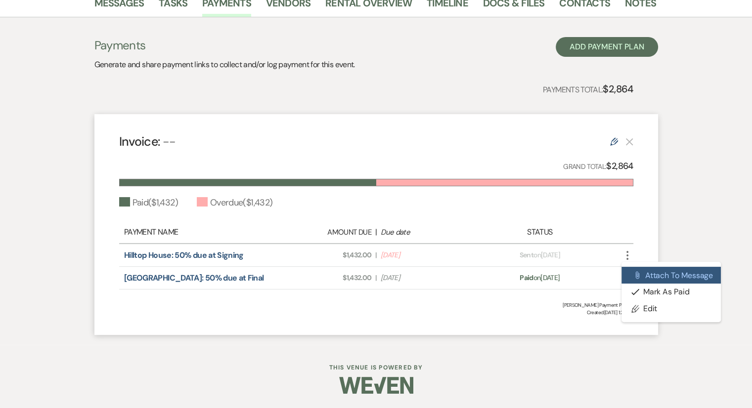
click at [637, 275] on use "button" at bounding box center [636, 275] width 3 height 7
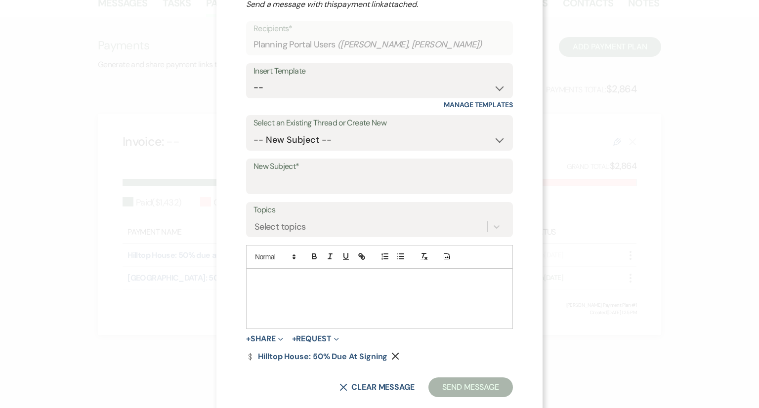
scroll to position [70, 0]
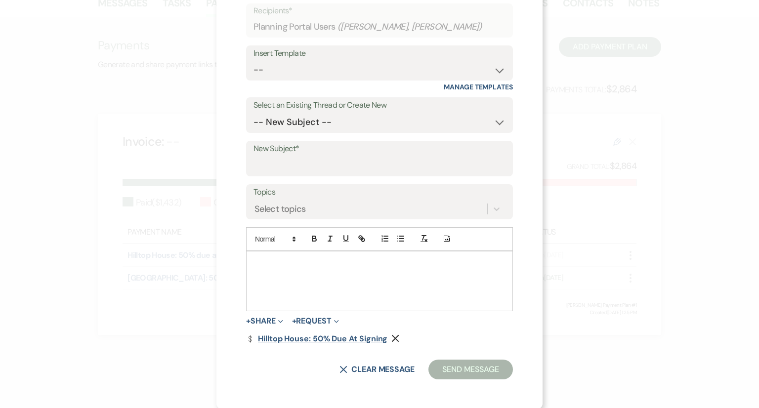
click at [288, 338] on link "Dollar Payment Hilltop House: 50% due at Signing" at bounding box center [316, 339] width 141 height 8
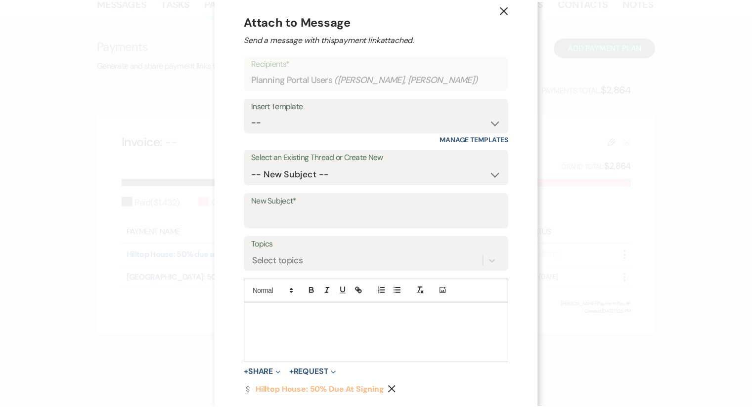
scroll to position [0, 0]
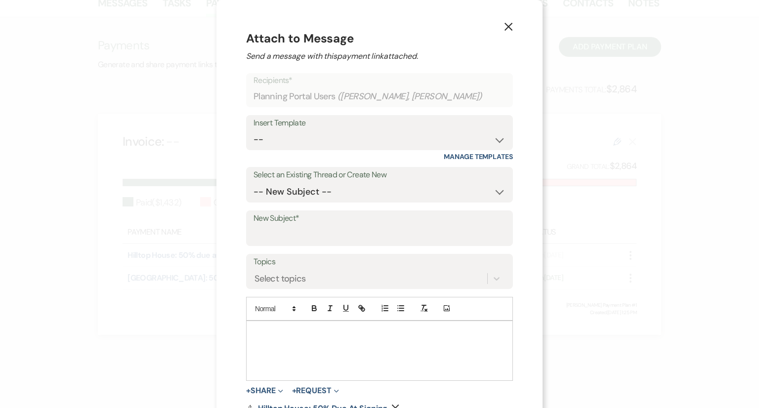
click at [504, 29] on icon "X" at bounding box center [508, 26] width 9 height 9
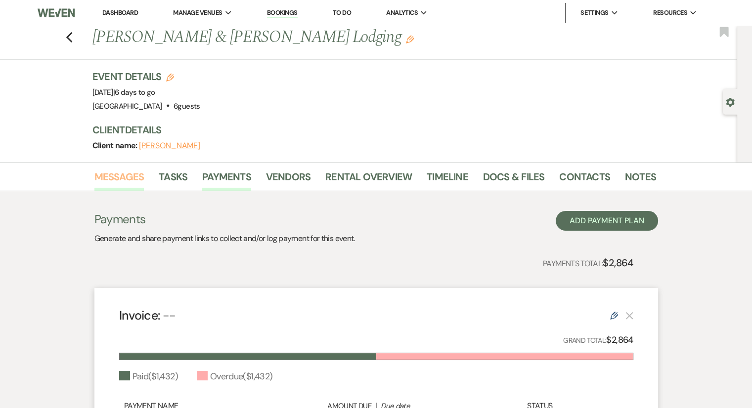
click at [134, 174] on link "Messages" at bounding box center [119, 180] width 50 height 22
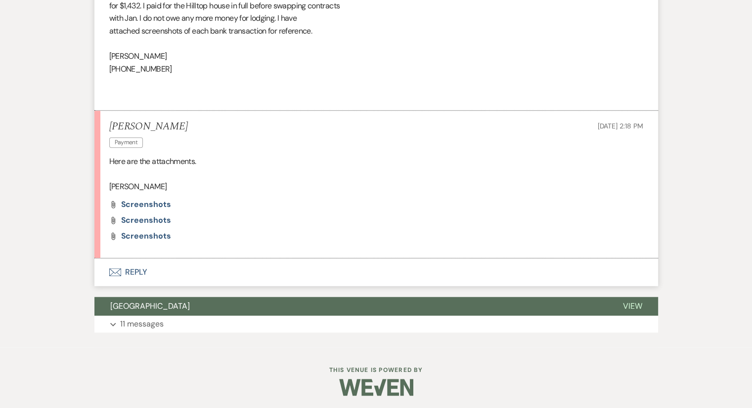
scroll to position [888, 0]
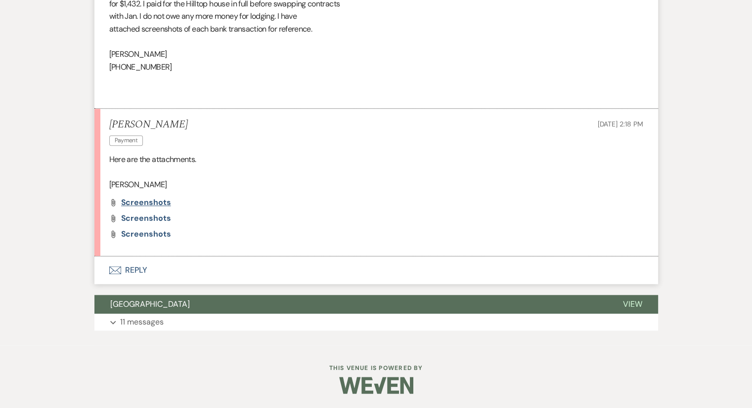
click at [144, 203] on span "Screenshots" at bounding box center [146, 202] width 50 height 10
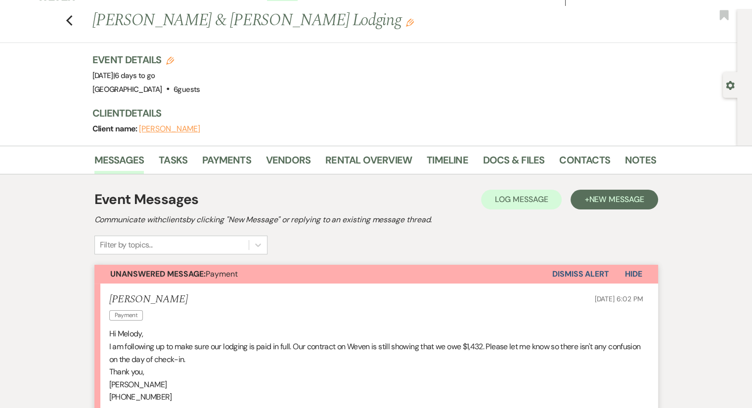
scroll to position [0, 0]
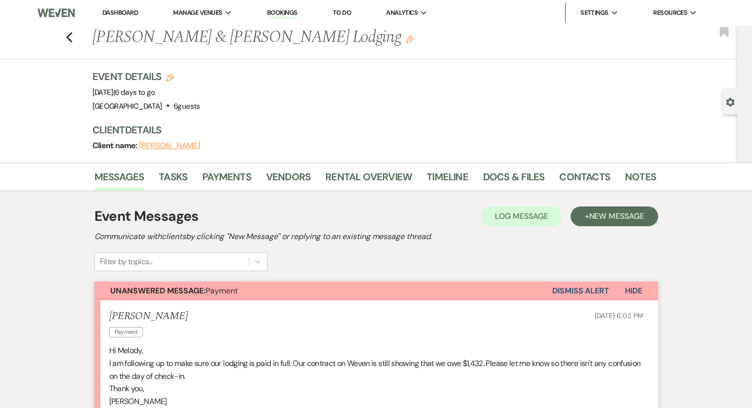
click at [361, 293] on button "Unanswered Message: Payment" at bounding box center [323, 291] width 458 height 19
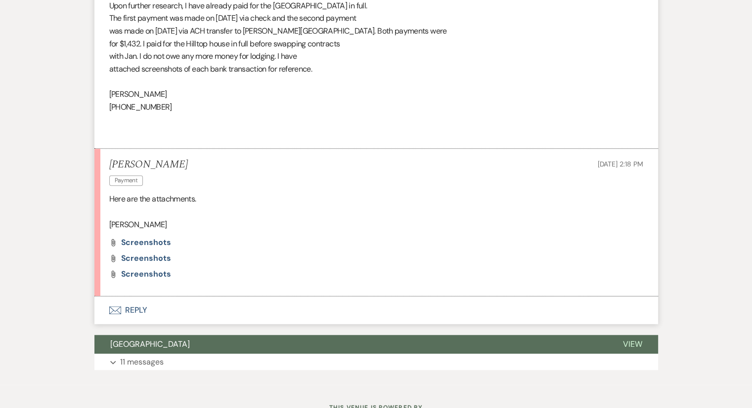
scroll to position [747, 0]
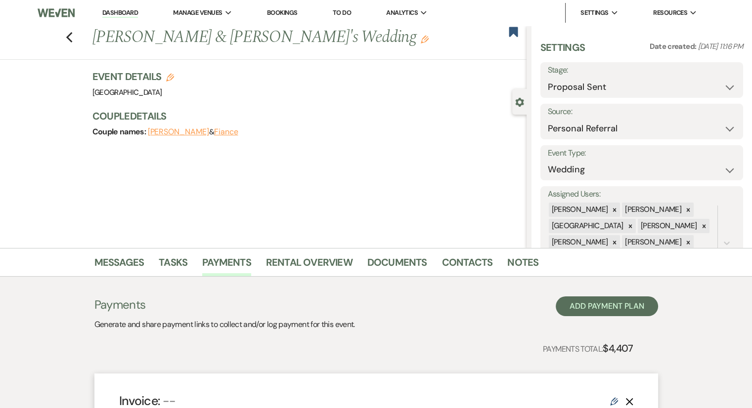
click at [403, 192] on div "Previous Mary Remmes & Fiance's Wedding Edit Bookmark Gear Settings Settings Da…" at bounding box center [263, 137] width 526 height 222
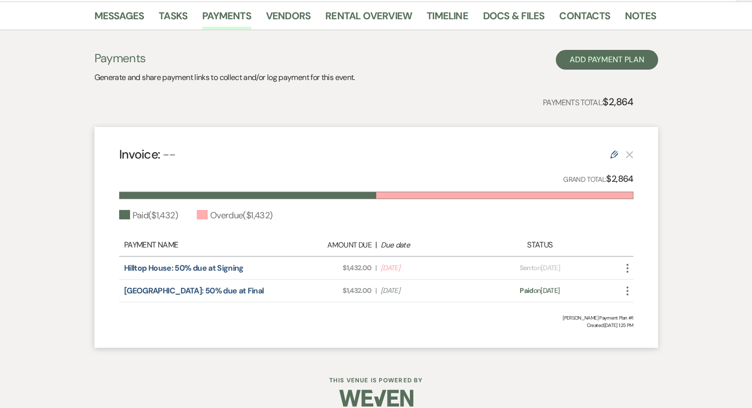
scroll to position [174, 0]
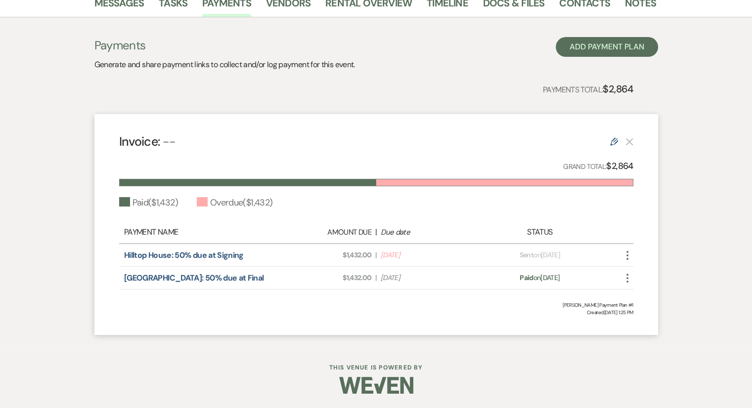
click at [627, 279] on icon "More" at bounding box center [627, 278] width 12 height 12
click at [626, 256] on icon "More" at bounding box center [627, 256] width 12 height 12
click at [455, 306] on div "[PERSON_NAME] Payment Plan #1" at bounding box center [376, 304] width 514 height 7
click at [253, 311] on span "Created: Mar 27, 2025, 1:25 PM" at bounding box center [376, 312] width 514 height 7
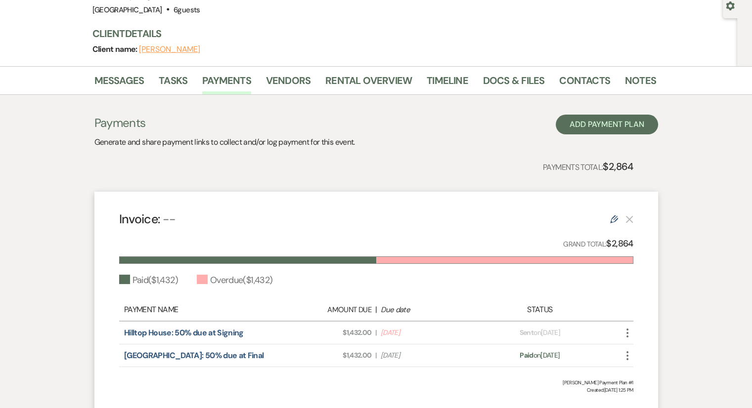
scroll to position [0, 0]
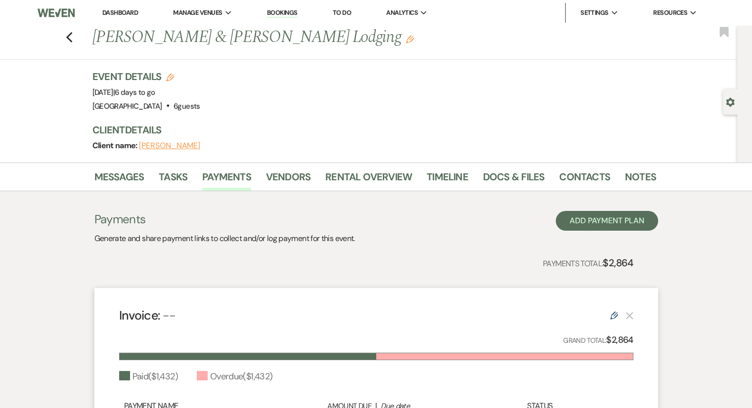
click at [235, 225] on h3 "Payments" at bounding box center [224, 219] width 260 height 17
click at [285, 54] on div "Previous Morgan Dennis & LINDA DENNIS's Lodging Edit Bookmark" at bounding box center [366, 43] width 742 height 34
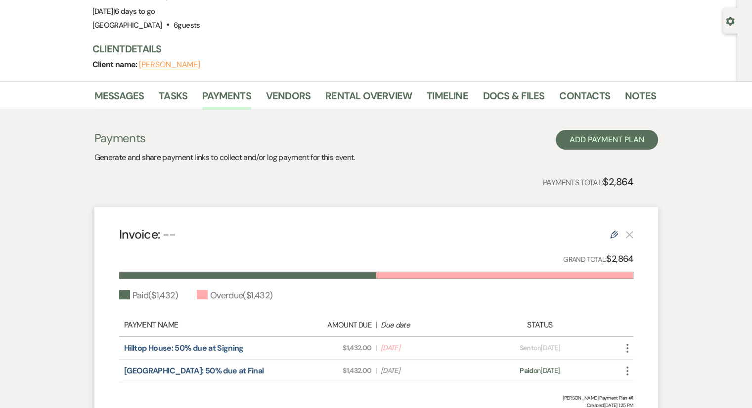
scroll to position [99, 0]
